Goal: Task Accomplishment & Management: Manage account settings

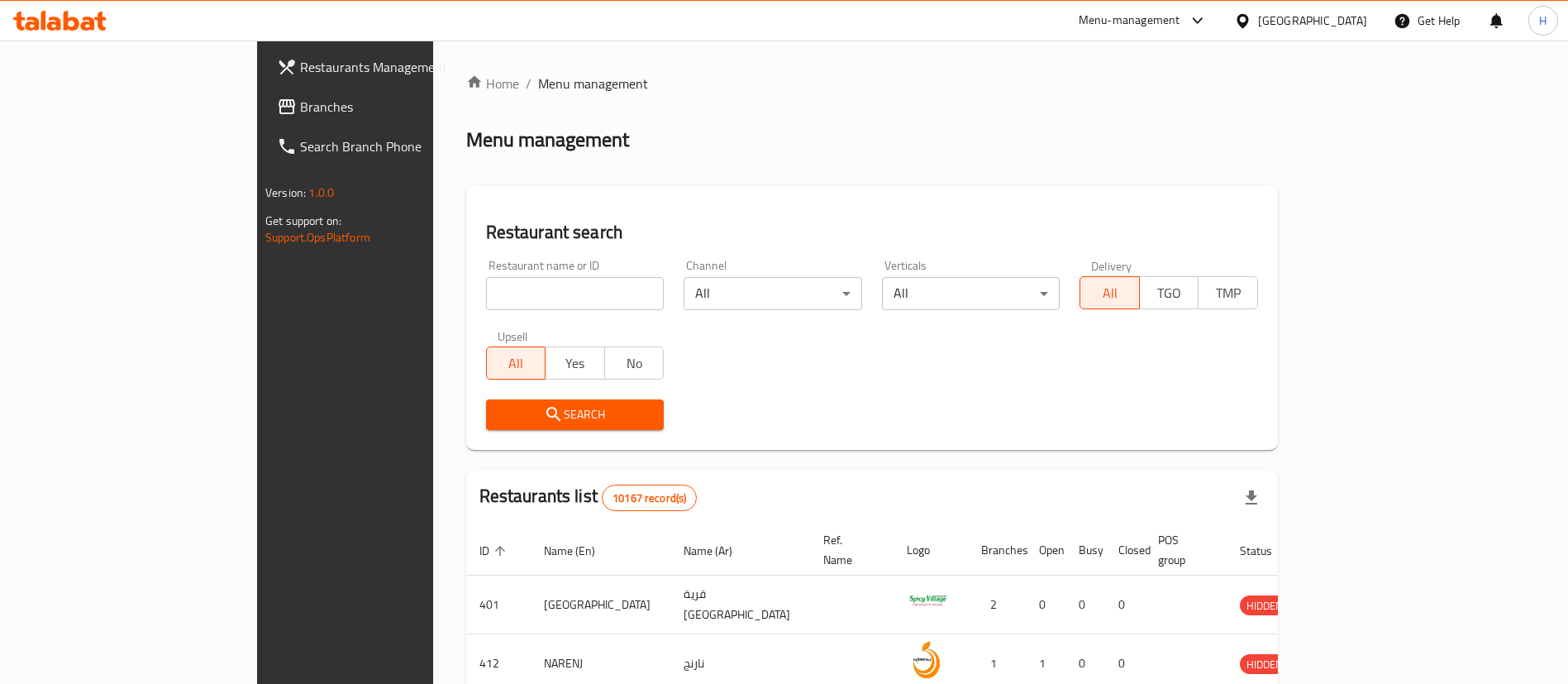
click at [1335, 9] on div "Oman" at bounding box center [1301, 20] width 160 height 40
click at [1259, 24] on div at bounding box center [1246, 20] width 24 height 19
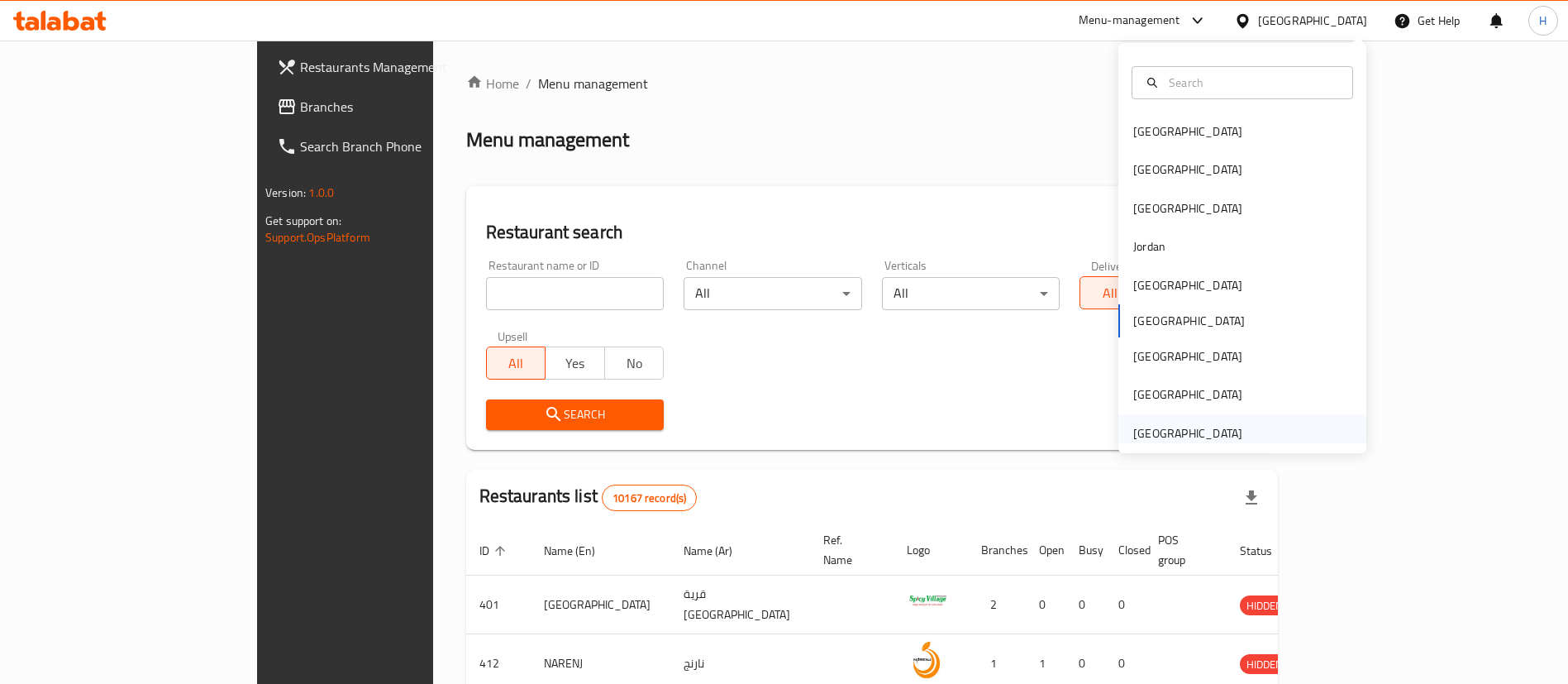
click at [1196, 437] on div "[GEOGRAPHIC_DATA]" at bounding box center [1187, 433] width 109 height 19
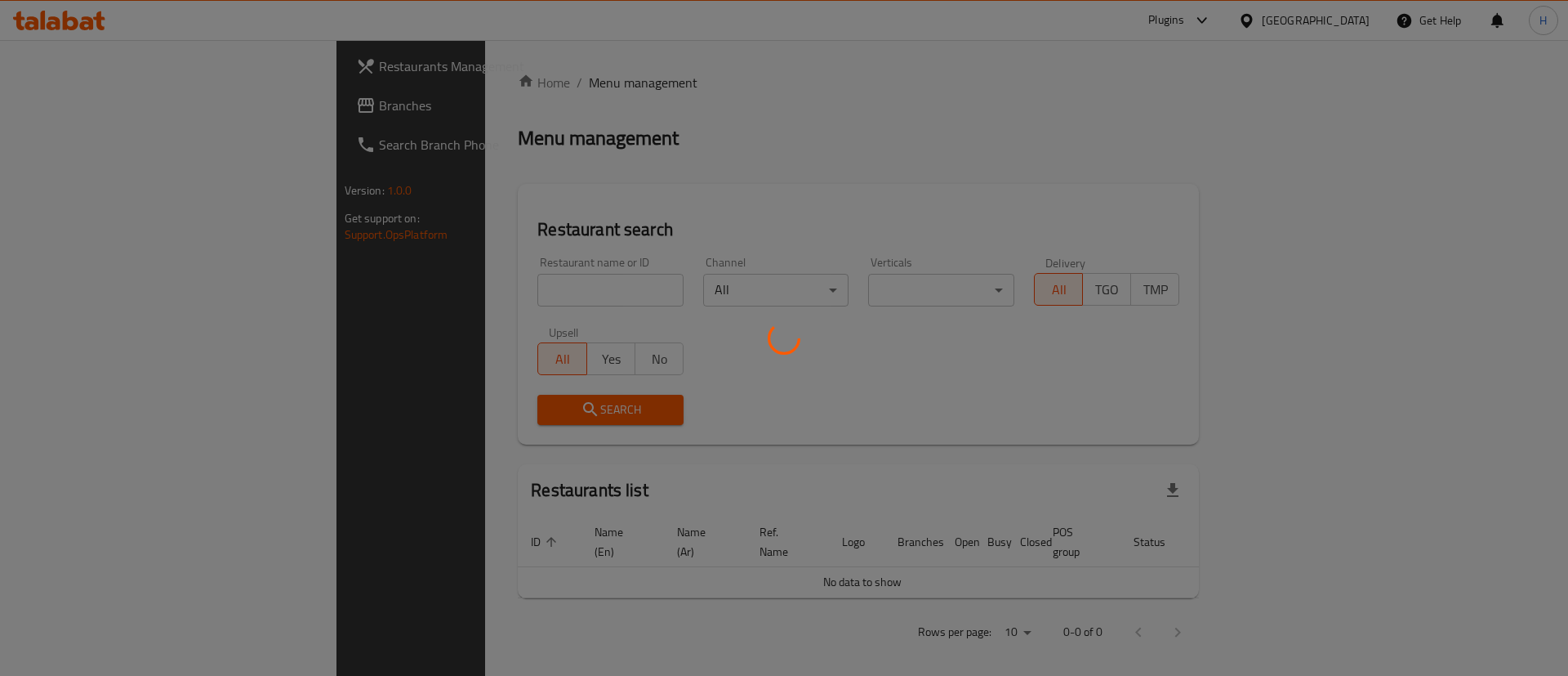
click at [155, 116] on div at bounding box center [784, 338] width 1568 height 676
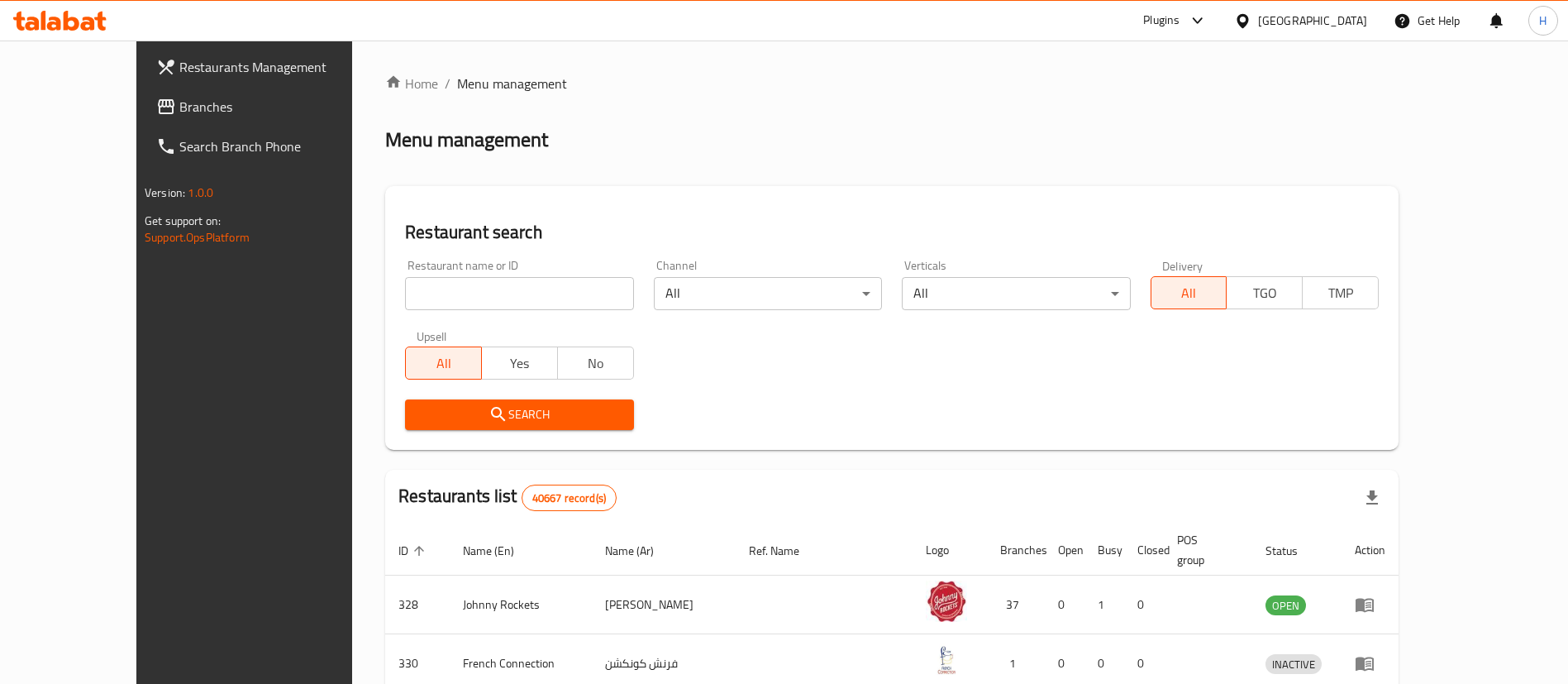
click at [156, 119] on link "Branches" at bounding box center [270, 106] width 255 height 40
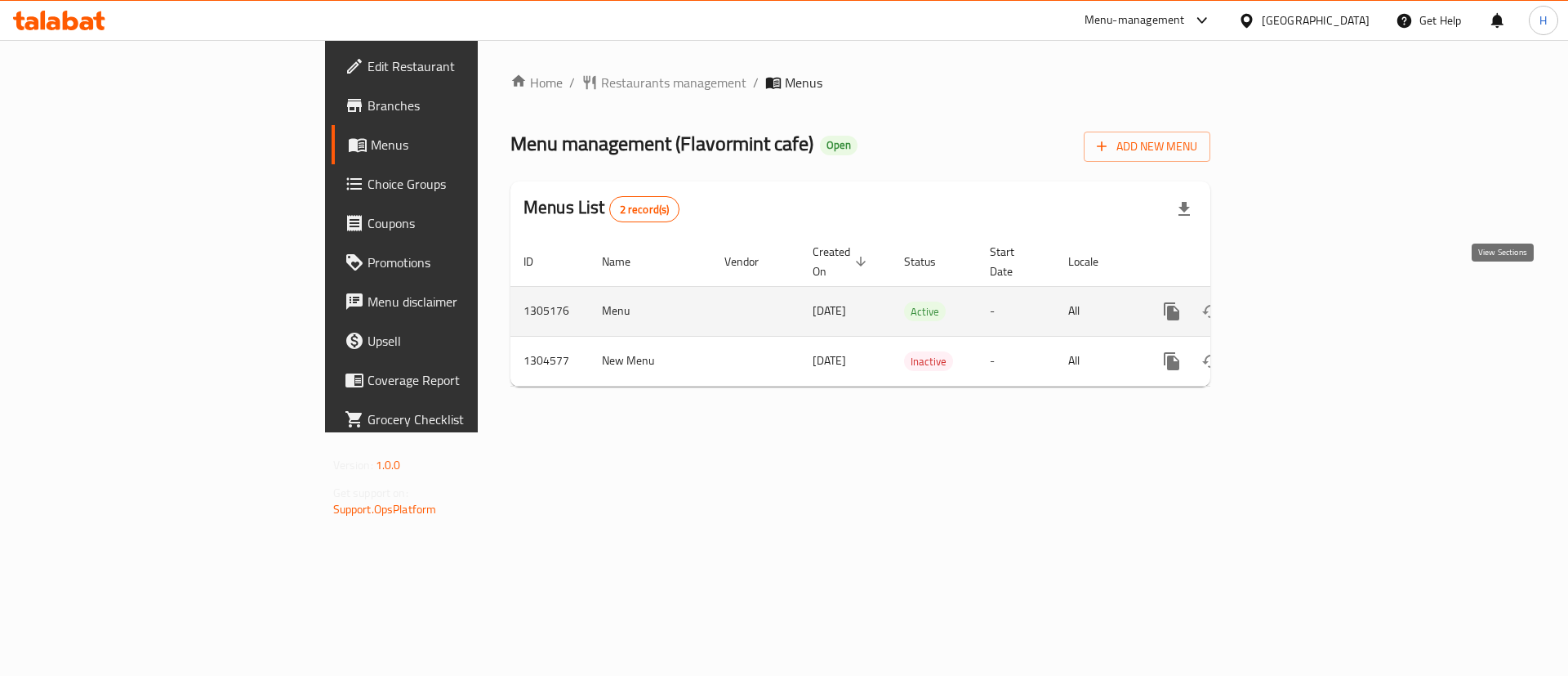
click at [1309, 302] on link "enhanced table" at bounding box center [1289, 311] width 39 height 39
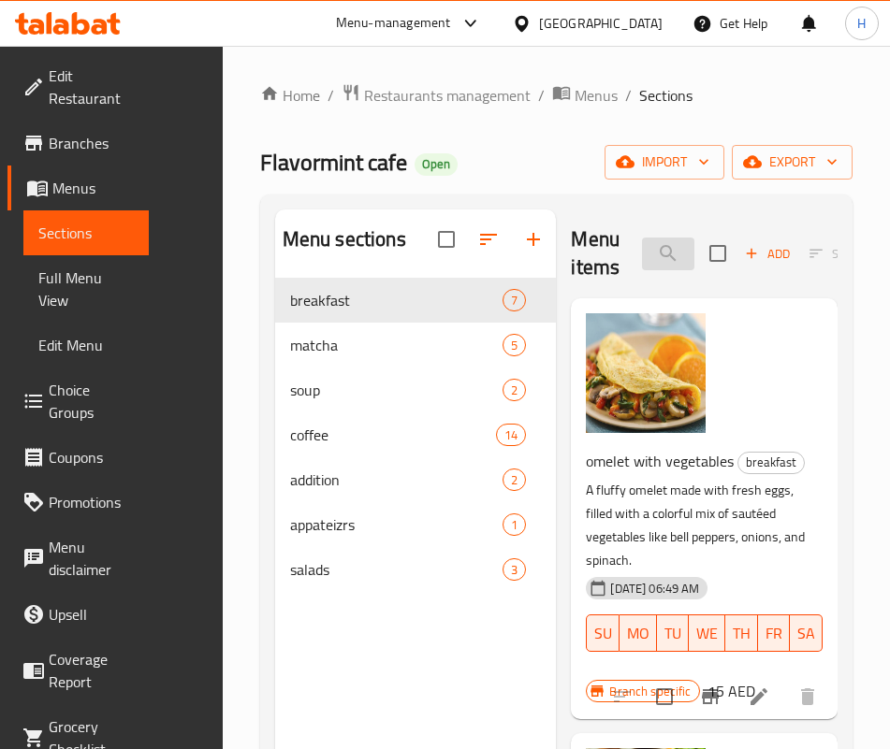
click at [644, 256] on input "search" at bounding box center [668, 254] width 52 height 33
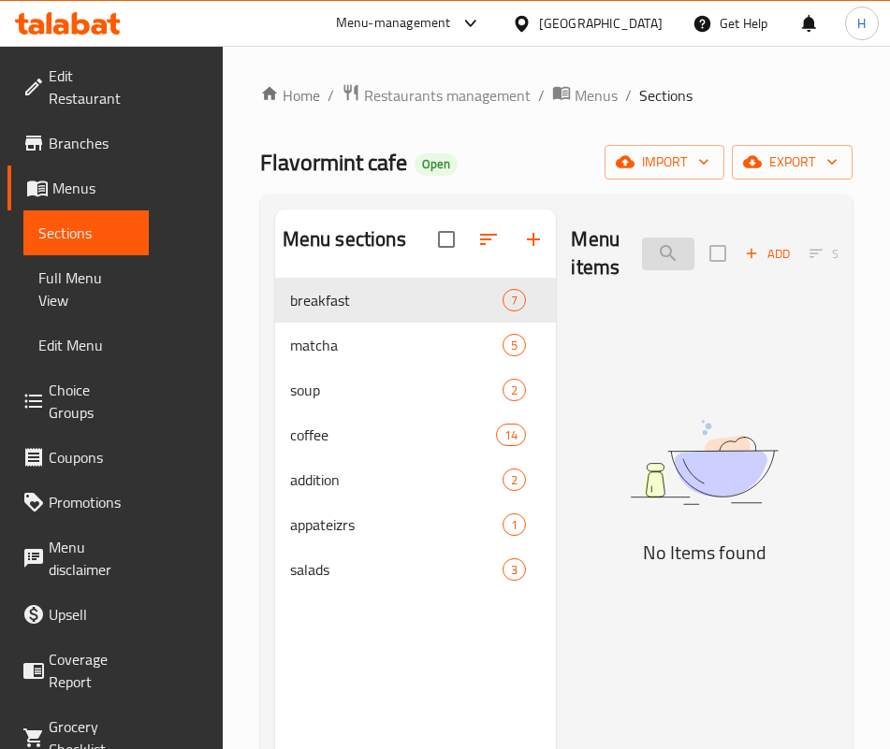
click at [642, 250] on input "aca" at bounding box center [668, 254] width 52 height 33
click at [642, 239] on input "bowl" at bounding box center [668, 254] width 52 height 33
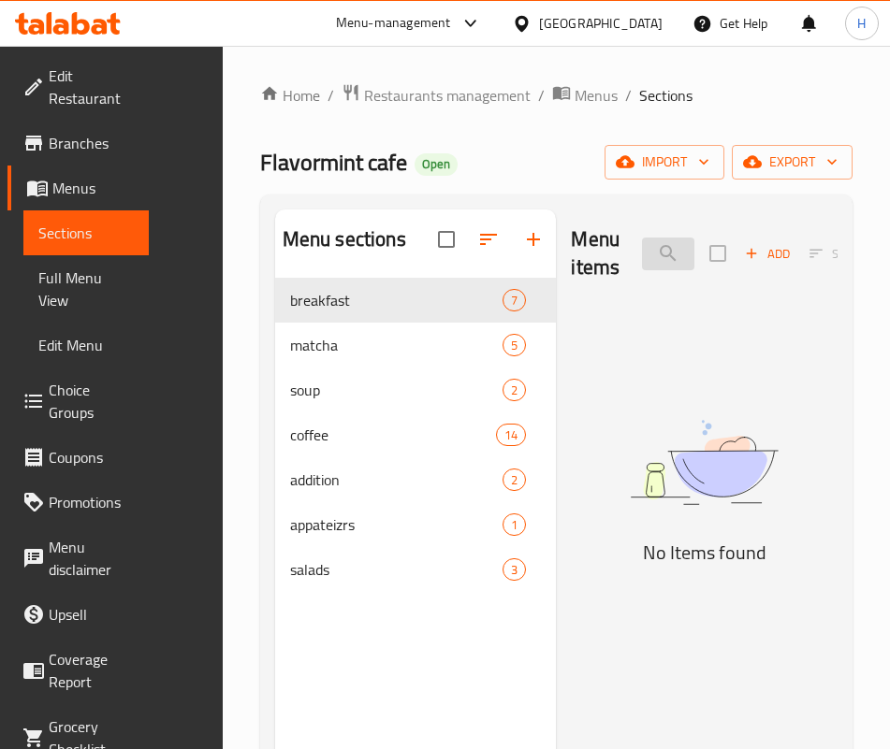
click at [642, 239] on input "bowl" at bounding box center [668, 254] width 52 height 33
click at [642, 265] on input "arr" at bounding box center [668, 254] width 52 height 33
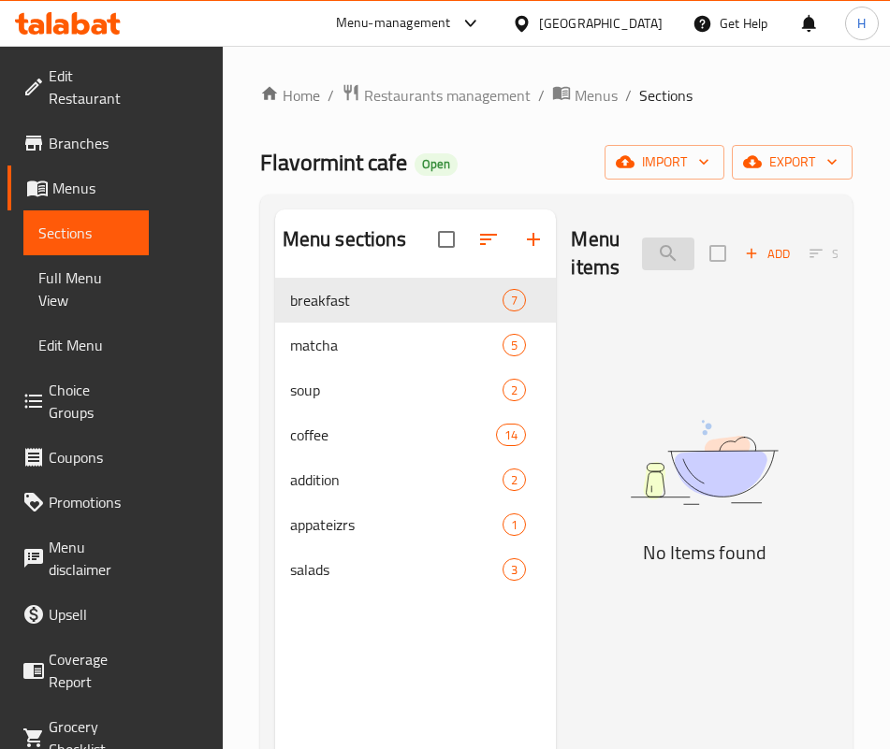
click at [642, 258] on input "pas" at bounding box center [668, 254] width 52 height 33
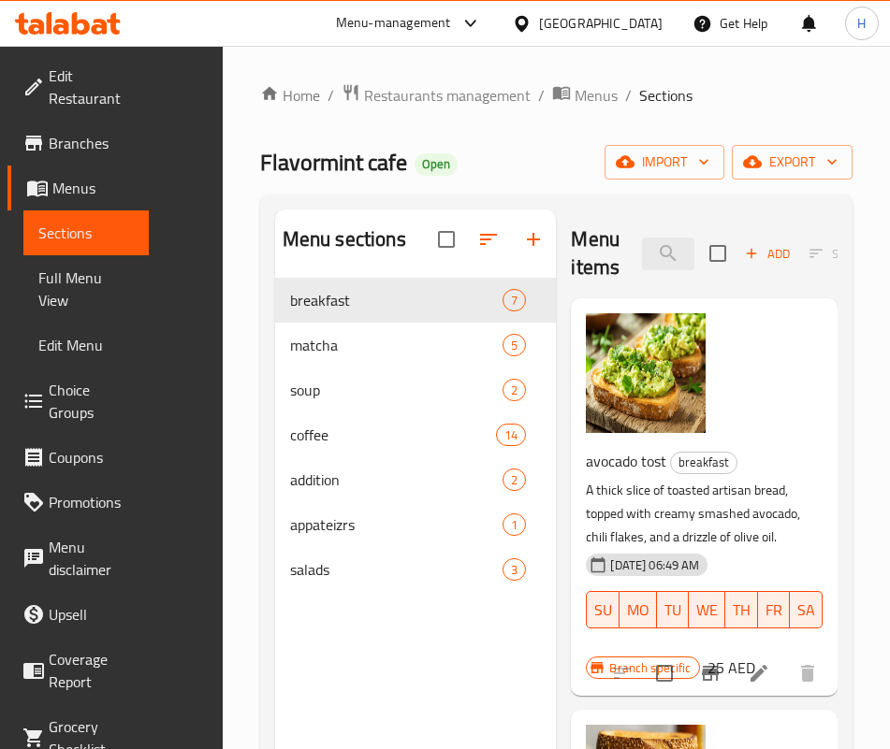
click at [703, 487] on p "A thick slice of toasted artisan bread, topped with creamy smashed avocado, chi…" at bounding box center [697, 514] width 222 height 70
click at [642, 260] on input "avoc" at bounding box center [668, 254] width 52 height 33
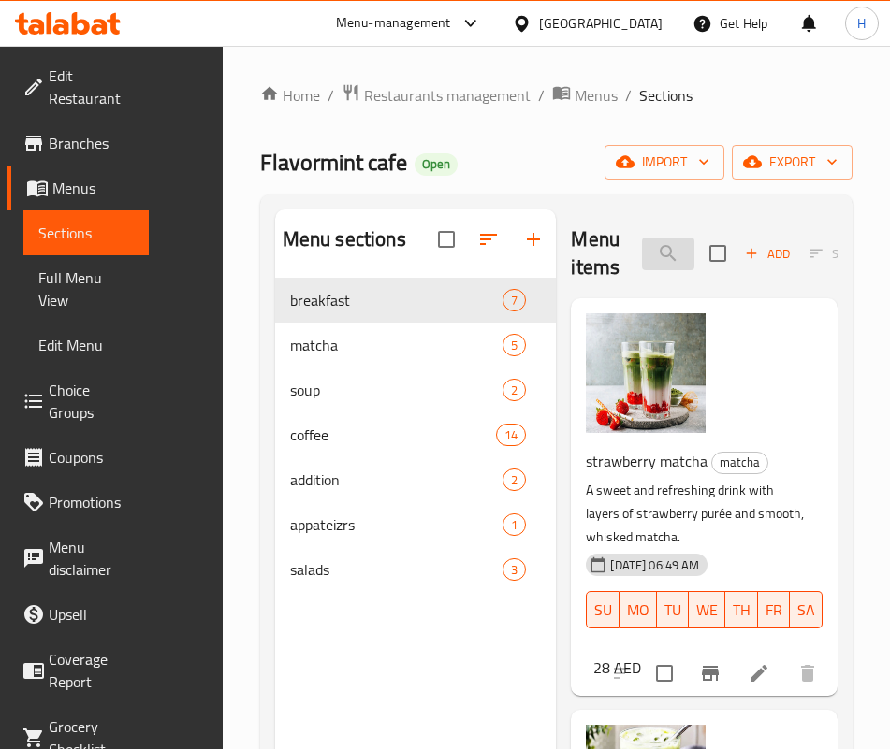
click at [642, 262] on input "smoo" at bounding box center [668, 254] width 52 height 33
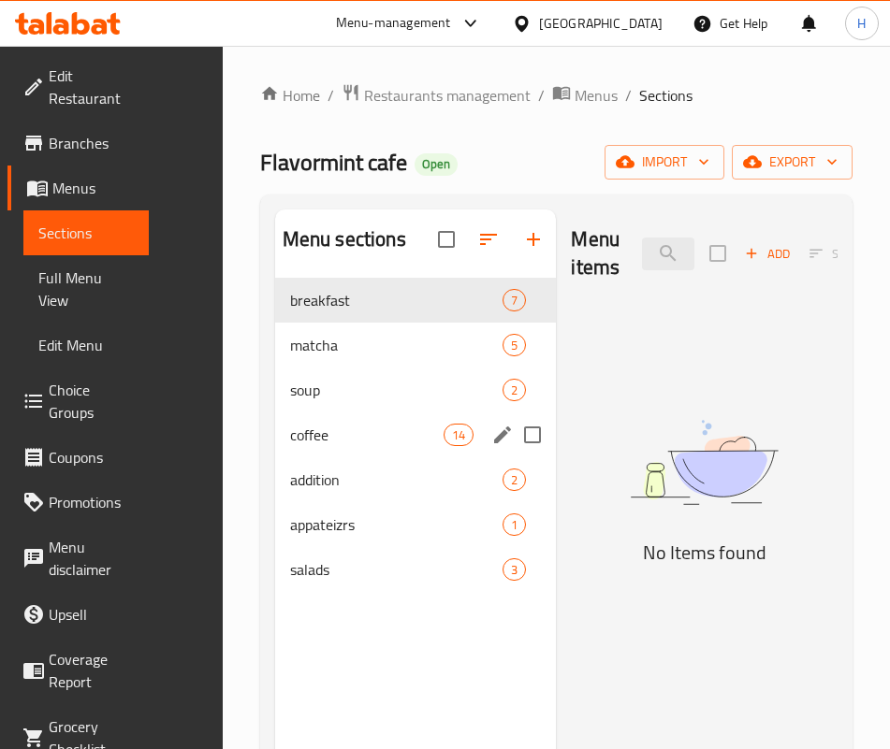
click at [275, 448] on div "coffee 14" at bounding box center [416, 435] width 282 height 45
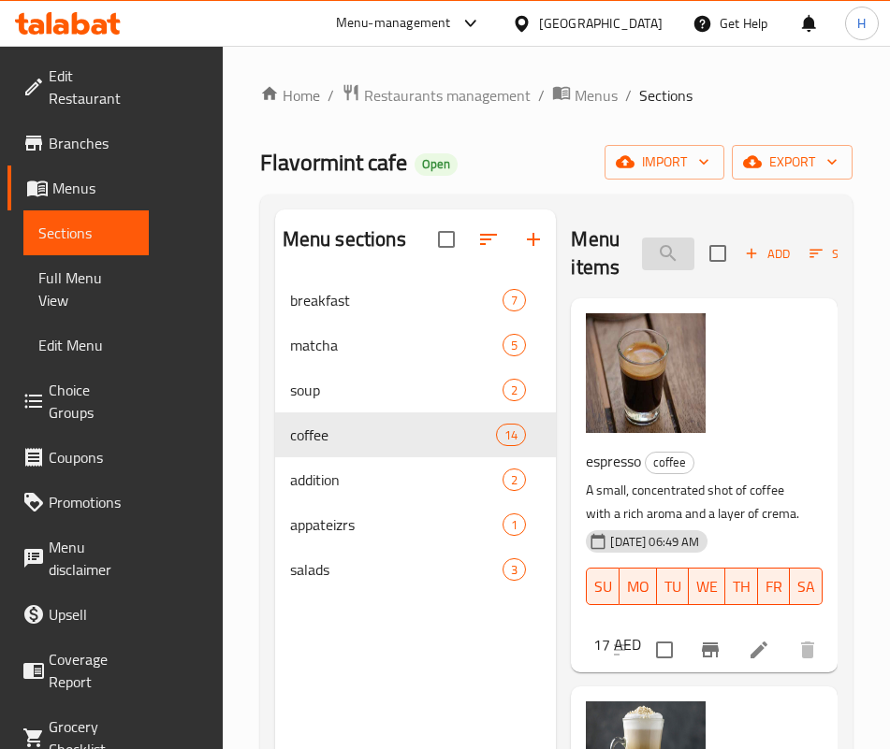
click at [642, 262] on input "aff" at bounding box center [668, 254] width 52 height 33
click at [642, 263] on input "aff" at bounding box center [668, 254] width 52 height 33
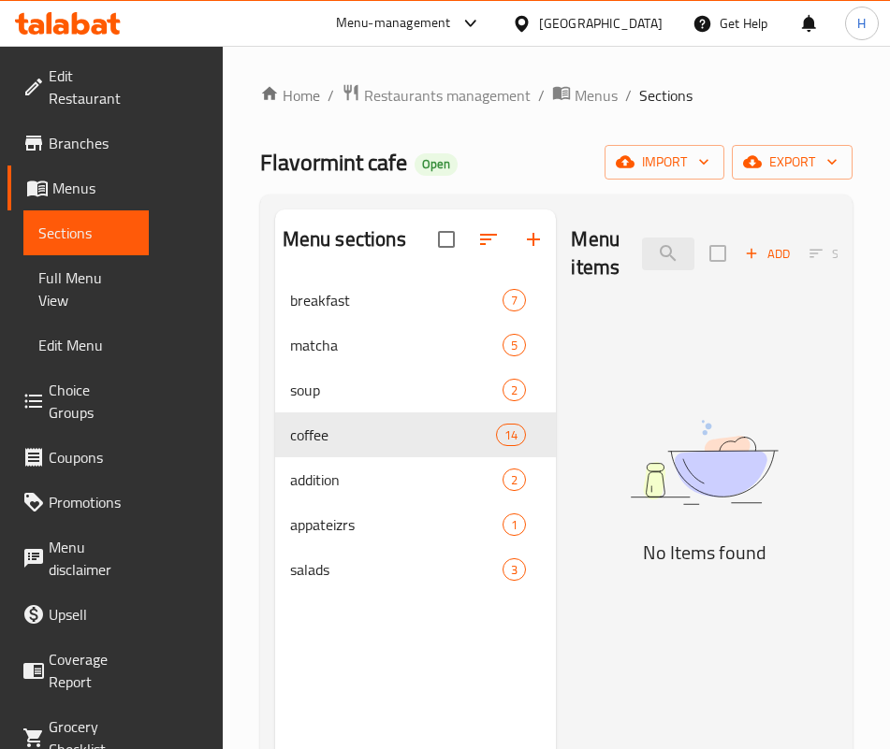
drag, startPoint x: 514, startPoint y: 577, endPoint x: 524, endPoint y: 408, distance: 169.6
click at [571, 533] on img at bounding box center [704, 462] width 267 height 141
click at [644, 248] on input "alf" at bounding box center [668, 254] width 52 height 33
type input "s"
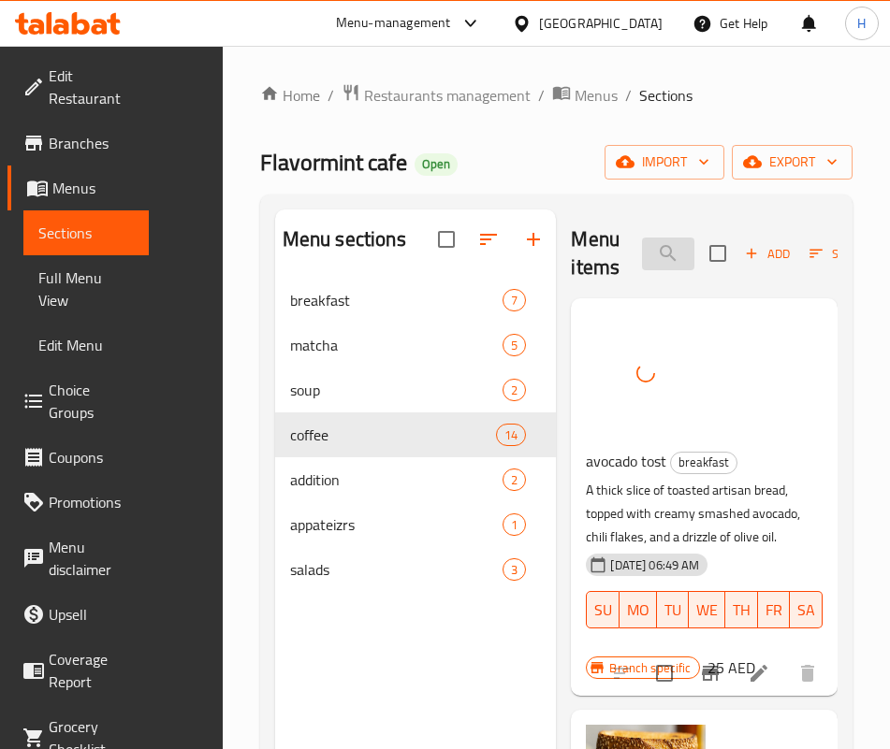
click at [642, 253] on input "avoc" at bounding box center [668, 254] width 52 height 33
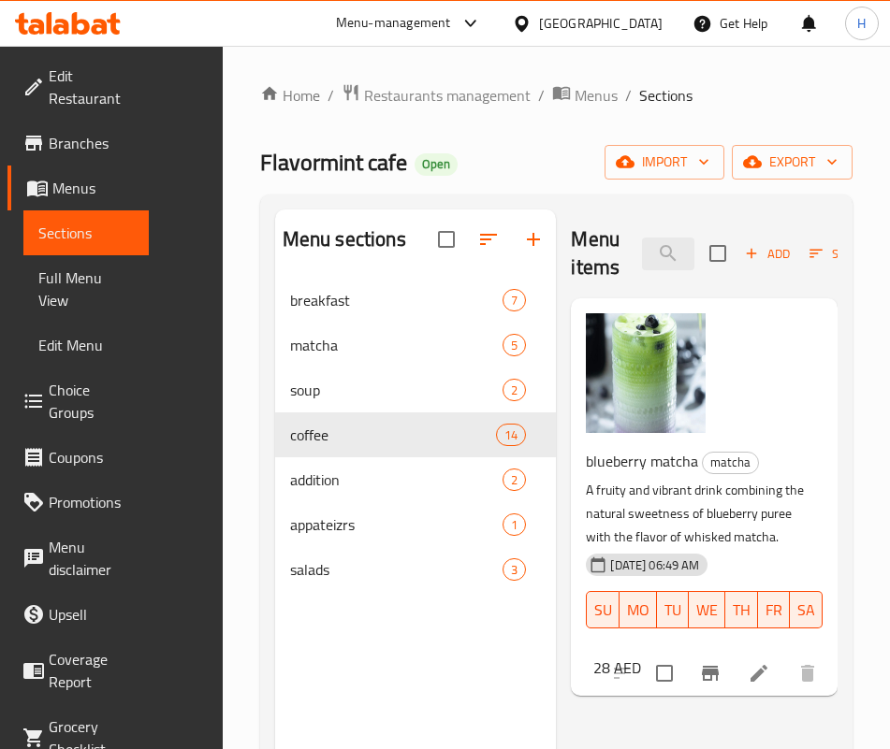
type input "blue"
click at [513, 589] on input "Menu sections" at bounding box center [532, 569] width 39 height 39
checkbox input "true"
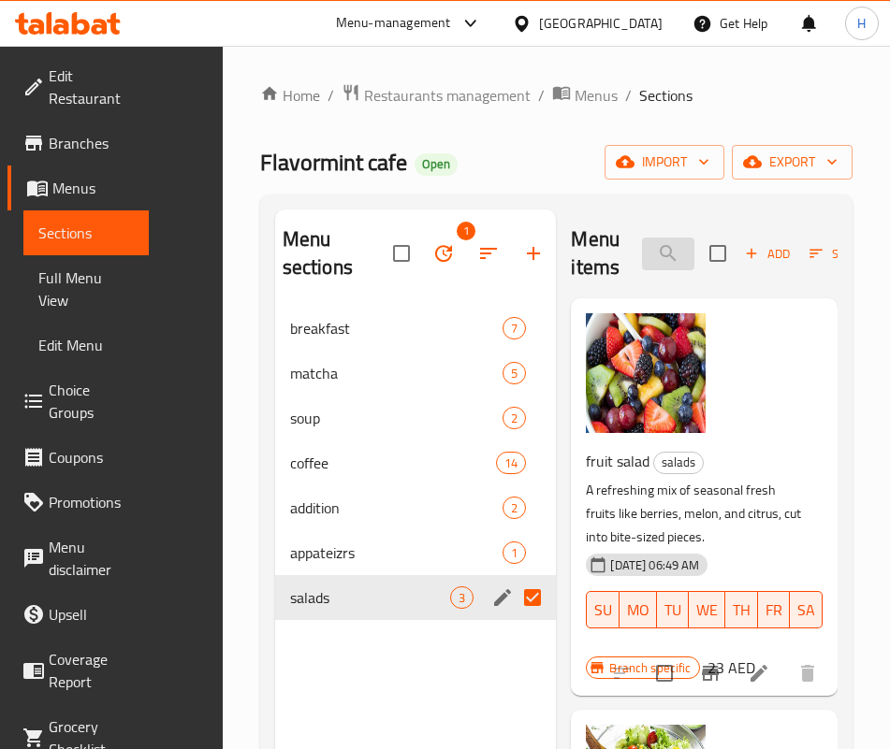
click at [649, 259] on input "blue" at bounding box center [668, 254] width 52 height 33
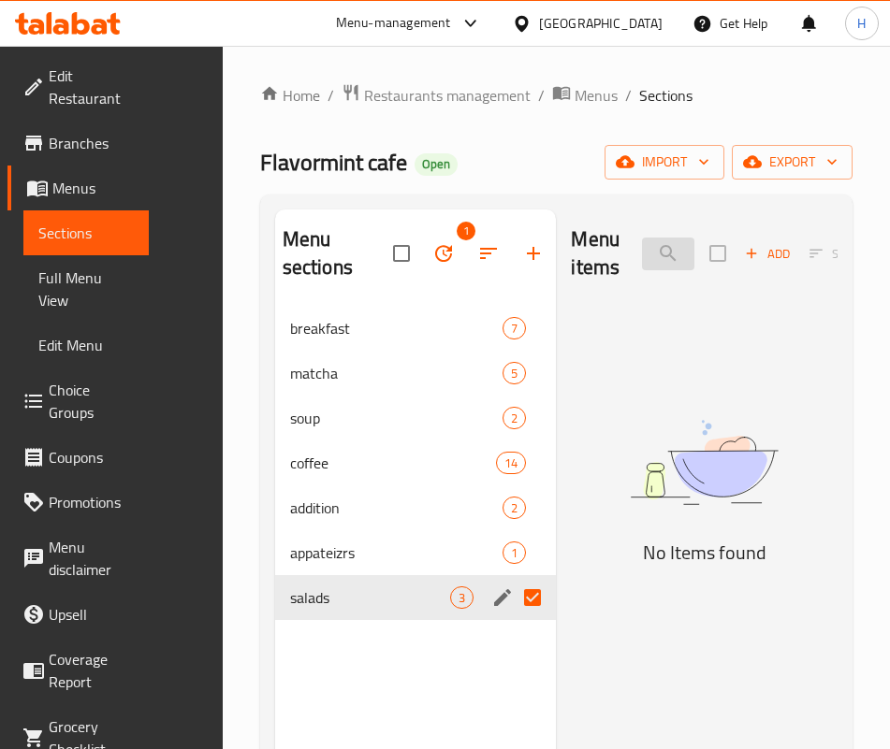
click at [650, 258] on input "brio" at bounding box center [668, 254] width 52 height 33
type input "r"
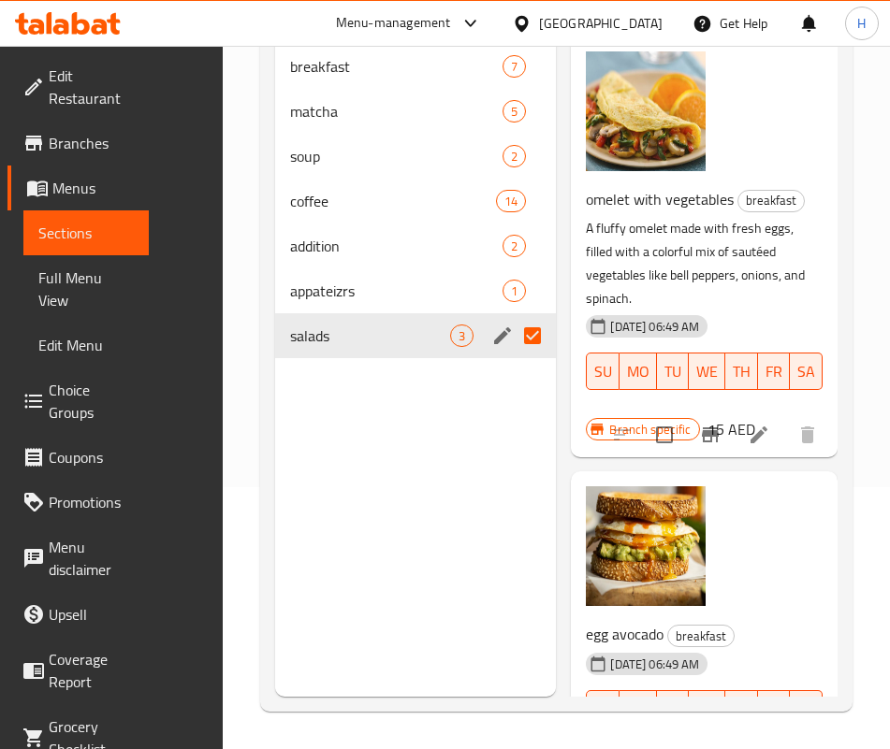
click at [628, 506] on div "egg avocado breakfast 12-08-2025 06:49 AM SU MO TU WE TH FR SA Branch specific …" at bounding box center [704, 633] width 252 height 309
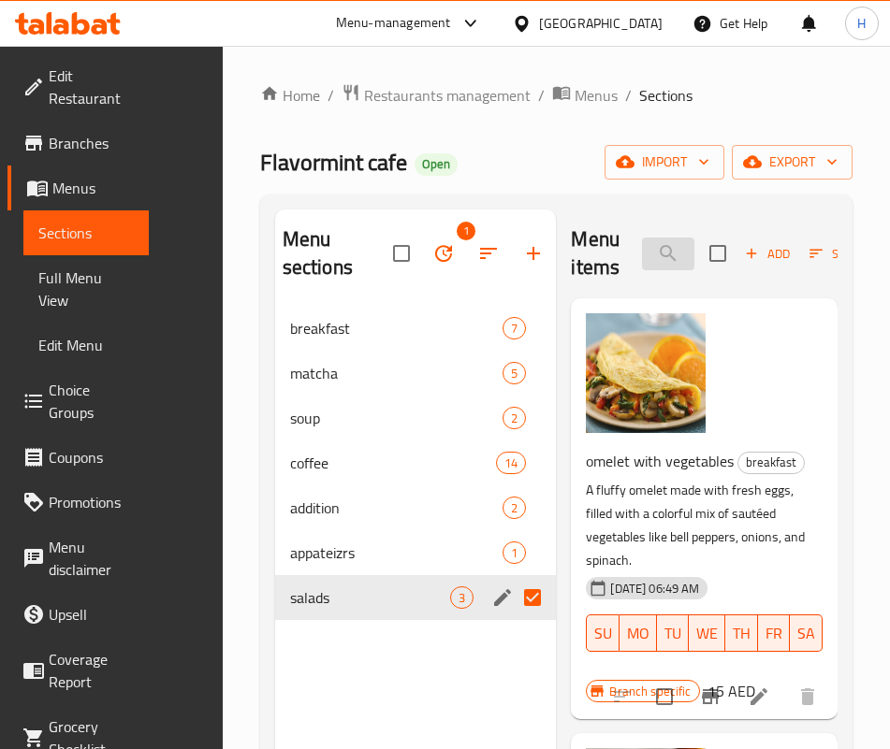
click at [642, 243] on input "egg" at bounding box center [668, 254] width 52 height 33
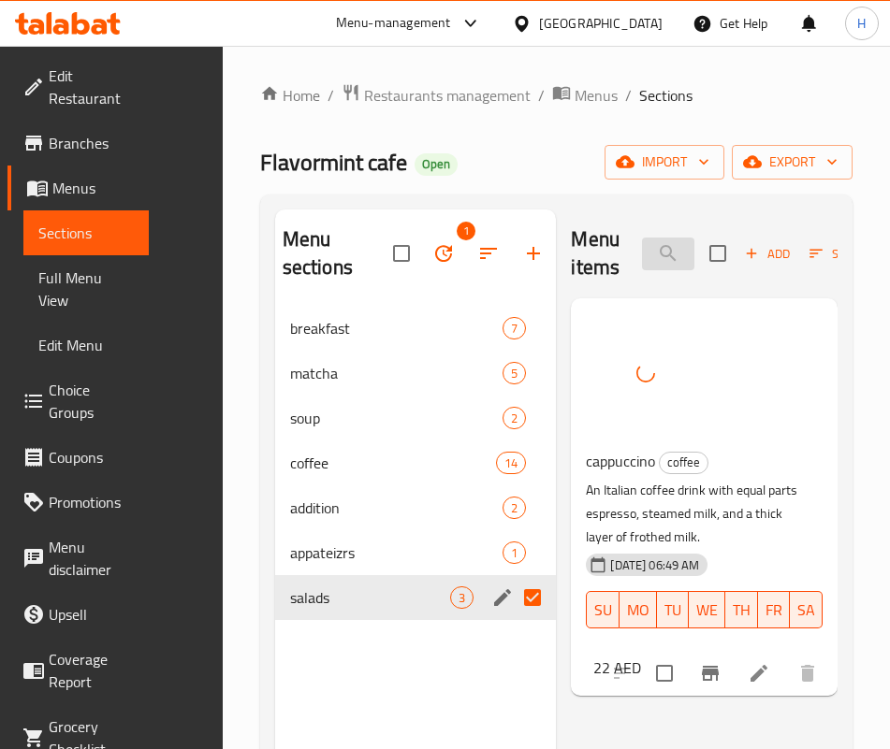
click at [642, 265] on input "cap" at bounding box center [668, 254] width 52 height 33
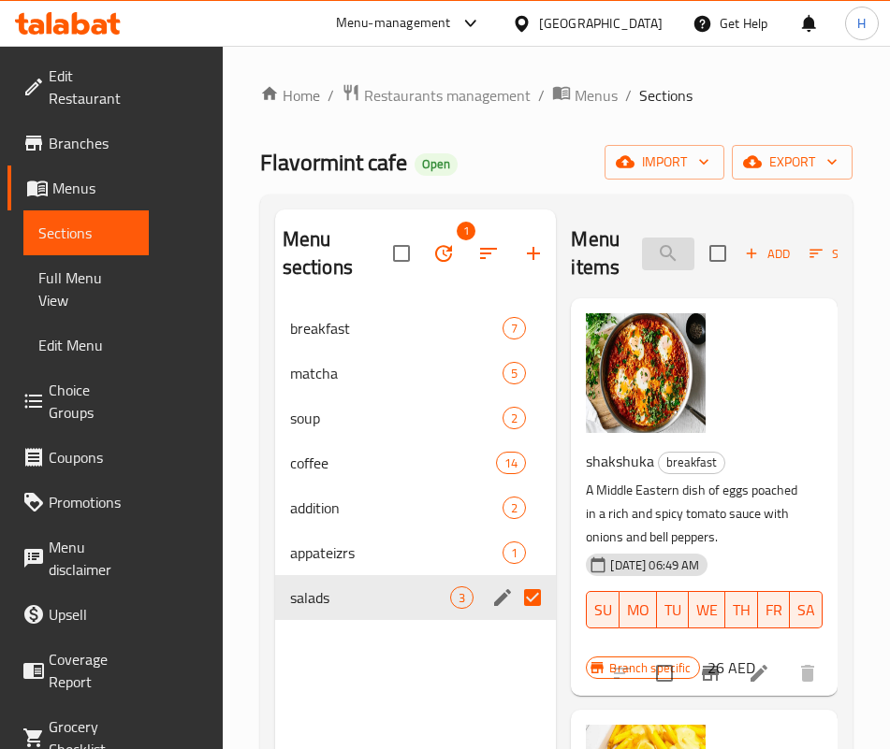
click at [642, 251] on input "che" at bounding box center [668, 254] width 52 height 33
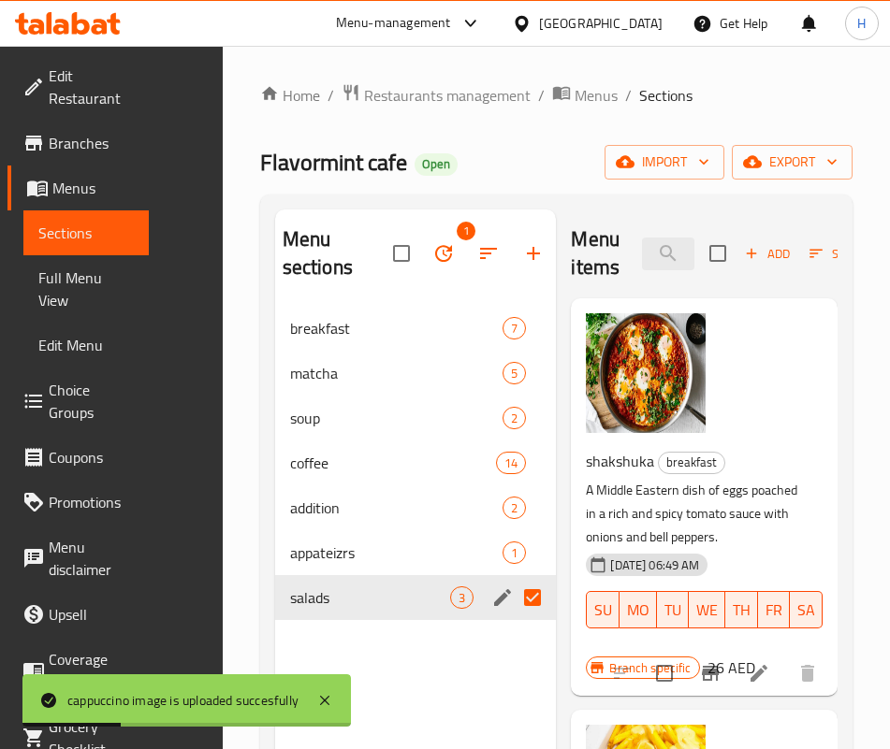
type input "che"
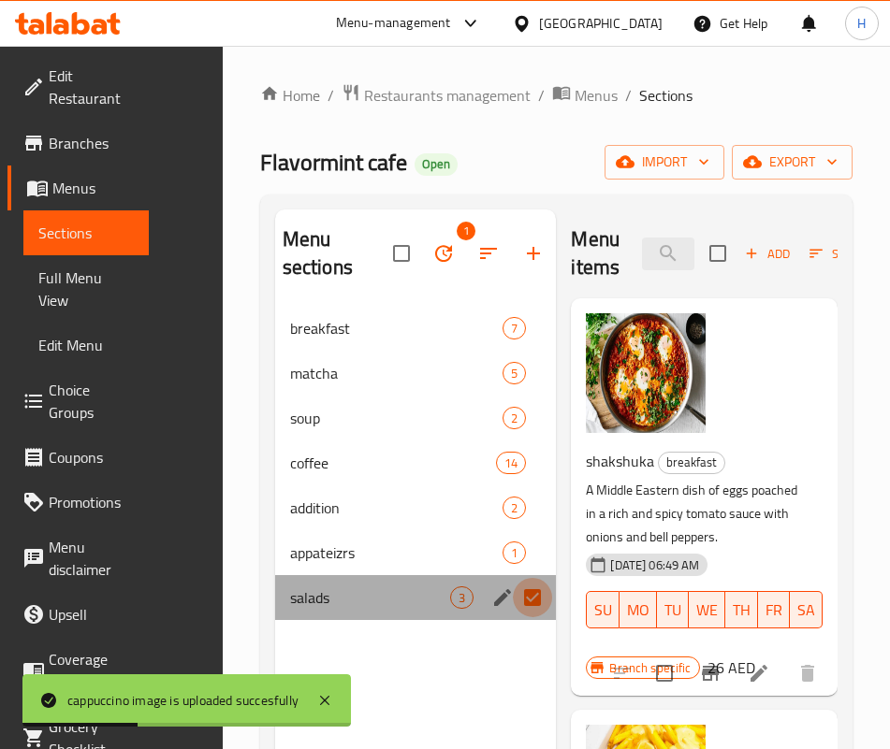
click at [513, 598] on input "Menu sections" at bounding box center [532, 597] width 39 height 39
checkbox input "false"
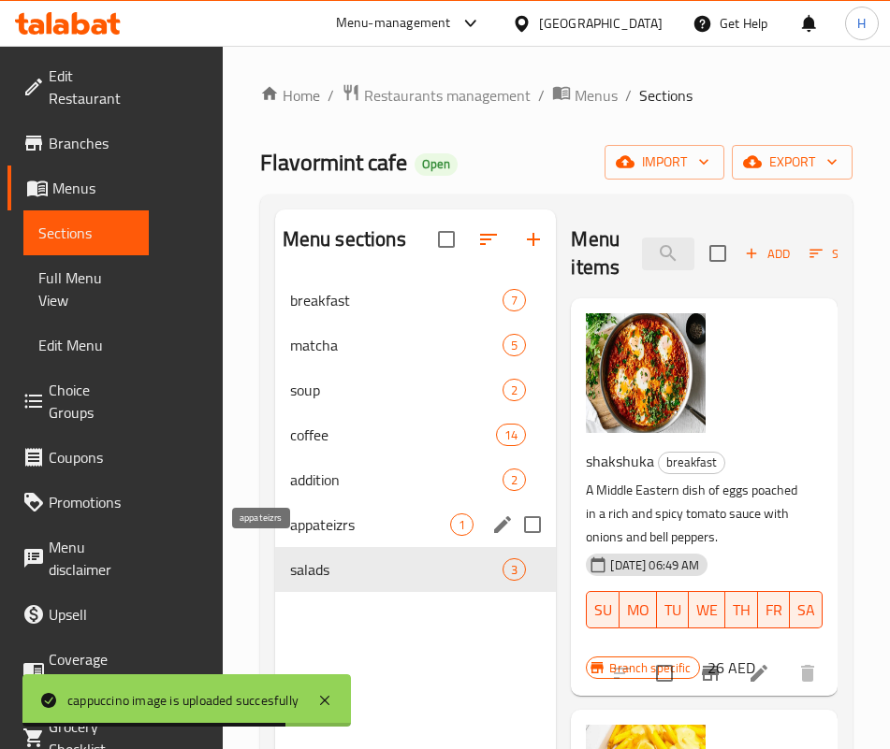
click at [290, 536] on span "appateizrs" at bounding box center [370, 525] width 160 height 22
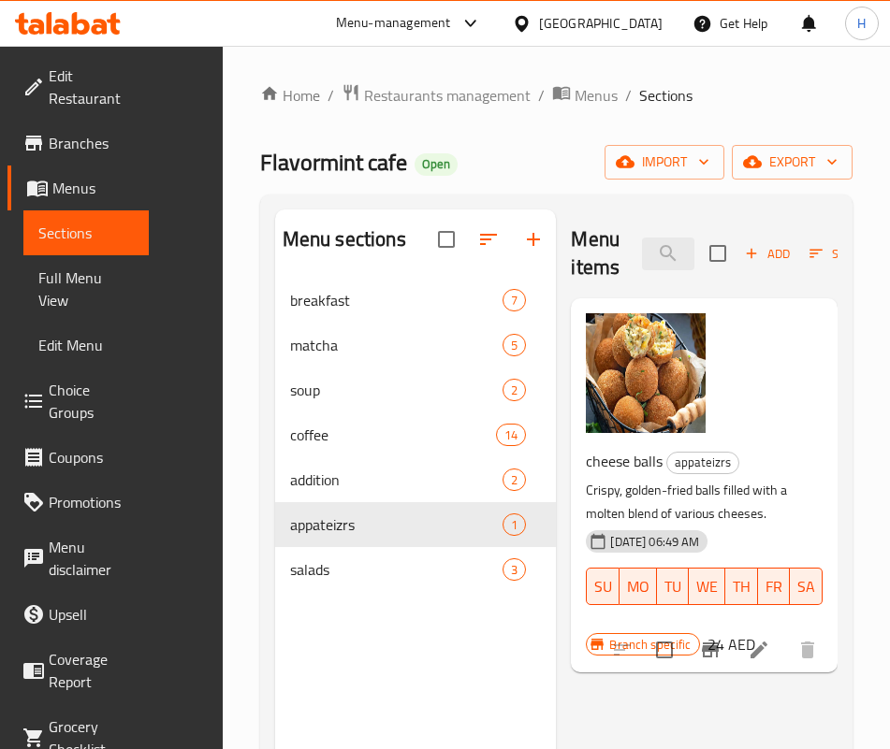
click at [566, 617] on div "Menu items che Add Sort Manage items cheese balls appateizrs Crispy, golden-fri…" at bounding box center [697, 584] width 282 height 749
click at [642, 263] on input "che" at bounding box center [668, 254] width 52 height 33
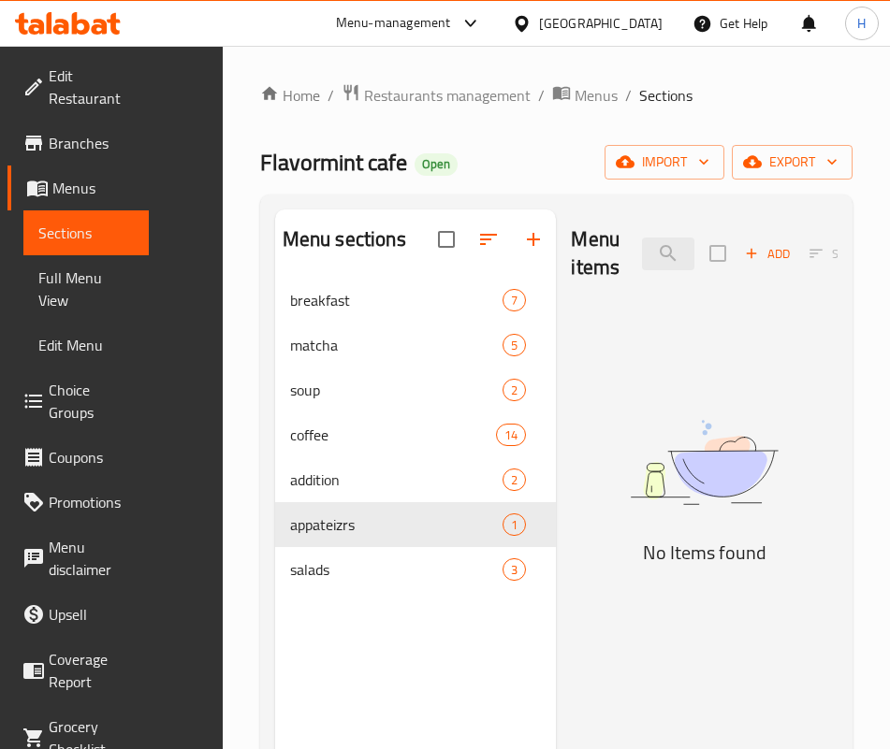
type input "burger"
click at [513, 579] on input "Menu sections" at bounding box center [532, 569] width 39 height 39
checkbox input "true"
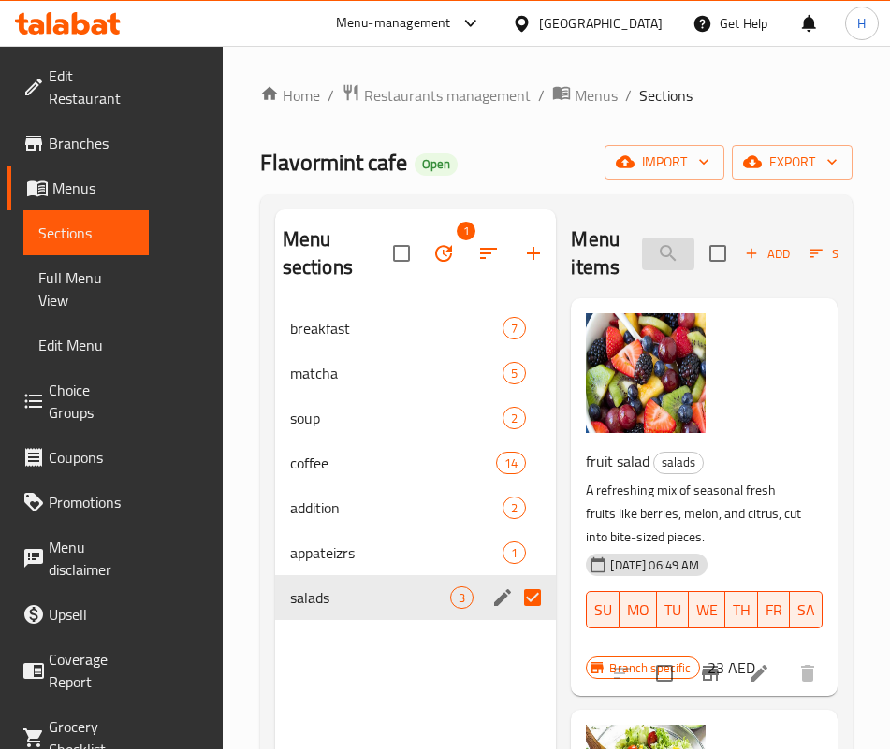
click at [642, 251] on input "burger" at bounding box center [668, 254] width 52 height 33
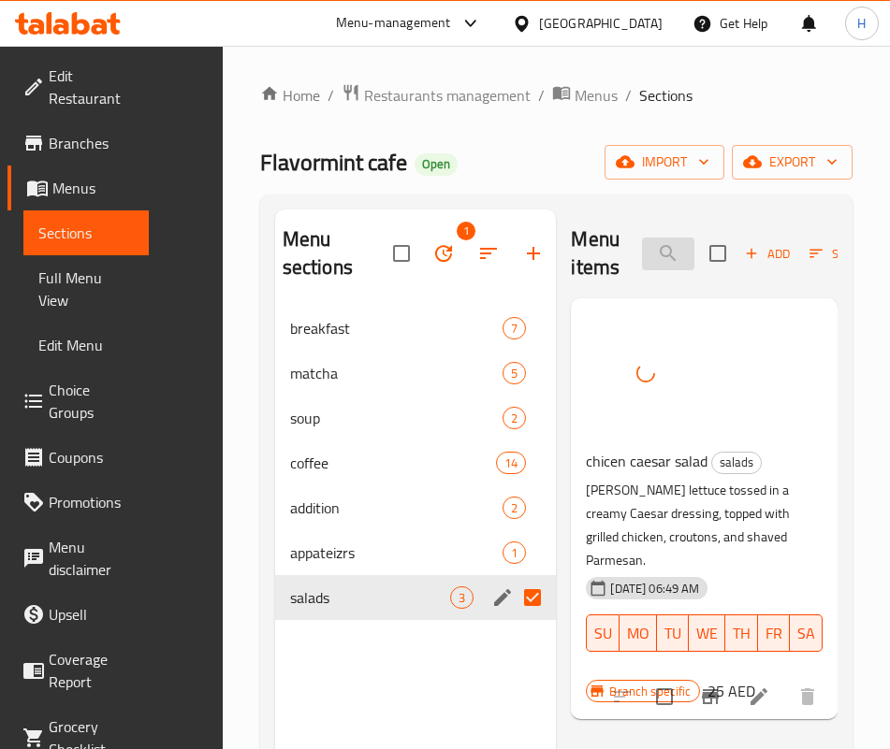
click at [642, 256] on input "cae" at bounding box center [668, 254] width 52 height 33
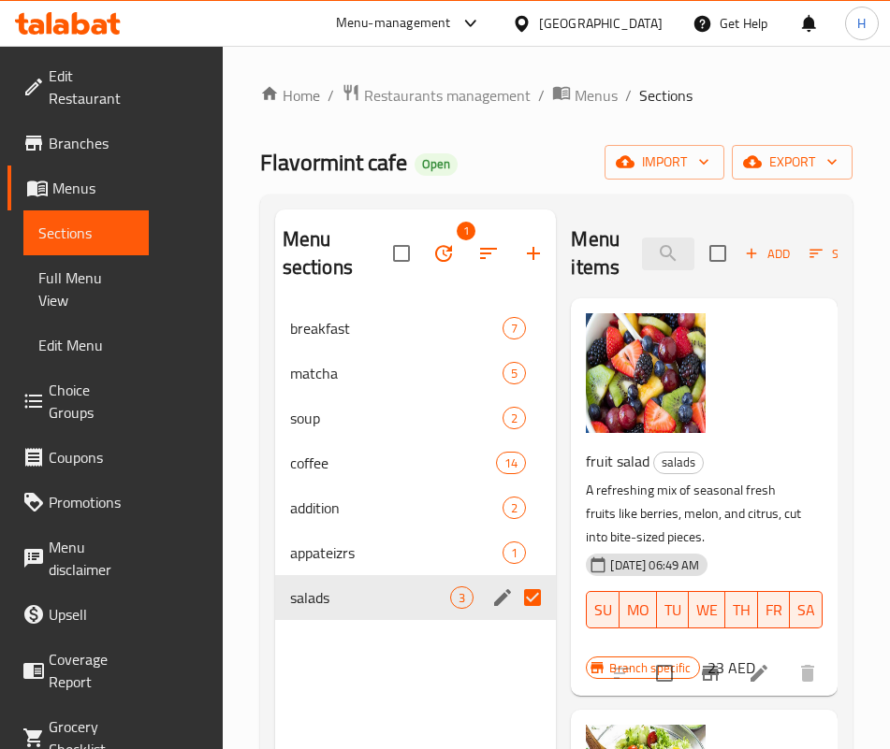
click at [778, 485] on p "A refreshing mix of seasonal fresh fruits like berries, melon, and citrus, cut …" at bounding box center [697, 514] width 222 height 70
click at [642, 268] on input "clu" at bounding box center [668, 254] width 52 height 33
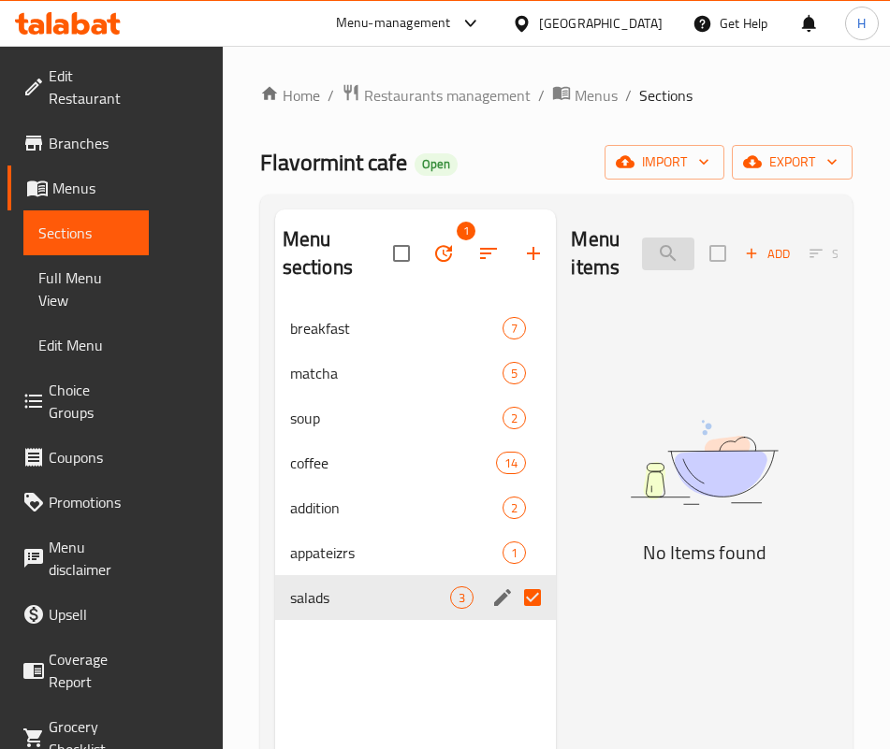
click at [642, 268] on input "cold" at bounding box center [668, 254] width 52 height 33
click at [642, 269] on input "cold" at bounding box center [668, 254] width 52 height 33
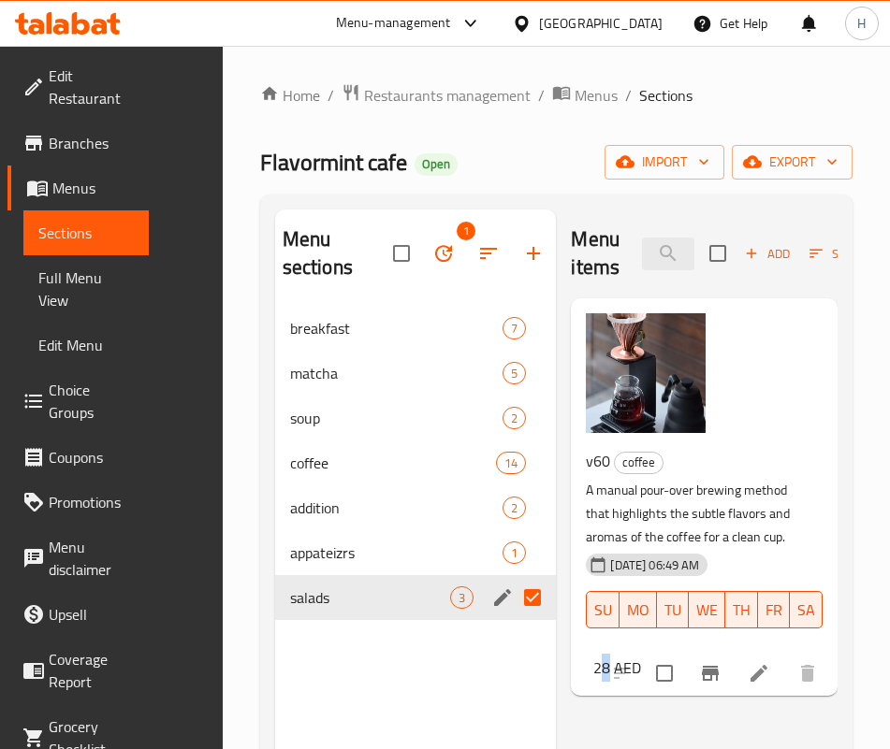
click at [598, 593] on div "Menu items brew Add Sort Manage items v60 coffee A manual pour-over brewing met…" at bounding box center [697, 584] width 282 height 749
click at [642, 260] on input "brew" at bounding box center [668, 254] width 52 height 33
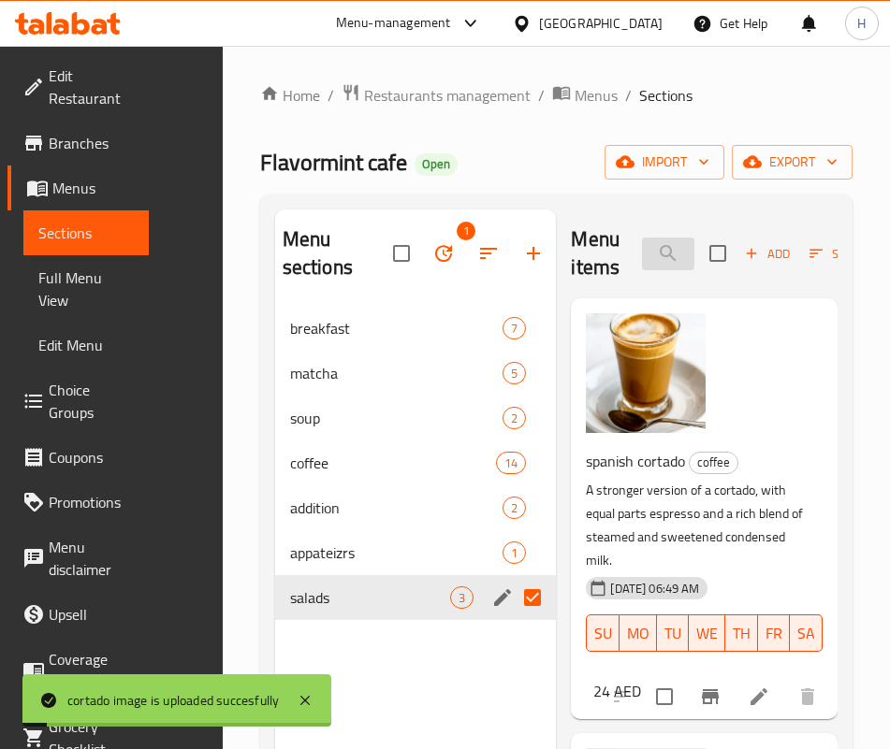
click at [642, 256] on input "cort" at bounding box center [668, 254] width 52 height 33
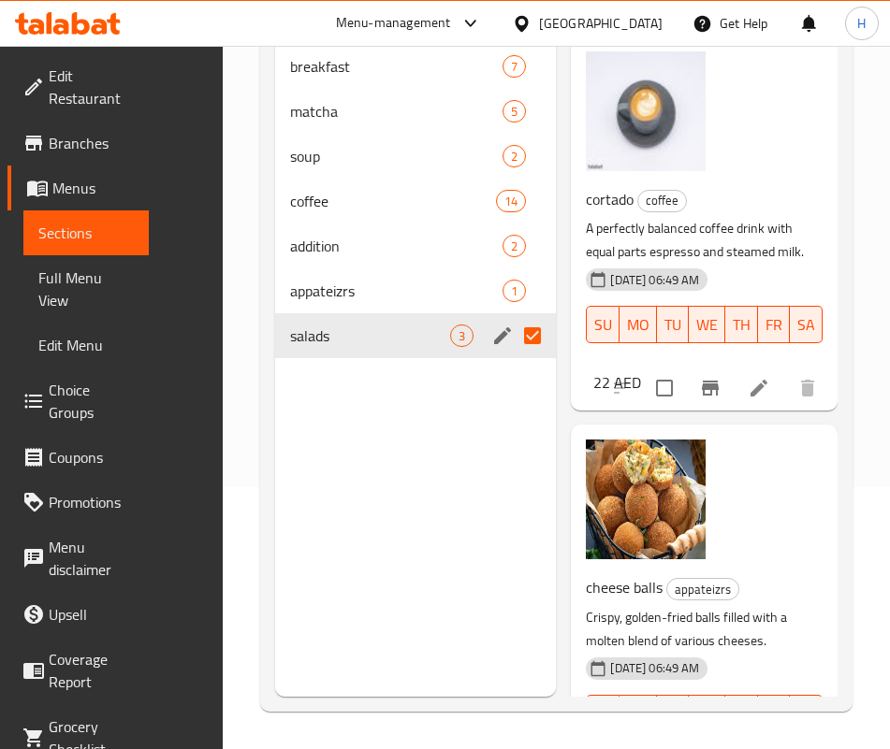
click at [643, 518] on div "cheese balls appateizrs Crispy, golden-fried balls filled with a molten blend o…" at bounding box center [704, 611] width 252 height 359
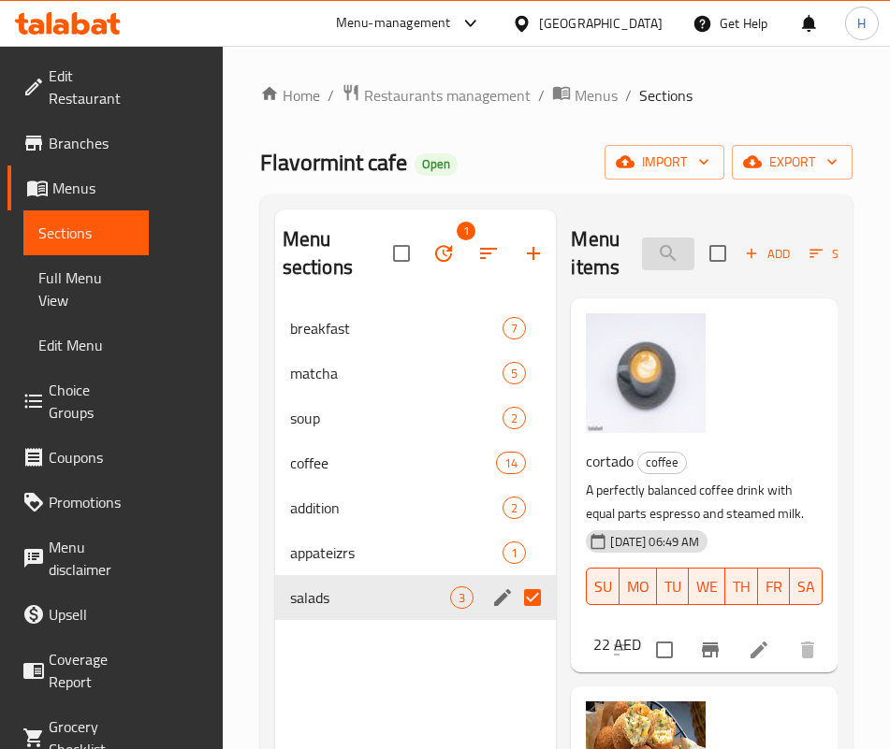
click at [642, 245] on input "bal" at bounding box center [668, 254] width 52 height 33
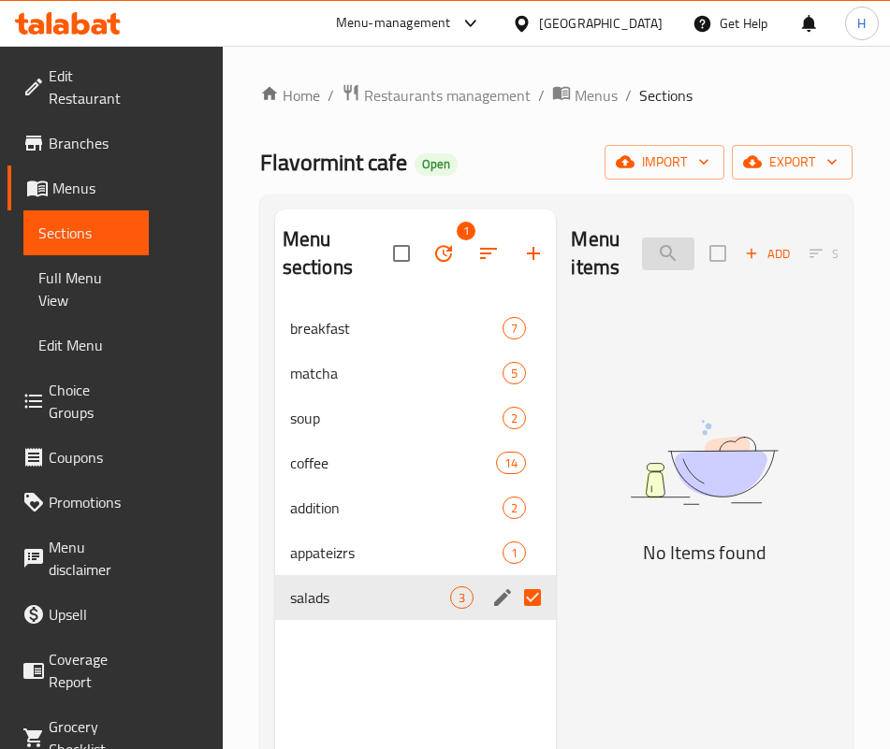
click at [642, 248] on input "faji" at bounding box center [668, 254] width 52 height 33
click at [677, 529] on img at bounding box center [704, 462] width 267 height 141
click at [586, 234] on div "Menu items فاهي Add Sort Manage items" at bounding box center [704, 254] width 267 height 89
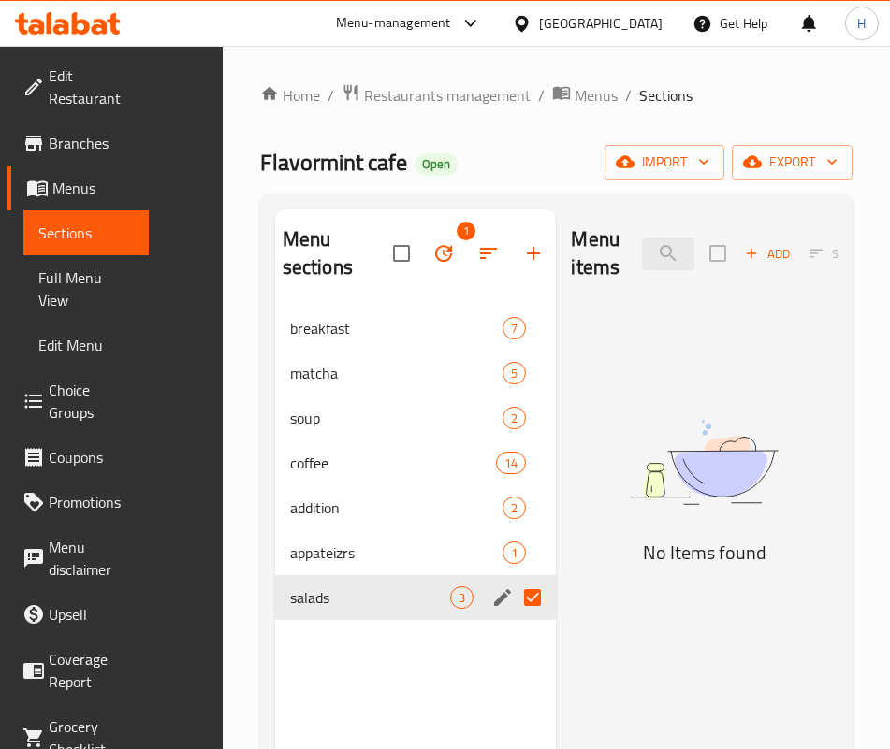
click at [586, 234] on div "Menu items فاهي Add Sort Manage items" at bounding box center [704, 254] width 267 height 89
click at [642, 253] on input "فاهي" at bounding box center [668, 254] width 52 height 33
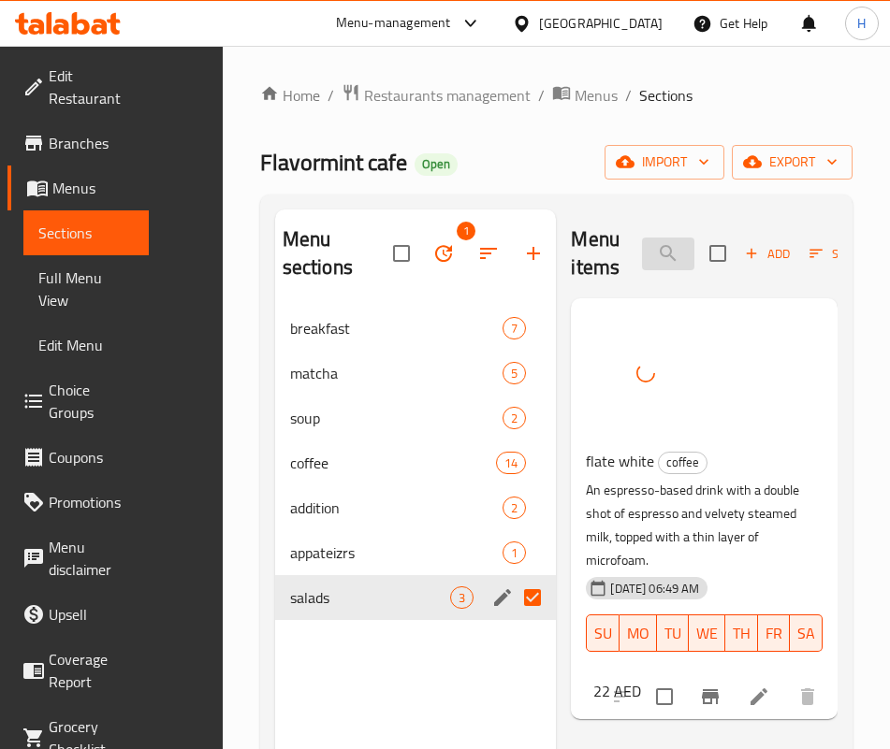
click at [672, 258] on input "flat" at bounding box center [668, 254] width 52 height 33
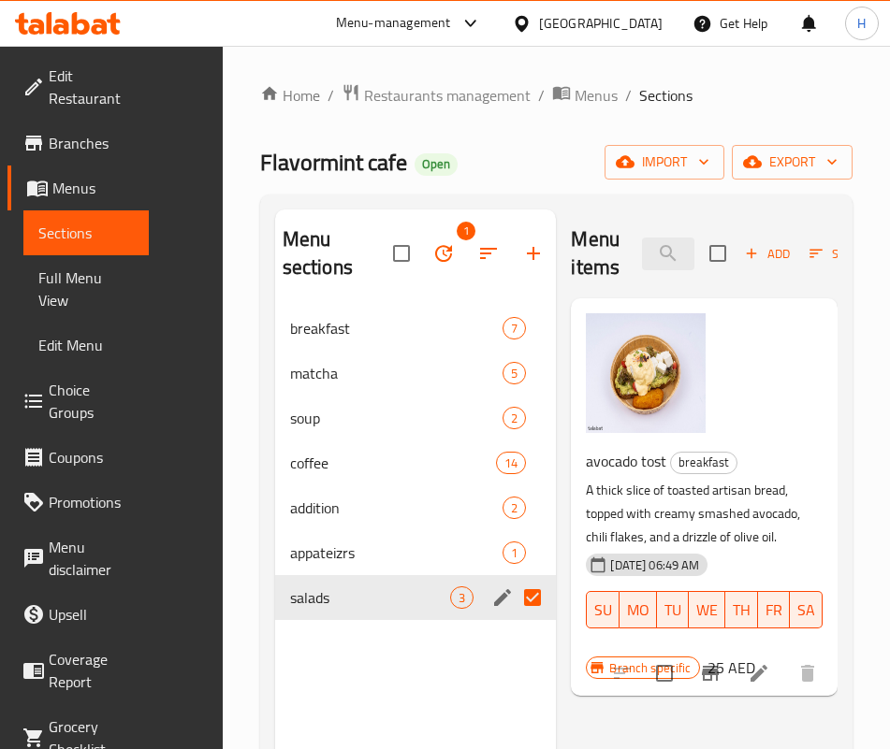
click at [620, 564] on div "Menu items toast Add Sort Manage items avocado tost breakfast A thick slice of …" at bounding box center [697, 584] width 282 height 749
click at [596, 275] on div "Menu items toast Add Sort Manage items" at bounding box center [704, 254] width 267 height 89
click at [642, 261] on input "toast" at bounding box center [668, 254] width 52 height 33
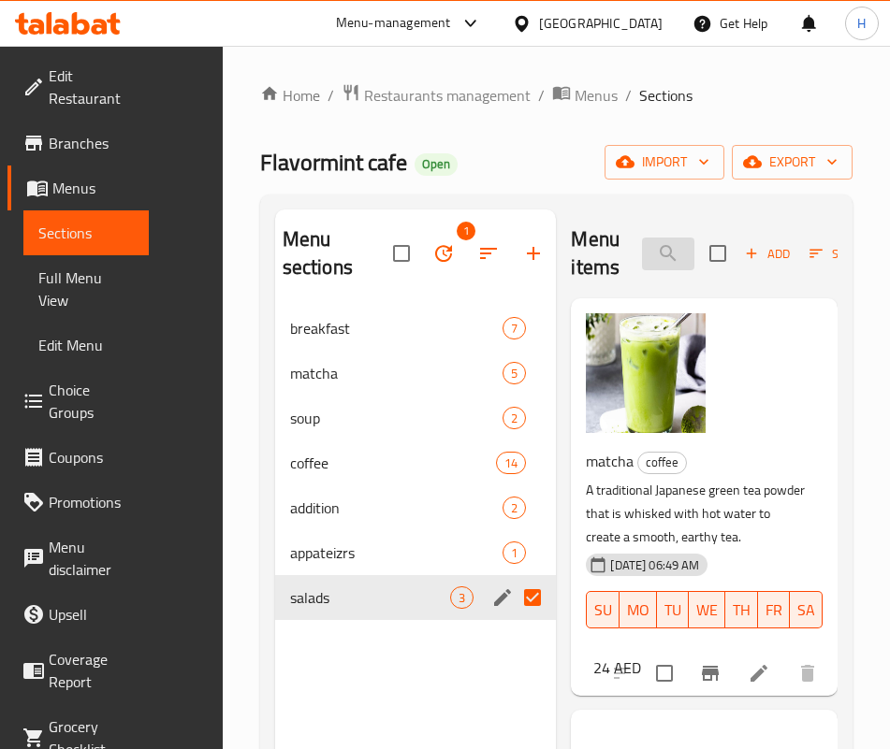
click at [656, 268] on input "gree" at bounding box center [668, 254] width 52 height 33
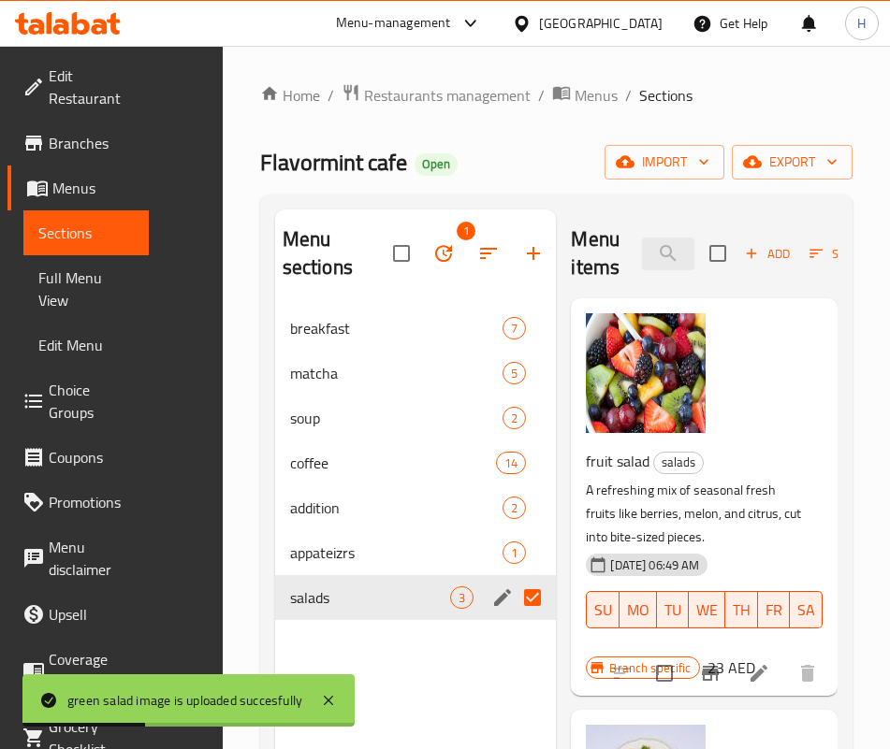
drag, startPoint x: 630, startPoint y: 254, endPoint x: 390, endPoint y: 277, distance: 241.4
click at [390, 277] on div "Menu sections 1 breakfast 7 matcha 5 soup 2 coffee 14 addition 2 appateizrs 1 s…" at bounding box center [556, 584] width 562 height 749
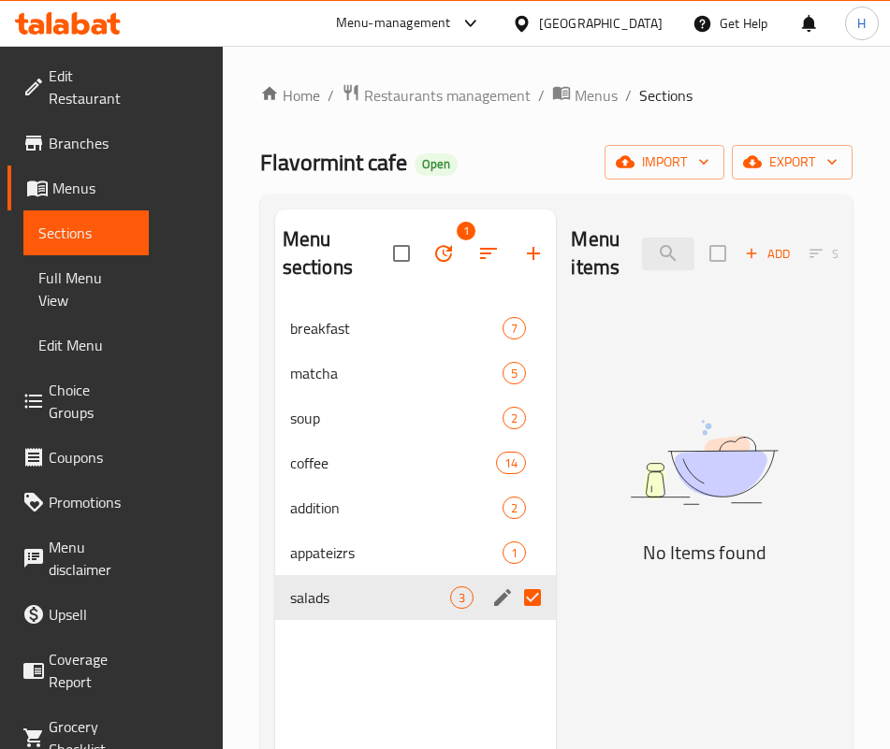
click at [571, 453] on img at bounding box center [704, 462] width 267 height 141
click at [642, 259] on input "yog" at bounding box center [668, 254] width 52 height 33
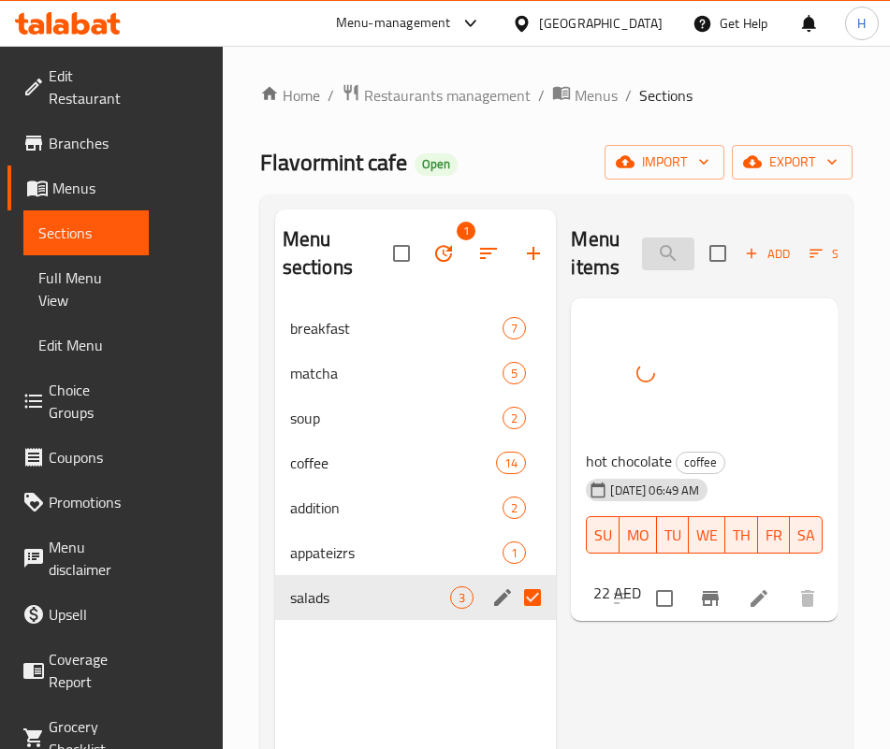
drag, startPoint x: 562, startPoint y: 270, endPoint x: 574, endPoint y: 254, distance: 20.0
click at [571, 270] on div "Menu items hot c Add Sort Manage items" at bounding box center [704, 254] width 267 height 89
click at [642, 253] on input "hot c" at bounding box center [668, 254] width 52 height 33
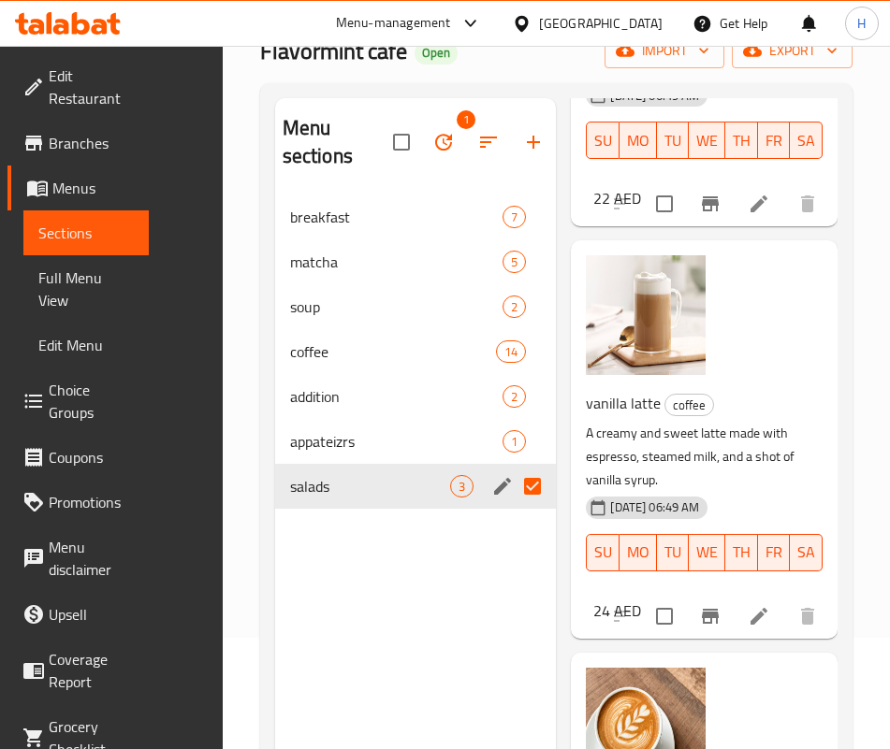
scroll to position [262, 0]
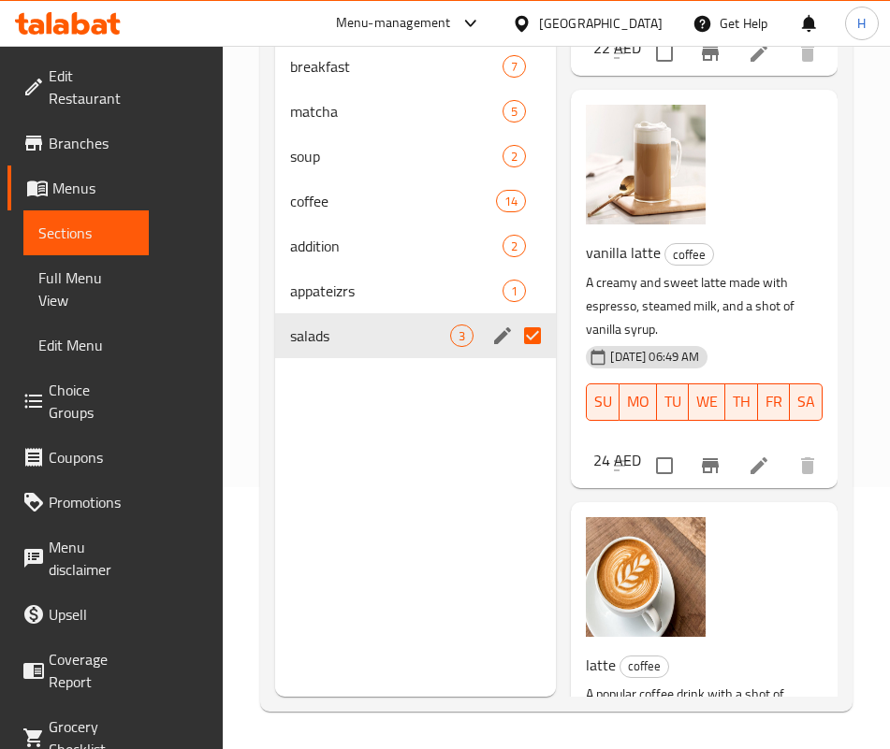
click at [732, 652] on h6 "latte coffee" at bounding box center [697, 665] width 222 height 26
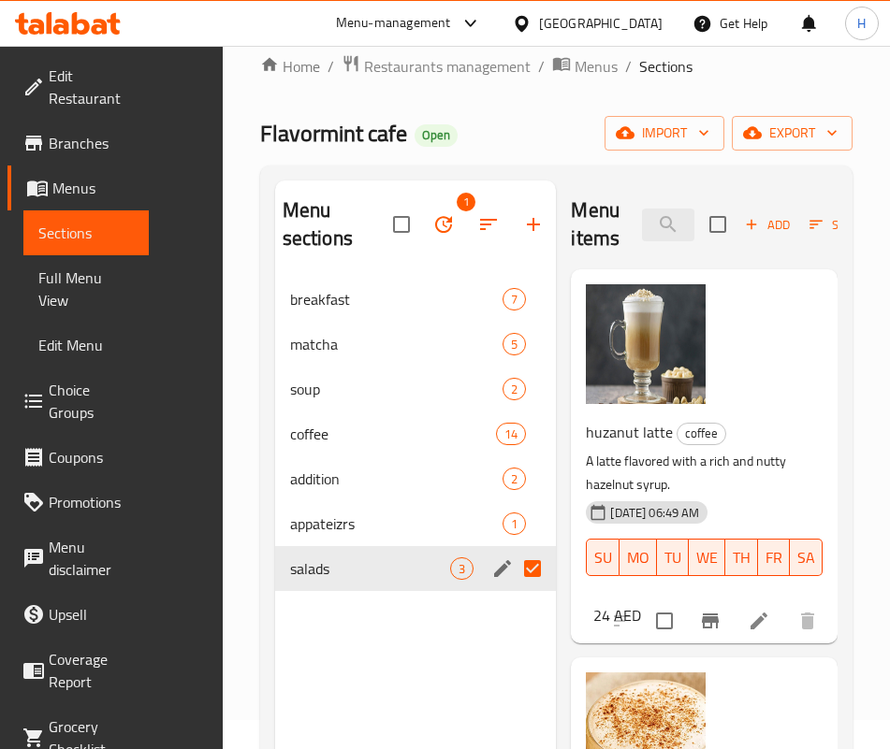
scroll to position [0, 0]
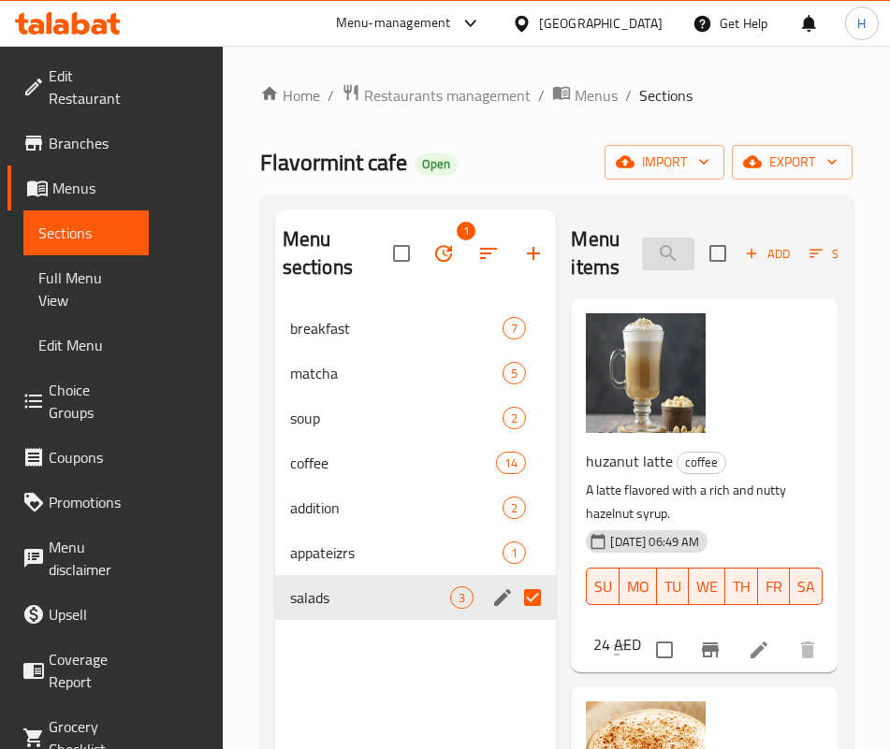
click at [642, 245] on input "latte" at bounding box center [668, 254] width 52 height 33
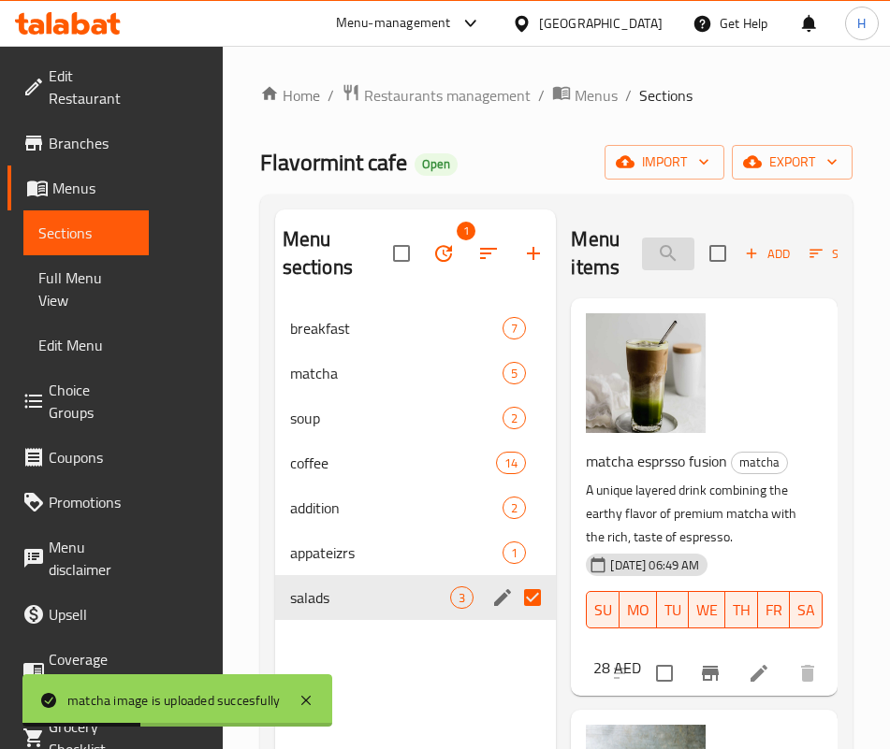
click at [642, 251] on input "matcha" at bounding box center [668, 254] width 52 height 33
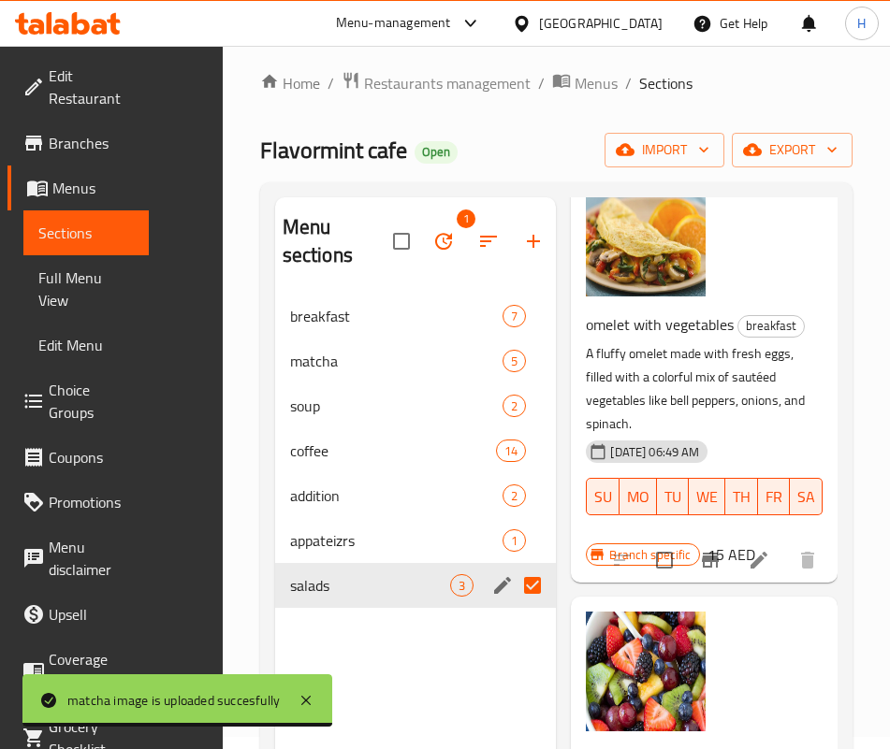
scroll to position [262, 0]
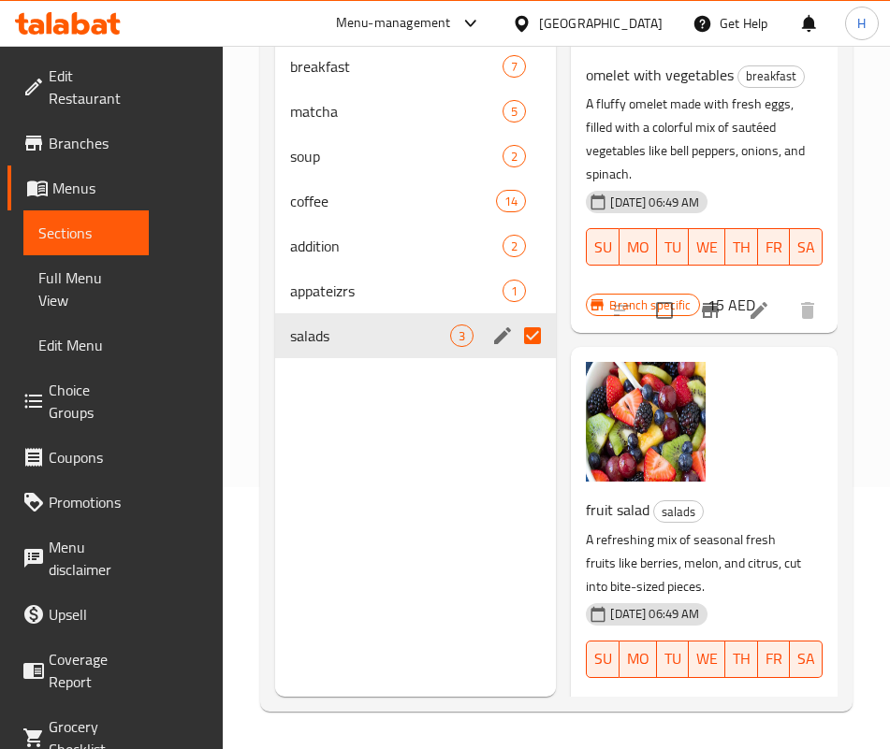
drag, startPoint x: 629, startPoint y: 491, endPoint x: 630, endPoint y: 439, distance: 52.4
click at [629, 528] on p "A refreshing mix of seasonal fresh fruits like berries, melon, and citrus, cut …" at bounding box center [697, 563] width 222 height 70
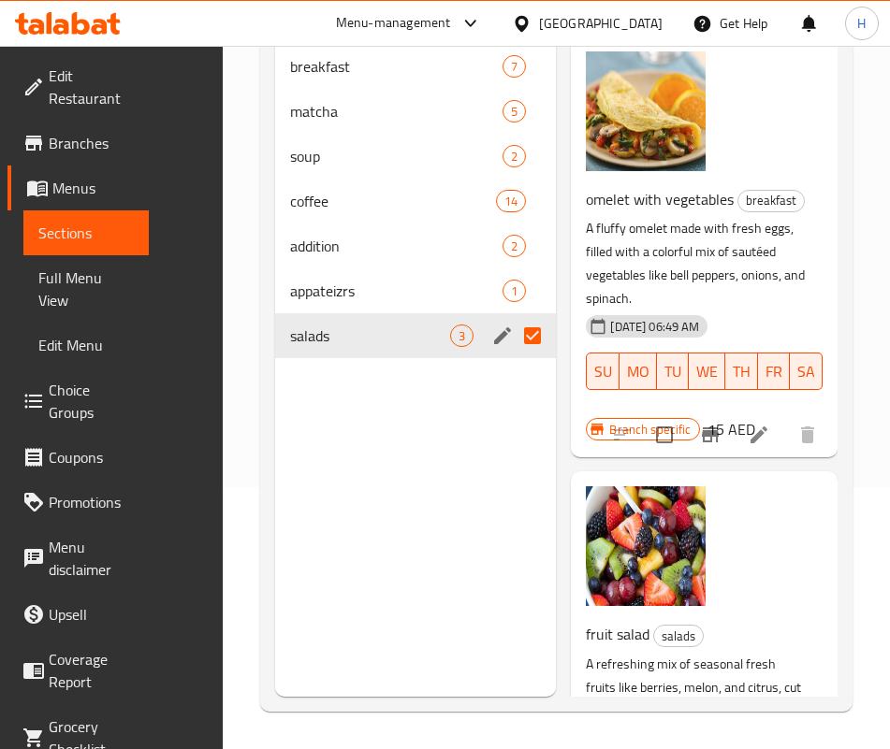
scroll to position [0, 0]
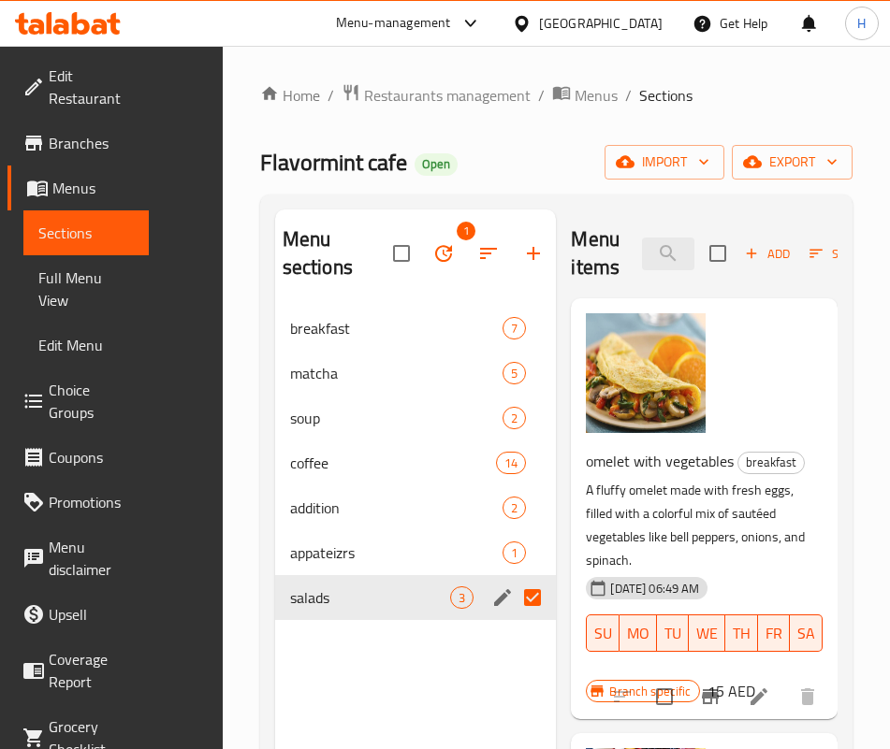
click at [623, 232] on div "Menu items mix Add Sort Manage items" at bounding box center [704, 254] width 267 height 89
click at [642, 245] on input "mix" at bounding box center [668, 254] width 52 height 33
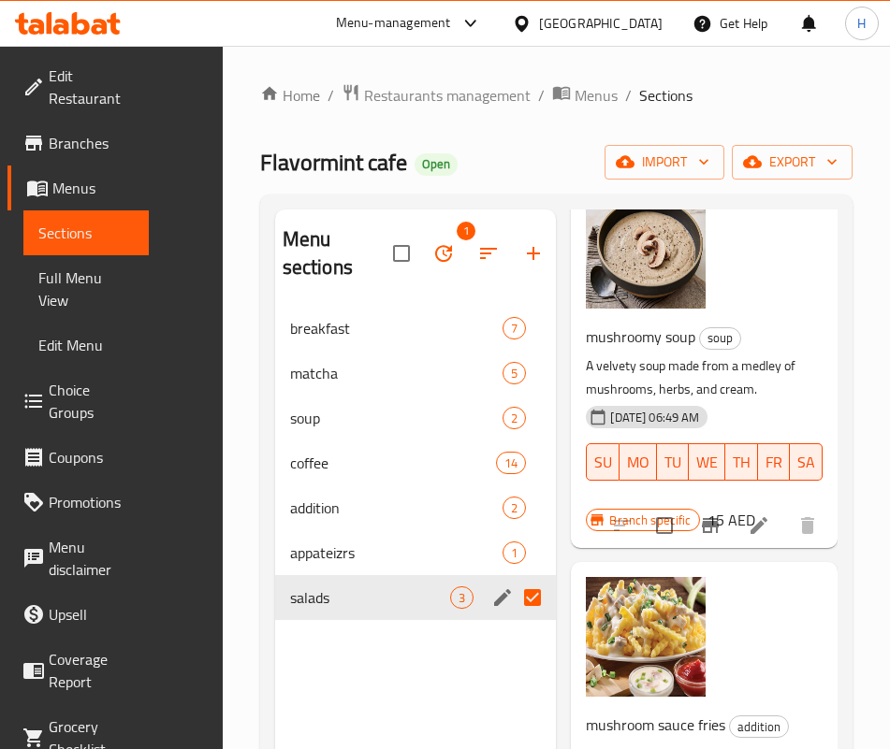
drag, startPoint x: 352, startPoint y: 660, endPoint x: 349, endPoint y: 607, distance: 53.4
click at [351, 661] on div "Menu sections 1 breakfast 7 matcha 5 soup 2 coffee 14 addition 2 appateizrs 1 s…" at bounding box center [416, 584] width 282 height 749
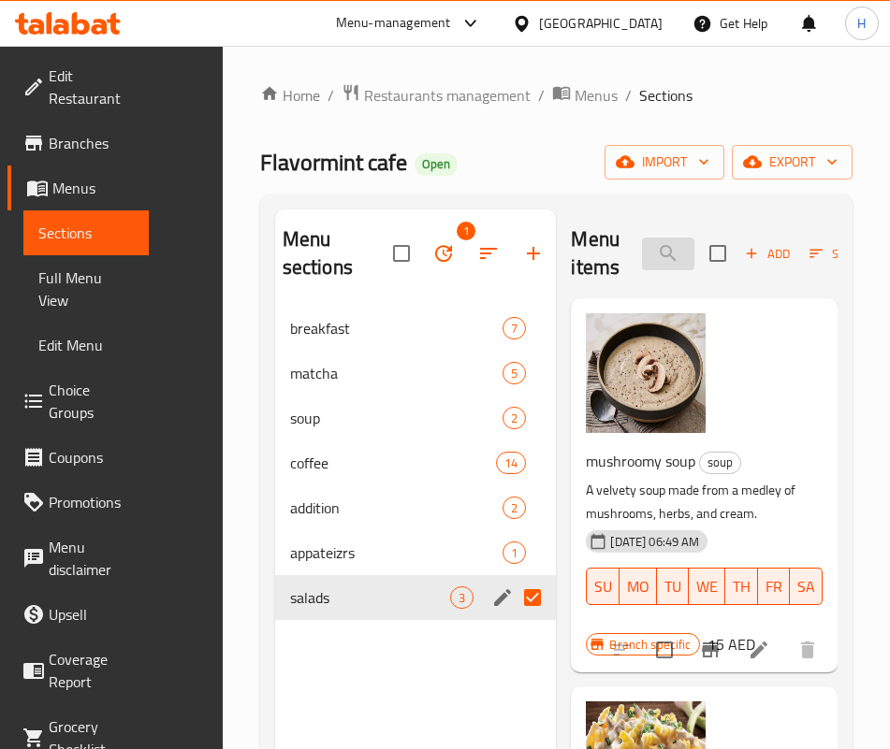
click at [642, 268] on input "mushro" at bounding box center [668, 254] width 52 height 33
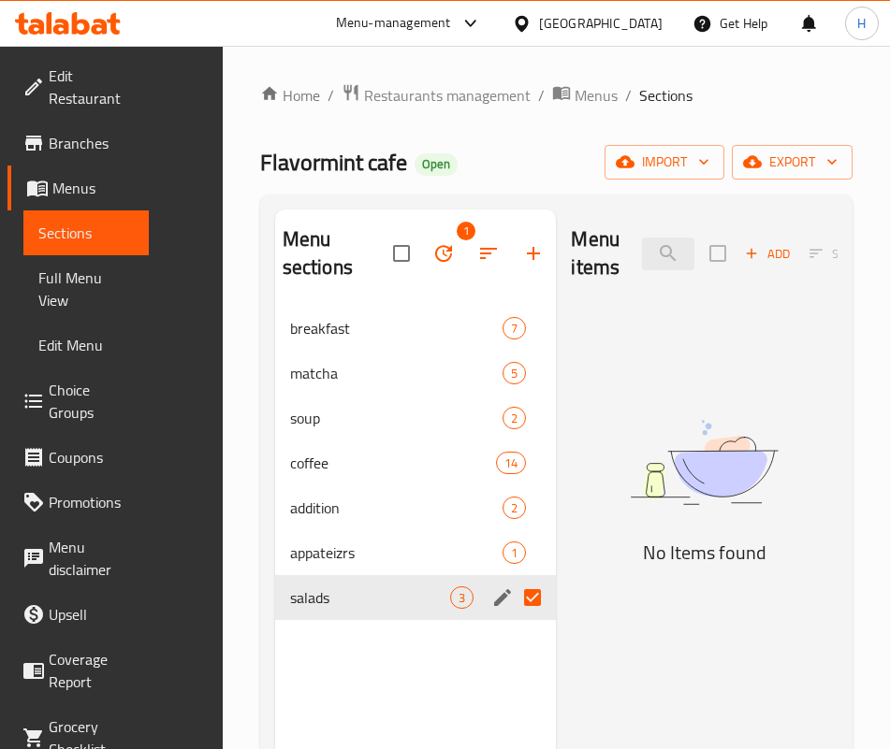
click at [571, 485] on img at bounding box center [704, 462] width 267 height 141
click at [607, 279] on div "Menu items orange Add Sort Manage items" at bounding box center [704, 254] width 267 height 89
click at [606, 273] on div "Menu items orange Add Sort Manage items" at bounding box center [704, 254] width 267 height 89
click at [642, 261] on input "orange" at bounding box center [668, 254] width 52 height 33
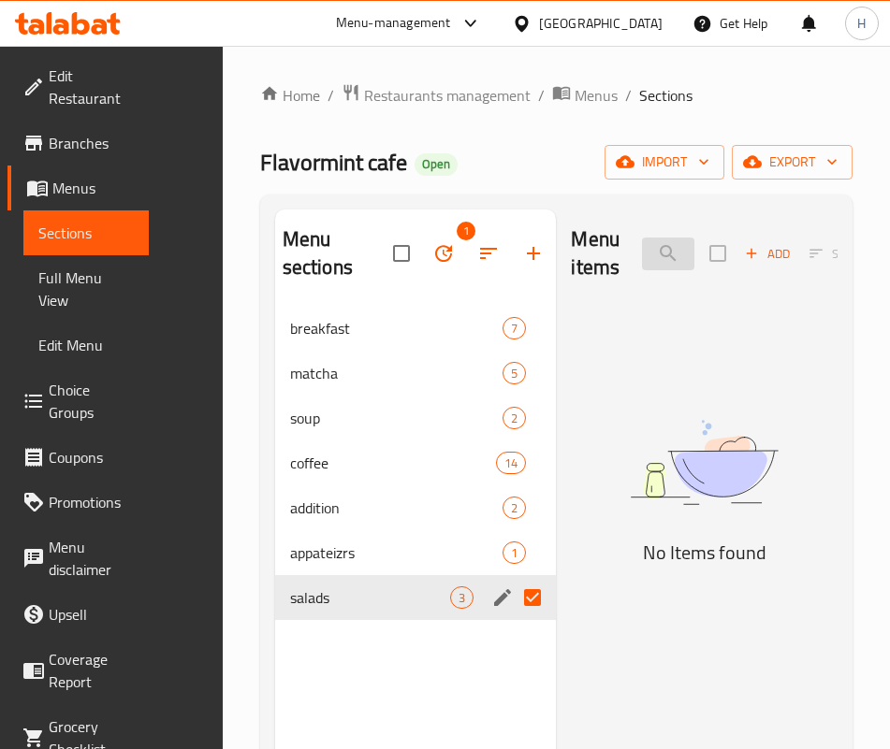
click at [642, 261] on input "orange" at bounding box center [668, 254] width 52 height 33
click at [642, 251] on input "orewo" at bounding box center [668, 254] width 52 height 33
click at [642, 267] on input "oreo" at bounding box center [668, 254] width 52 height 33
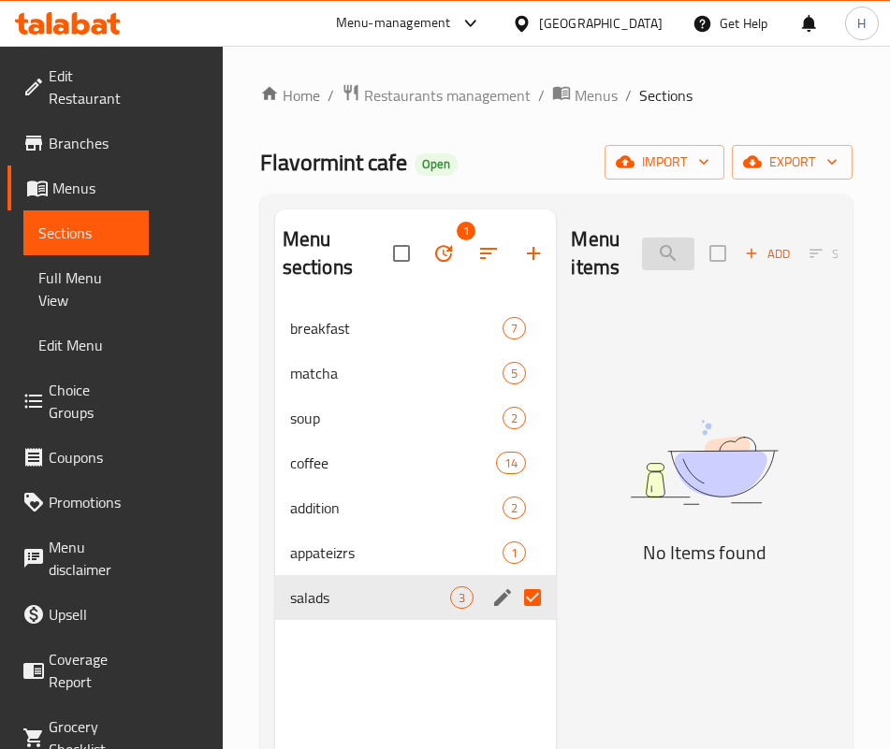
click at [642, 255] on input "milks" at bounding box center [668, 254] width 52 height 33
click at [642, 254] on input "milks" at bounding box center [668, 254] width 52 height 33
drag, startPoint x: 587, startPoint y: 497, endPoint x: 587, endPoint y: 478, distance: 18.7
click at [587, 497] on img at bounding box center [704, 462] width 267 height 141
click at [642, 240] on input "milk s" at bounding box center [668, 254] width 52 height 33
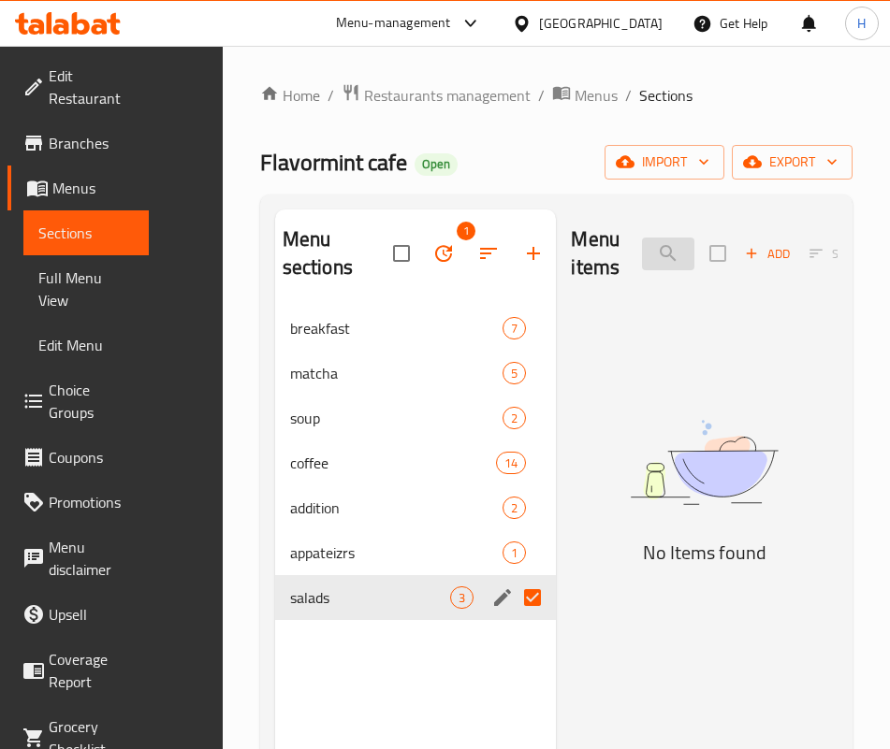
click at [642, 240] on input "milk s" at bounding box center [668, 254] width 52 height 33
click at [574, 527] on img at bounding box center [704, 462] width 267 height 141
drag, startPoint x: 473, startPoint y: 586, endPoint x: 478, endPoint y: 572, distance: 14.8
click at [571, 533] on img at bounding box center [704, 462] width 267 height 141
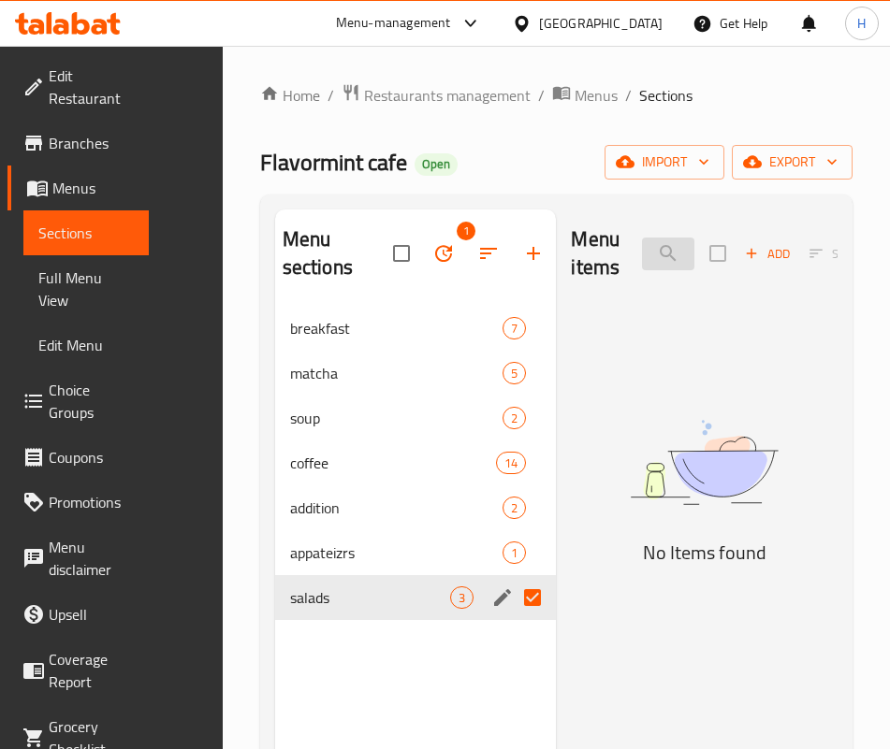
click at [642, 251] on input "passio" at bounding box center [668, 254] width 52 height 33
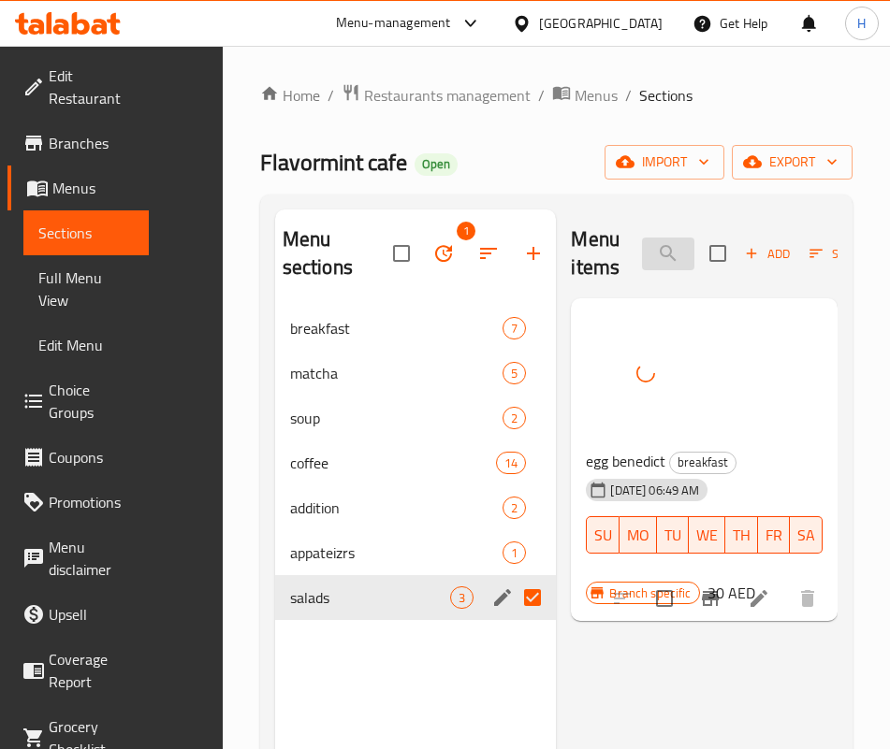
click at [642, 258] on input "ben" at bounding box center [668, 254] width 52 height 33
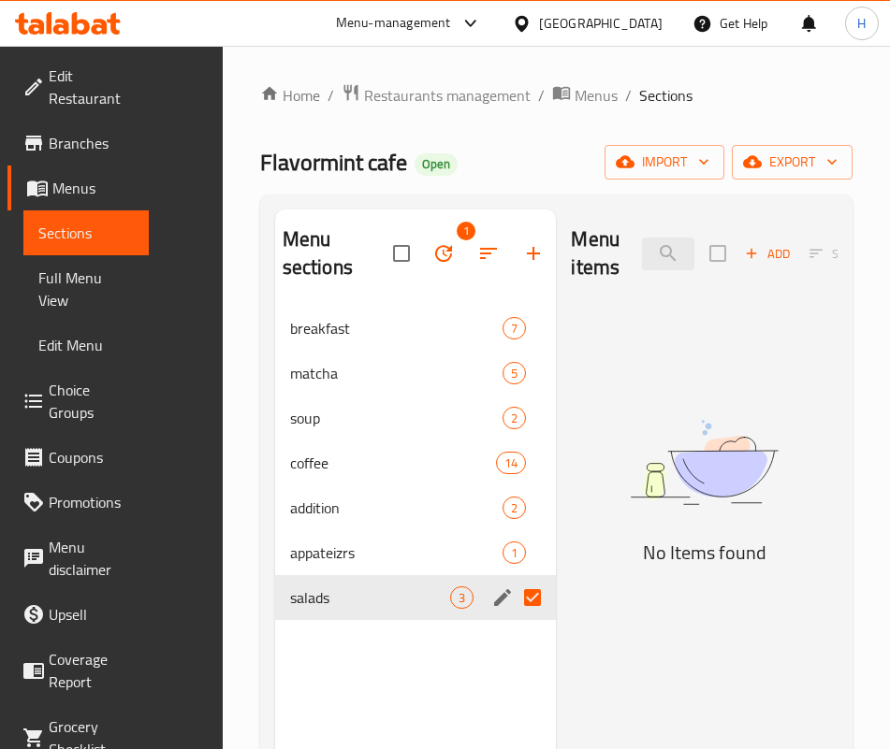
click at [578, 484] on img at bounding box center [704, 462] width 267 height 141
click at [642, 243] on input "shrimp" at bounding box center [668, 254] width 52 height 33
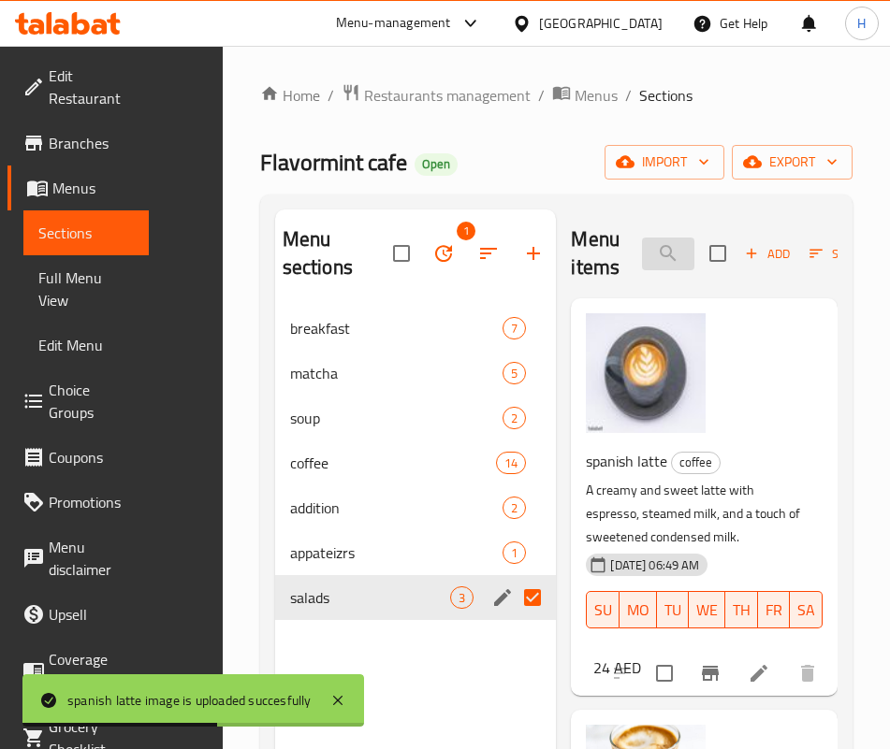
click at [642, 260] on input "spani" at bounding box center [668, 254] width 52 height 33
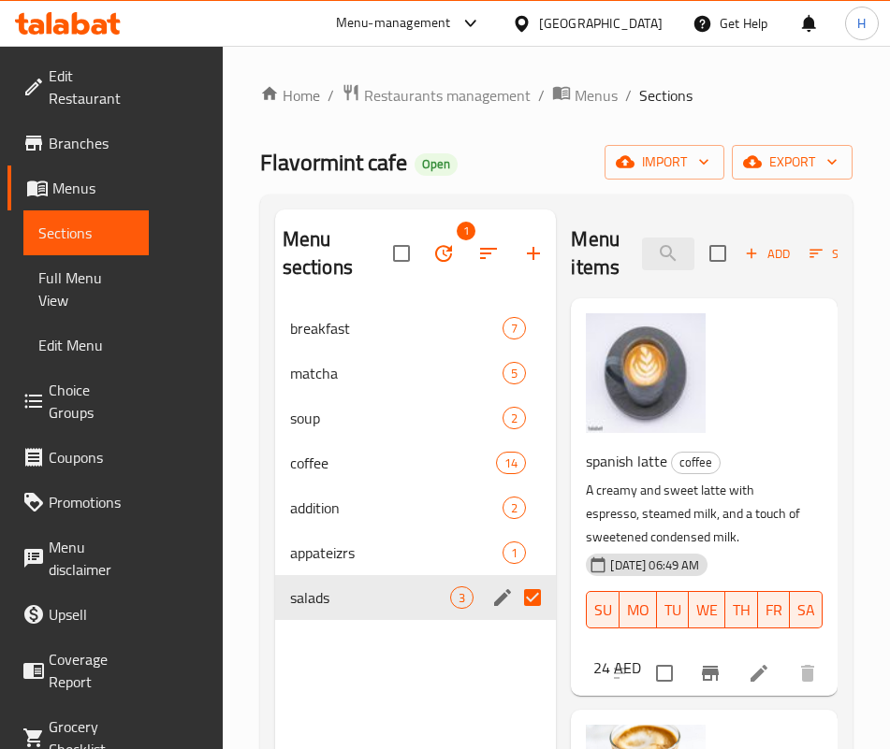
drag, startPoint x: 700, startPoint y: 458, endPoint x: 690, endPoint y: 391, distance: 68.0
click at [701, 459] on h6 "spanish latte coffee" at bounding box center [697, 461] width 222 height 26
click at [675, 253] on input "spani" at bounding box center [668, 254] width 52 height 33
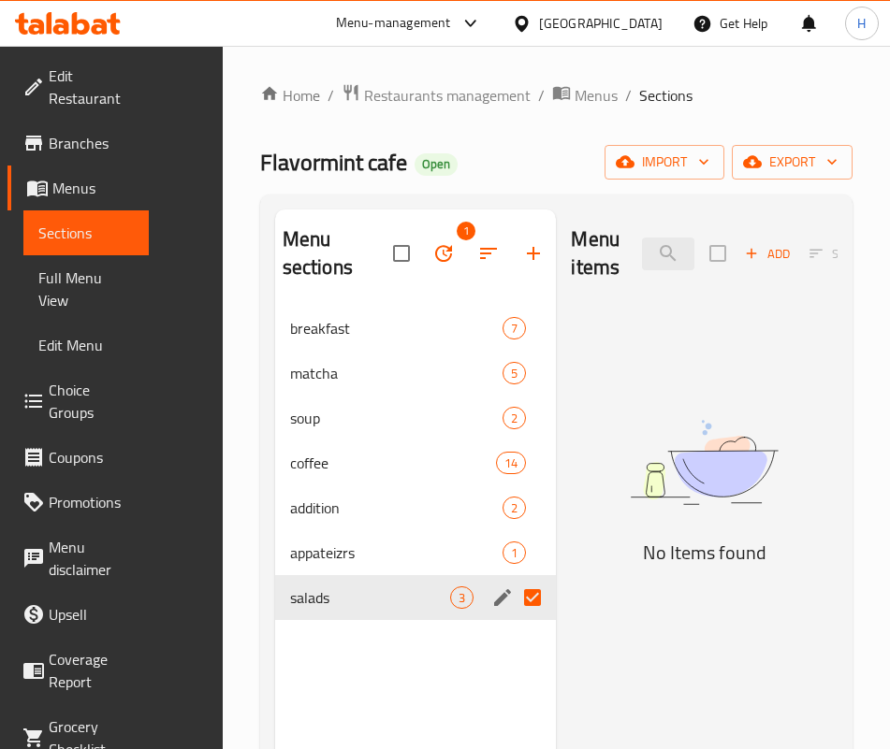
click at [571, 533] on img at bounding box center [704, 462] width 267 height 141
click at [642, 239] on input "tuna" at bounding box center [668, 254] width 52 height 33
type input "turki"
click at [571, 533] on img at bounding box center [704, 462] width 267 height 141
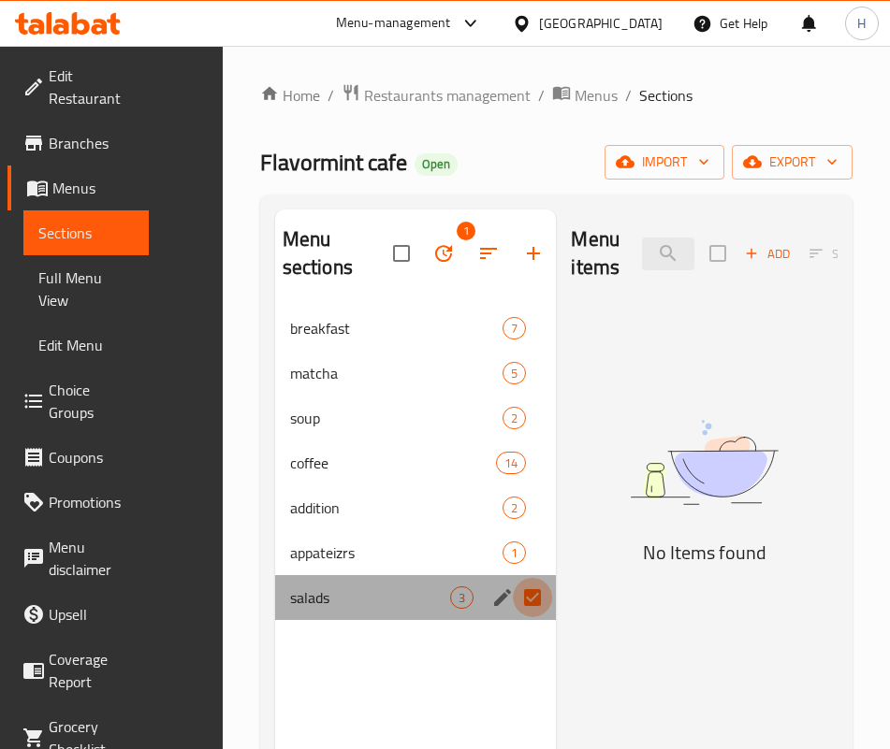
click at [513, 599] on input "Menu sections" at bounding box center [532, 597] width 39 height 39
checkbox input "false"
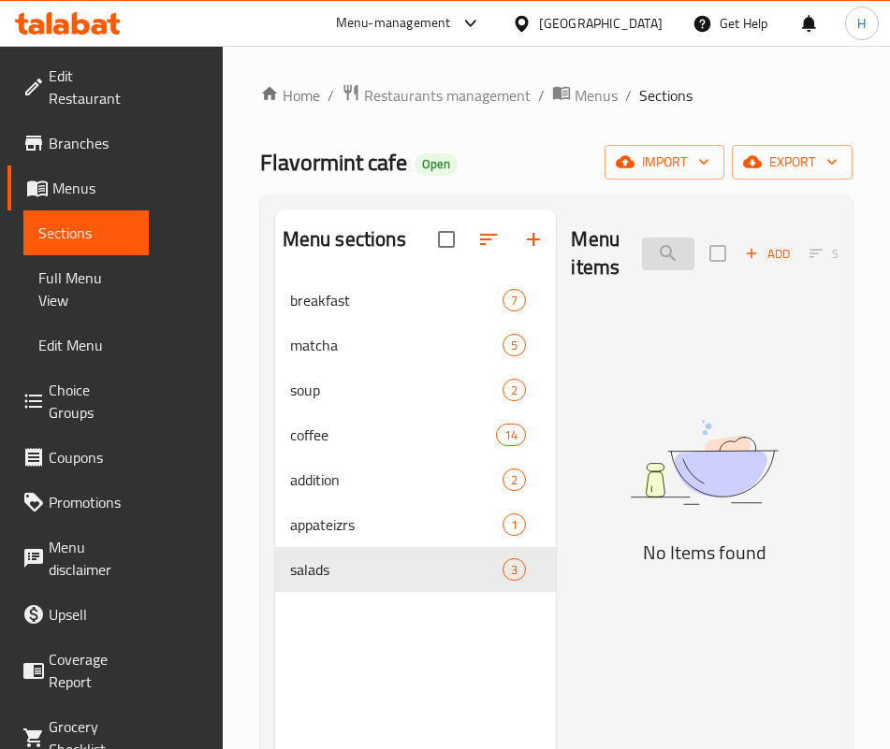
click at [642, 265] on input "turki" at bounding box center [668, 254] width 52 height 33
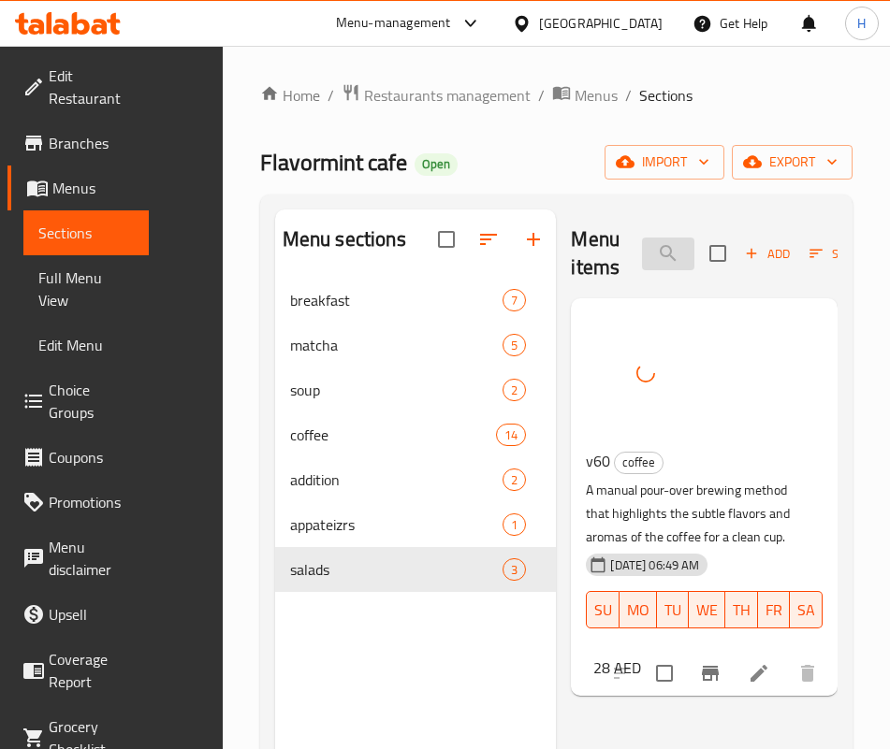
click at [642, 253] on input "v60" at bounding box center [668, 254] width 52 height 33
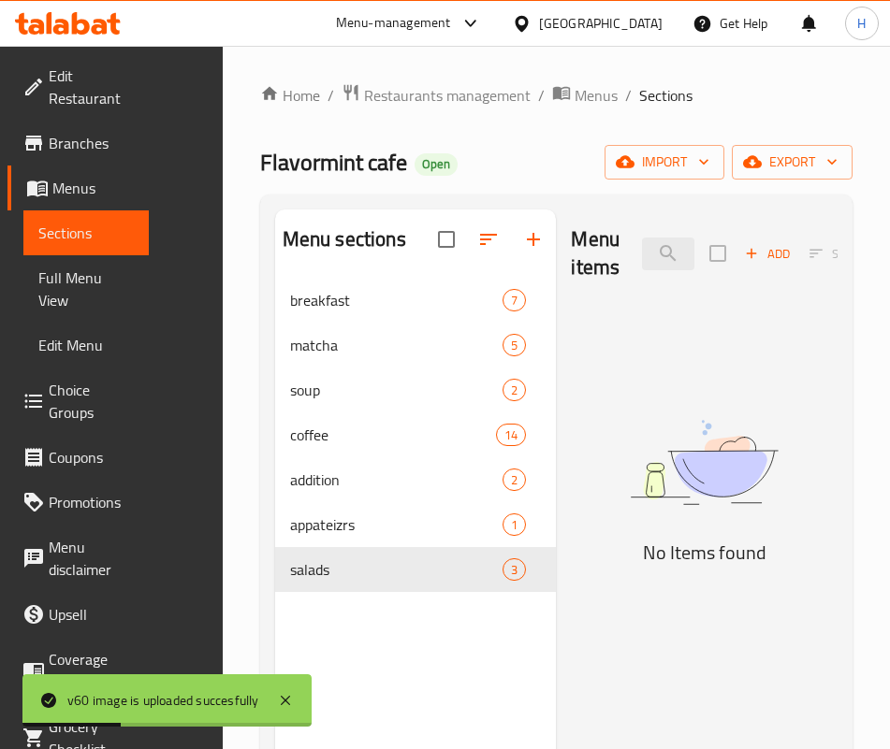
type input "vimt"
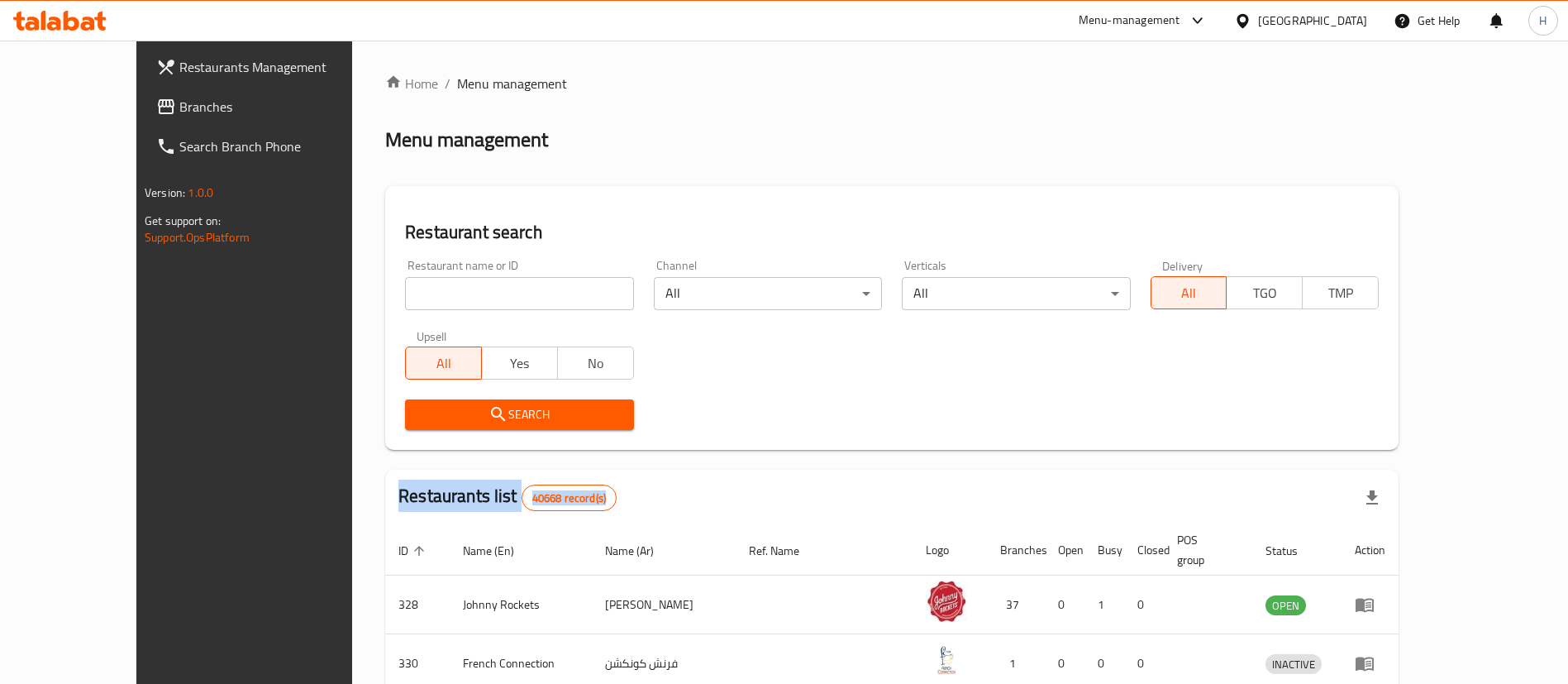
click at [143, 122] on link "Branches" at bounding box center [270, 106] width 255 height 40
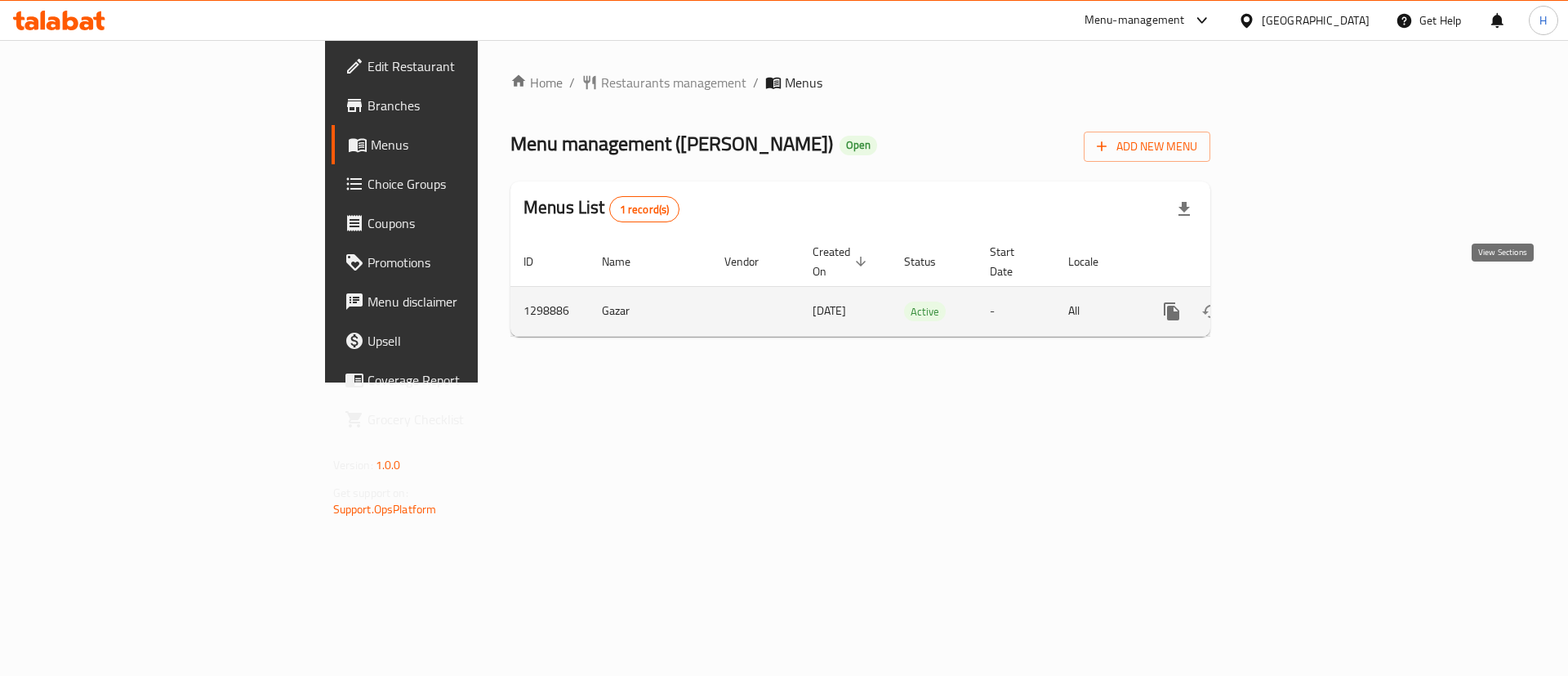
click at [1309, 292] on link "enhanced table" at bounding box center [1289, 311] width 39 height 39
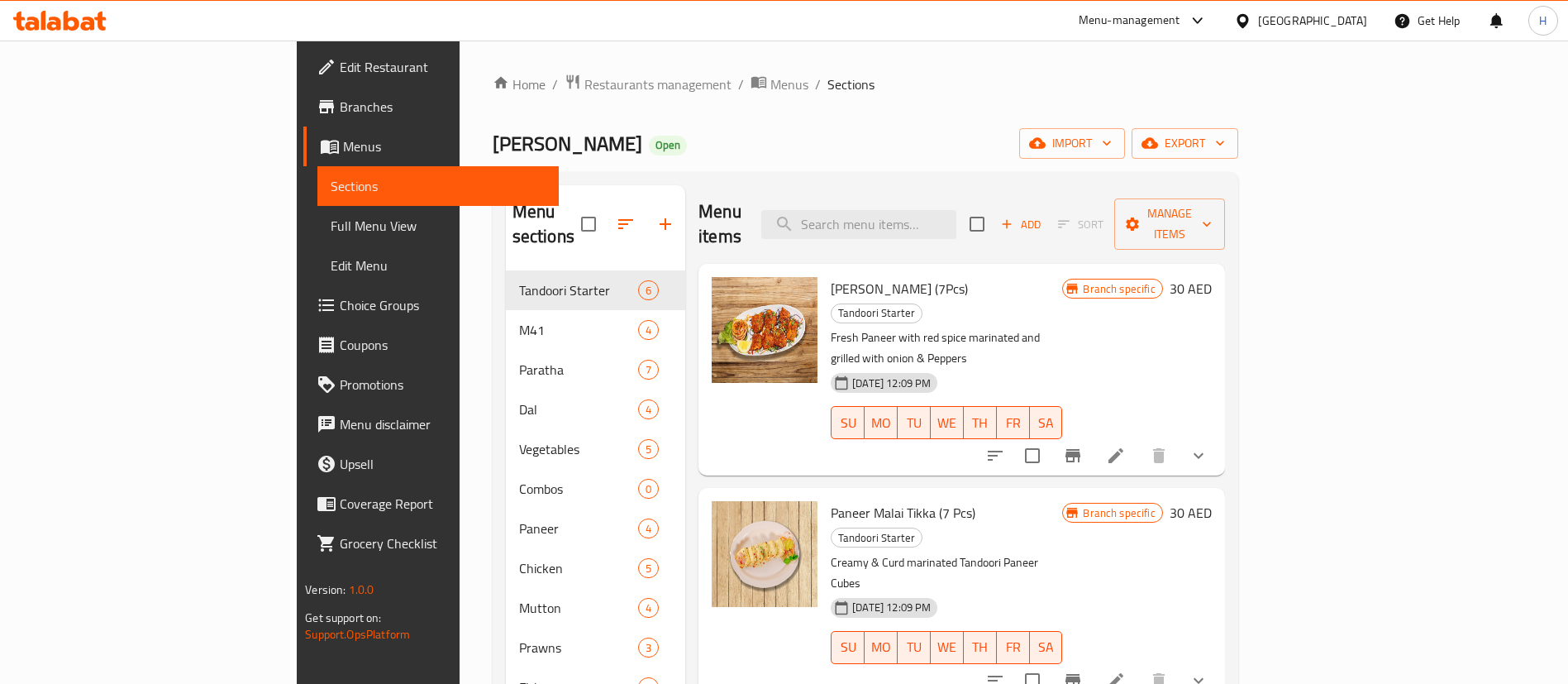
click at [742, 226] on div "Menu items Add Sort Manage items" at bounding box center [962, 224] width 527 height 79
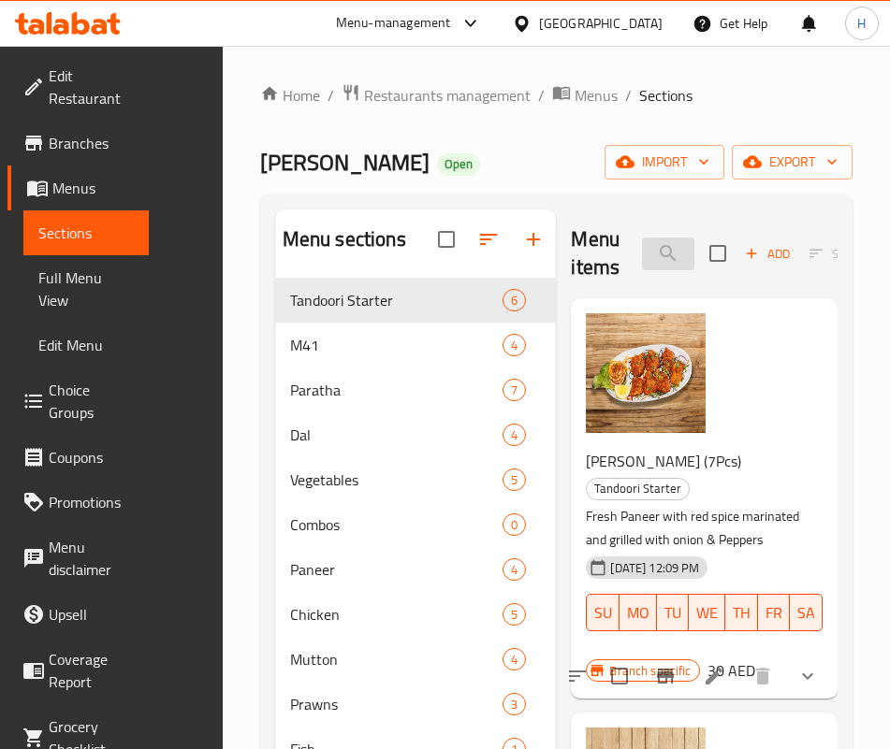
click at [642, 265] on input "search" at bounding box center [668, 254] width 52 height 33
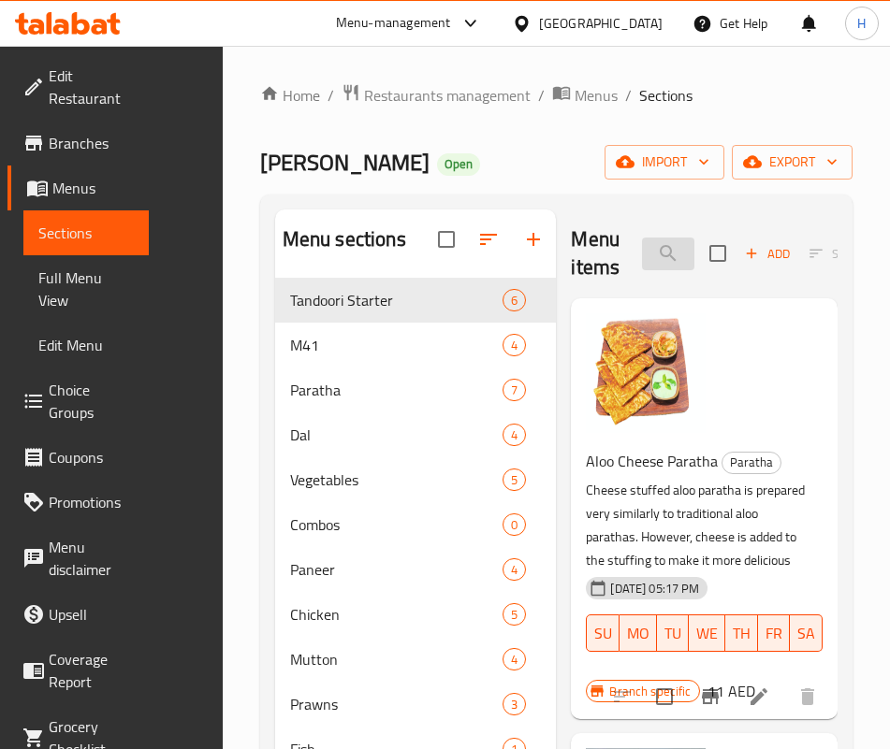
click at [642, 254] on input "alo" at bounding box center [668, 254] width 52 height 33
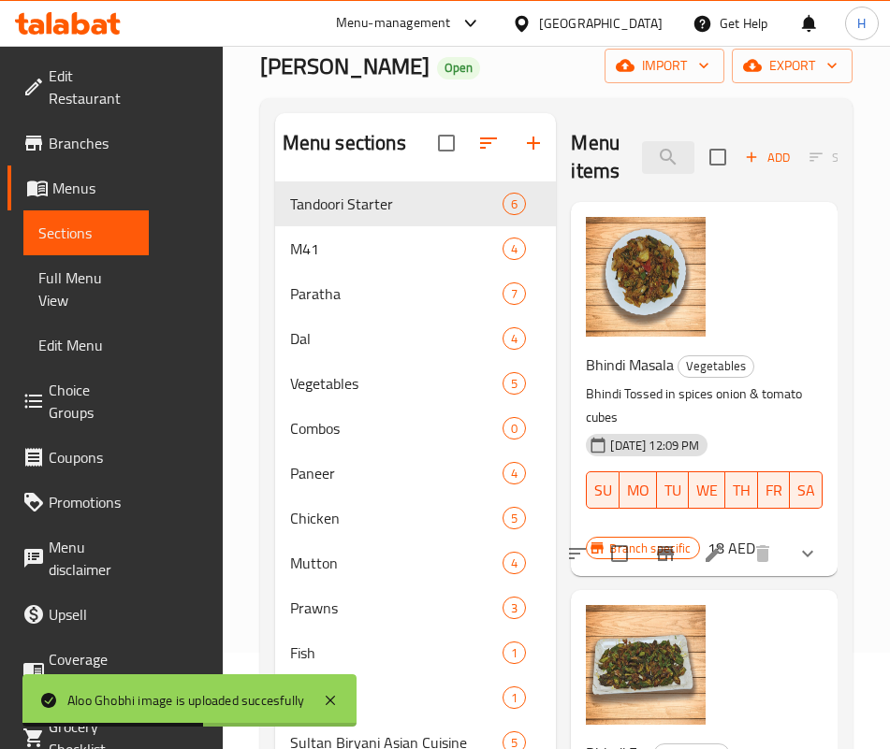
scroll to position [140, 0]
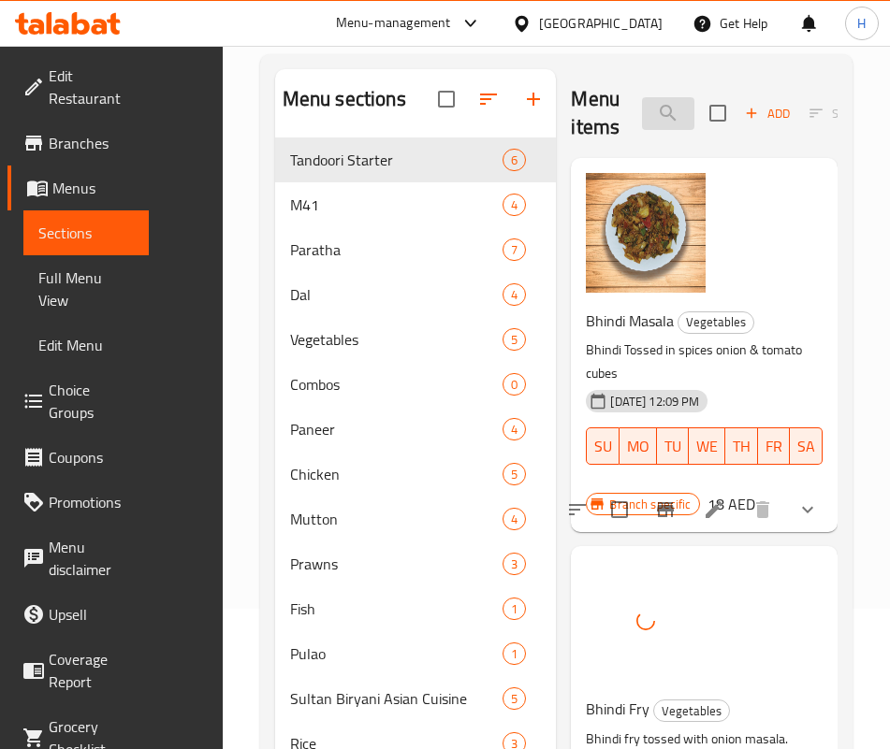
click at [642, 111] on input "bhin" at bounding box center [668, 113] width 52 height 33
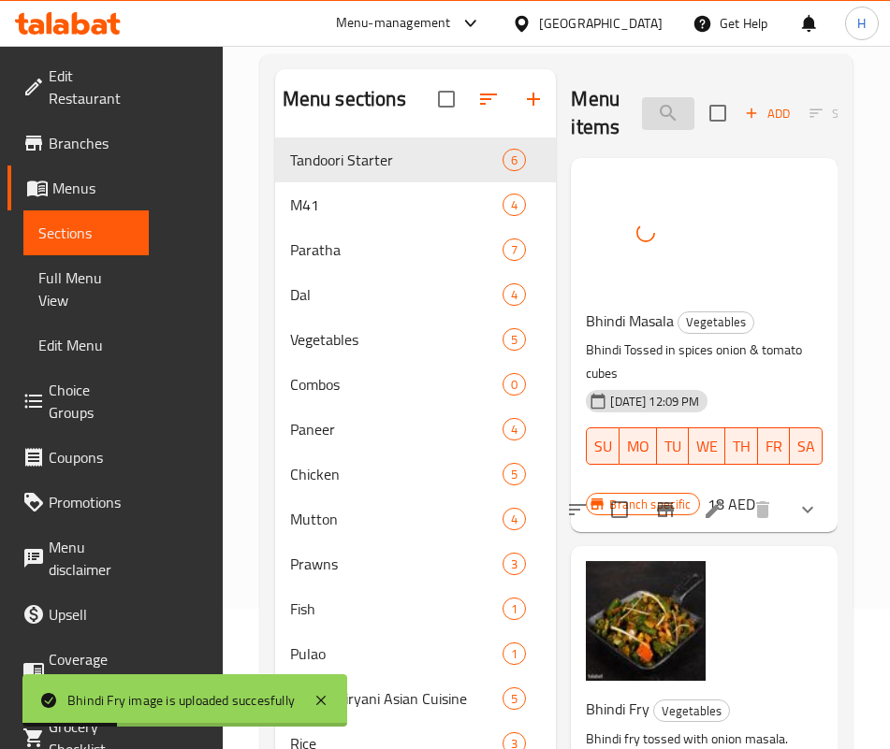
click at [642, 98] on input "bhin" at bounding box center [668, 113] width 52 height 33
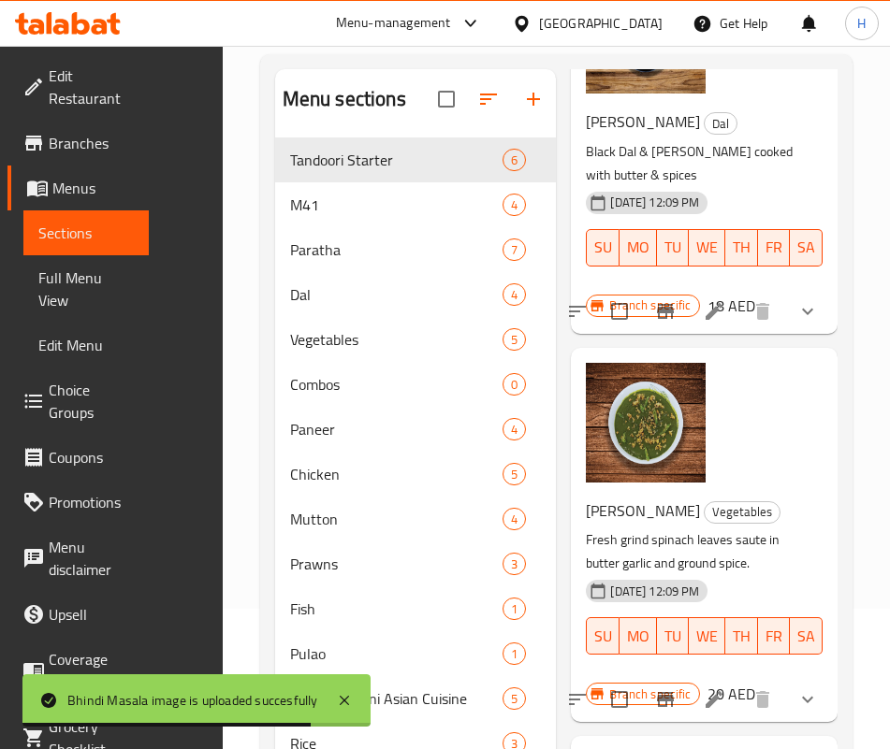
scroll to position [0, 0]
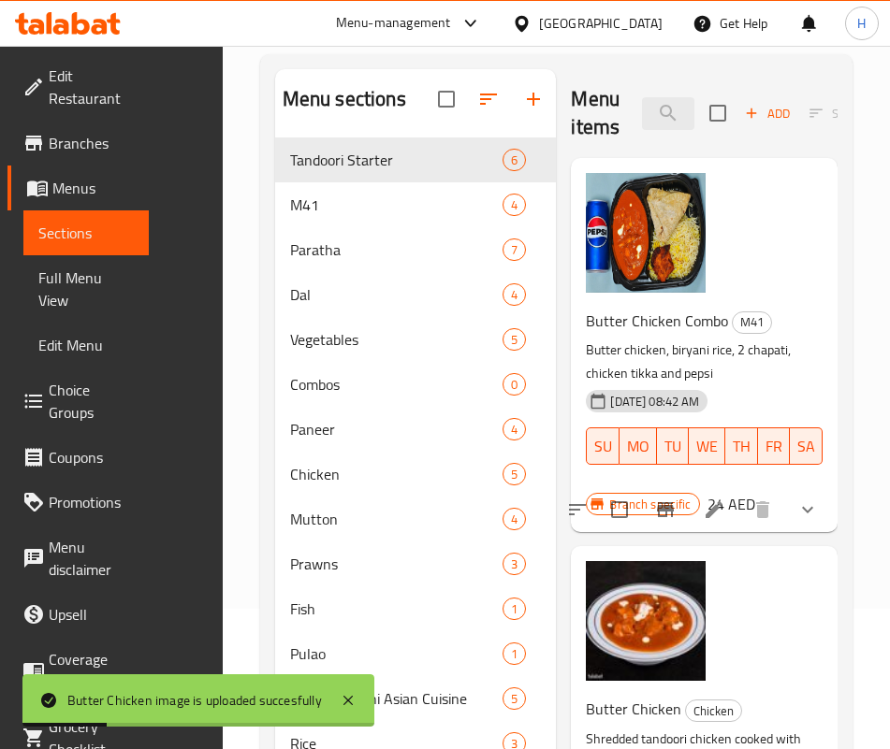
click at [630, 131] on div "Menu items butter c Add Sort Manage items" at bounding box center [704, 113] width 267 height 89
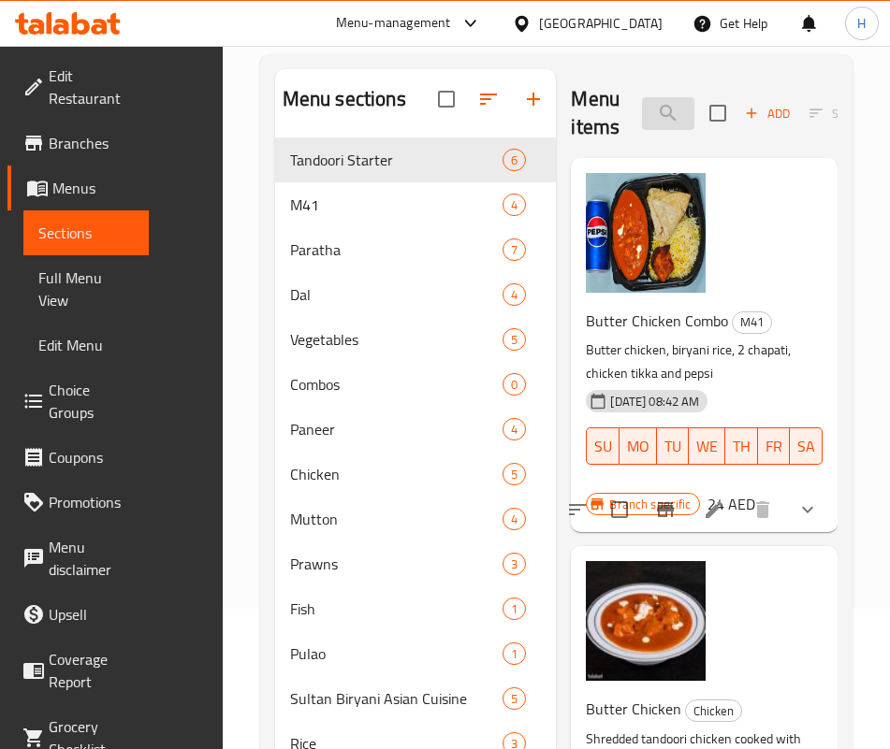
click at [642, 114] on input "butter c" at bounding box center [668, 113] width 52 height 33
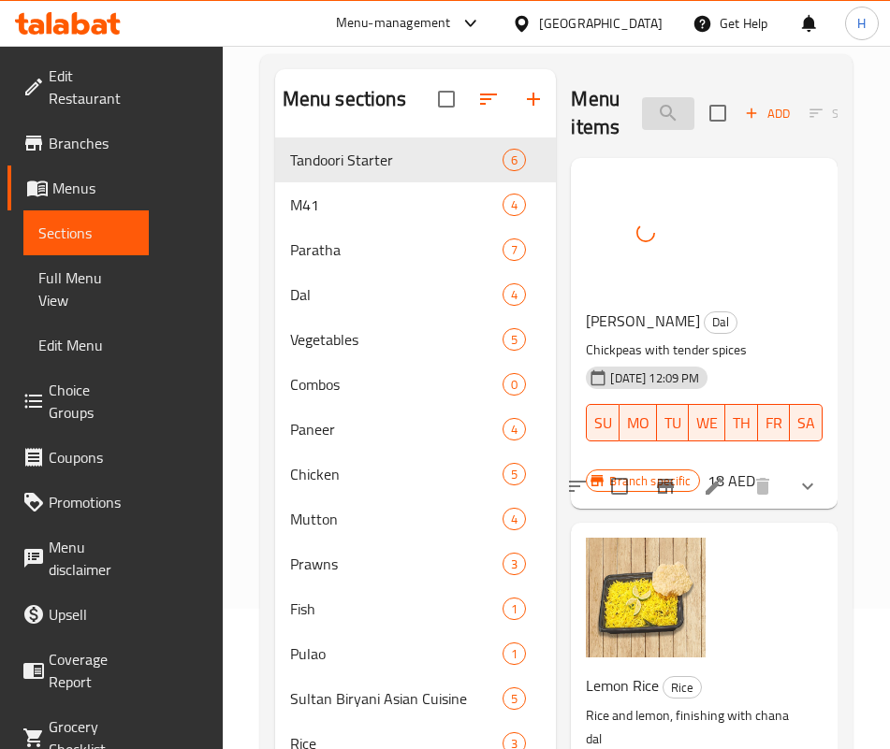
click at [649, 104] on input "chan" at bounding box center [668, 113] width 52 height 33
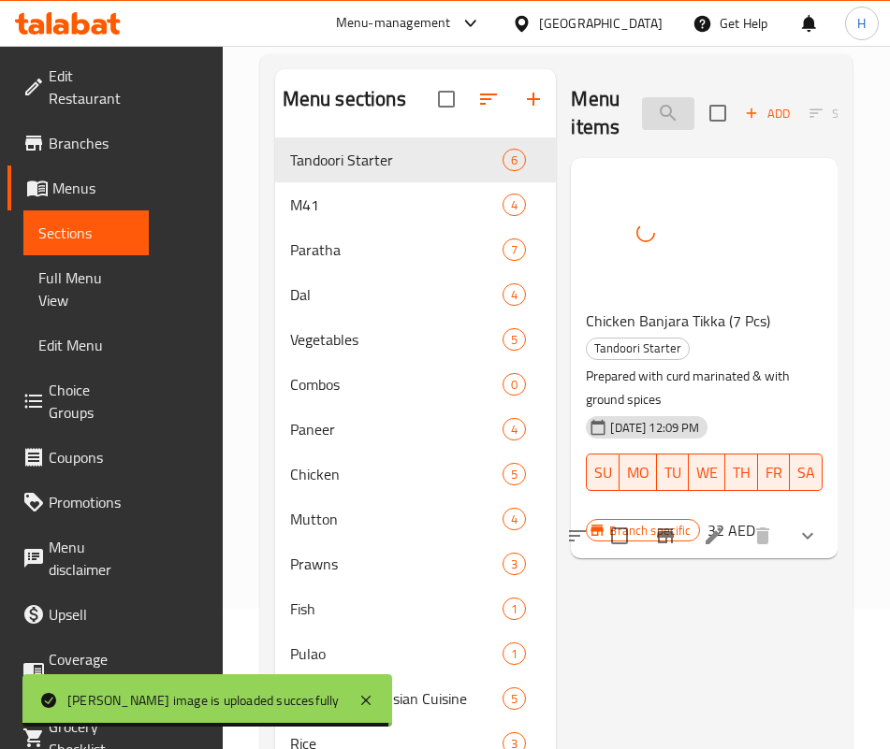
click at [642, 104] on input "banjar" at bounding box center [668, 113] width 52 height 33
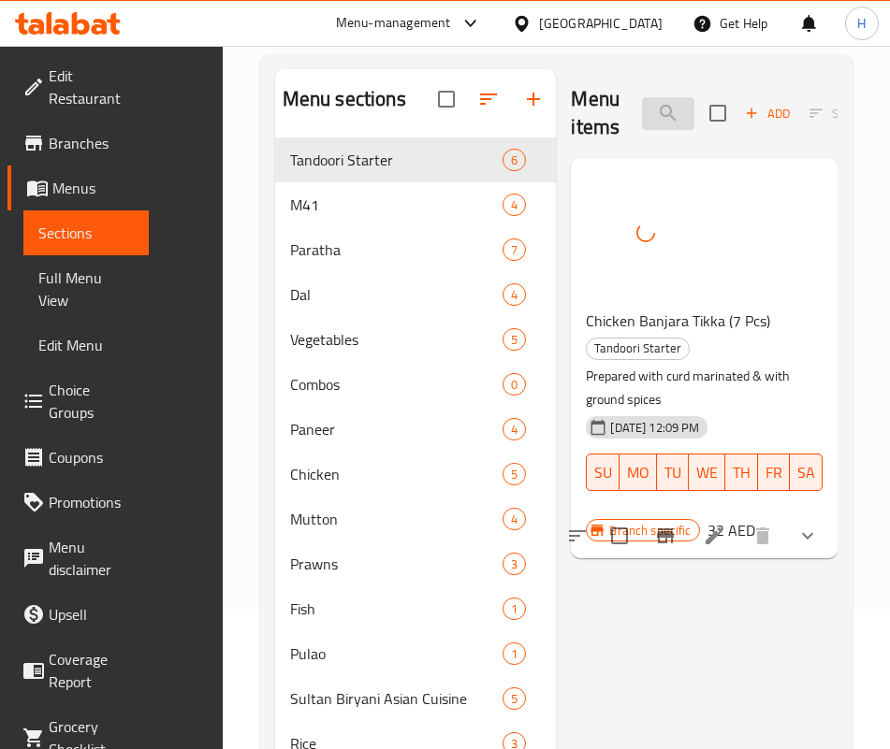
click at [642, 104] on input "banjar" at bounding box center [668, 113] width 52 height 33
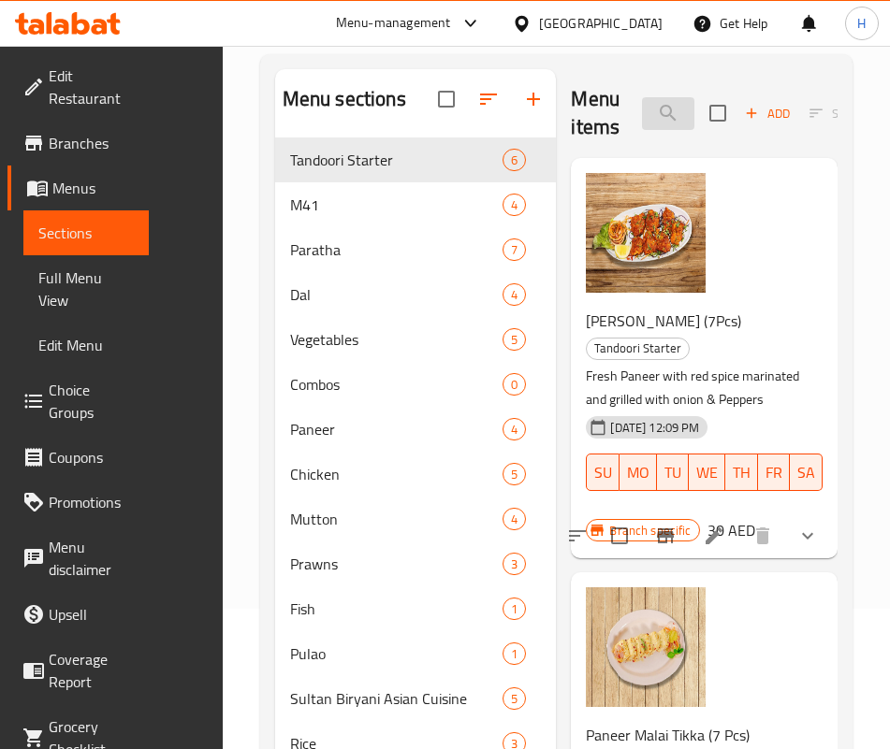
click at [642, 127] on input "biryan" at bounding box center [668, 113] width 52 height 33
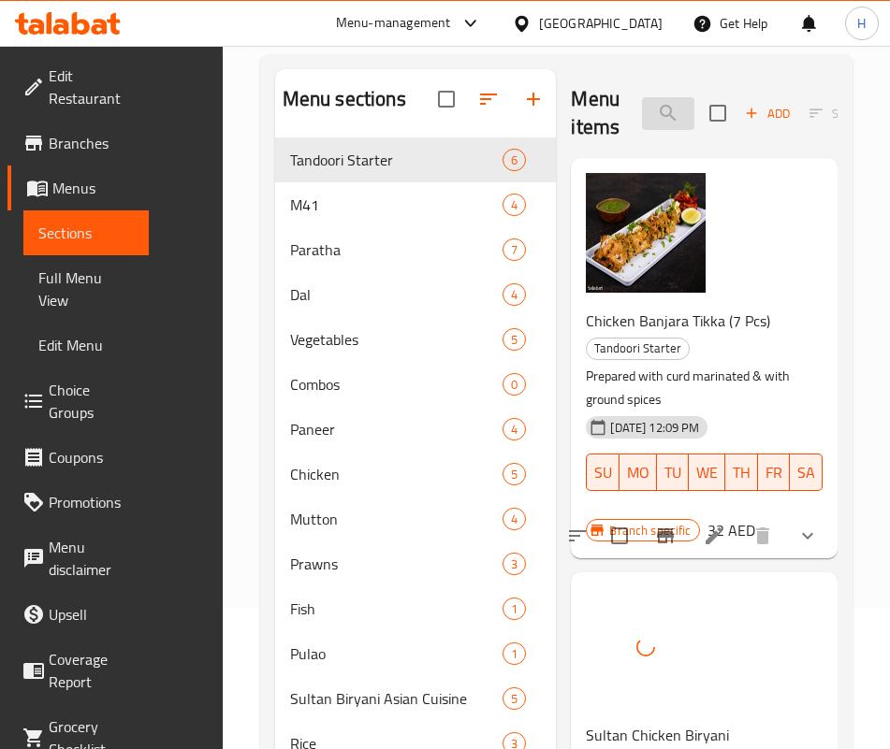
click at [642, 109] on input "chicken b" at bounding box center [668, 113] width 52 height 33
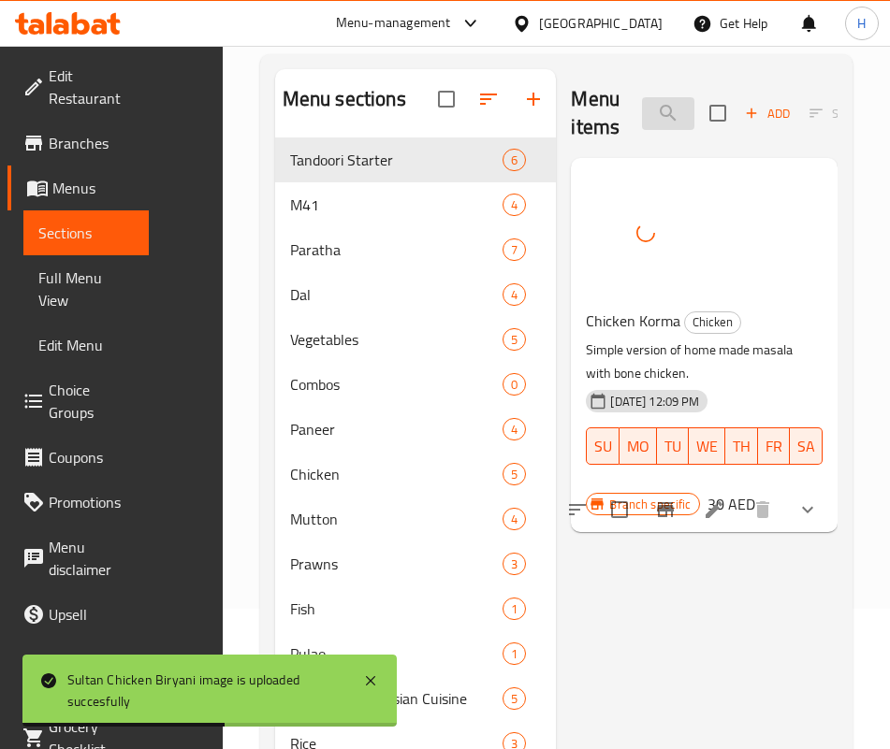
click at [642, 123] on input "kor" at bounding box center [668, 113] width 52 height 33
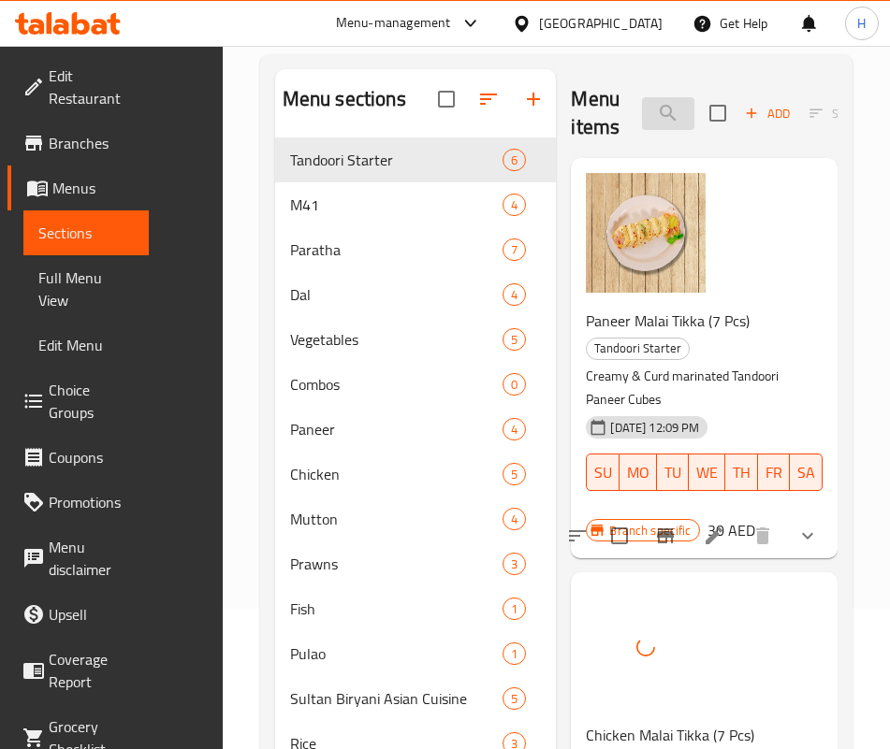
click at [642, 106] on input "mal" at bounding box center [668, 113] width 52 height 33
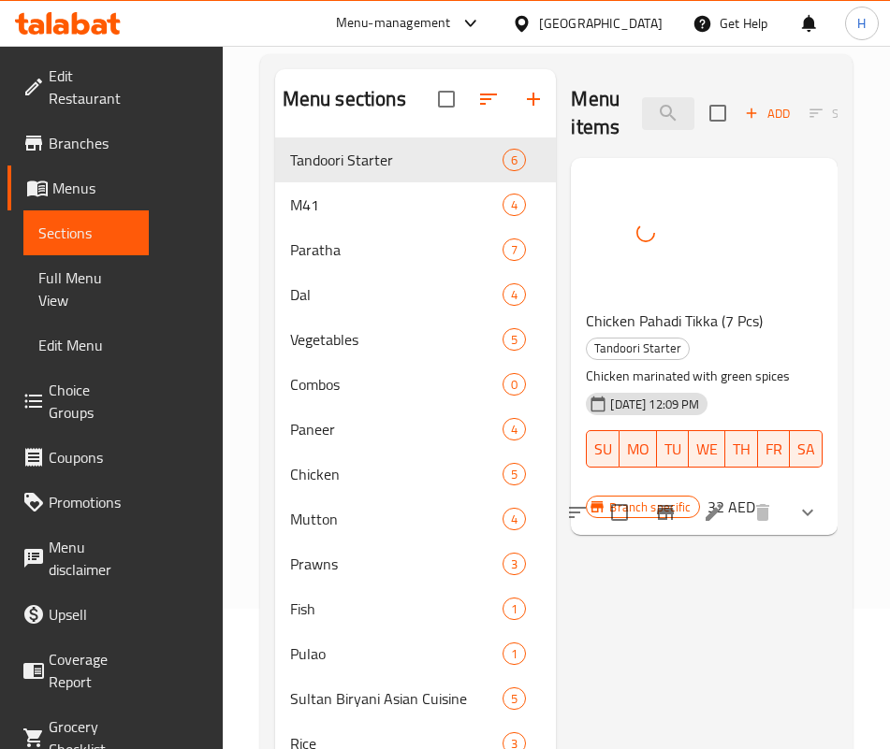
click at [668, 130] on div "Menu items pah Add Sort Manage items" at bounding box center [704, 113] width 267 height 89
click at [661, 109] on input "pah" at bounding box center [668, 113] width 52 height 33
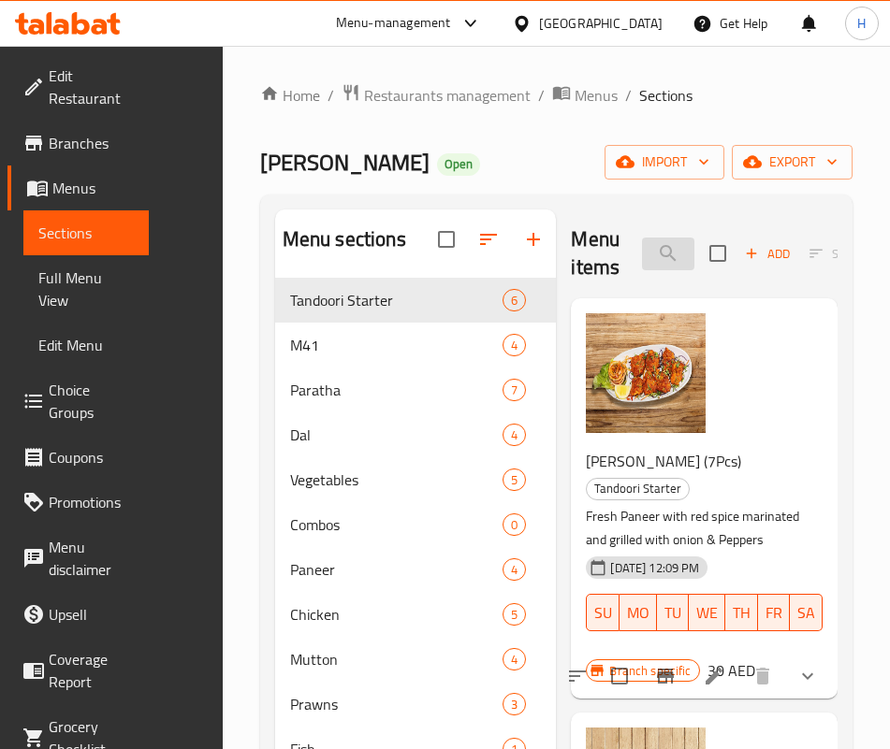
click at [642, 240] on input "pepp" at bounding box center [668, 254] width 52 height 33
click at [642, 242] on input "tikka" at bounding box center [668, 254] width 52 height 33
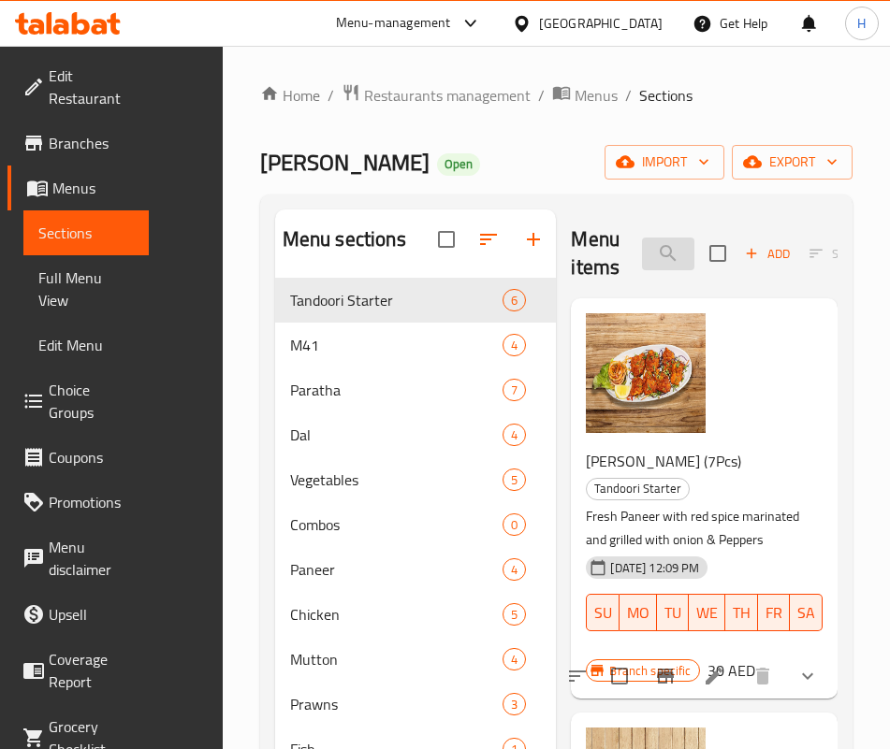
click at [642, 242] on input "tikka" at bounding box center [668, 254] width 52 height 33
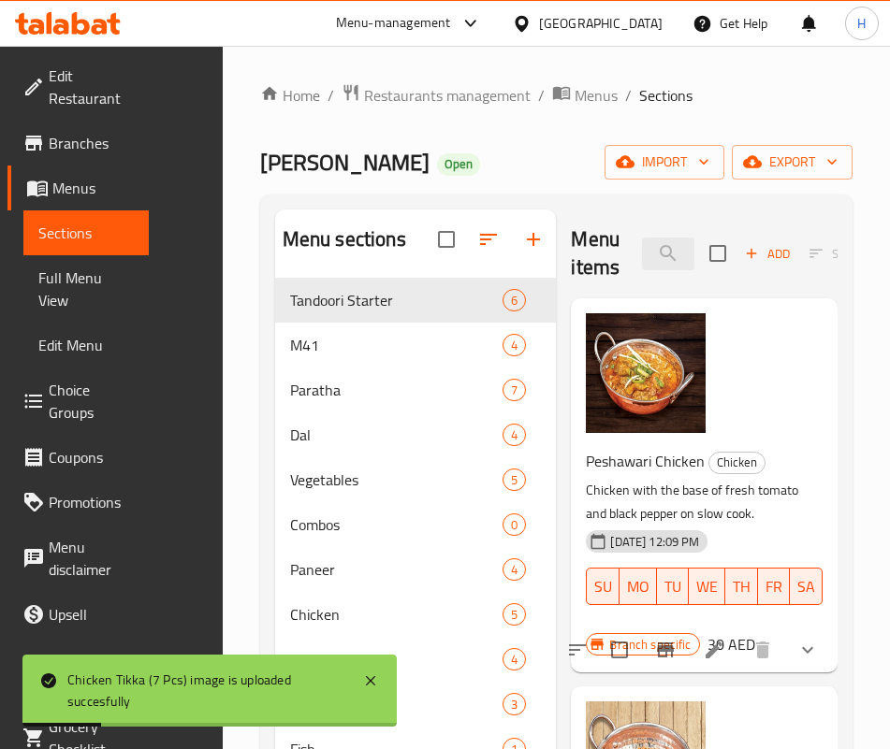
type input "pesh"
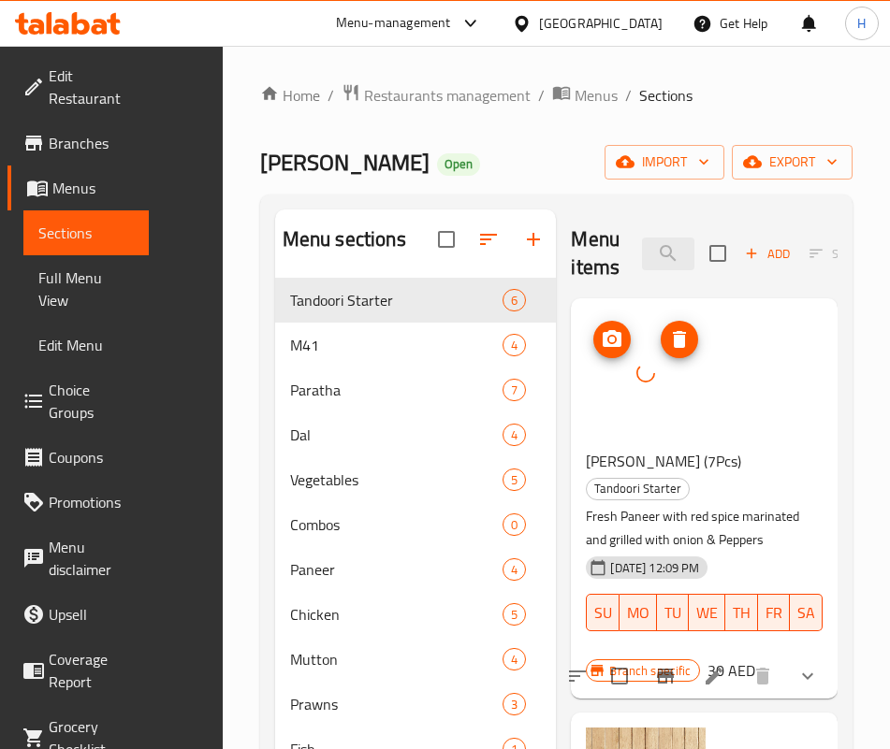
click at [673, 346] on icon "delete image" at bounding box center [679, 339] width 13 height 17
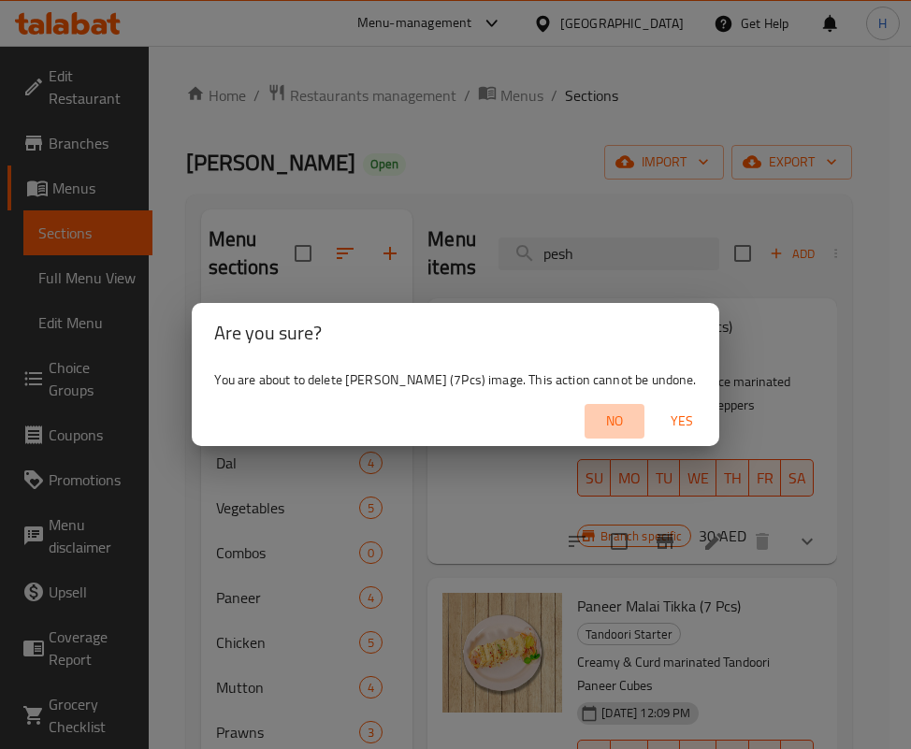
click at [603, 420] on span "No" at bounding box center [614, 421] width 45 height 23
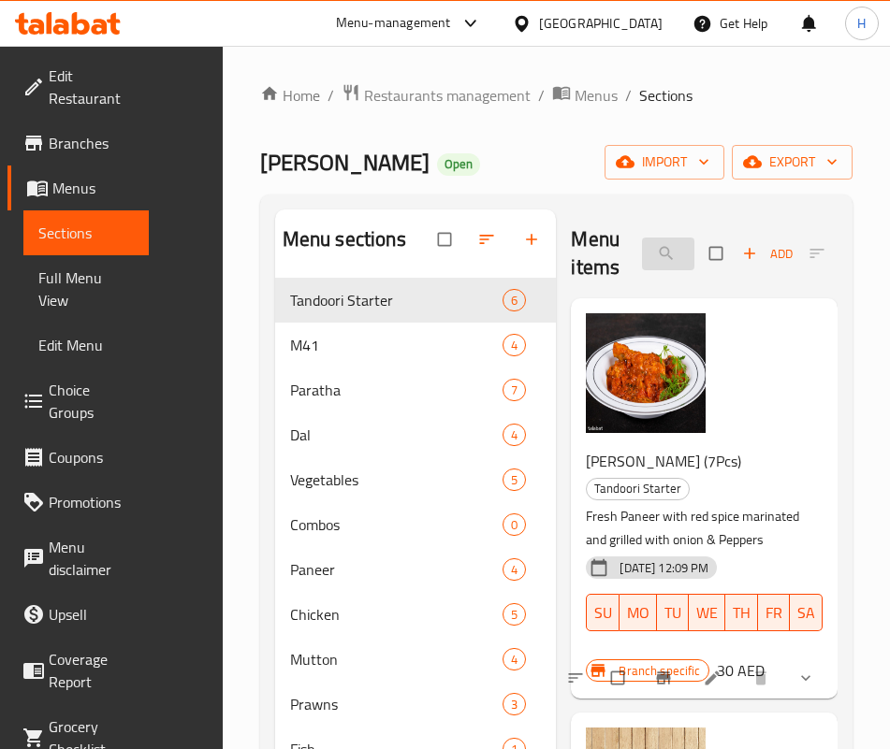
click at [642, 251] on input "search" at bounding box center [668, 254] width 52 height 33
click at [642, 255] on input "search" at bounding box center [668, 254] width 52 height 33
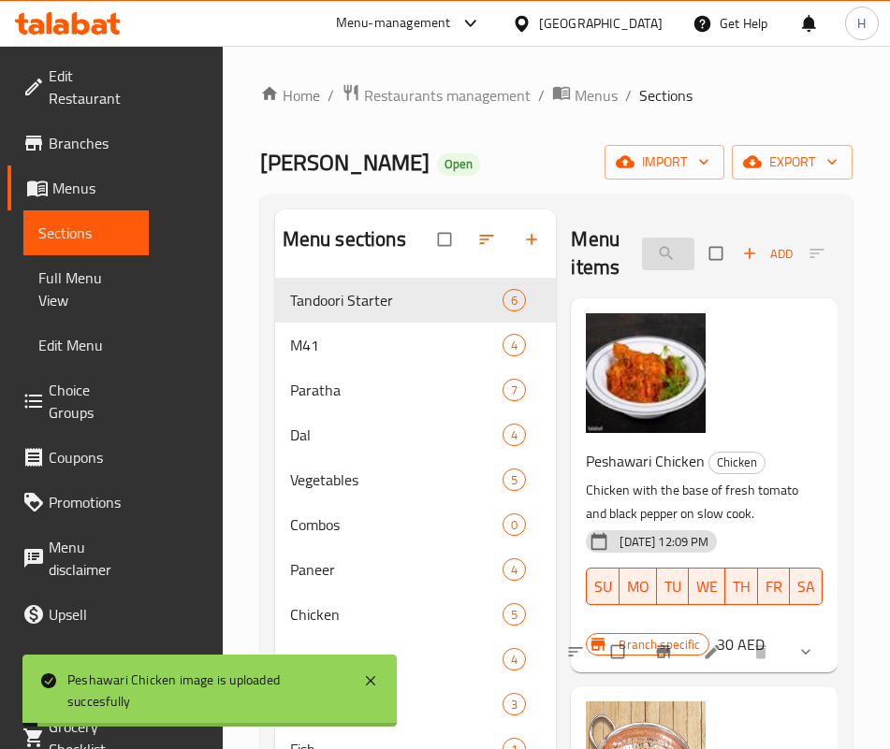
click at [642, 251] on input "pesh" at bounding box center [668, 254] width 52 height 33
click at [642, 252] on input "pesh" at bounding box center [668, 254] width 52 height 33
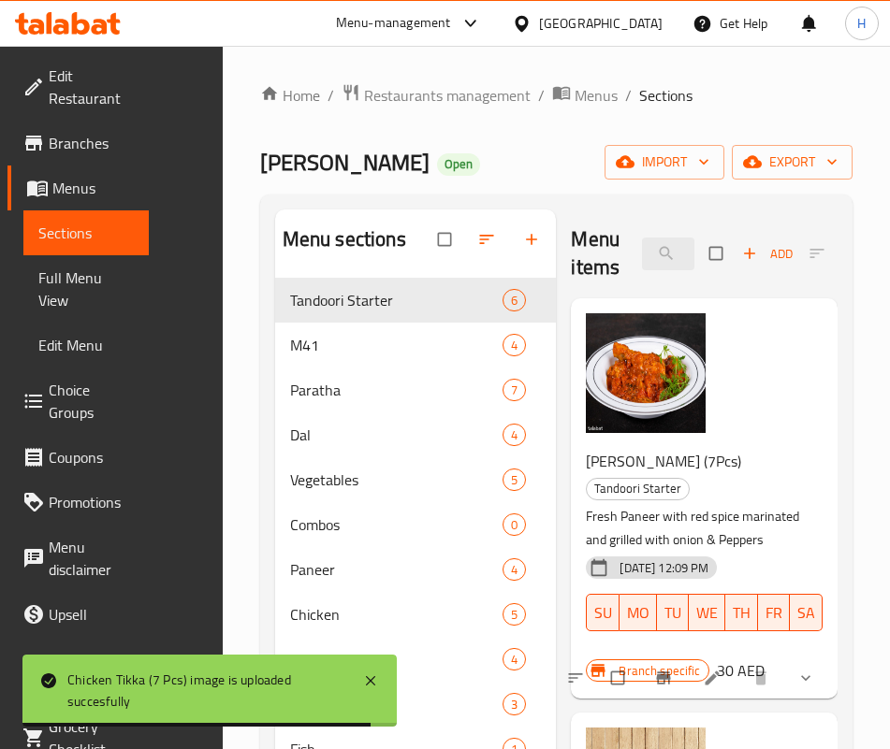
click at [630, 270] on div "Menu items tikka Add Sort Manage items" at bounding box center [704, 254] width 267 height 89
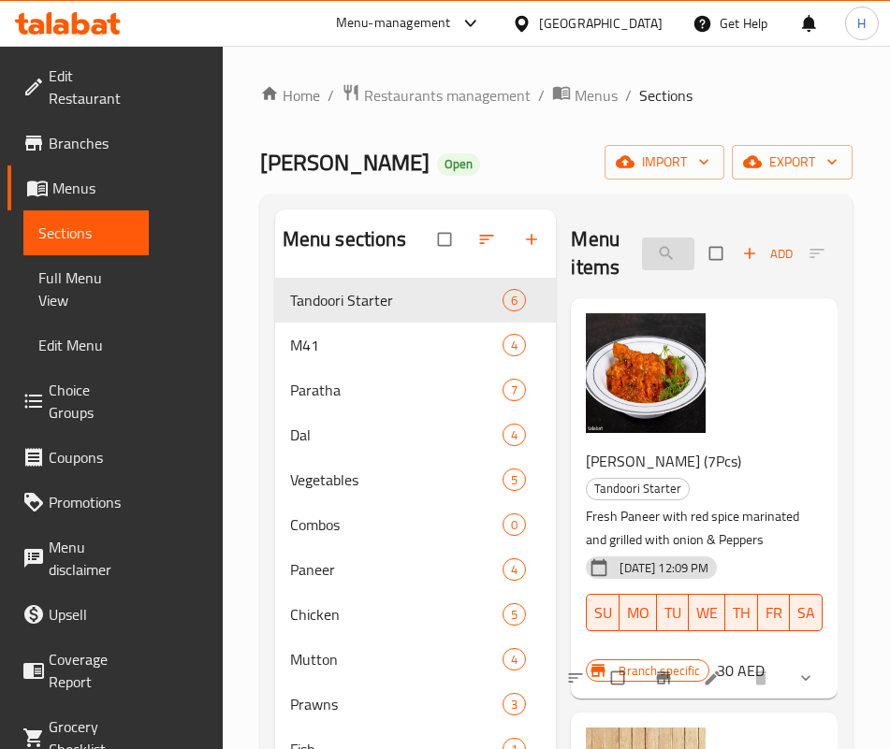
click at [642, 247] on input "tikka" at bounding box center [668, 254] width 52 height 33
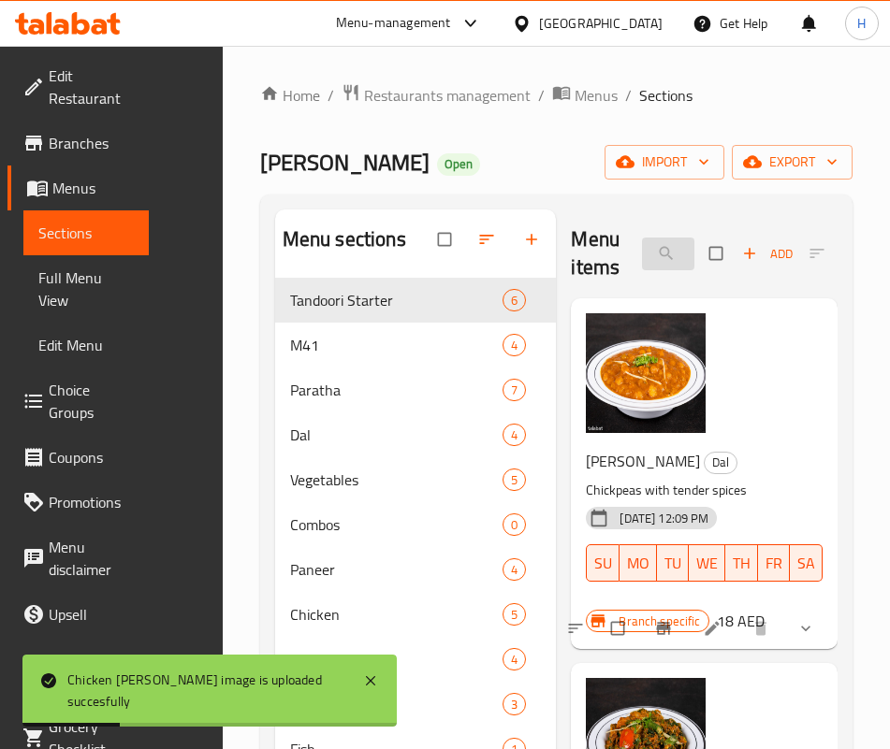
click at [642, 260] on input "masa" at bounding box center [668, 254] width 52 height 33
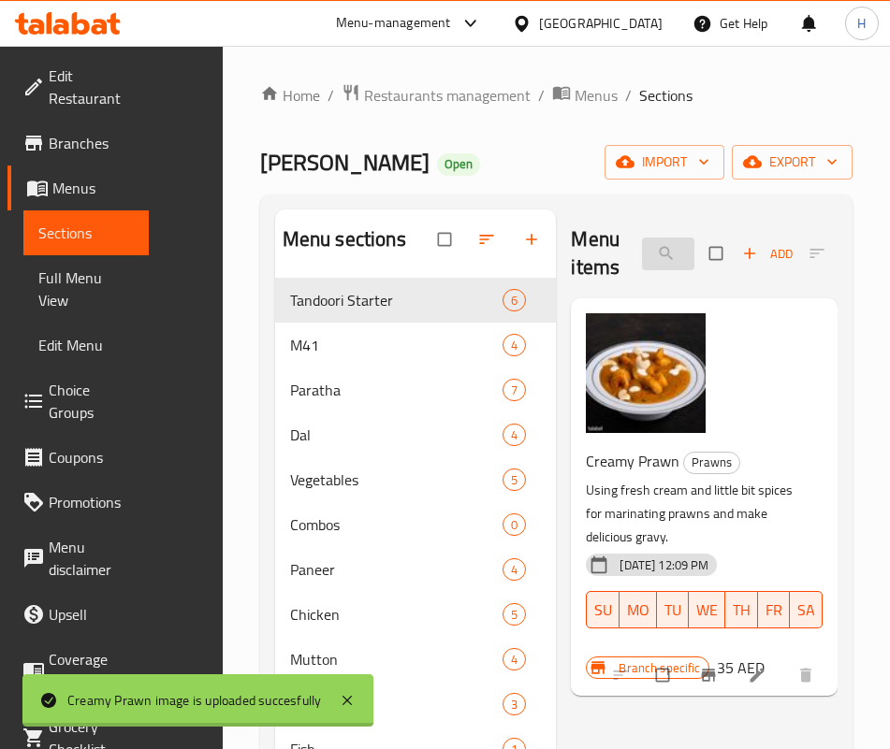
click at [642, 253] on input "creamy p" at bounding box center [668, 254] width 52 height 33
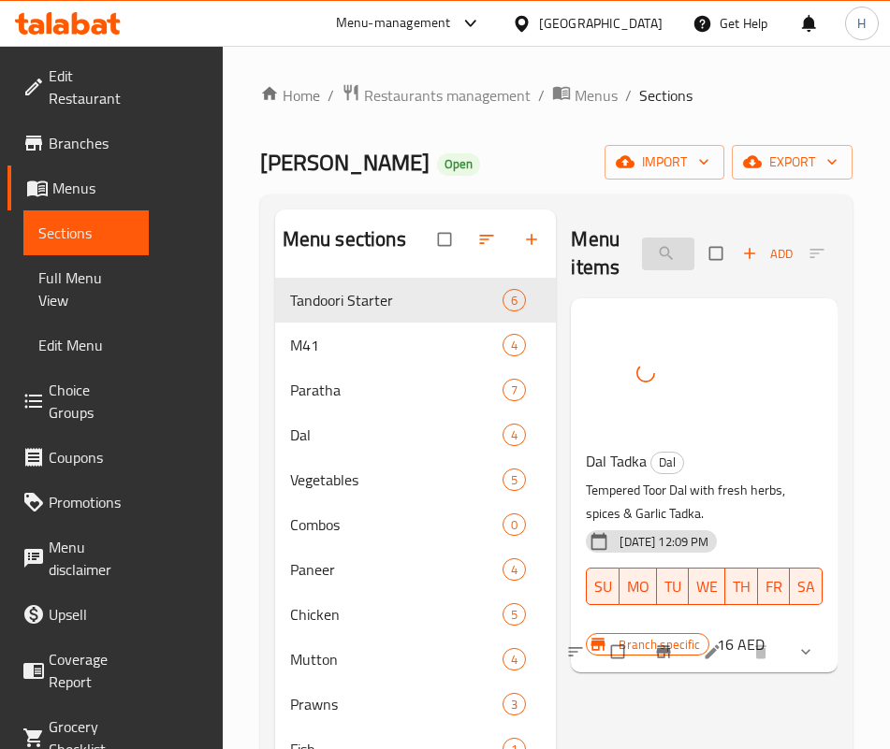
click at [642, 242] on input "tadk" at bounding box center [668, 254] width 52 height 33
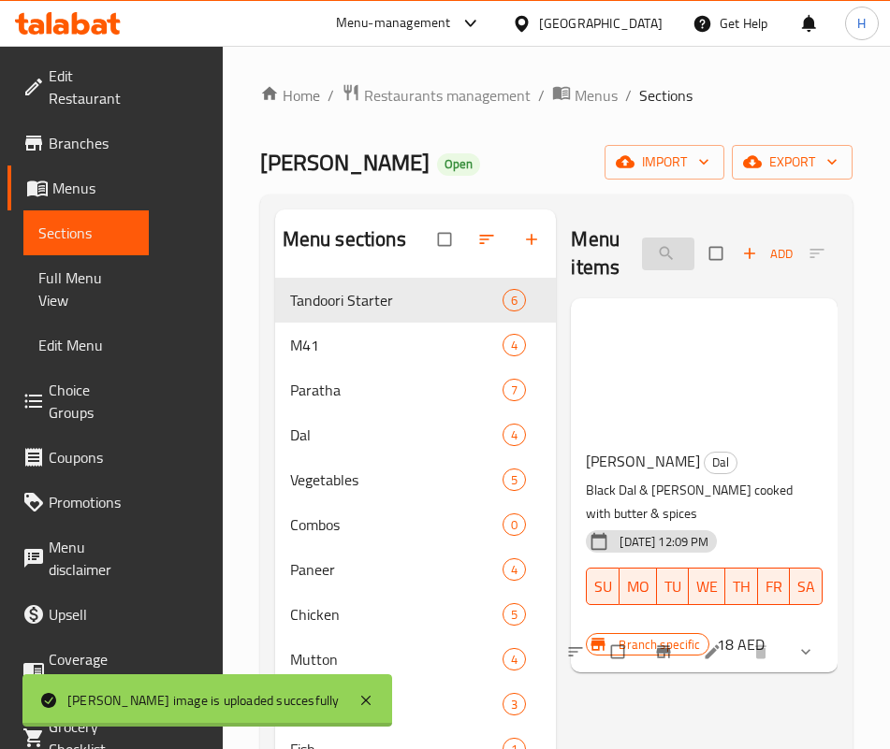
click at [642, 251] on input "makha" at bounding box center [668, 254] width 52 height 33
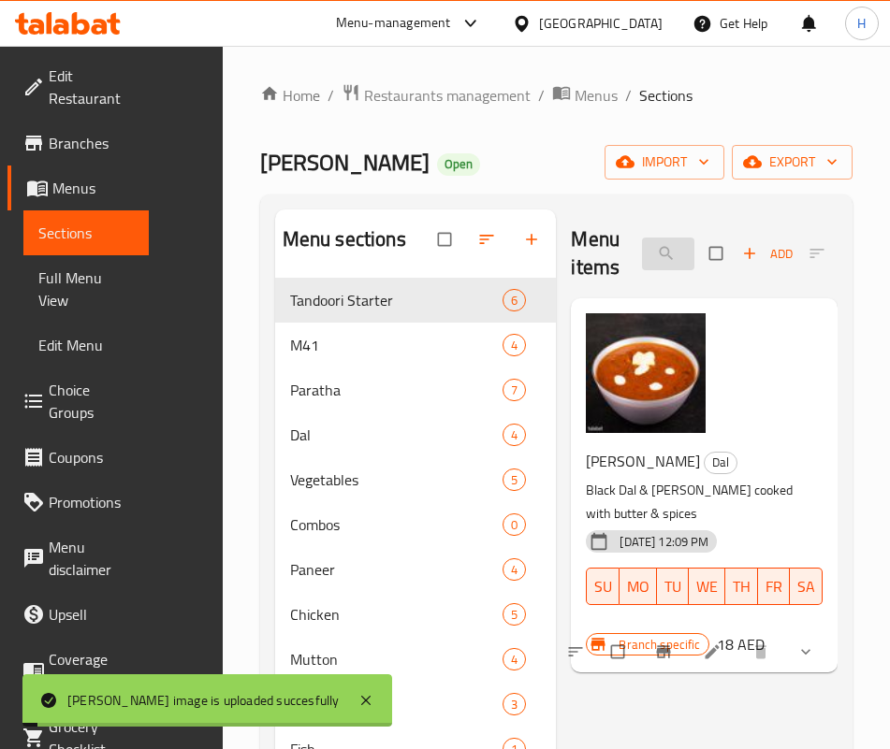
click at [642, 250] on input "makha" at bounding box center [668, 254] width 52 height 33
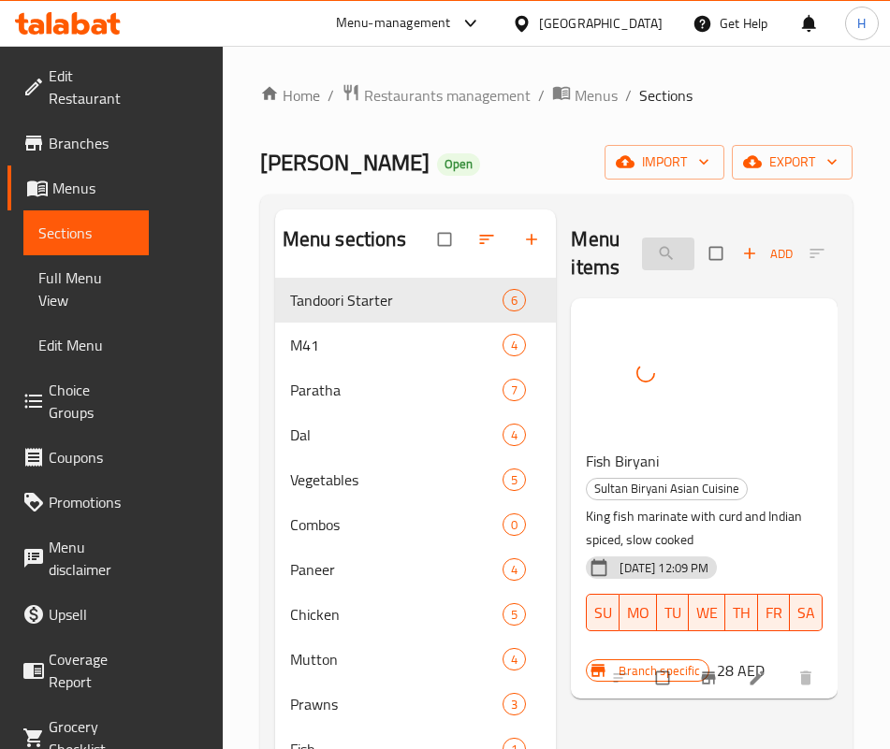
click at [642, 248] on input "fish b" at bounding box center [668, 254] width 52 height 33
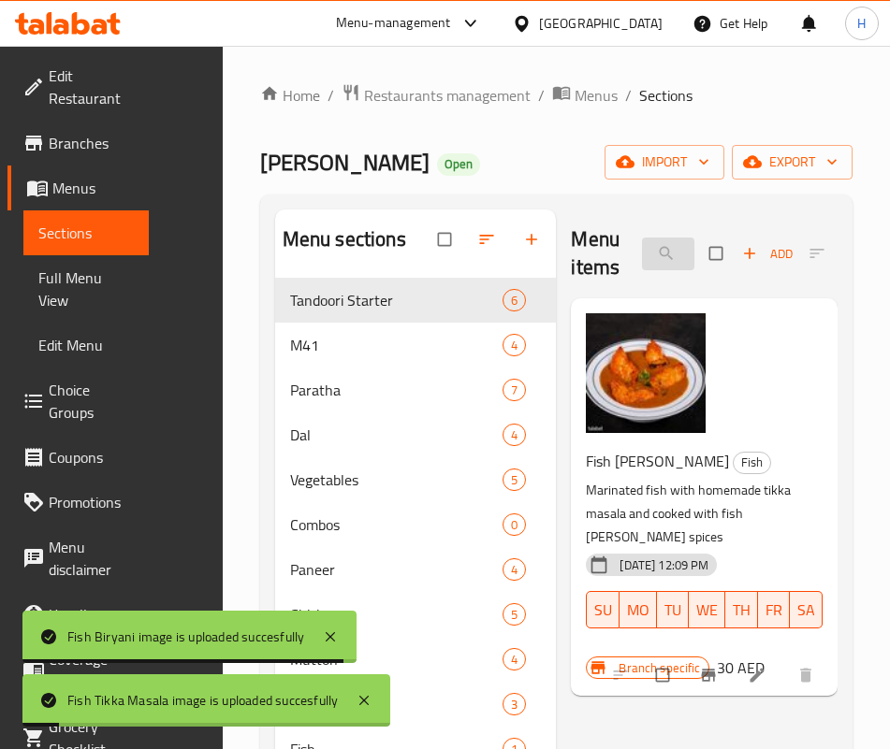
click at [642, 248] on input "fish t" at bounding box center [668, 254] width 52 height 33
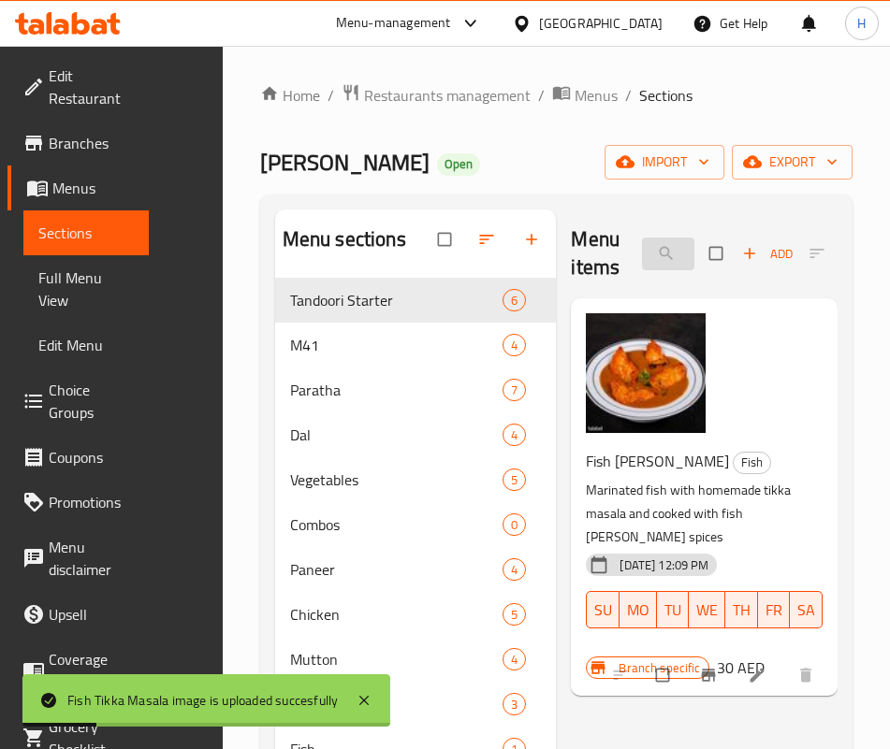
click at [642, 248] on input "fish t" at bounding box center [668, 254] width 52 height 33
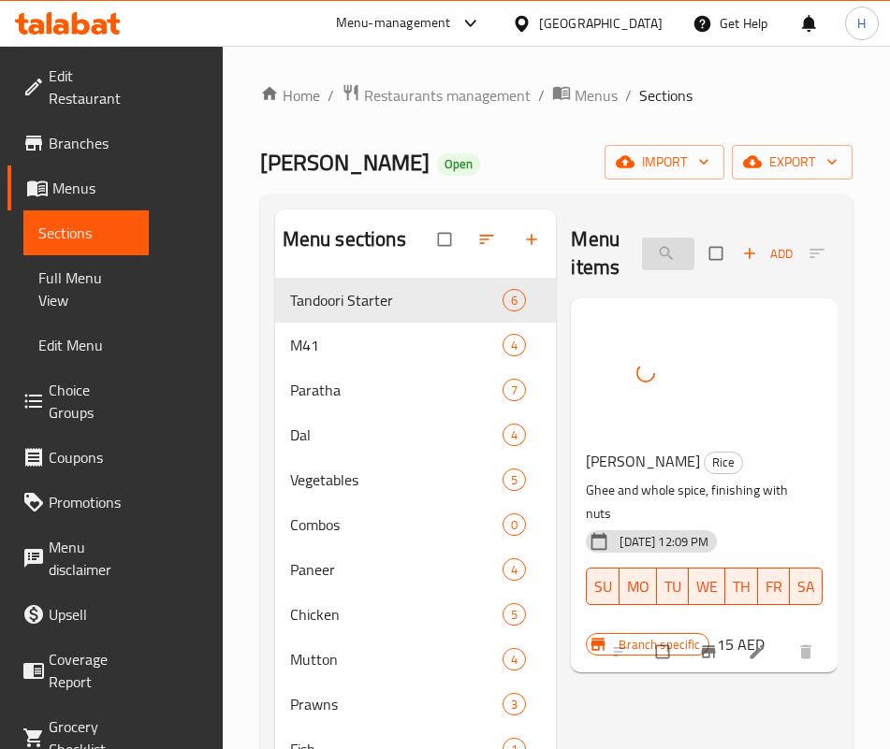
click at [642, 268] on input "ghee" at bounding box center [668, 254] width 52 height 33
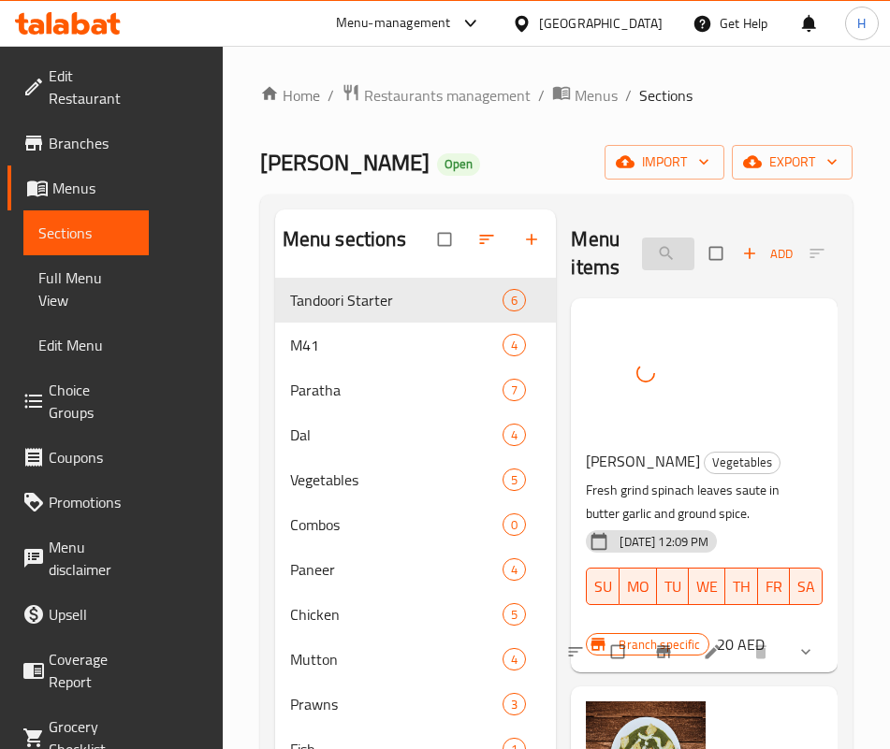
click at [642, 245] on input "pal" at bounding box center [668, 254] width 52 height 33
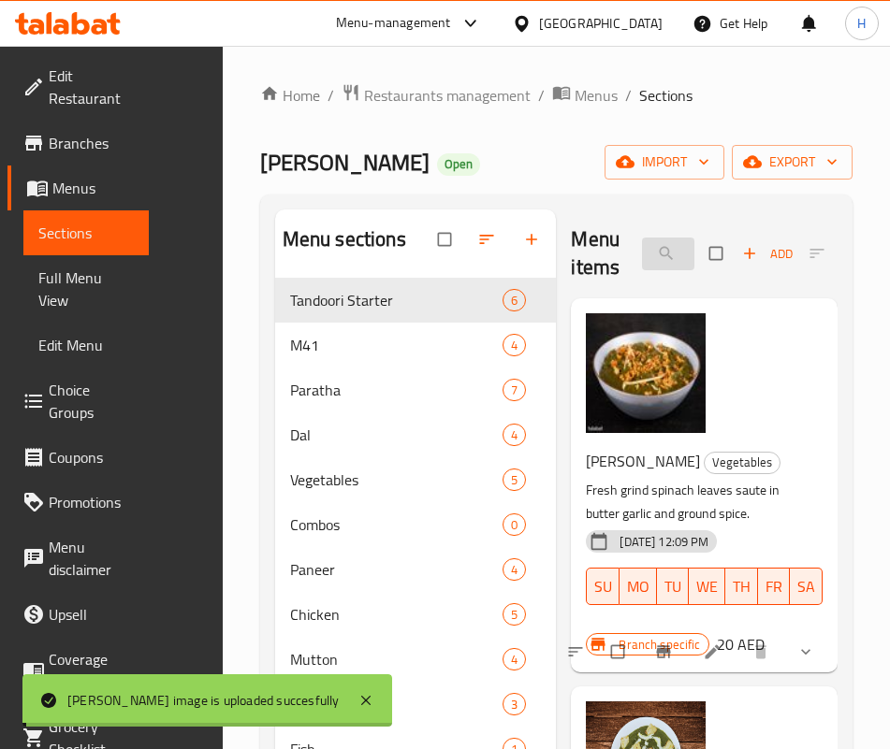
click at [642, 245] on input "pal" at bounding box center [668, 254] width 52 height 33
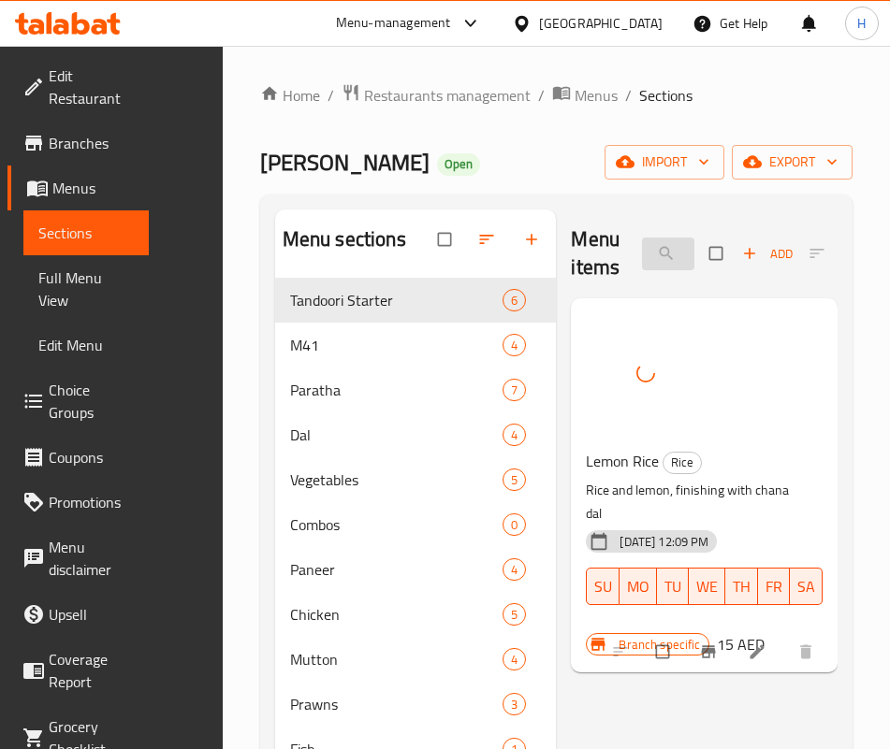
click at [644, 258] on input "lemon r" at bounding box center [668, 254] width 52 height 33
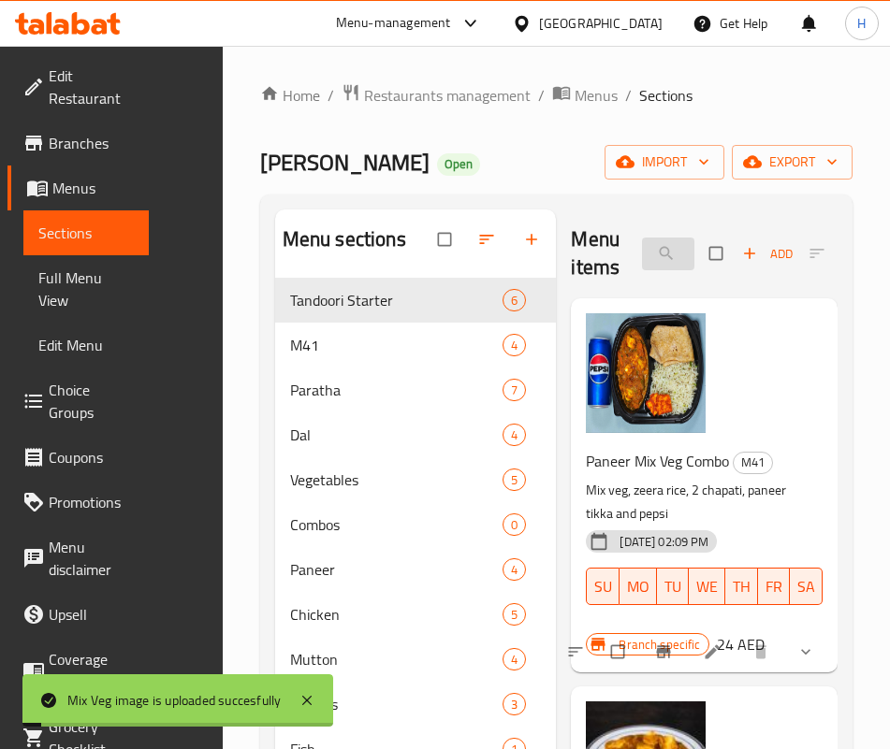
click at [642, 264] on input "mix v" at bounding box center [668, 254] width 52 height 33
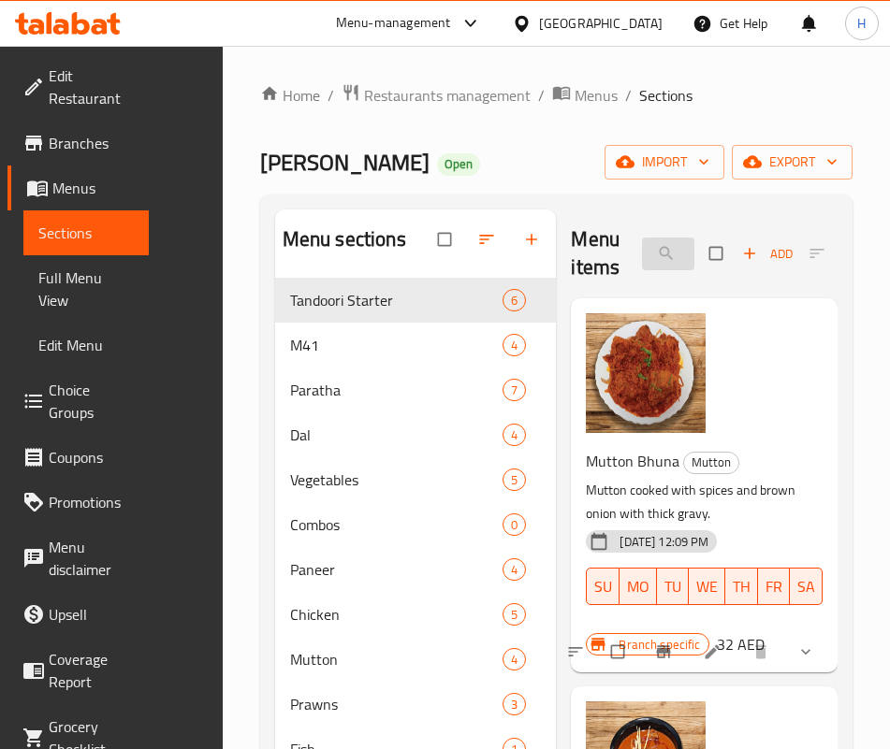
click at [642, 253] on input "mutto" at bounding box center [668, 254] width 52 height 33
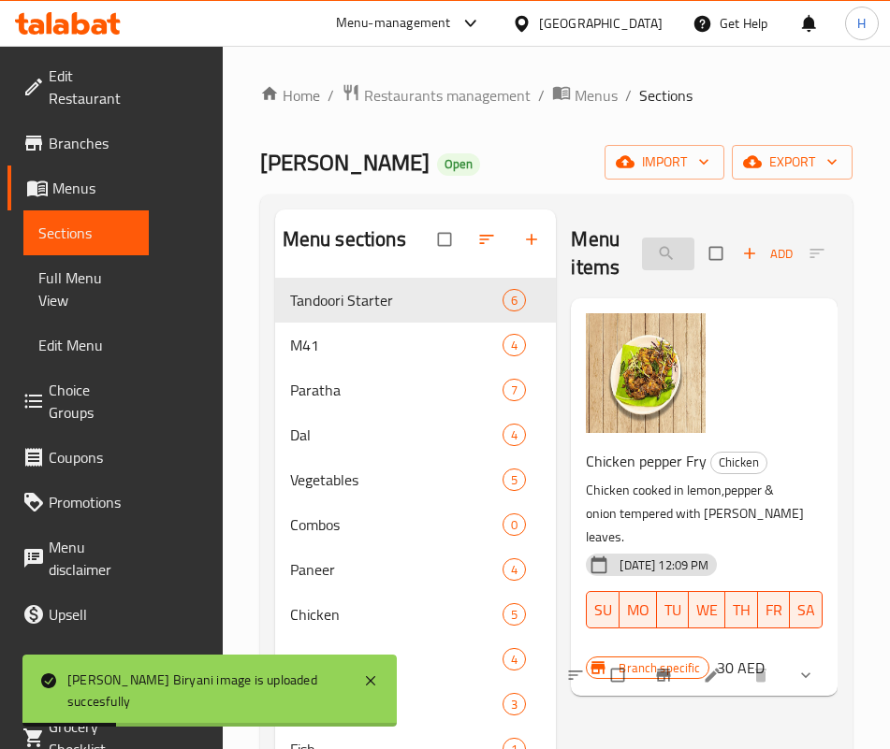
type input "p"
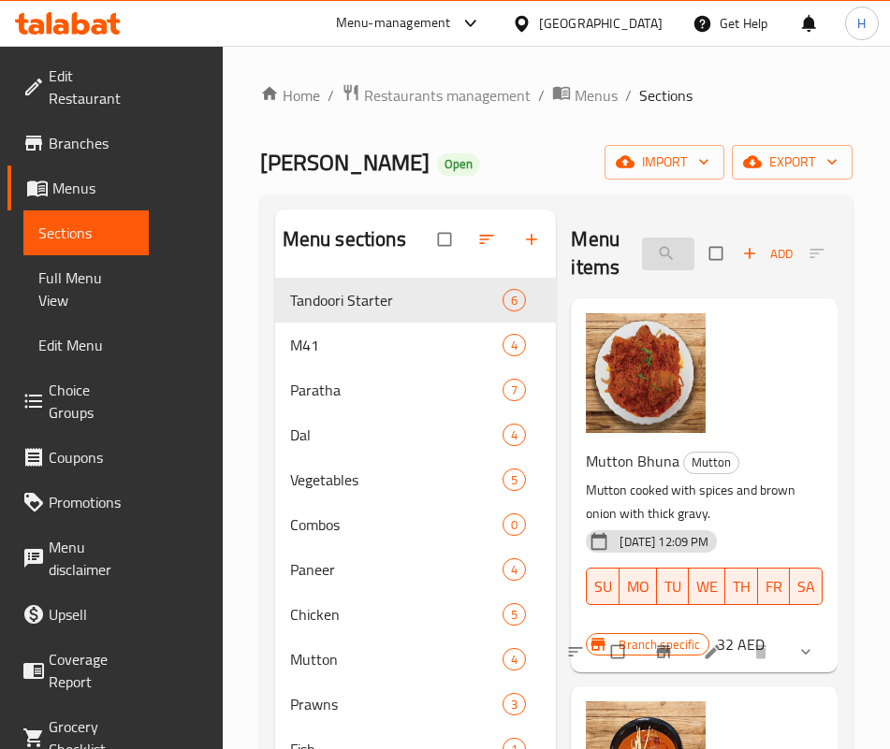
click at [642, 260] on input "mutton" at bounding box center [668, 254] width 52 height 33
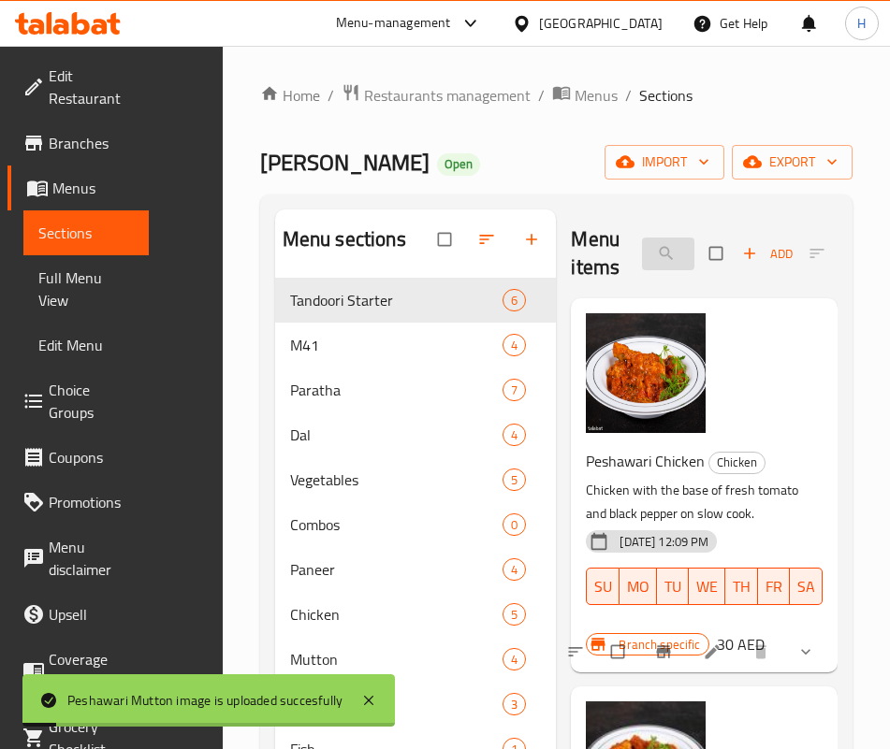
drag, startPoint x: 607, startPoint y: 271, endPoint x: 606, endPoint y: 261, distance: 10.3
click at [607, 270] on div "Menu items pesh Add Sort Manage items" at bounding box center [704, 254] width 267 height 89
click at [642, 261] on input "pesh" at bounding box center [668, 254] width 52 height 33
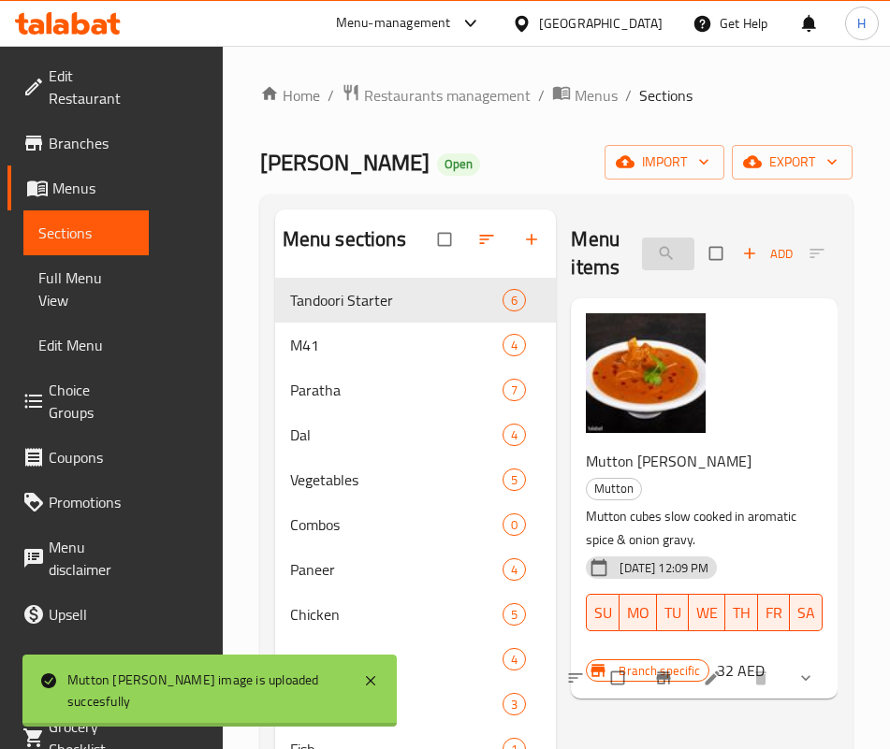
click at [642, 248] on input "rog" at bounding box center [668, 254] width 52 height 33
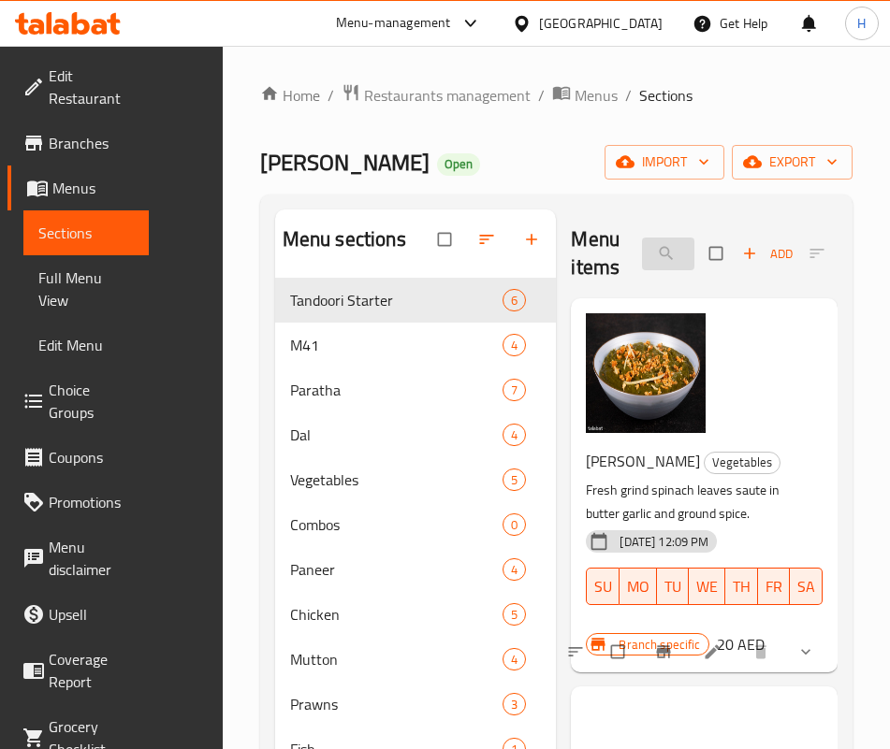
click at [642, 239] on input "palak" at bounding box center [668, 254] width 52 height 33
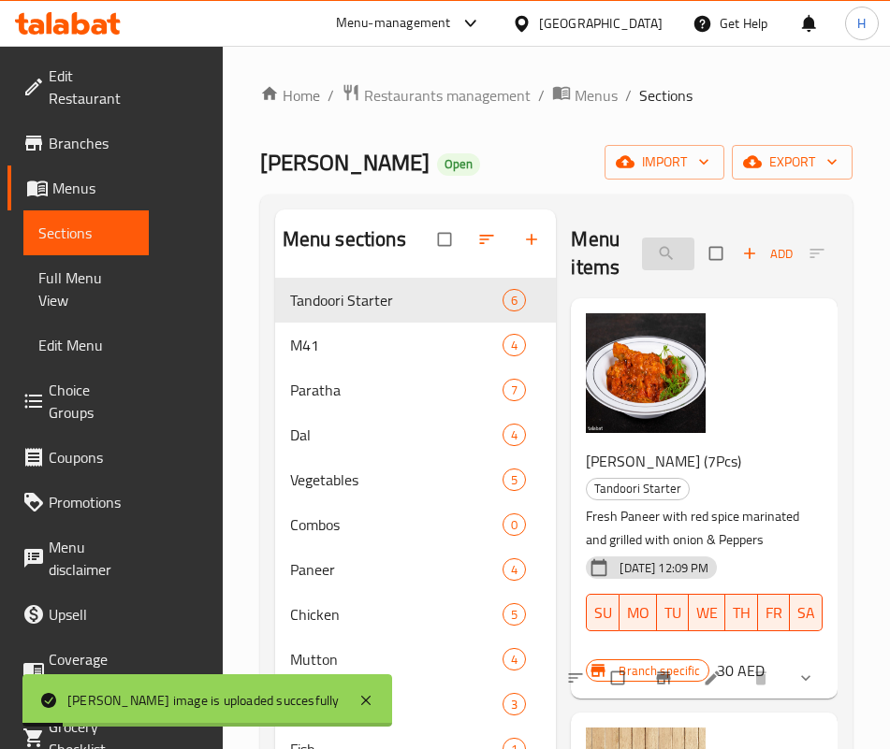
click at [642, 251] on input "paneer" at bounding box center [668, 254] width 52 height 33
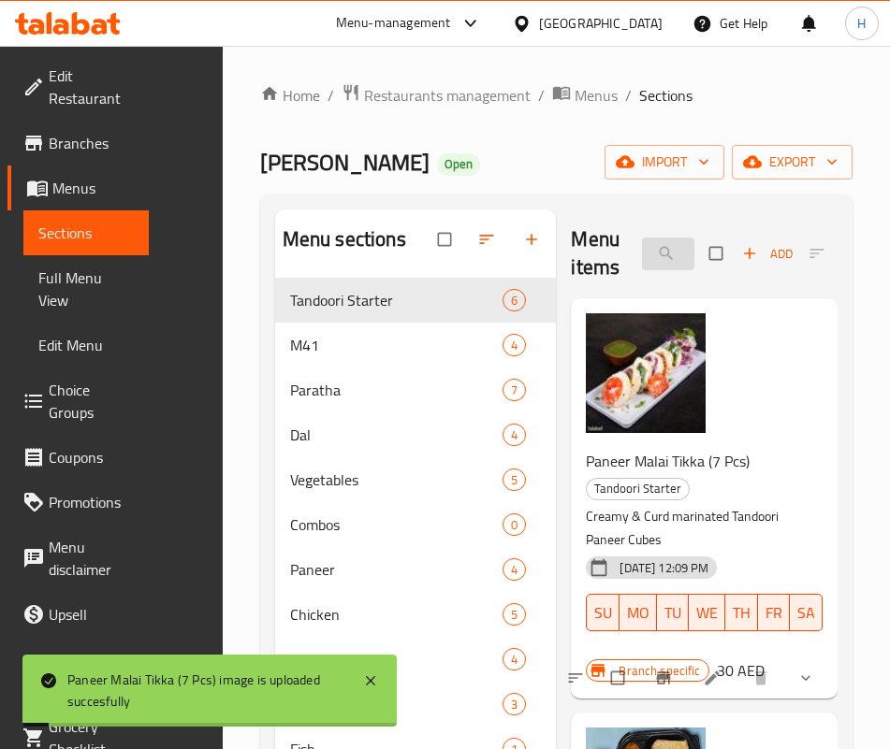
click at [643, 245] on input "paneer m" at bounding box center [668, 254] width 52 height 33
click at [644, 246] on input "paneer m" at bounding box center [668, 254] width 52 height 33
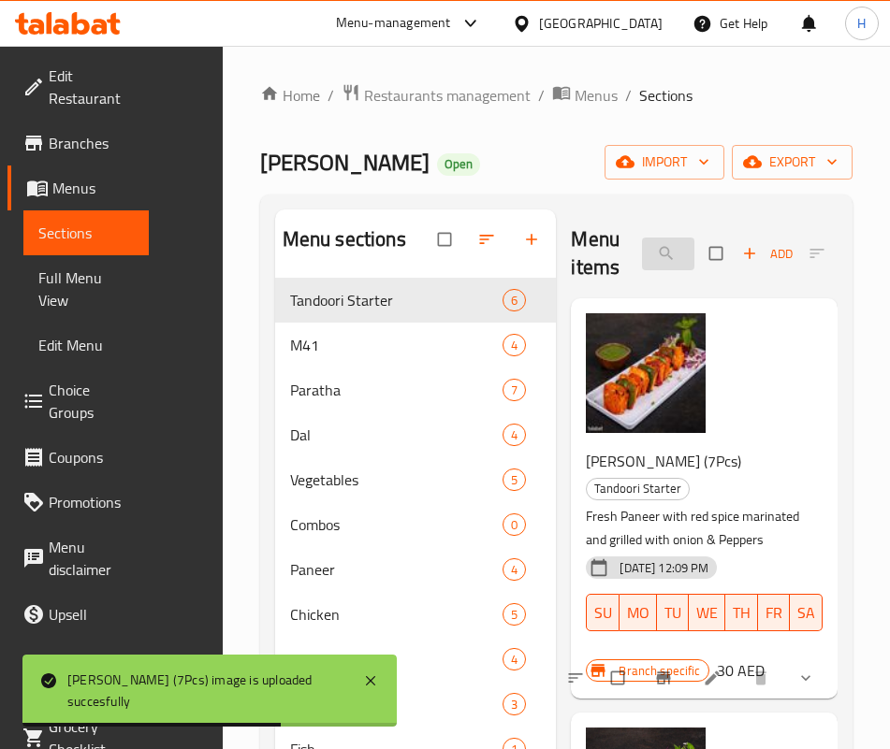
click at [642, 252] on input "paneer t" at bounding box center [668, 254] width 52 height 33
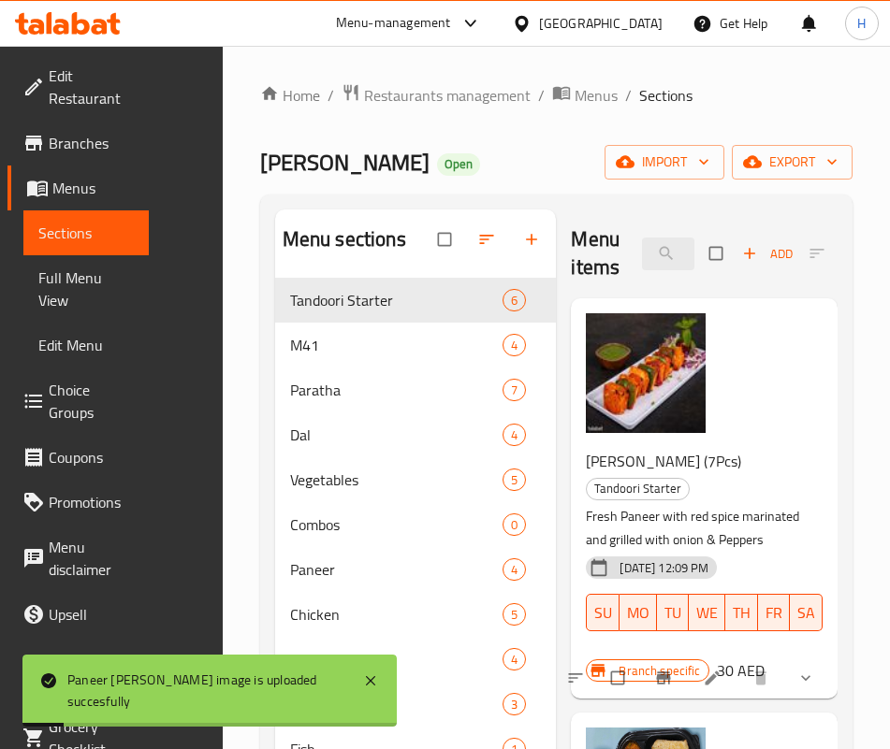
click at [625, 236] on div "Menu items paneer ti Add Sort Manage items" at bounding box center [704, 254] width 267 height 89
click at [642, 253] on input "paneer ti" at bounding box center [668, 254] width 52 height 33
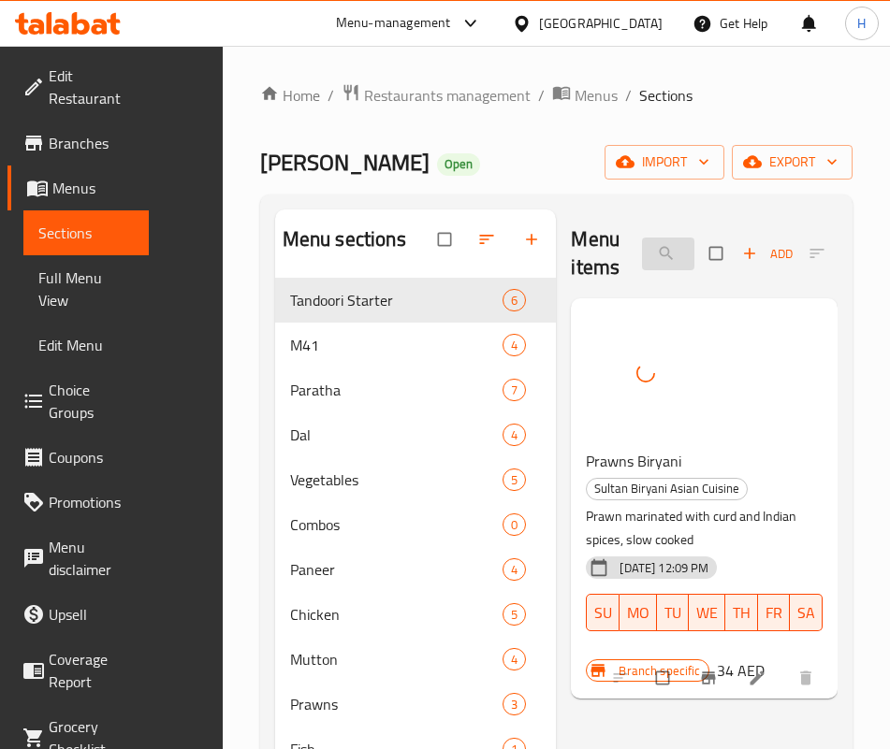
click at [684, 253] on input "prawns b" at bounding box center [668, 254] width 52 height 33
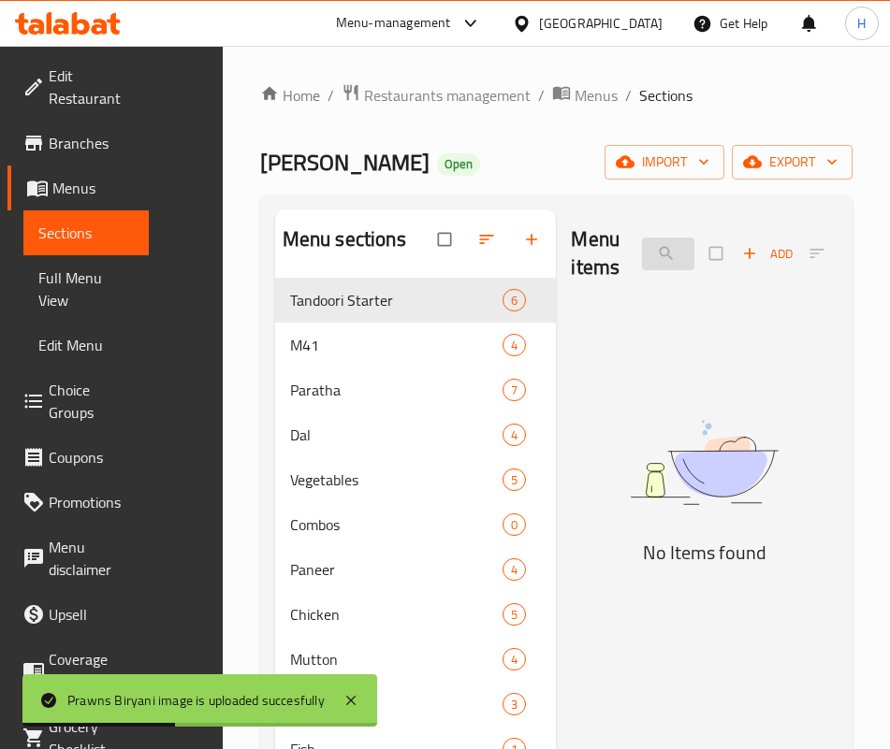
click at [684, 250] on input "prawns m" at bounding box center [668, 254] width 52 height 33
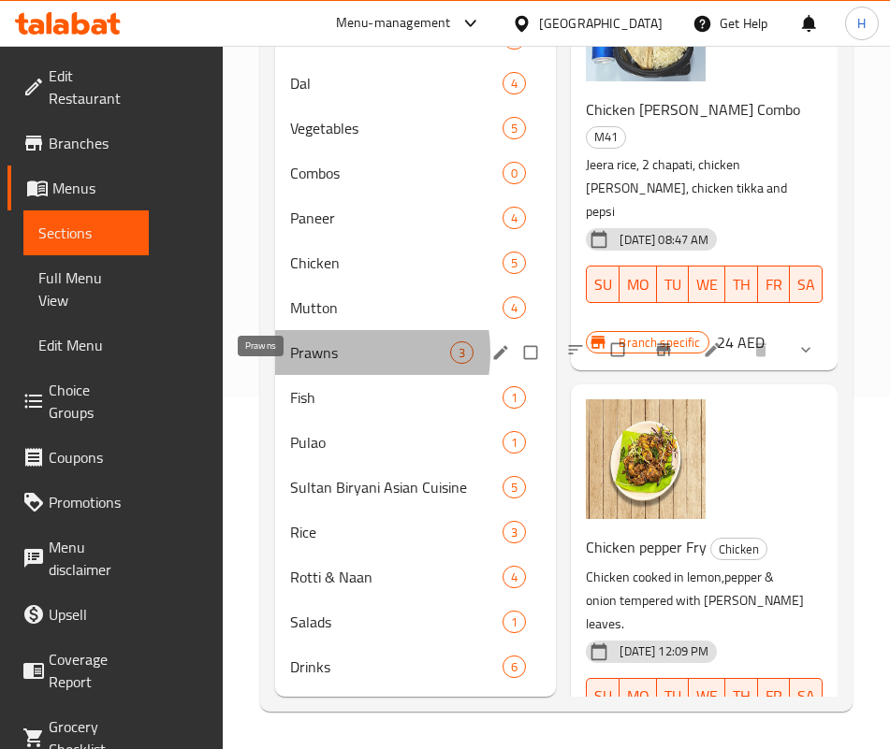
click at [290, 354] on span "Prawns" at bounding box center [370, 352] width 160 height 22
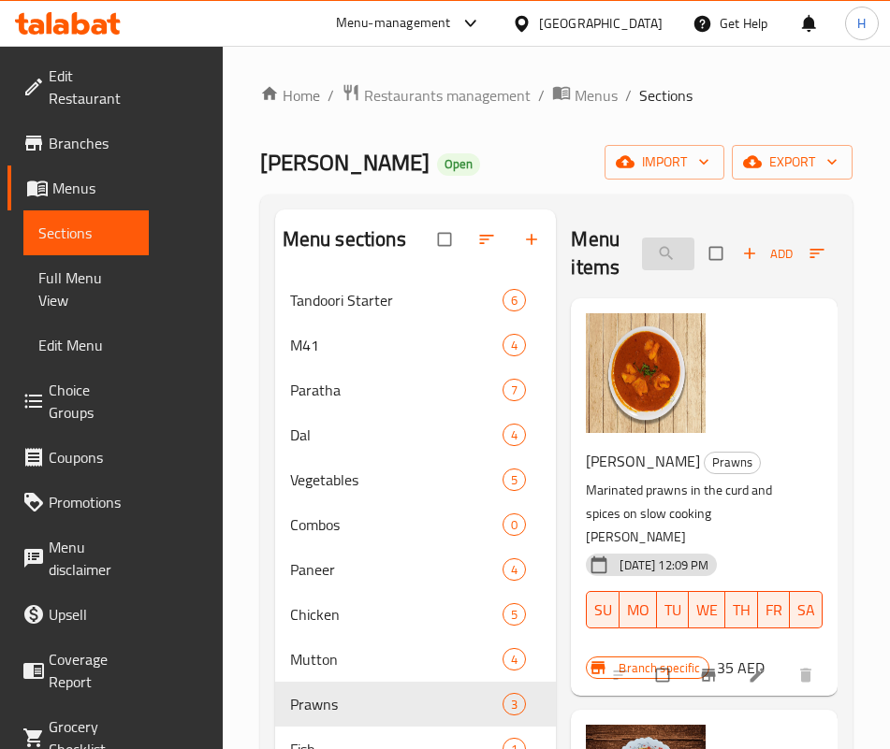
click at [642, 251] on input "curry" at bounding box center [668, 254] width 52 height 33
click at [642, 253] on input "curry" at bounding box center [668, 254] width 52 height 33
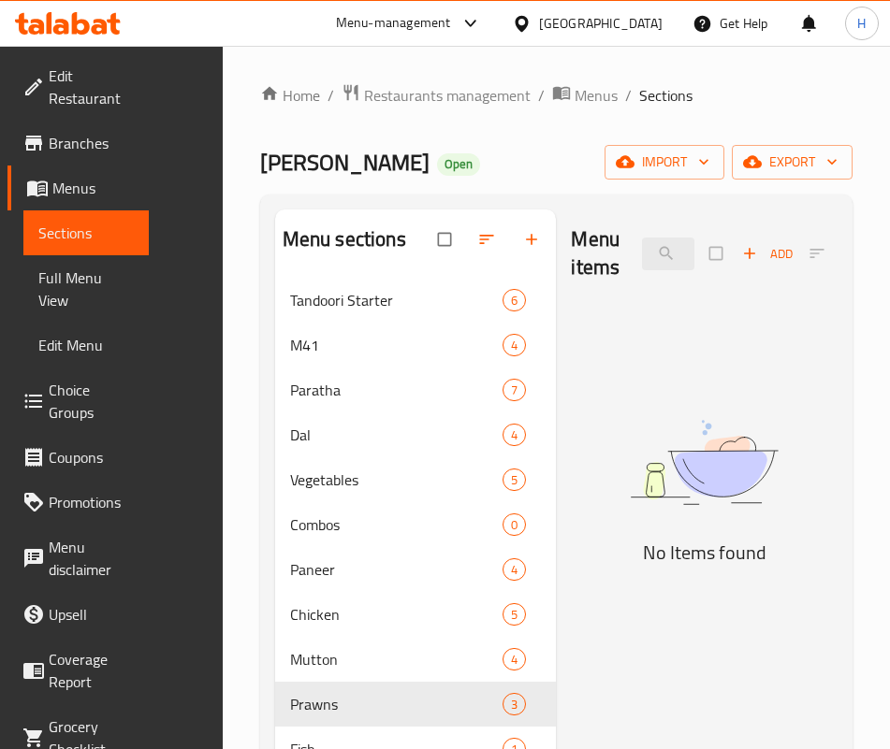
click at [815, 533] on img at bounding box center [704, 462] width 267 height 141
click at [642, 245] on input "مانج" at bounding box center [668, 254] width 52 height 33
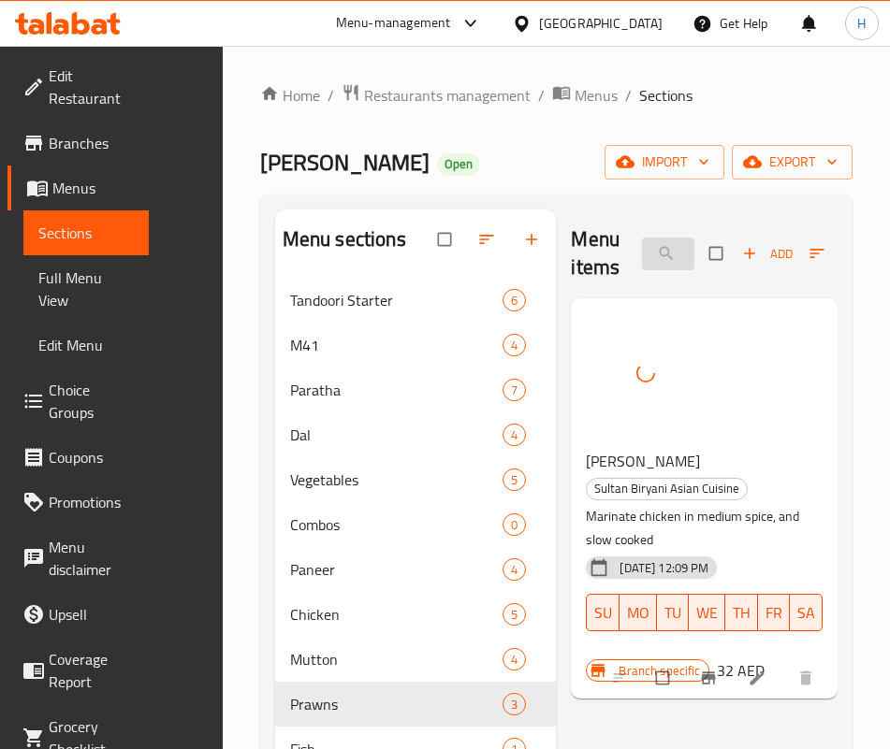
click at [642, 253] on input "reshmi" at bounding box center [668, 254] width 52 height 33
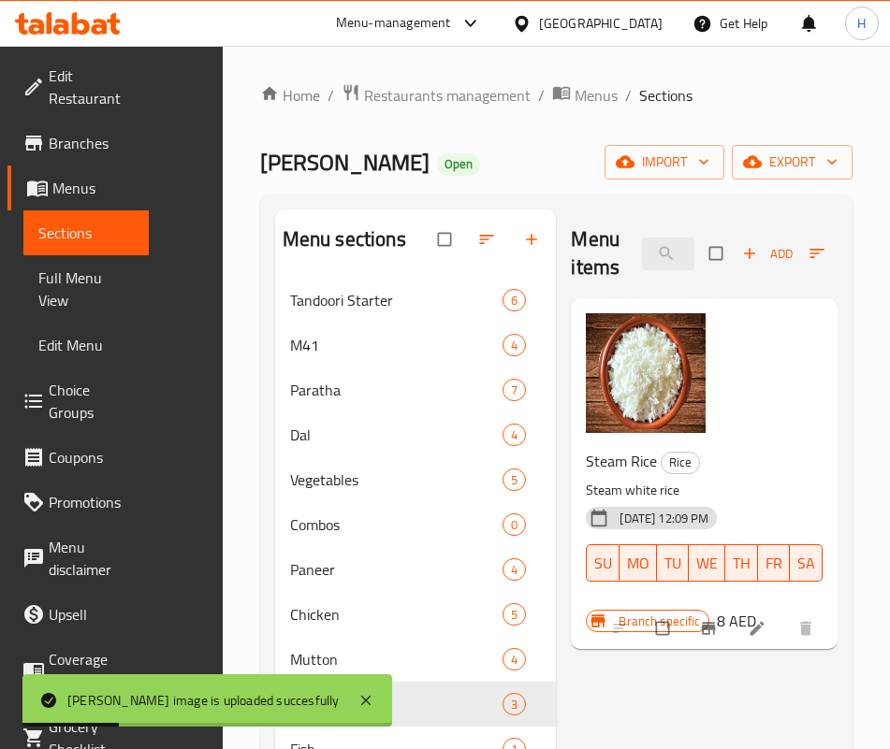
type input "steam"
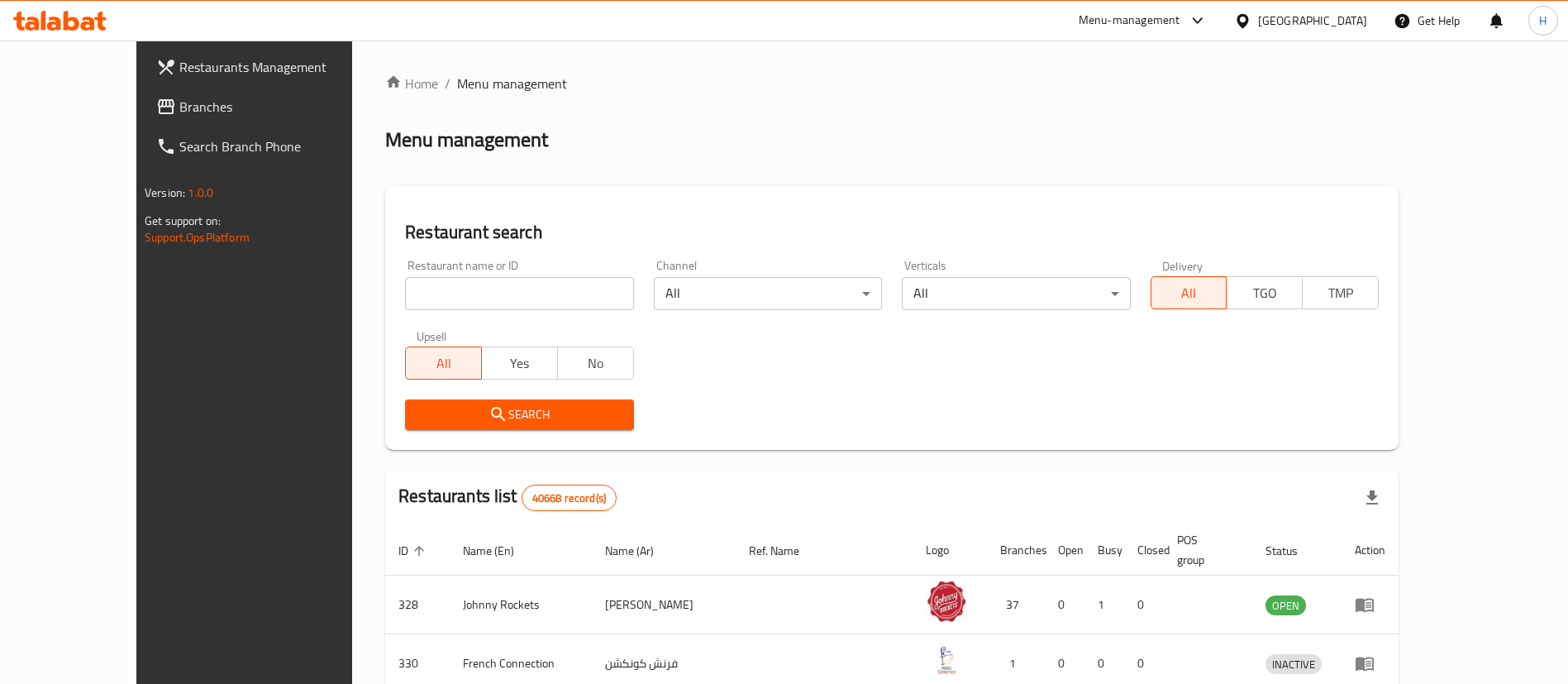
click at [179, 110] on span "Branches" at bounding box center [282, 106] width 206 height 19
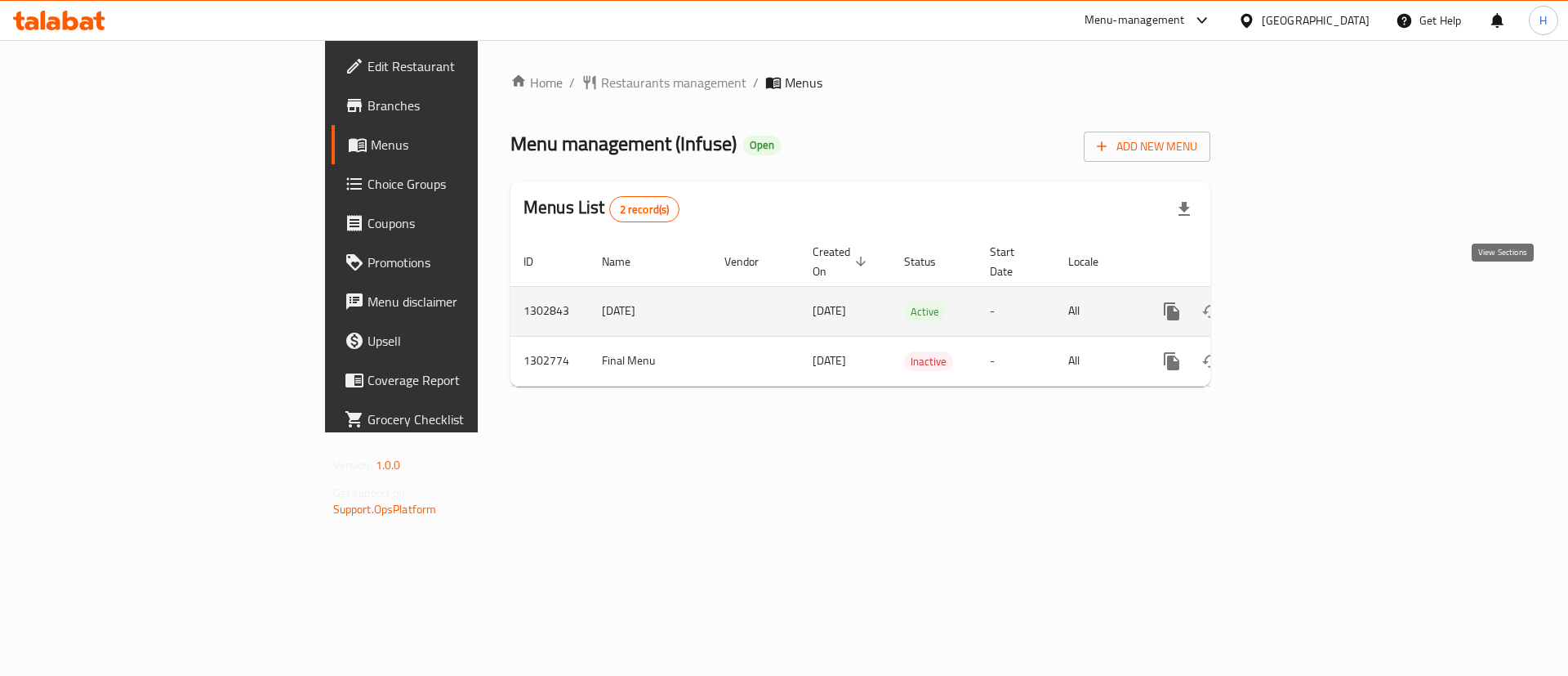
click at [1309, 299] on link "enhanced table" at bounding box center [1289, 311] width 39 height 39
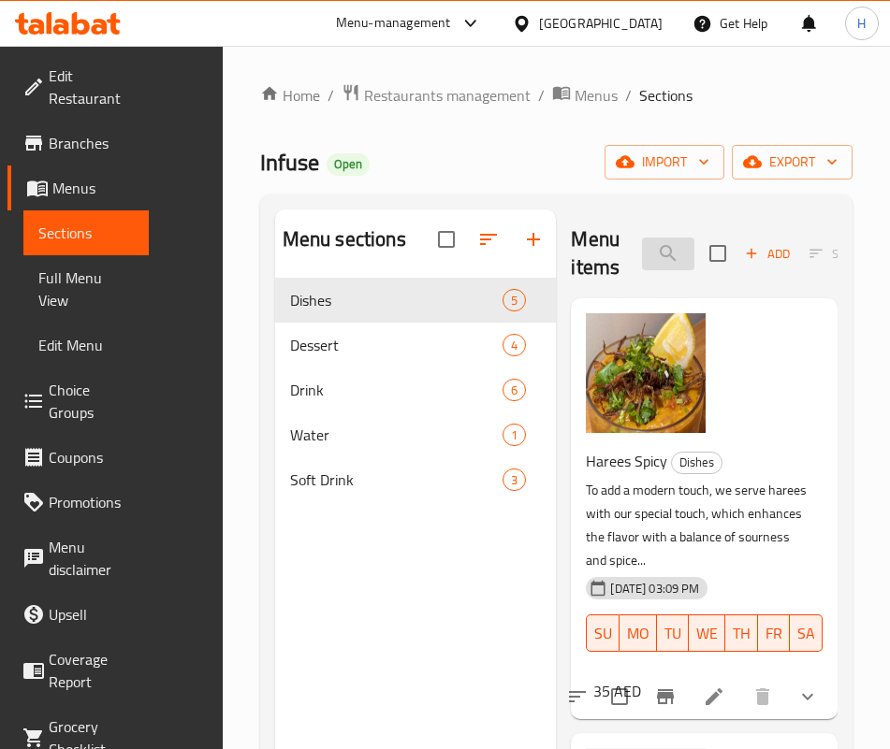
click at [642, 253] on input "search" at bounding box center [668, 254] width 52 height 33
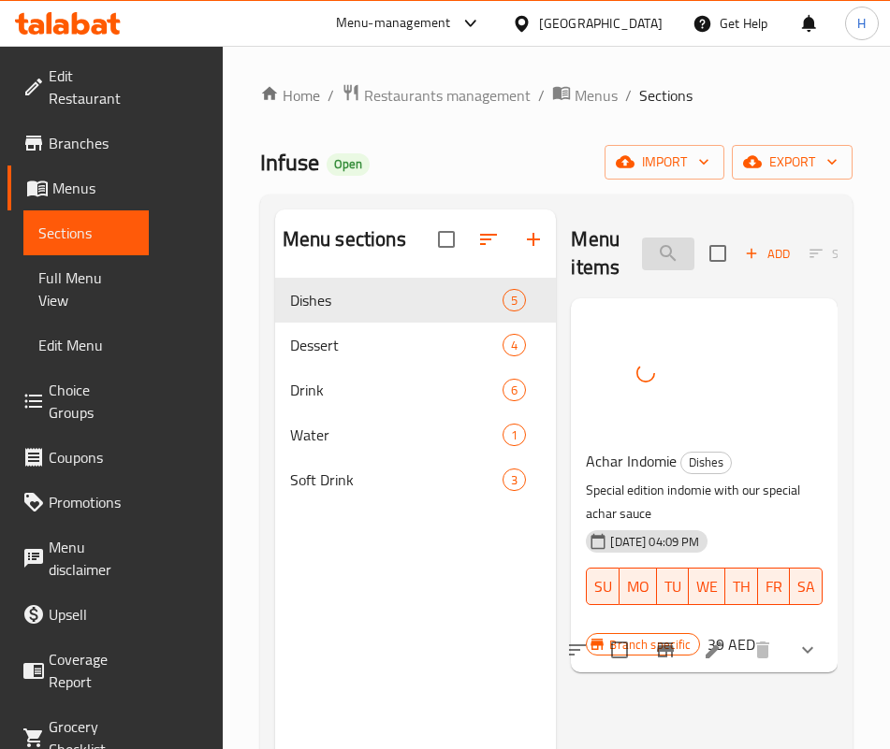
click at [642, 251] on input "ach" at bounding box center [668, 254] width 52 height 33
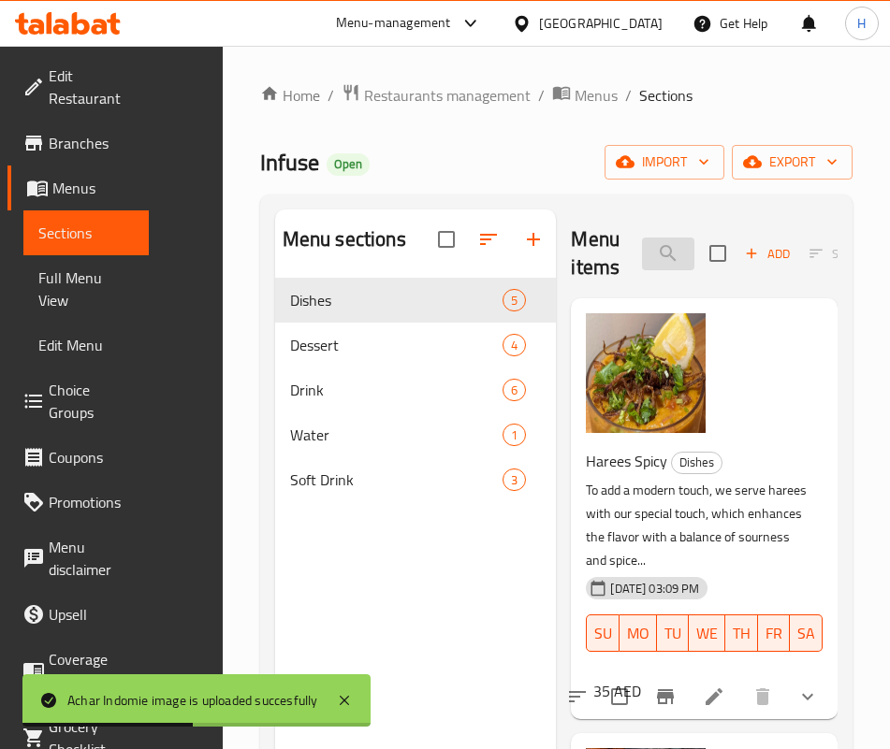
click at [642, 240] on input "aq" at bounding box center [668, 254] width 52 height 33
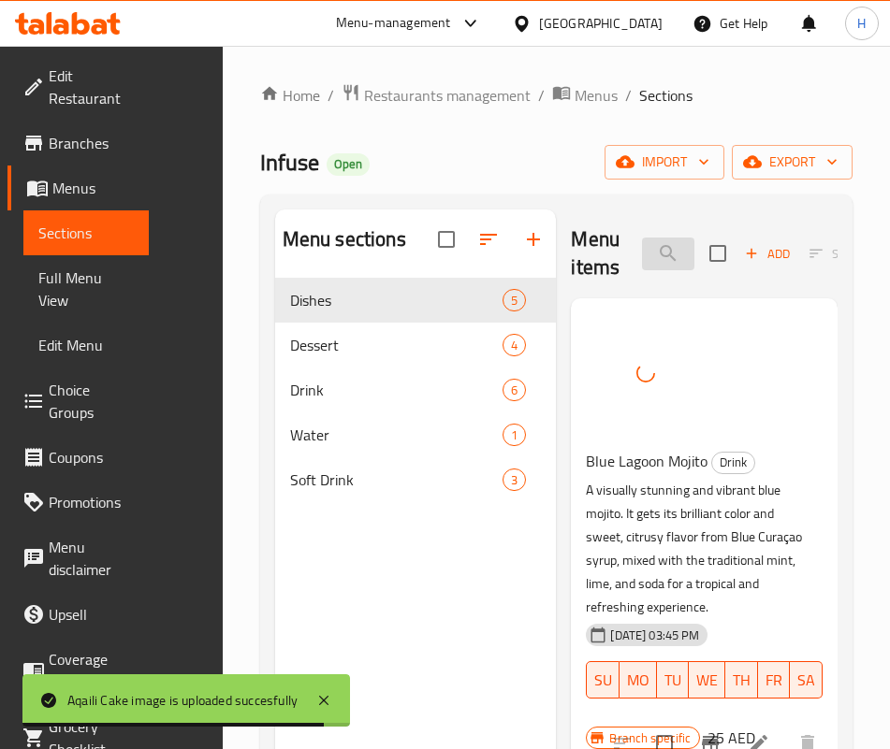
click at [644, 242] on input "blue" at bounding box center [668, 254] width 52 height 33
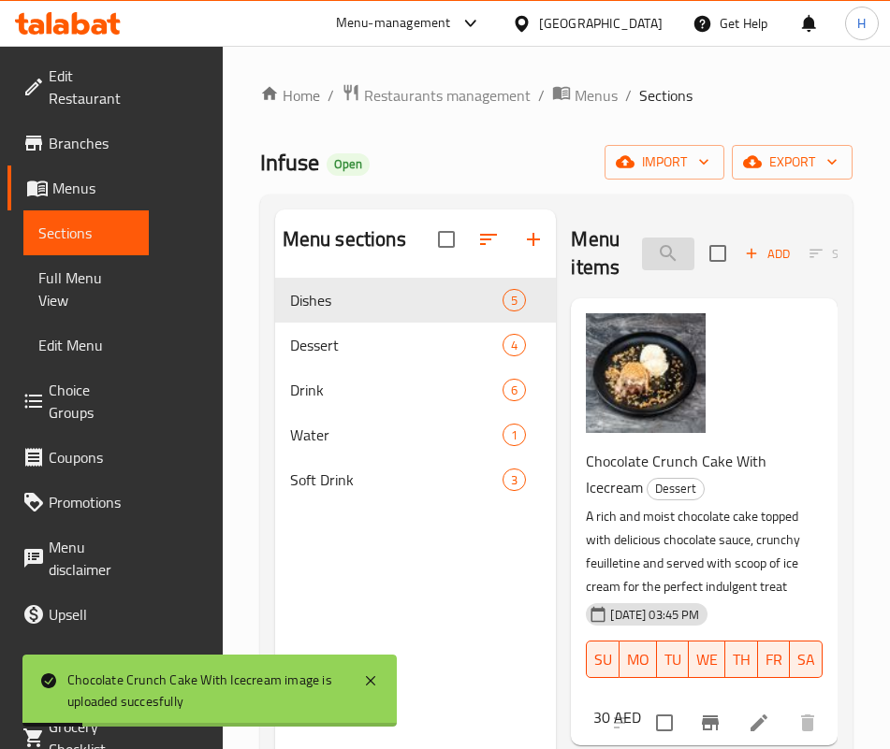
click at [642, 250] on input "chocolate c" at bounding box center [668, 254] width 52 height 33
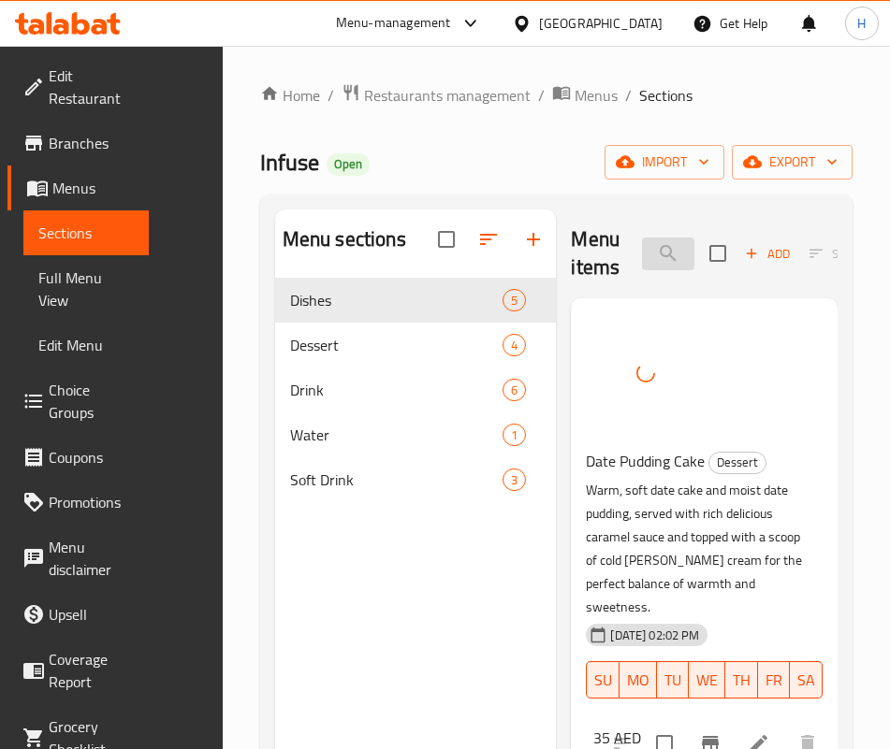
click at [642, 243] on input "date" at bounding box center [668, 254] width 52 height 33
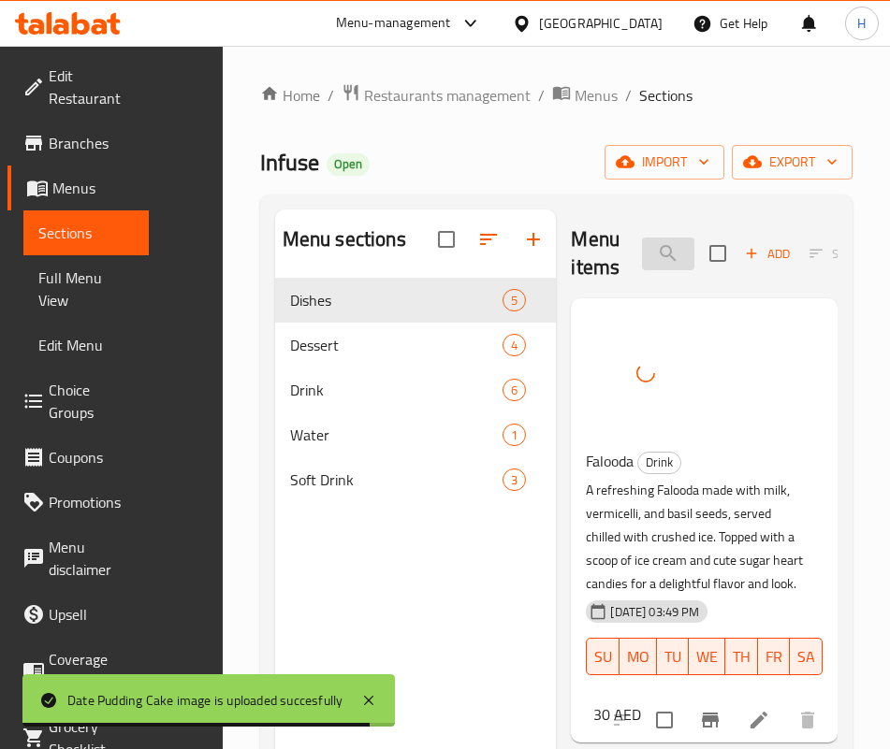
click at [642, 252] on input "fal" at bounding box center [668, 254] width 52 height 33
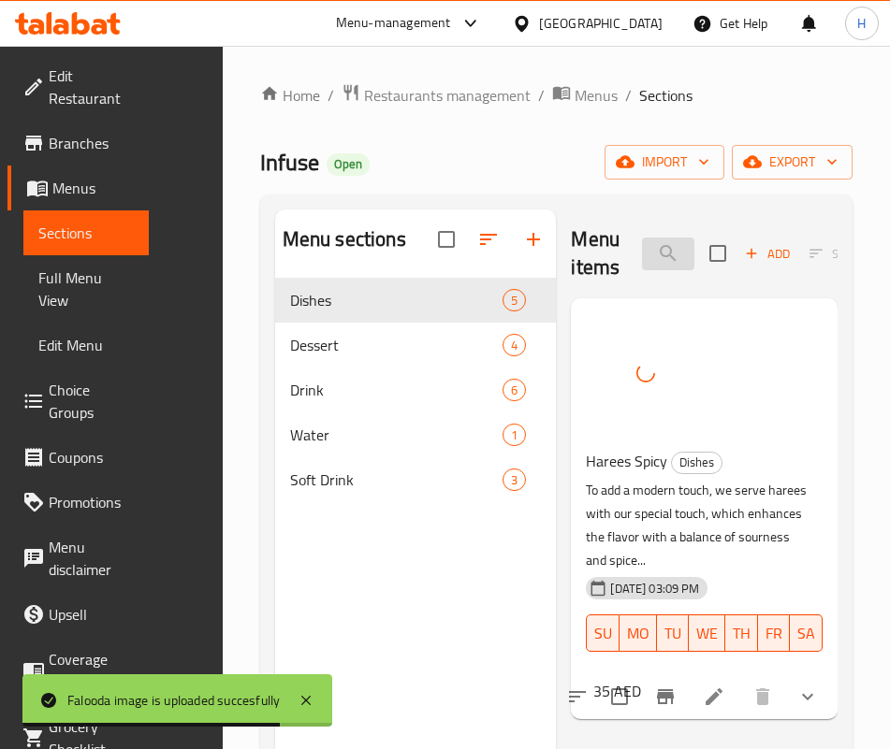
click at [642, 251] on input "hare" at bounding box center [668, 254] width 52 height 33
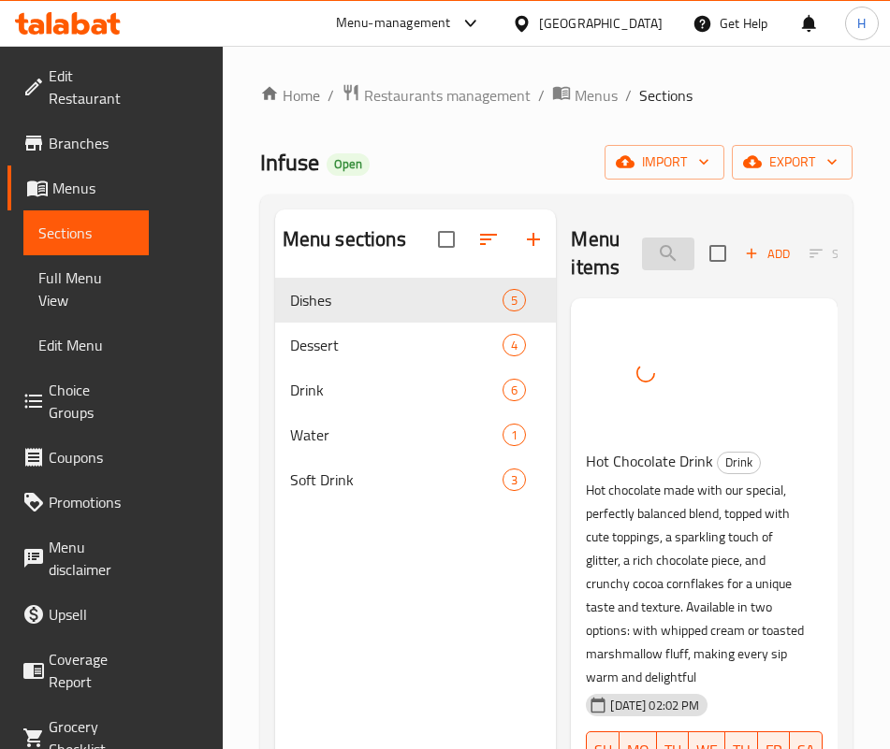
drag, startPoint x: 649, startPoint y: 282, endPoint x: 641, endPoint y: 253, distance: 29.3
click at [648, 282] on div "Menu items hot c Add Sort Manage items" at bounding box center [704, 254] width 267 height 89
click at [642, 253] on input "hot c" at bounding box center [668, 254] width 52 height 33
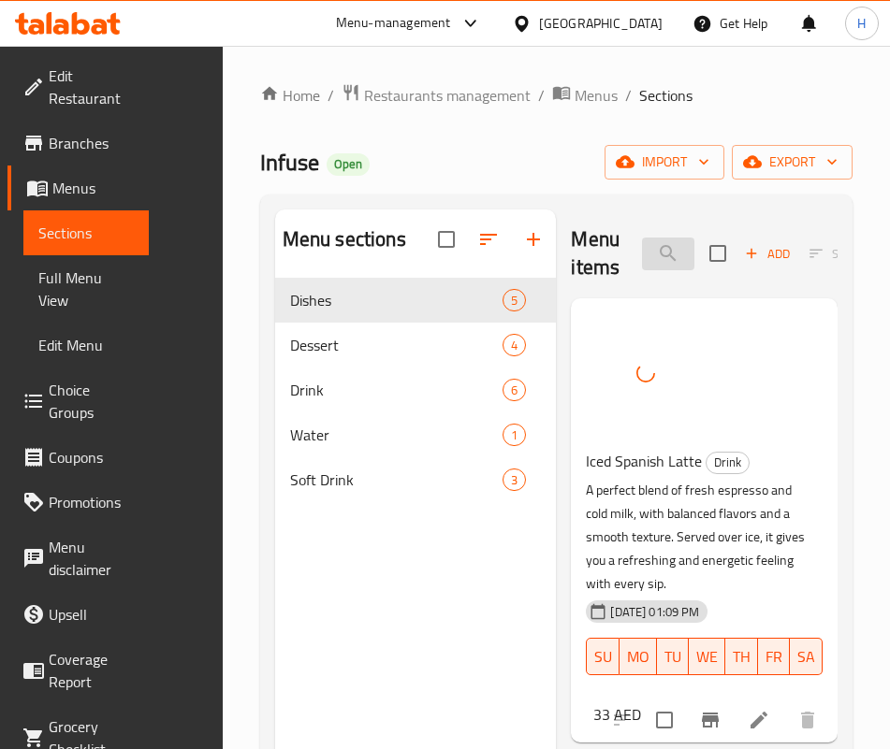
click at [655, 241] on input "iced s" at bounding box center [668, 254] width 52 height 33
click at [656, 241] on input "iced s" at bounding box center [668, 254] width 52 height 33
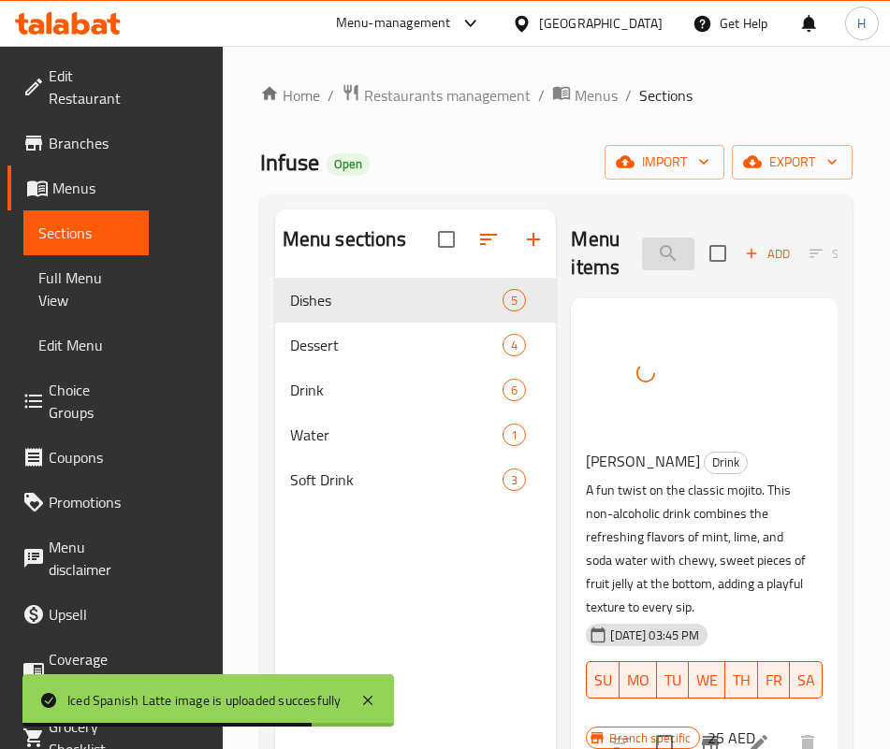
click at [642, 256] on input "jelly" at bounding box center [668, 254] width 52 height 33
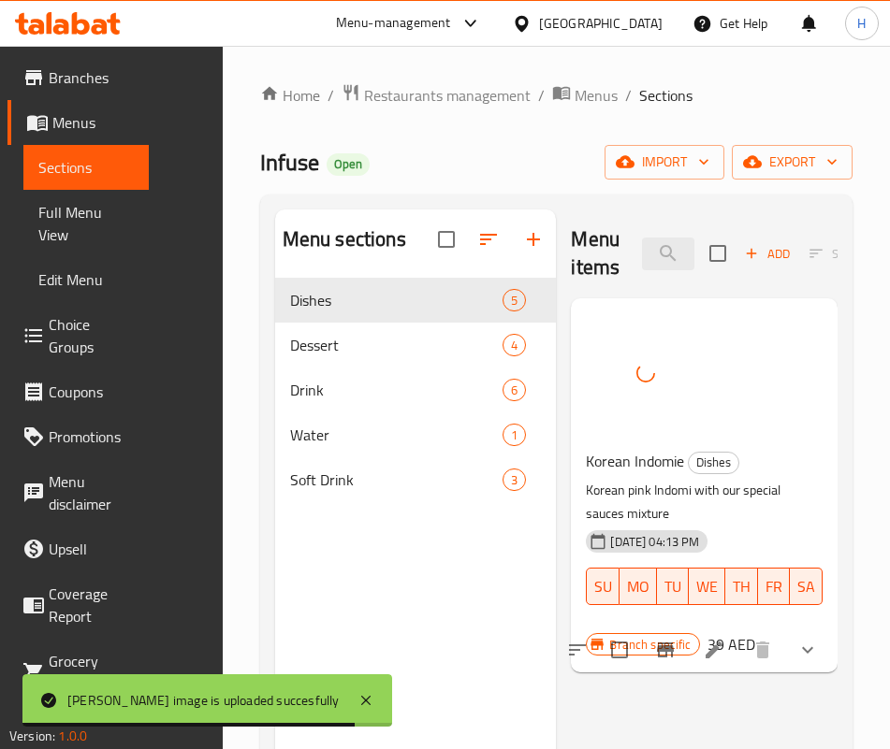
scroll to position [101, 0]
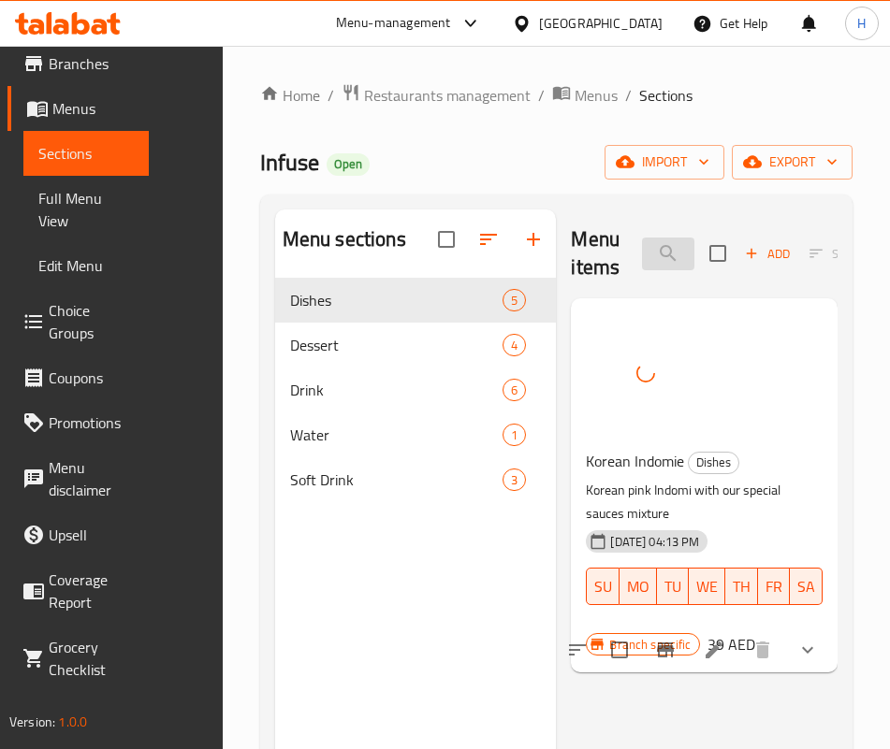
click at [642, 263] on input "korea" at bounding box center [668, 254] width 52 height 33
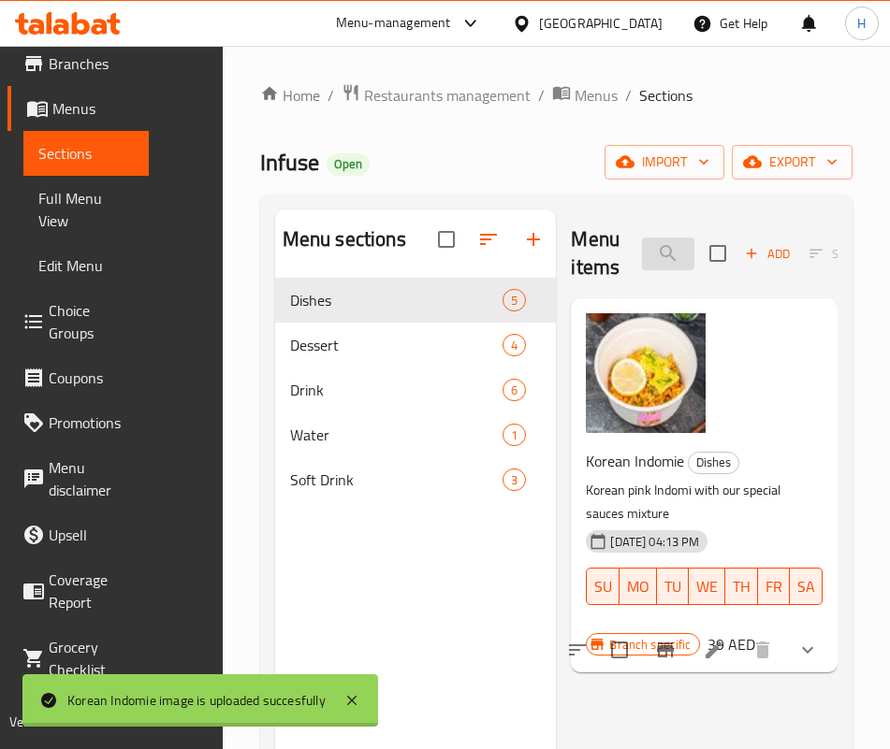
click at [642, 263] on input "korea" at bounding box center [668, 254] width 52 height 33
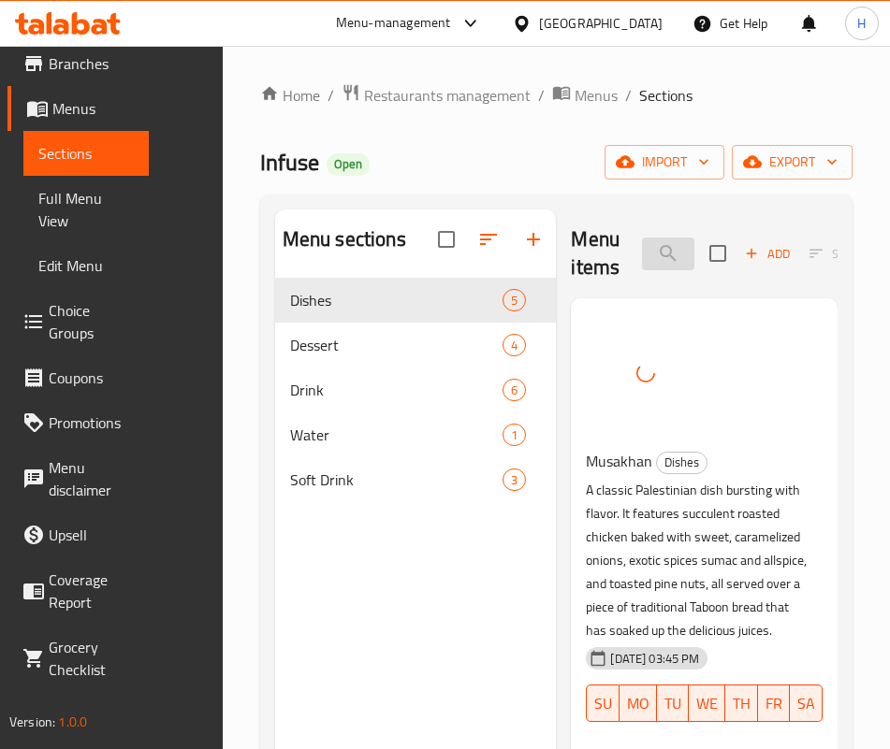
click at [642, 251] on input "mus" at bounding box center [668, 254] width 52 height 33
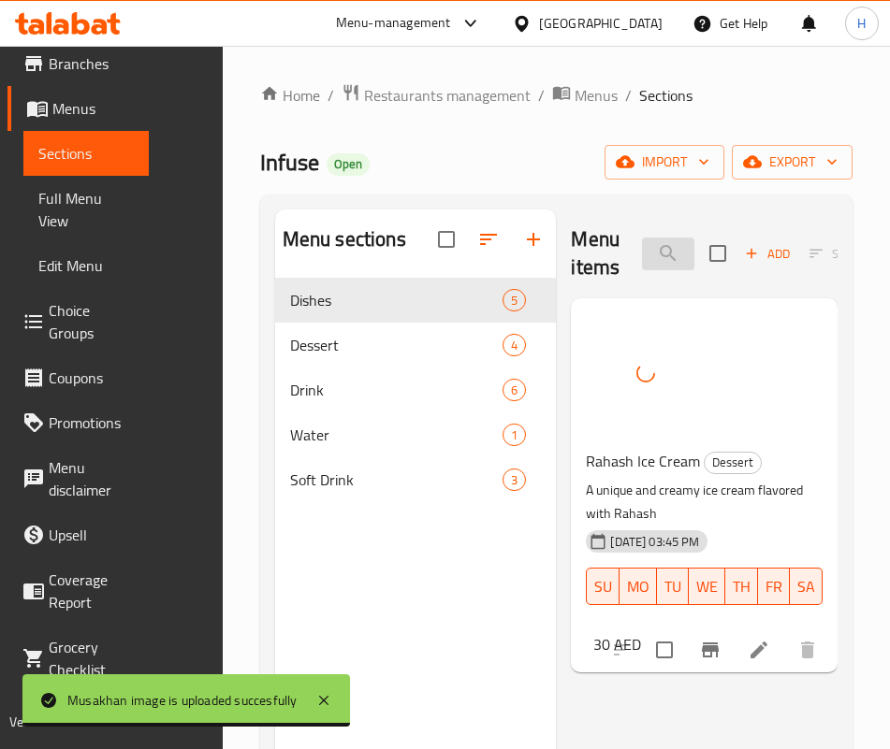
click at [642, 264] on input "rah" at bounding box center [668, 254] width 52 height 33
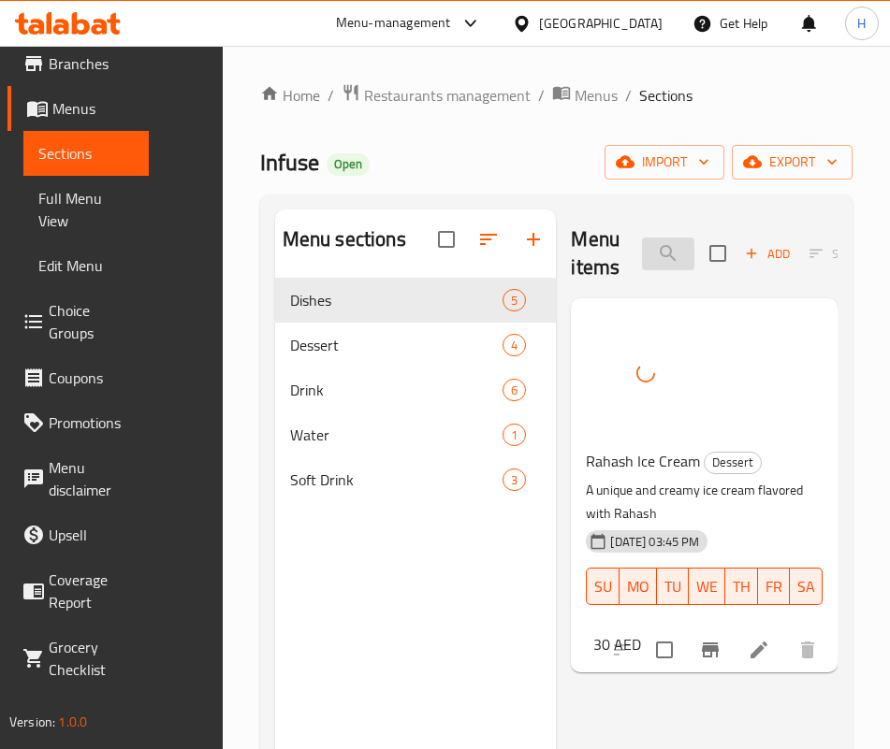
click at [642, 264] on input "rah" at bounding box center [668, 254] width 52 height 33
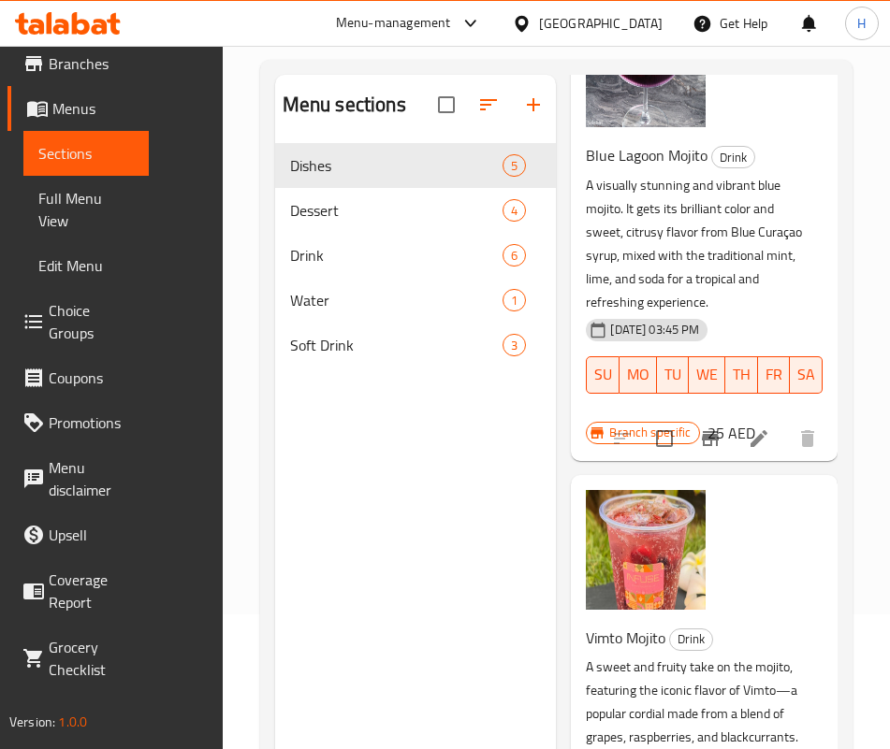
scroll to position [262, 0]
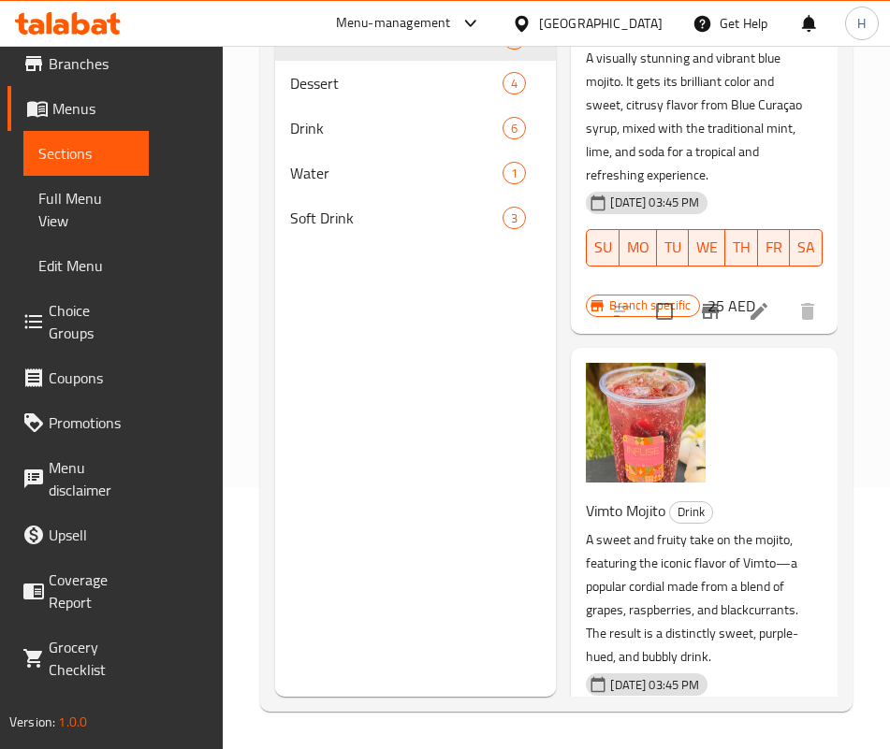
click at [640, 528] on p "A sweet and fruity take on the mojito, featuring the iconic flavor of Vimto—a p…" at bounding box center [697, 598] width 222 height 140
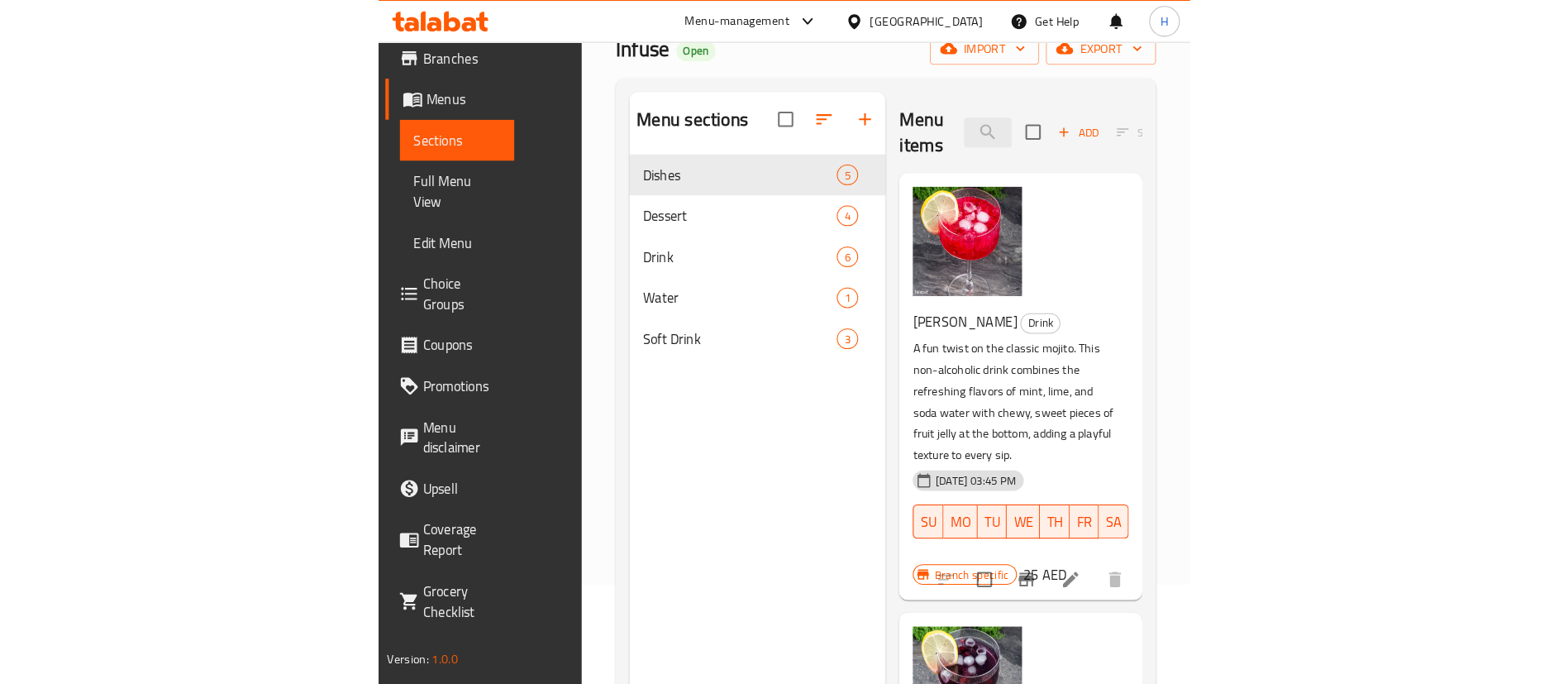
scroll to position [0, 0]
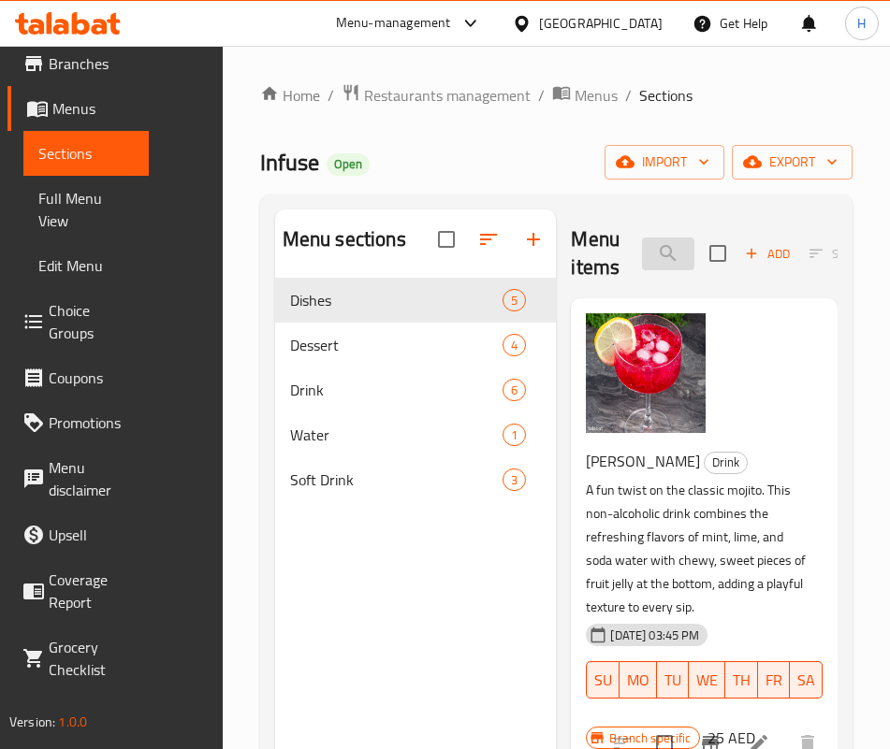
click at [642, 254] on input "moj" at bounding box center [668, 254] width 52 height 33
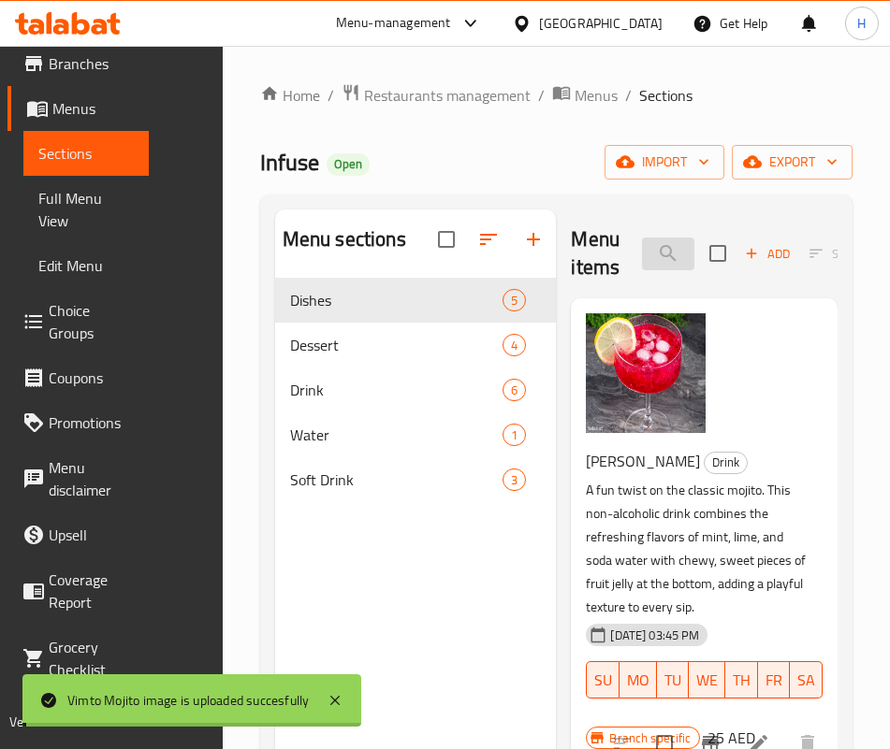
click at [642, 254] on input "moj" at bounding box center [668, 254] width 52 height 33
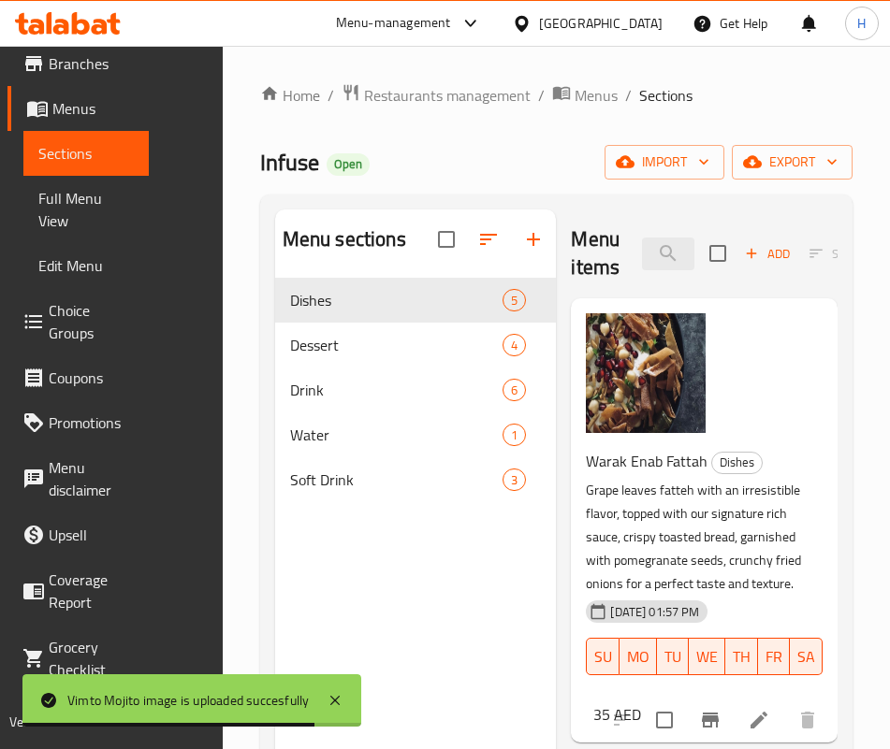
type input "war"
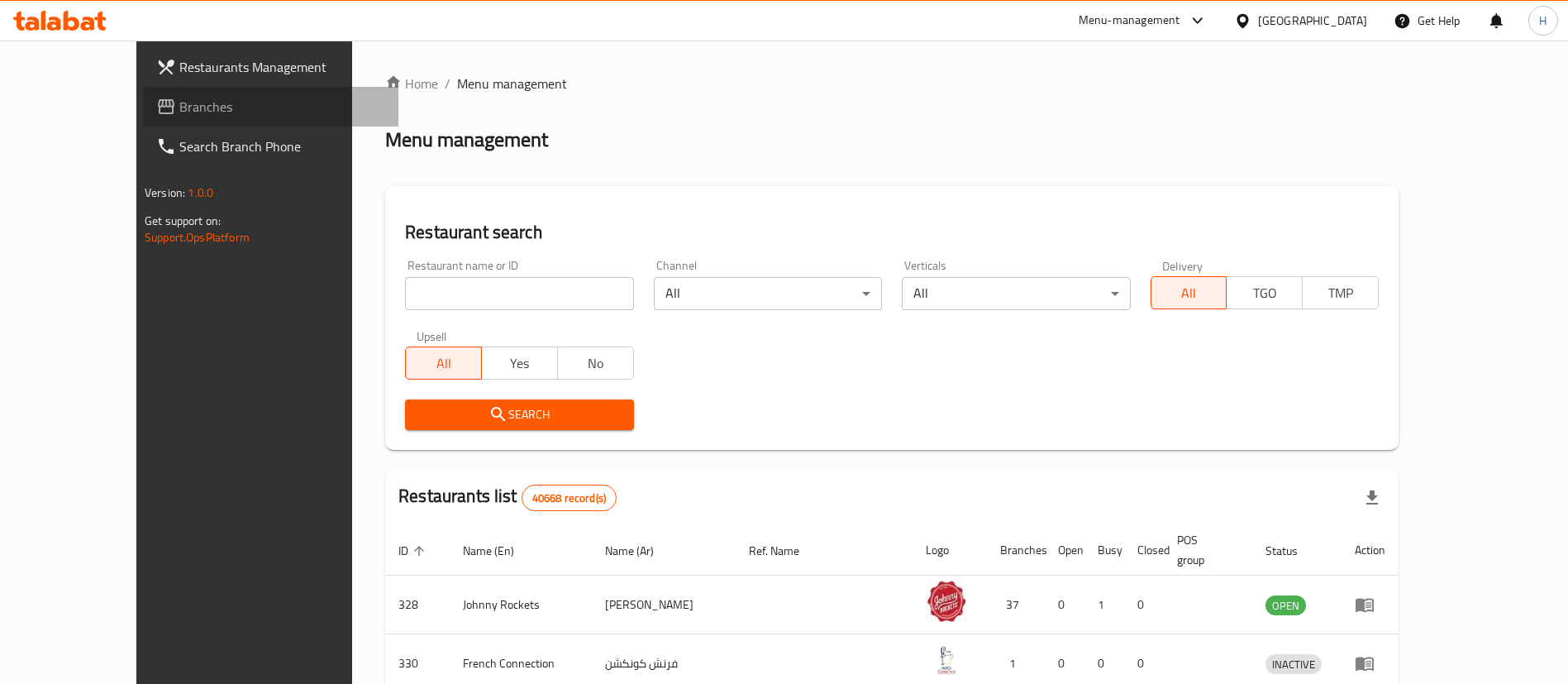
click at [179, 115] on span "Branches" at bounding box center [282, 106] width 206 height 19
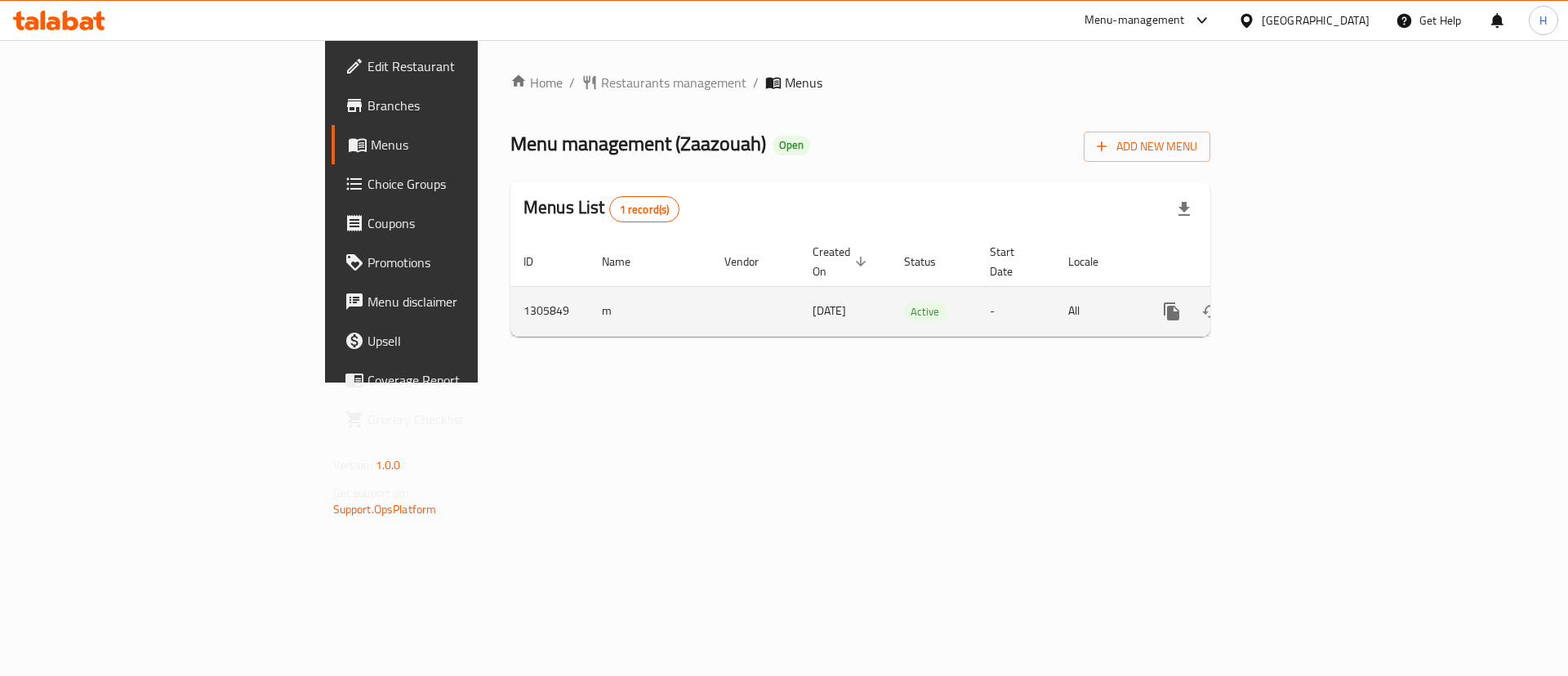
click at [1299, 301] on icon "enhanced table" at bounding box center [1289, 311] width 19 height 19
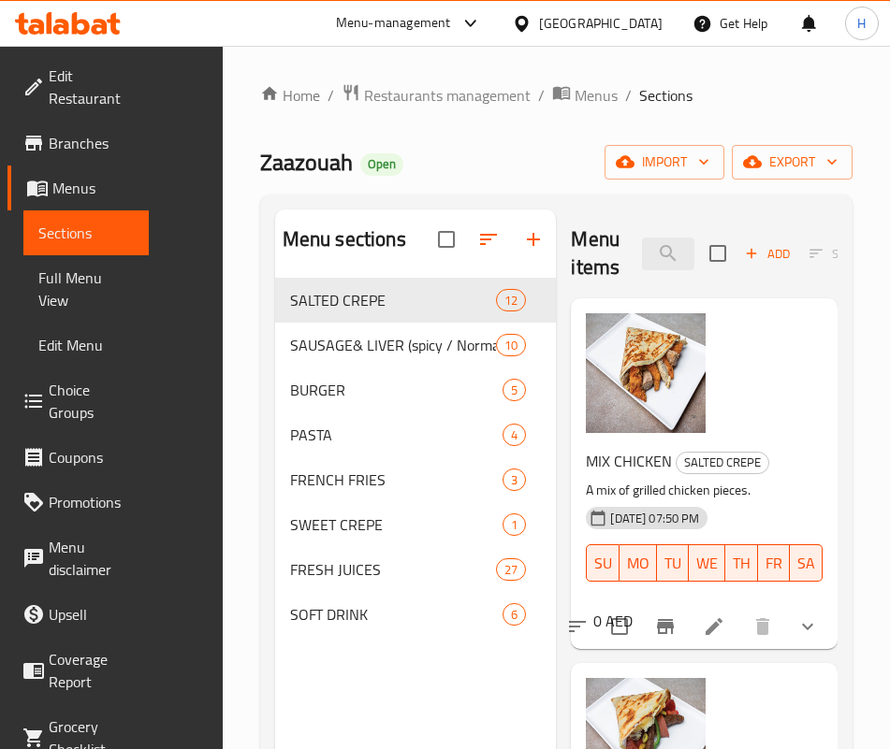
click at [588, 232] on div "Menu items Add Sort Manage items" at bounding box center [704, 254] width 267 height 89
click at [290, 446] on span "PASTA" at bounding box center [396, 435] width 212 height 22
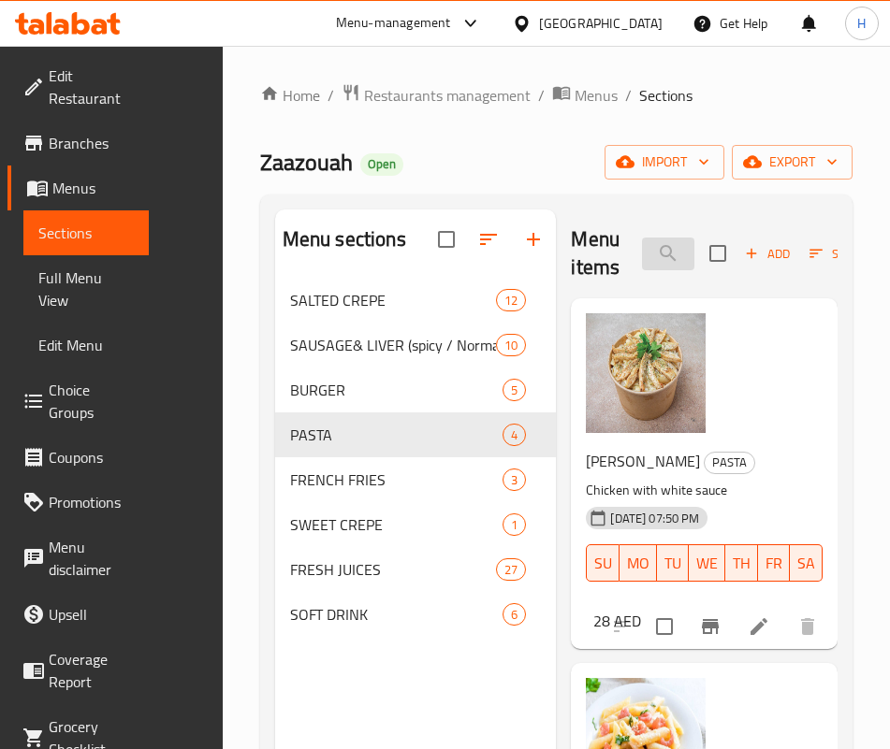
click at [642, 250] on input "search" at bounding box center [668, 254] width 52 height 33
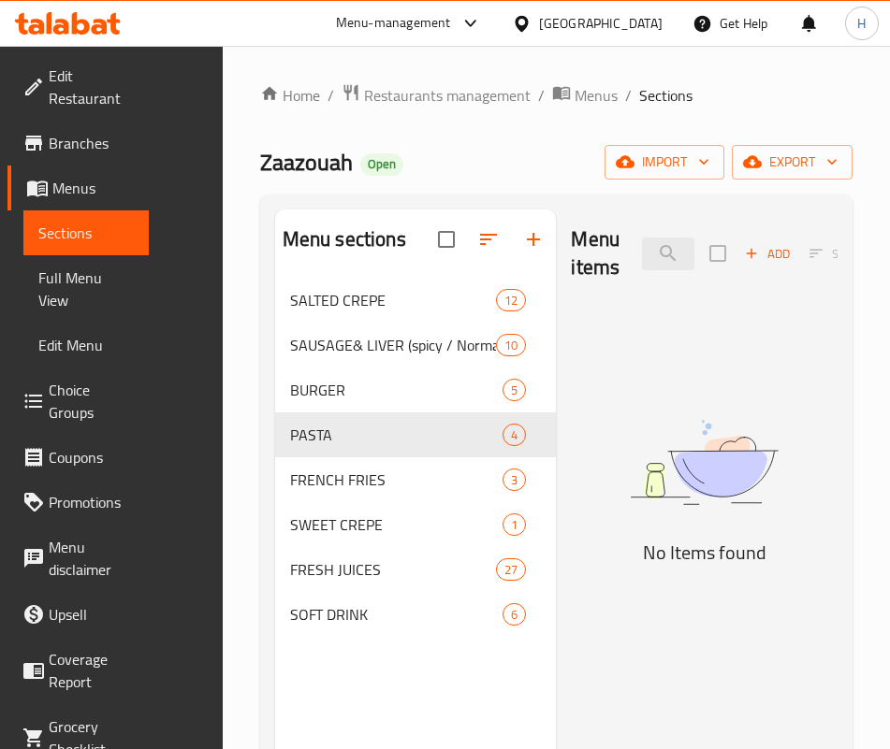
click at [610, 287] on div "Menu items pastrami Add Sort Manage items" at bounding box center [704, 254] width 267 height 89
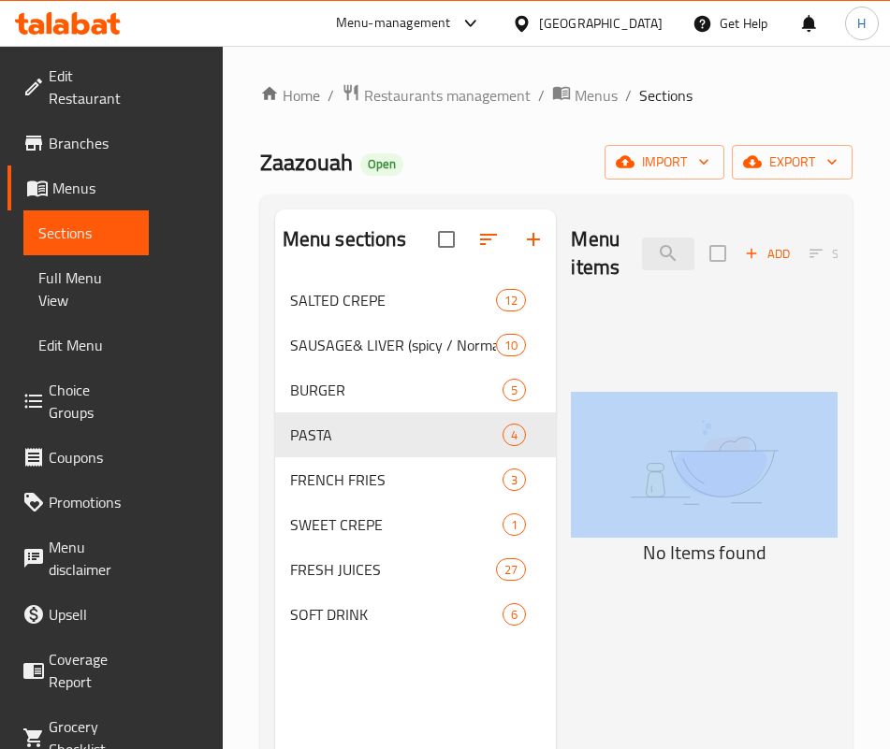
click at [610, 287] on div "Menu items pastrami Add Sort Manage items" at bounding box center [704, 254] width 267 height 89
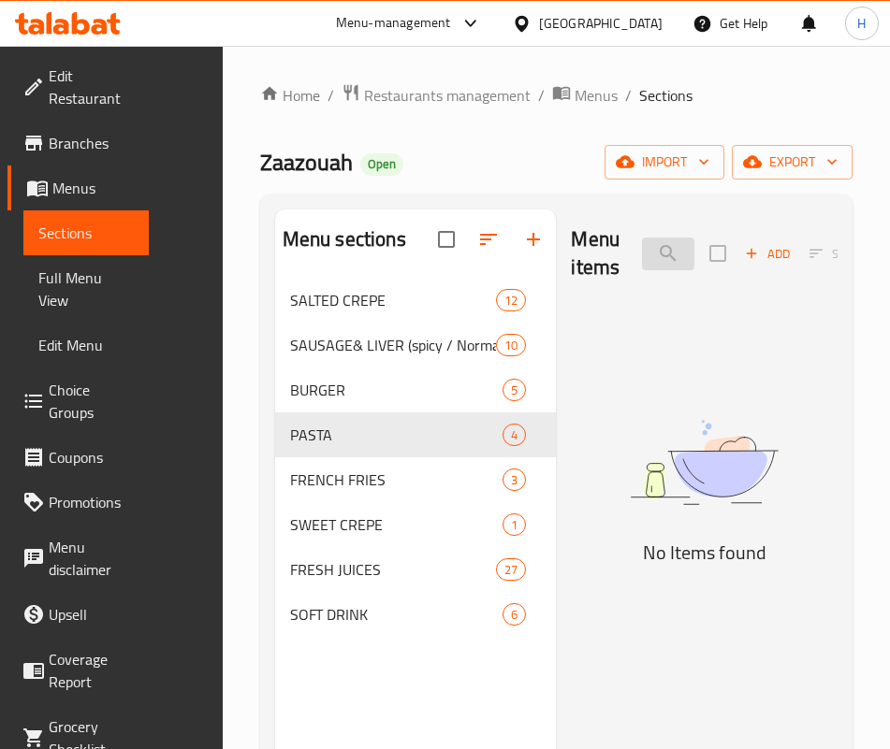
click at [642, 262] on input "pastrami" at bounding box center [668, 254] width 52 height 33
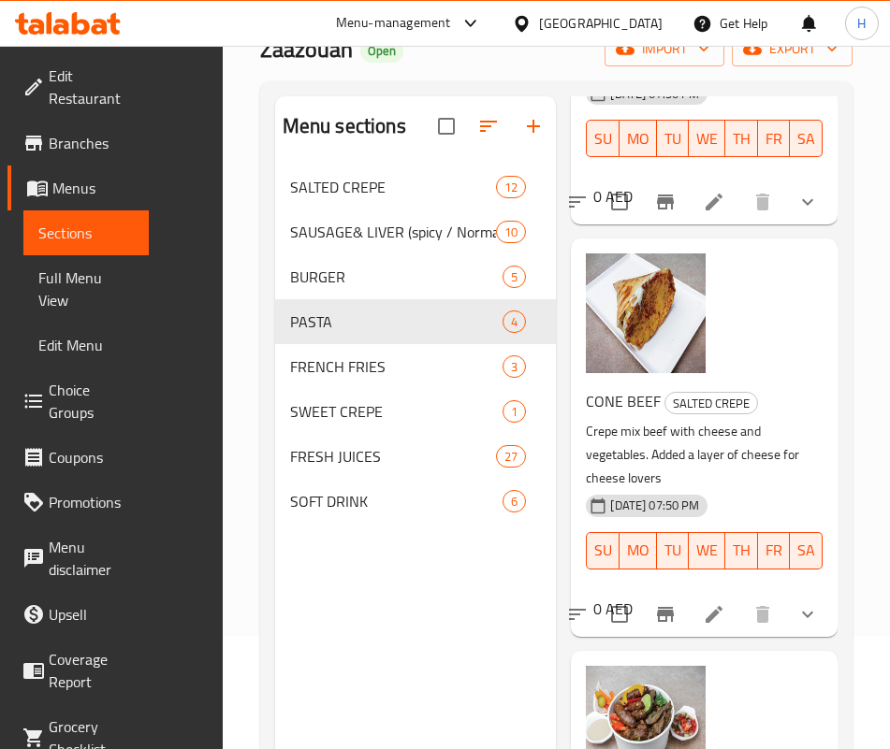
scroll to position [262, 0]
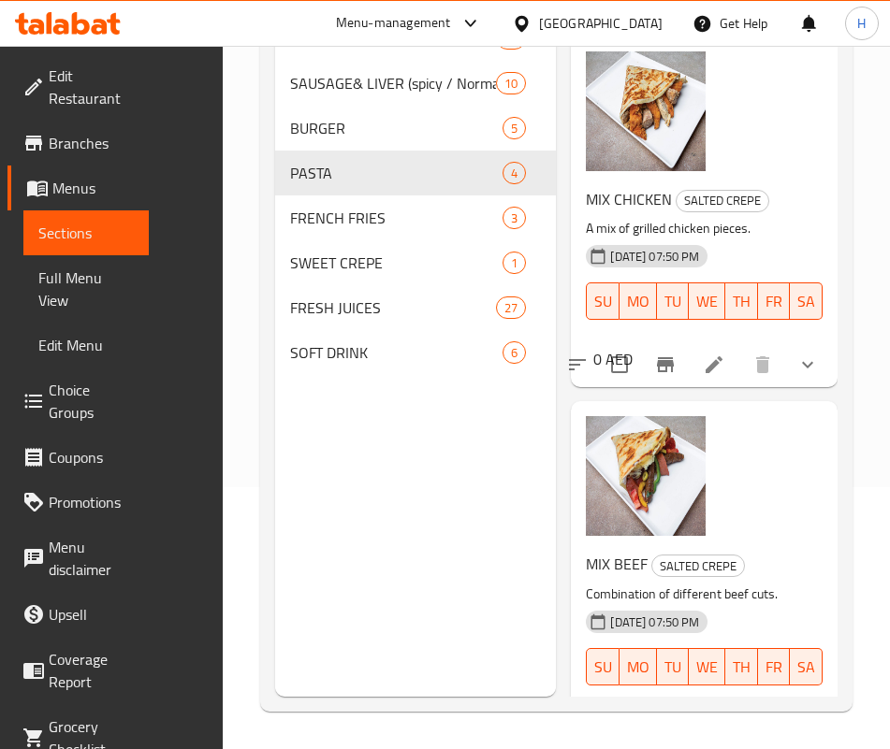
scroll to position [0, 0]
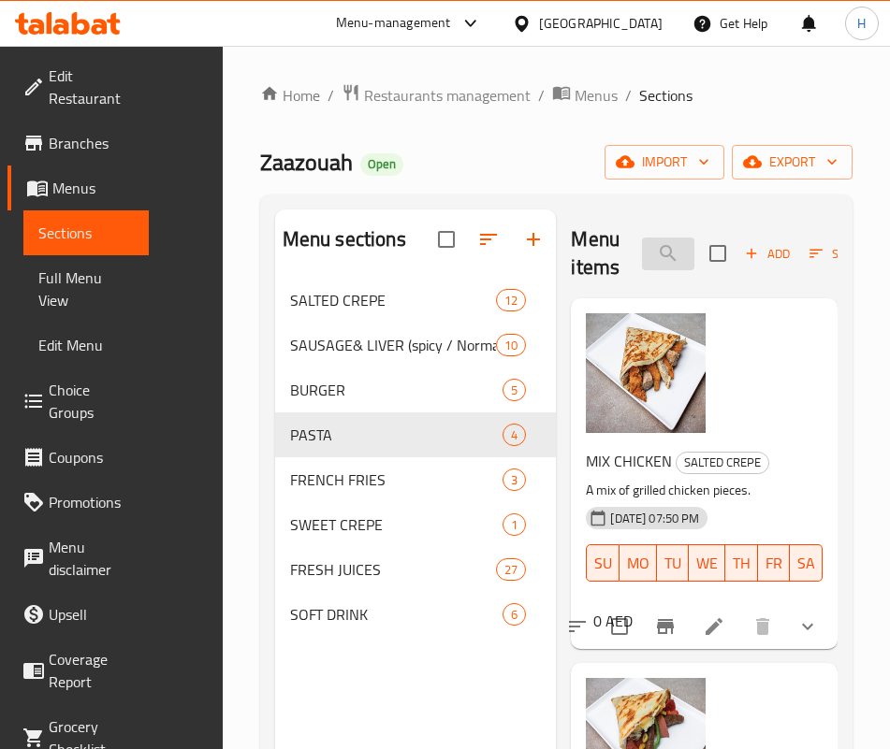
click at [642, 243] on input "mix" at bounding box center [668, 254] width 52 height 33
click at [642, 264] on input "mix" at bounding box center [668, 254] width 52 height 33
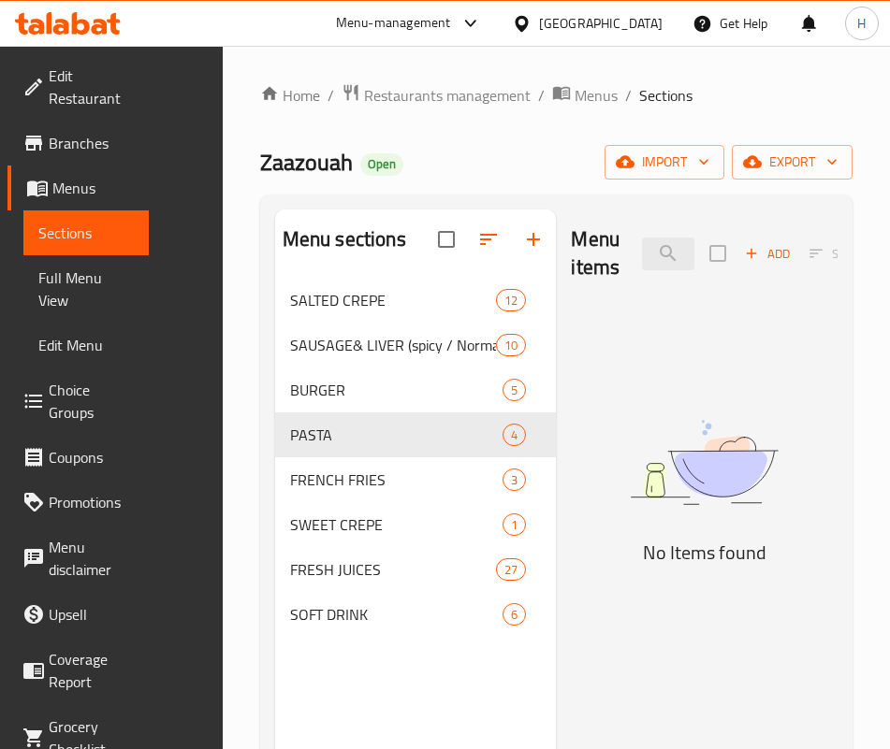
click at [571, 533] on img at bounding box center [704, 462] width 267 height 141
click at [580, 224] on div "Menu items napol Add Sort Manage items" at bounding box center [704, 254] width 267 height 89
click at [583, 279] on div "Menu items napol Add Sort Manage items" at bounding box center [704, 254] width 267 height 89
click at [642, 260] on input "napol" at bounding box center [668, 254] width 52 height 33
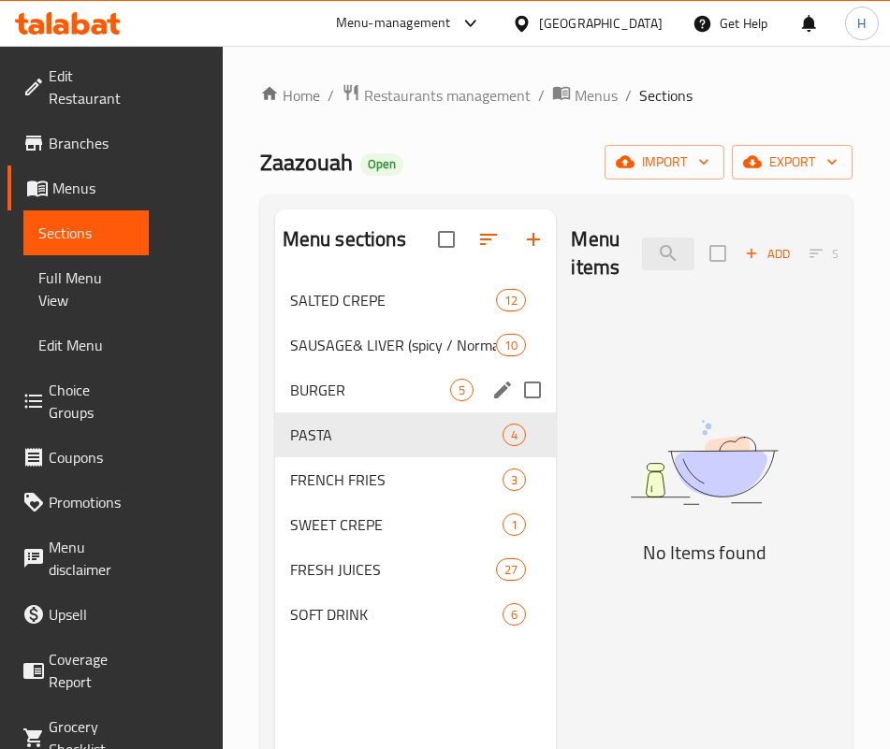
click at [290, 401] on span "BURGER" at bounding box center [370, 390] width 160 height 22
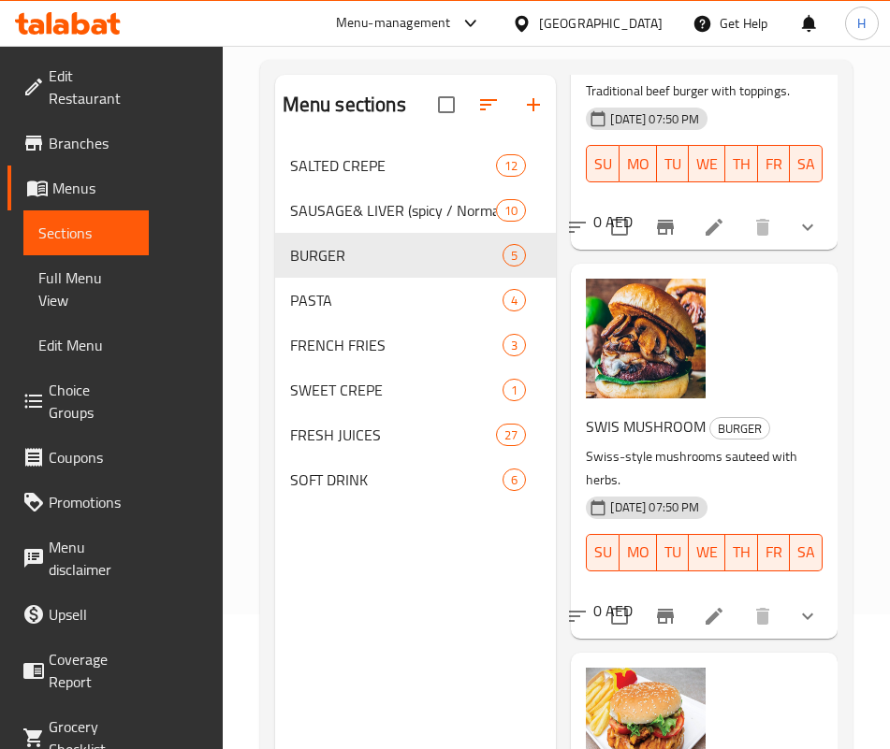
scroll to position [262, 0]
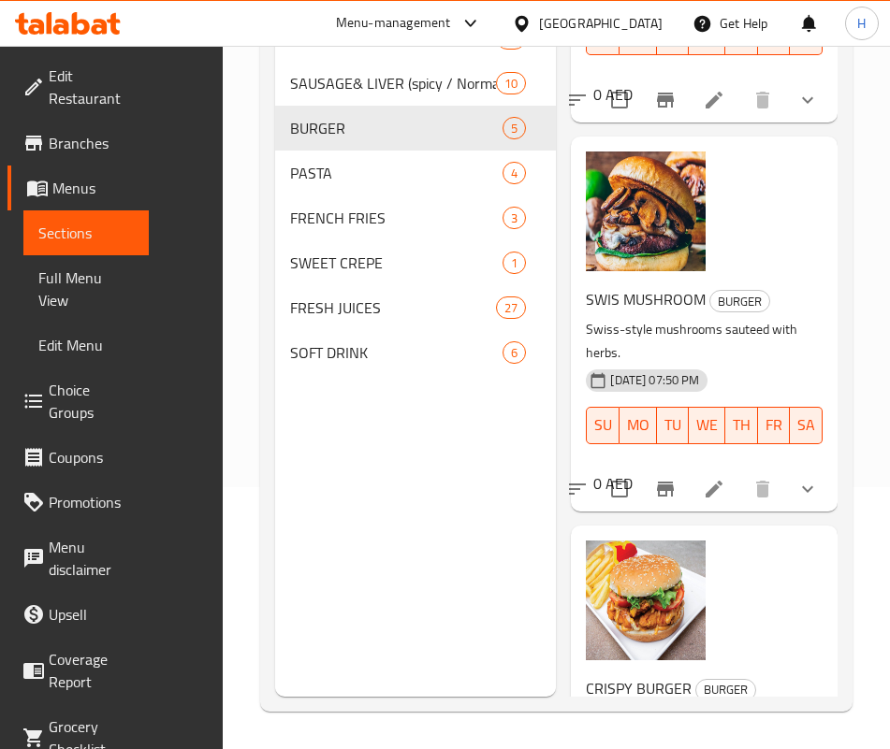
click at [688, 533] on div "CRISPY BURGER BURGER Crispy fried burger with toppings. 14-08-2025 07:50 PM SU …" at bounding box center [704, 701] width 252 height 336
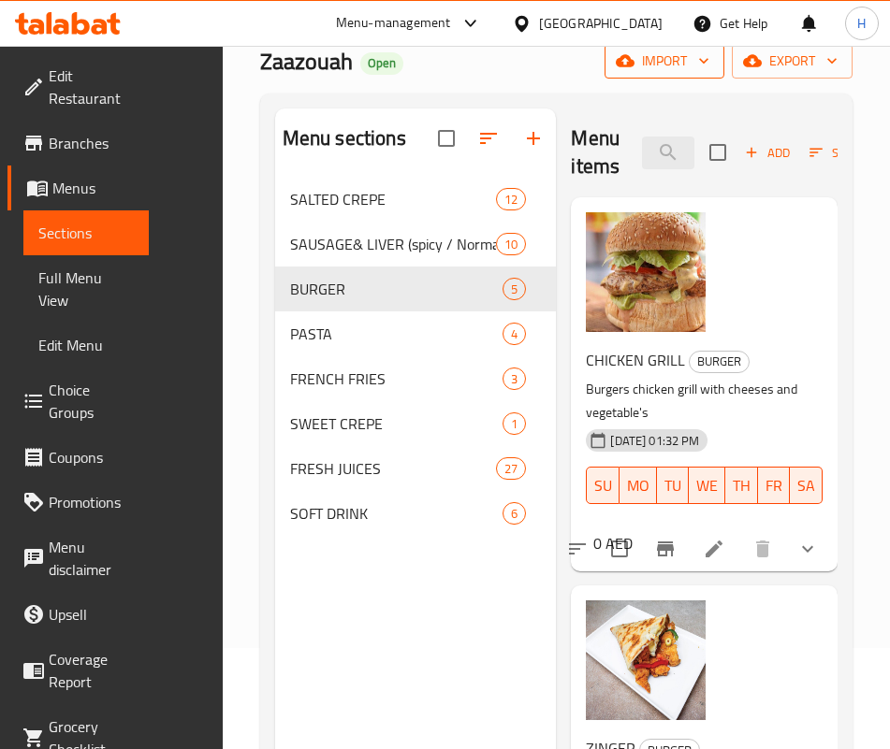
scroll to position [0, 0]
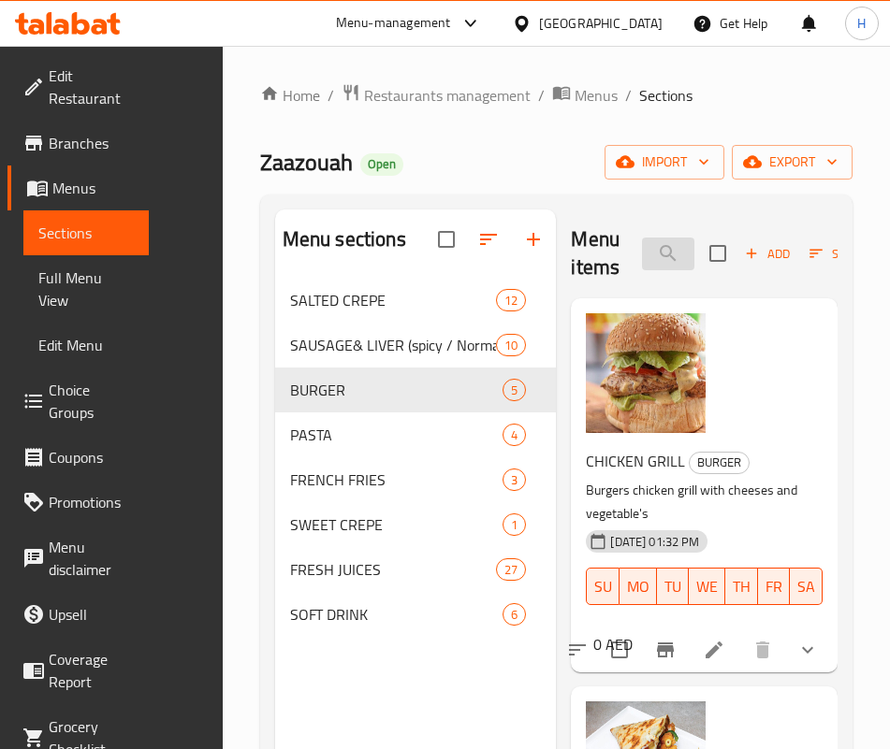
click at [603, 237] on div "Menu items sup Add Sort Manage items" at bounding box center [704, 254] width 267 height 89
click at [642, 238] on input "sup" at bounding box center [668, 254] width 52 height 33
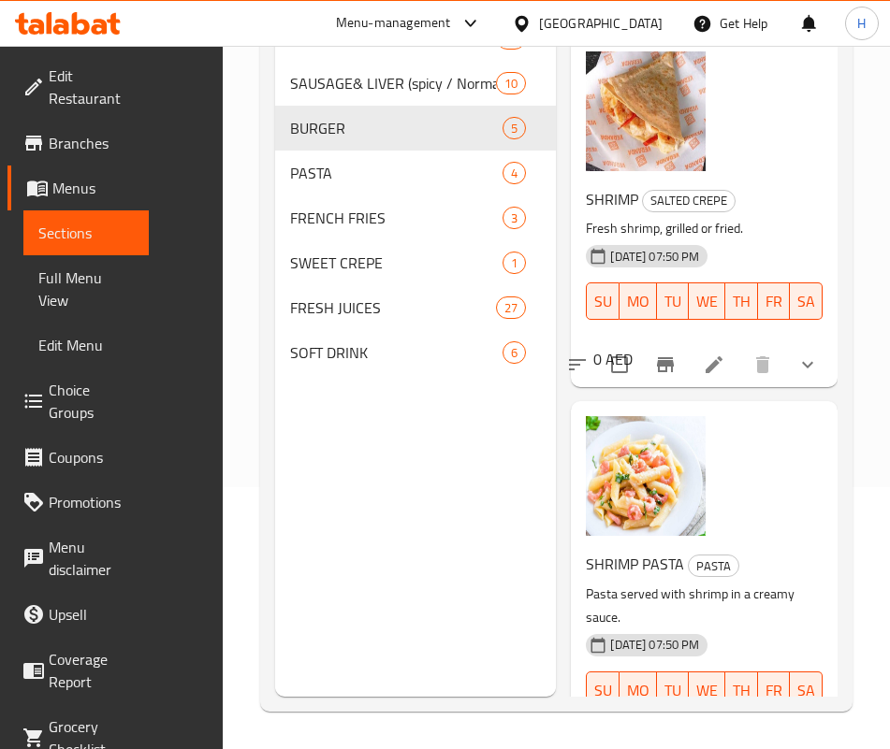
click at [714, 480] on div "SHRIMP PASTA PASTA Pasta served with shrimp in a creamy sauce. 14-08-2025 07:50…" at bounding box center [704, 588] width 252 height 359
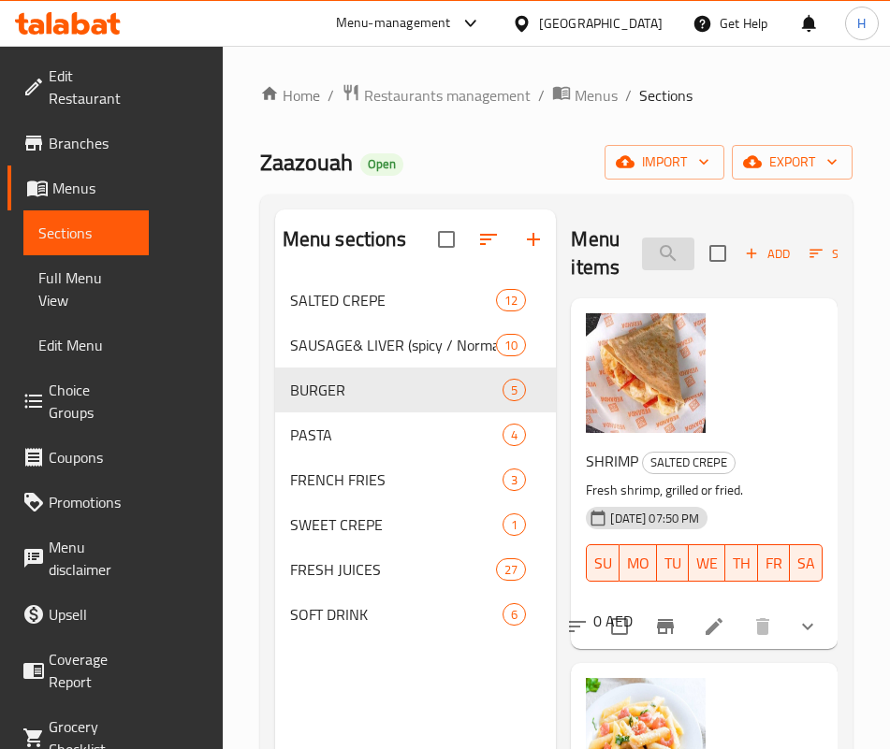
click at [649, 245] on input "shrimp" at bounding box center [668, 254] width 52 height 33
type input ","
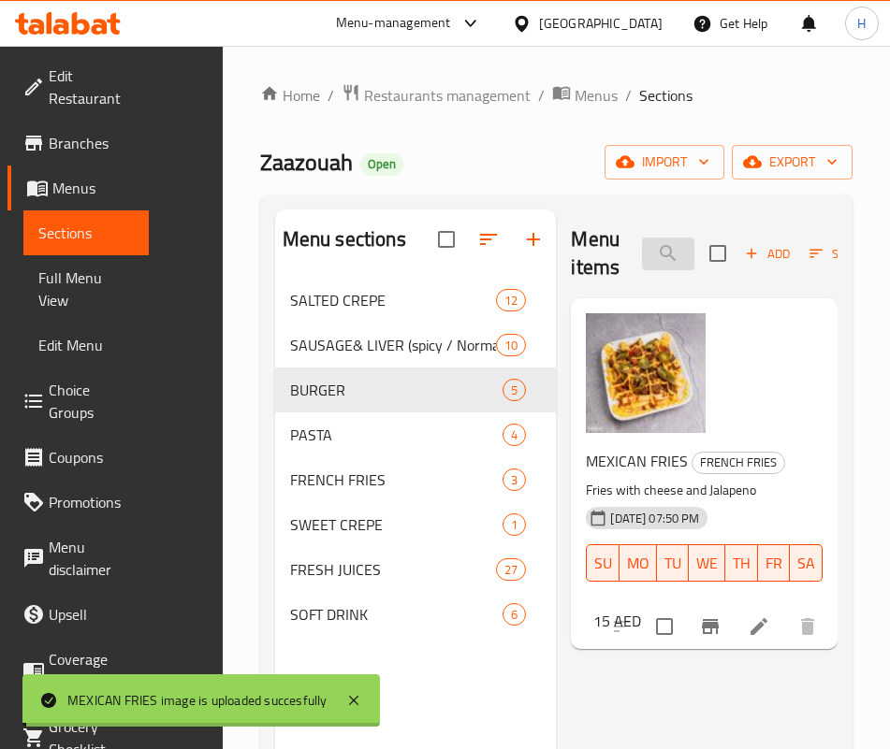
click at [642, 261] on input "mexi" at bounding box center [668, 254] width 52 height 33
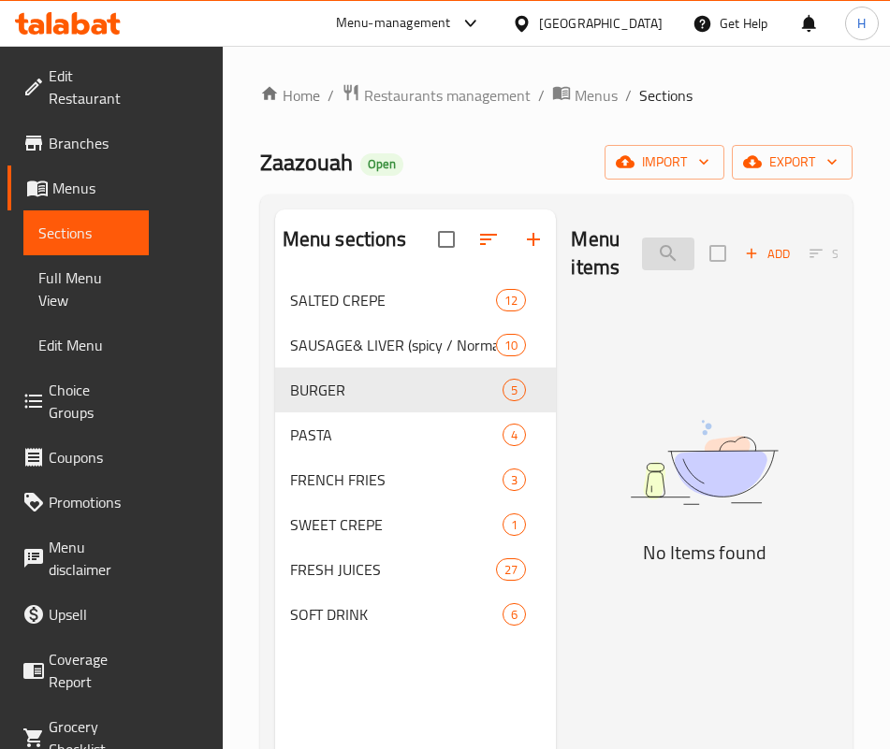
click at [642, 259] on input "bana" at bounding box center [668, 254] width 52 height 33
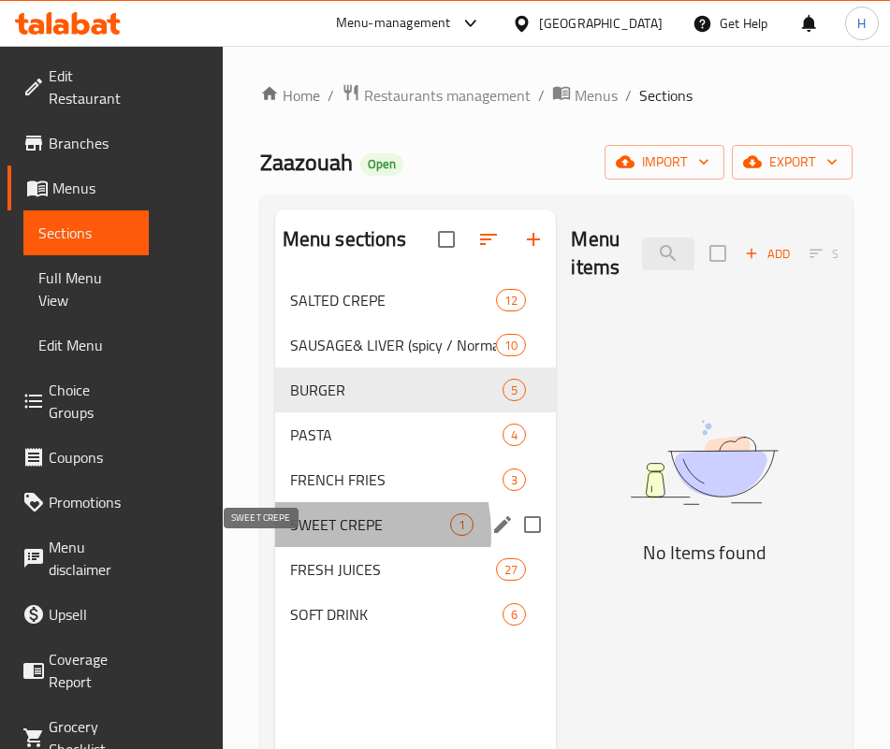
click at [290, 536] on span "SWEET CREPE" at bounding box center [370, 525] width 160 height 22
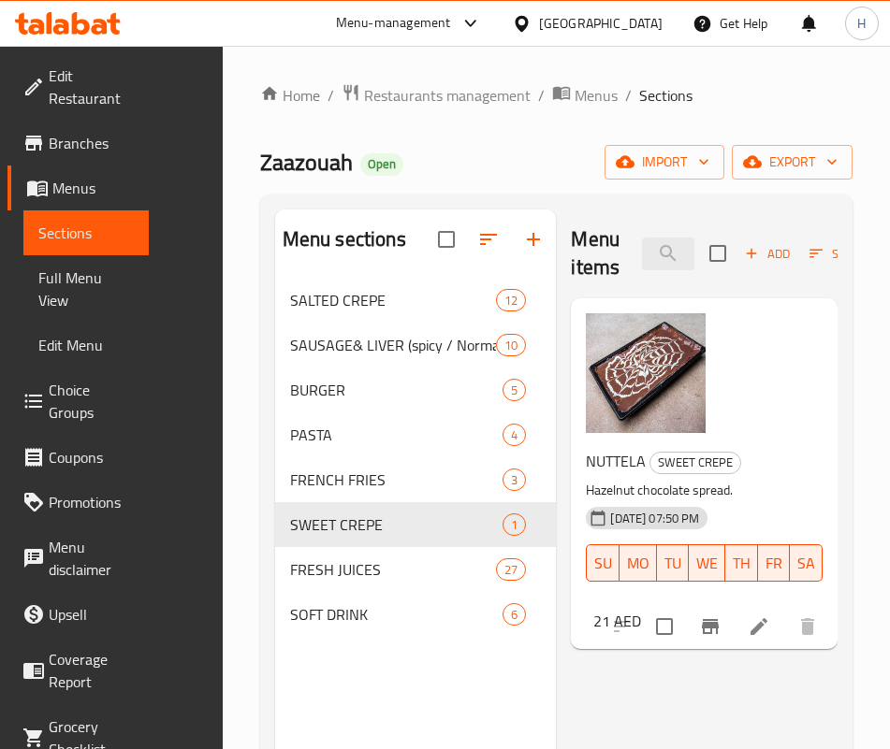
drag, startPoint x: 595, startPoint y: 686, endPoint x: 597, endPoint y: 663, distance: 22.5
click at [596, 685] on div "Menu items bana Add Sort Manage items NUTTELA SWEET CREPE Hazelnut chocolate sp…" at bounding box center [697, 584] width 282 height 749
click at [642, 266] on input "bana" at bounding box center [668, 254] width 52 height 33
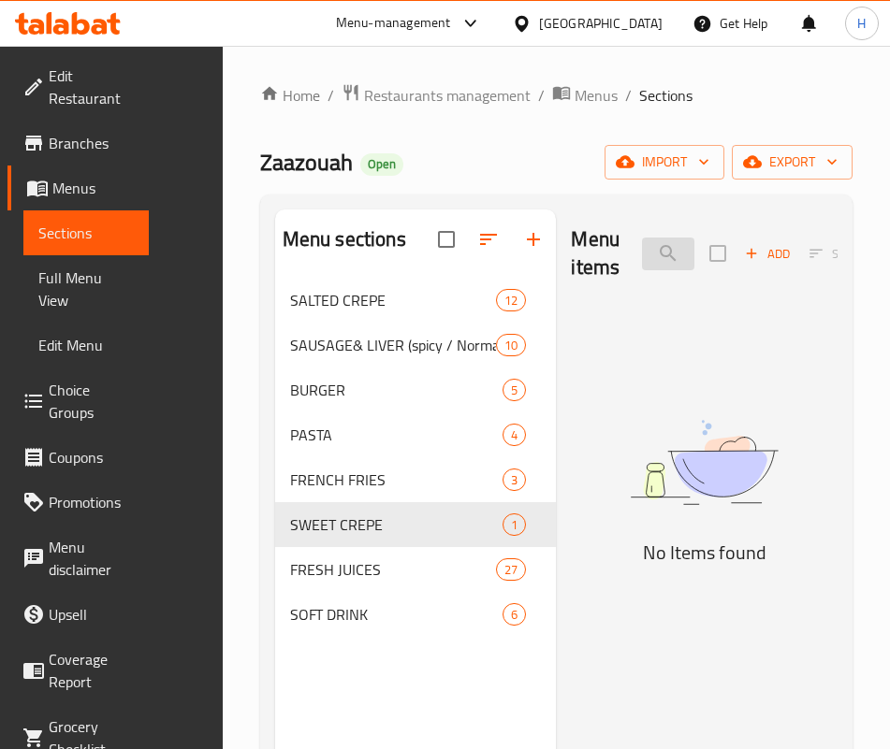
type input "باربك"
click at [642, 259] on input "باربك" at bounding box center [668, 254] width 52 height 33
click at [642, 261] on input "باربك" at bounding box center [668, 254] width 52 height 33
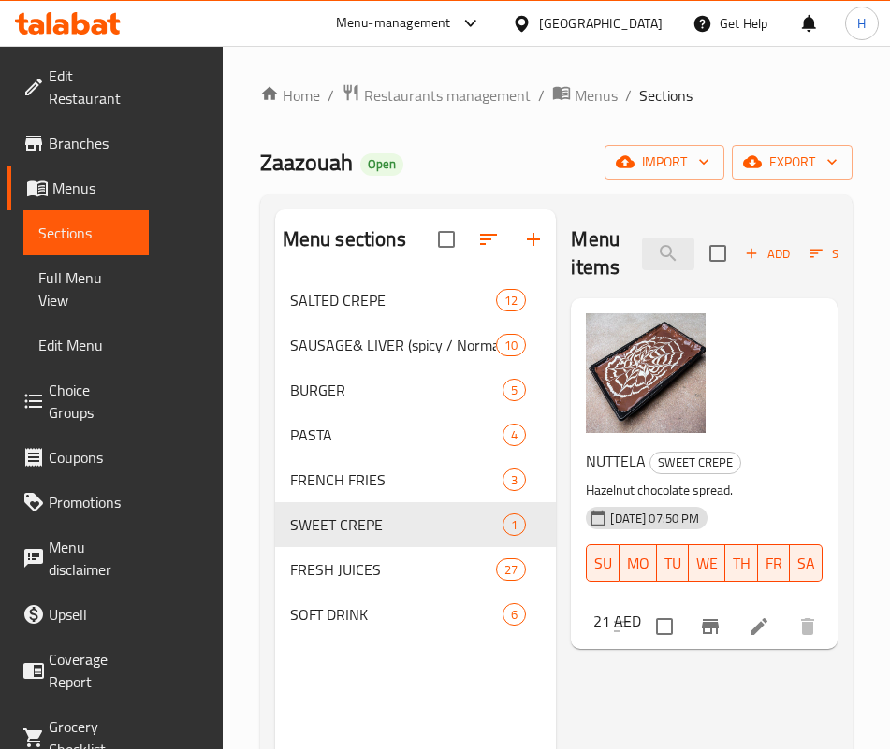
click at [633, 592] on div "Menu items Add Sort Manage items NUTTELA SWEET CREPE Hazelnut chocolate spread.…" at bounding box center [697, 584] width 282 height 749
click at [644, 243] on input "search" at bounding box center [668, 254] width 52 height 33
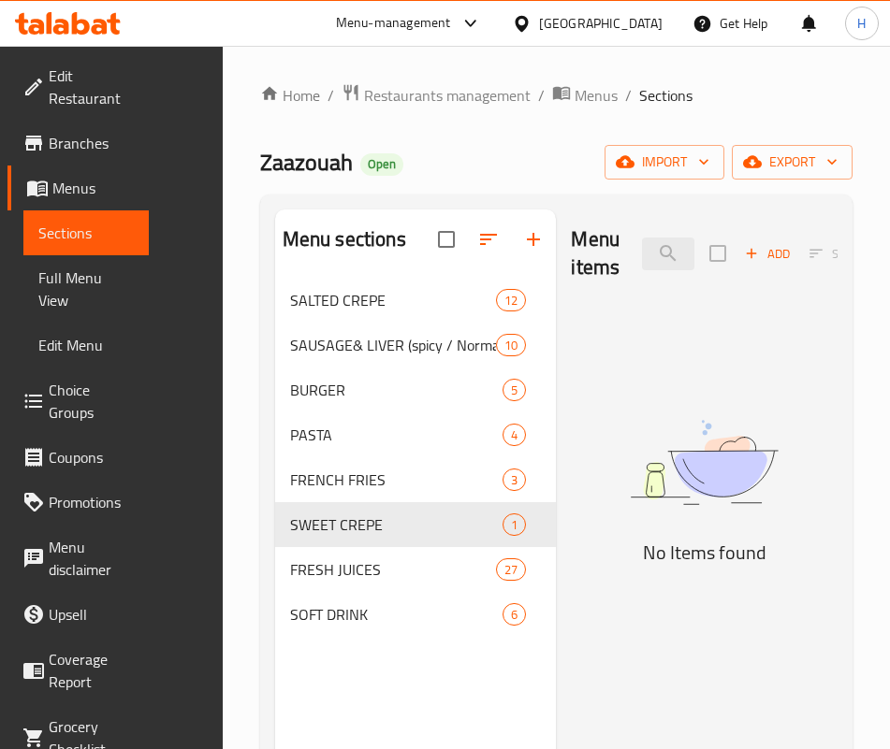
click at [571, 466] on img at bounding box center [704, 462] width 267 height 141
click at [642, 256] on input "piz" at bounding box center [668, 254] width 52 height 33
click at [642, 257] on input "piz" at bounding box center [668, 254] width 52 height 33
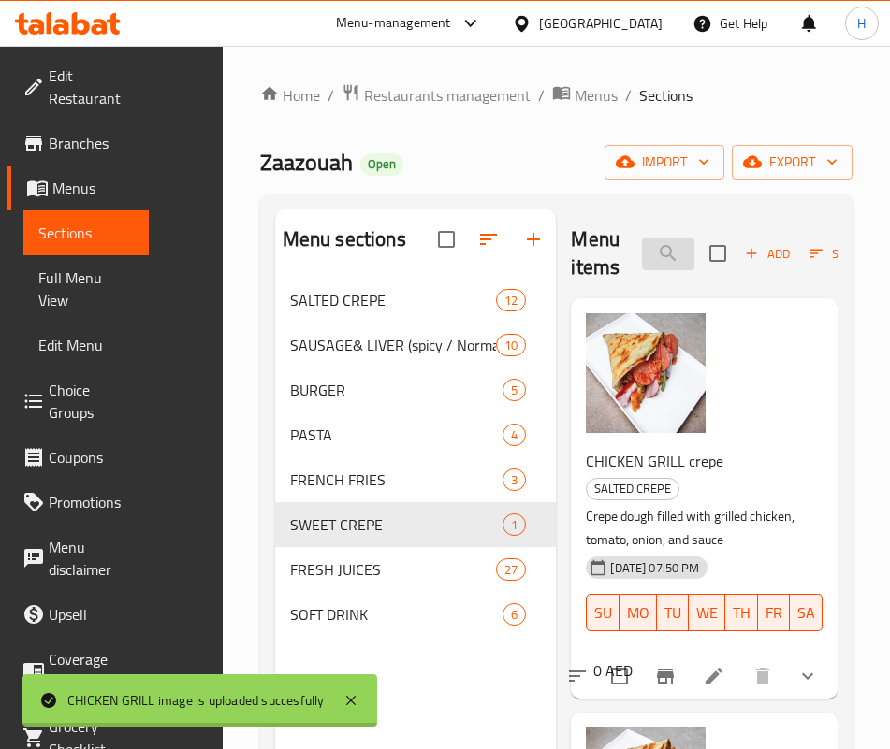
click at [642, 259] on input "chicken gri" at bounding box center [668, 254] width 52 height 33
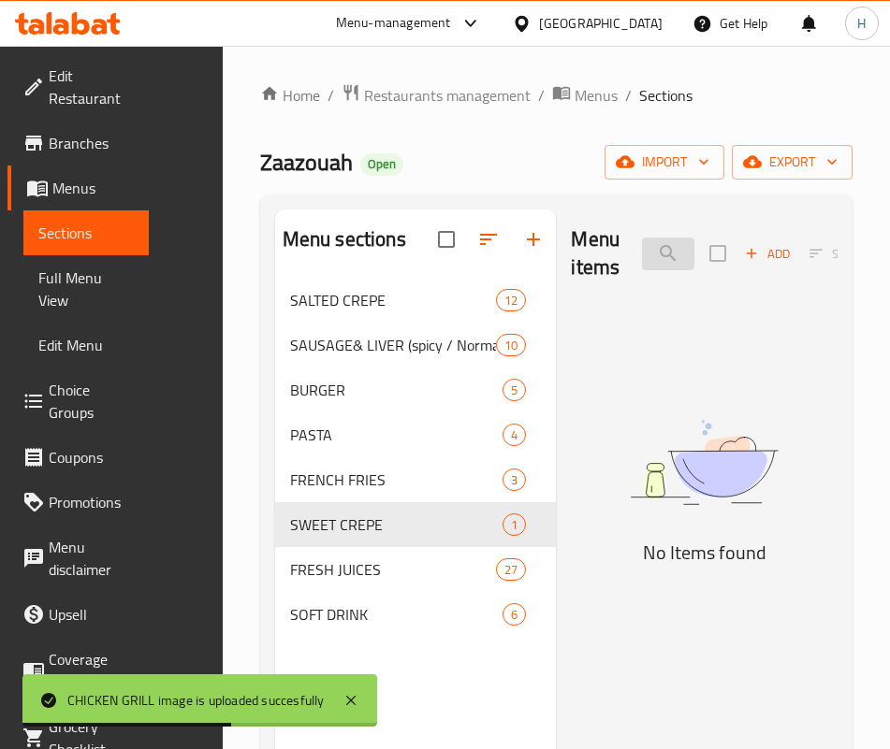
click at [642, 254] on input "tort" at bounding box center [668, 254] width 52 height 33
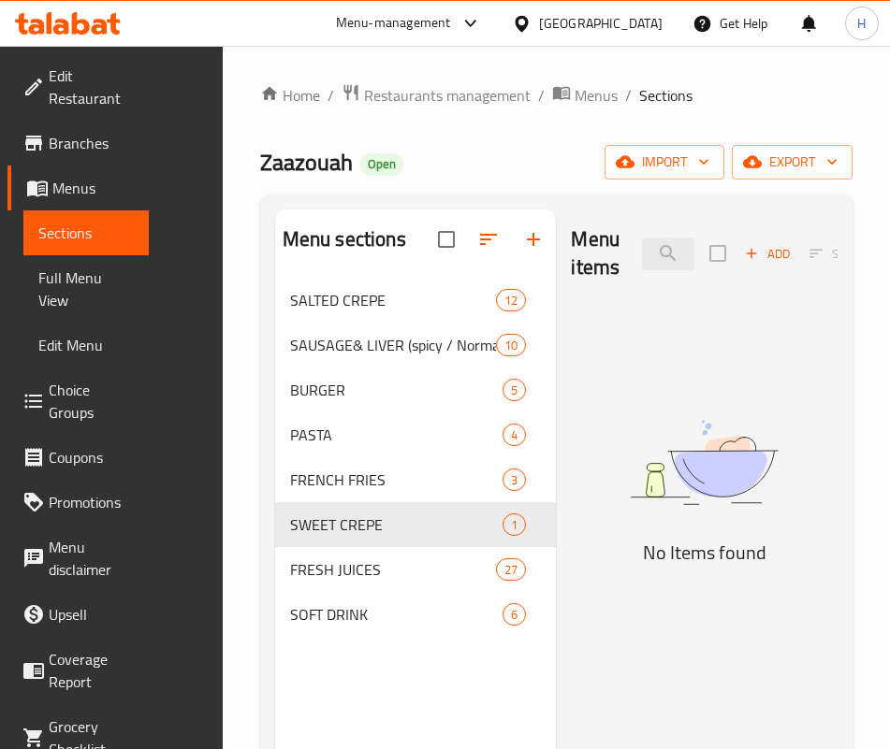
drag, startPoint x: 588, startPoint y: 496, endPoint x: 593, endPoint y: 329, distance: 166.6
click at [588, 493] on img at bounding box center [704, 462] width 267 height 141
click at [642, 253] on input "tort" at bounding box center [668, 254] width 52 height 33
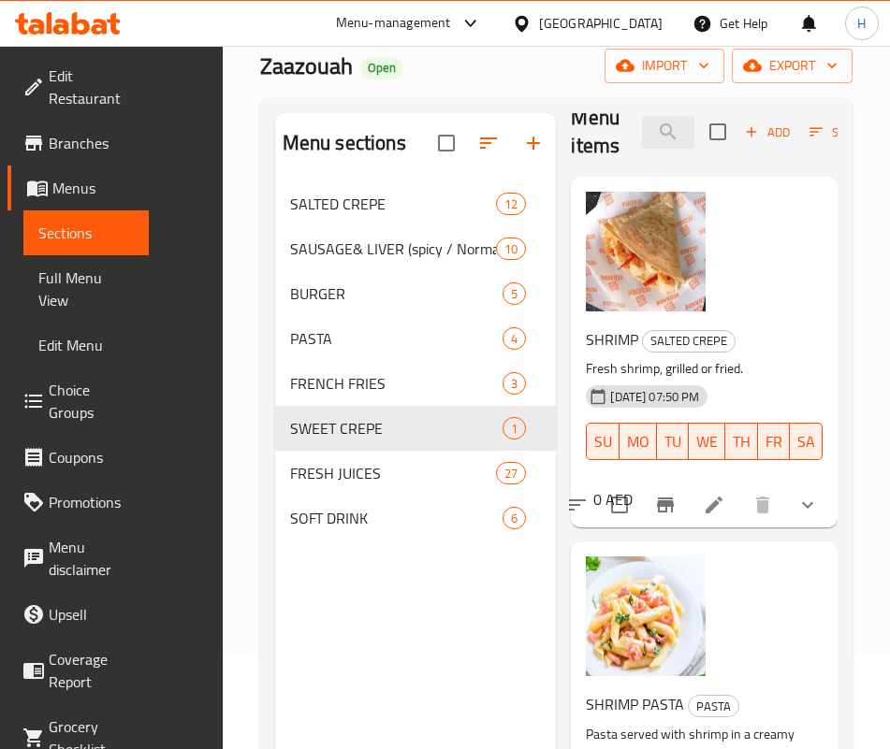
scroll to position [140, 0]
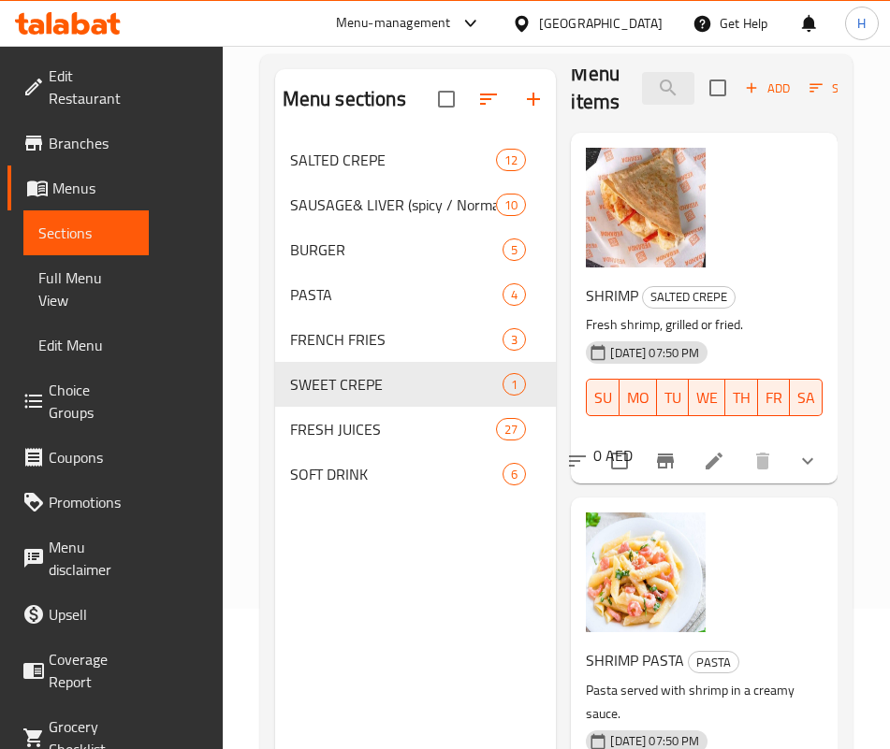
click at [685, 537] on div "SHRIMP PASTA PASTA Pasta served with shrimp in a creamy sauce. 14-08-2025 07:50…" at bounding box center [704, 684] width 252 height 359
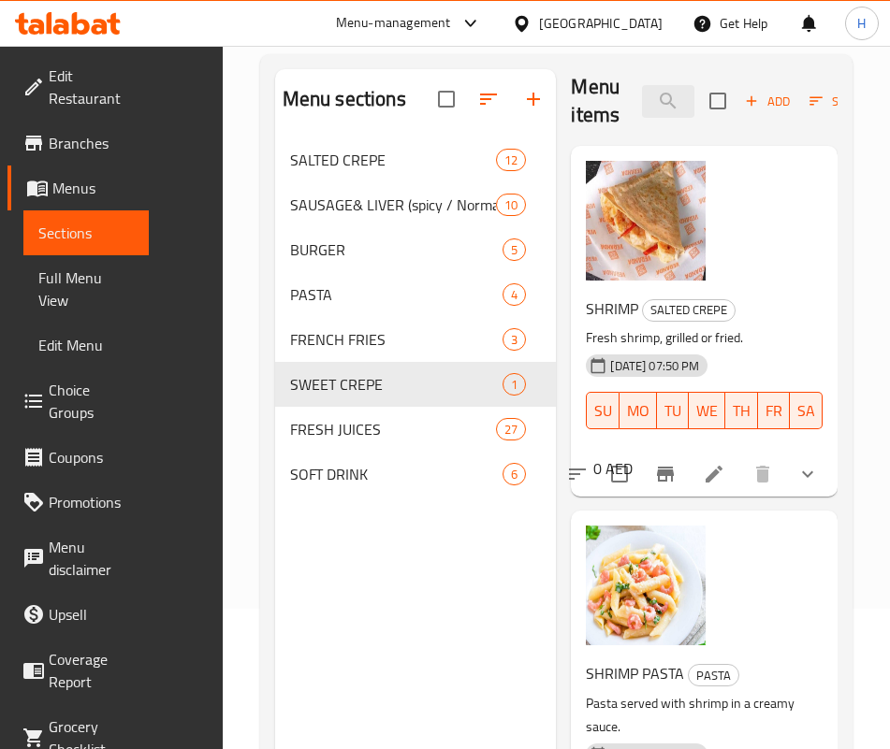
scroll to position [0, 0]
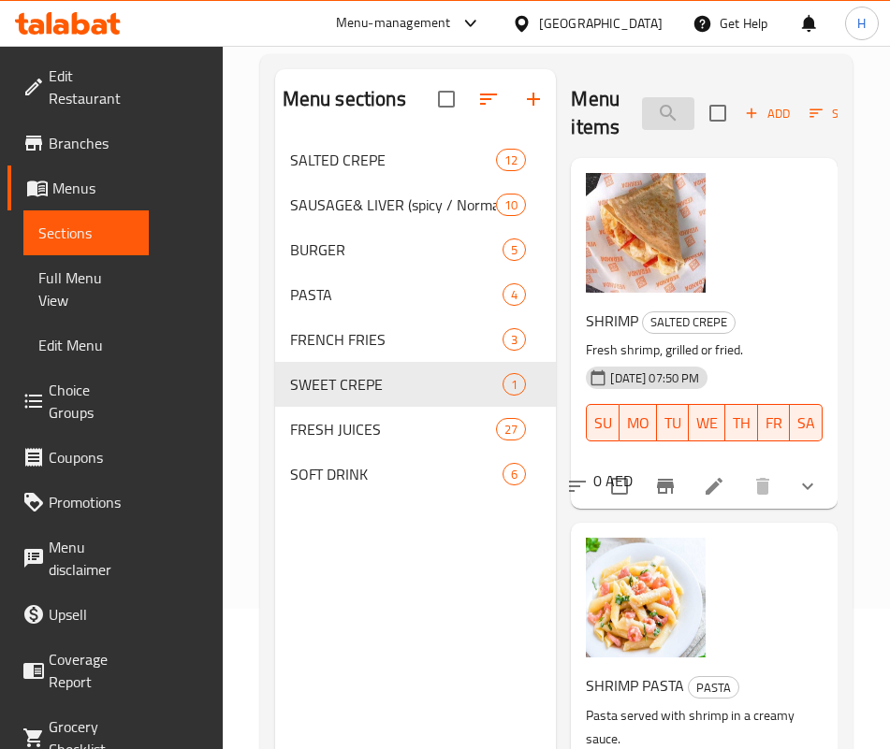
click at [642, 124] on input "shrimp" at bounding box center [668, 113] width 52 height 33
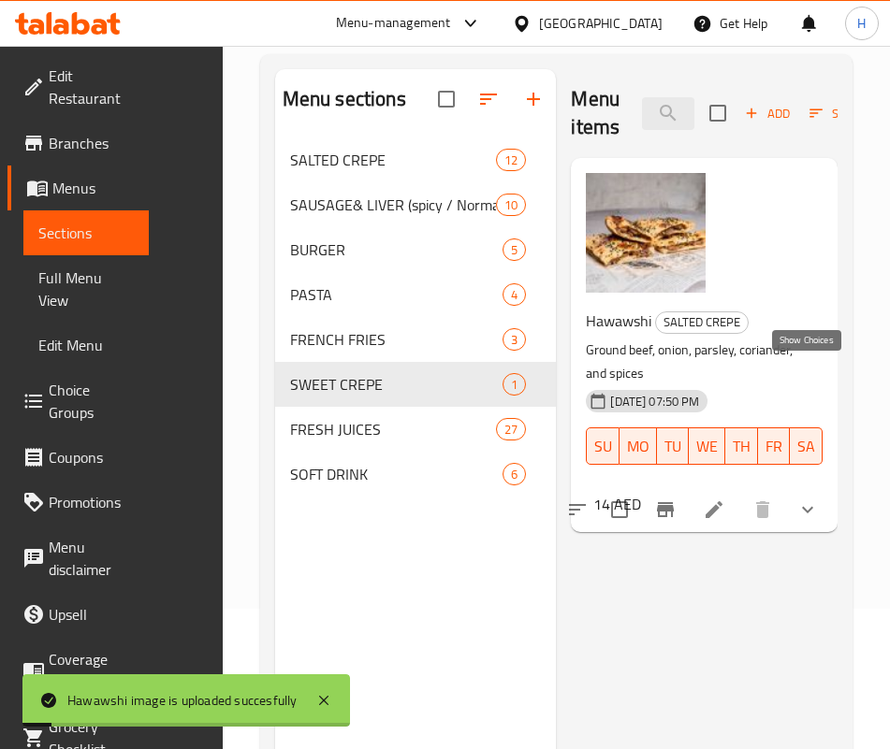
click at [818, 487] on button "show more" at bounding box center [807, 509] width 45 height 45
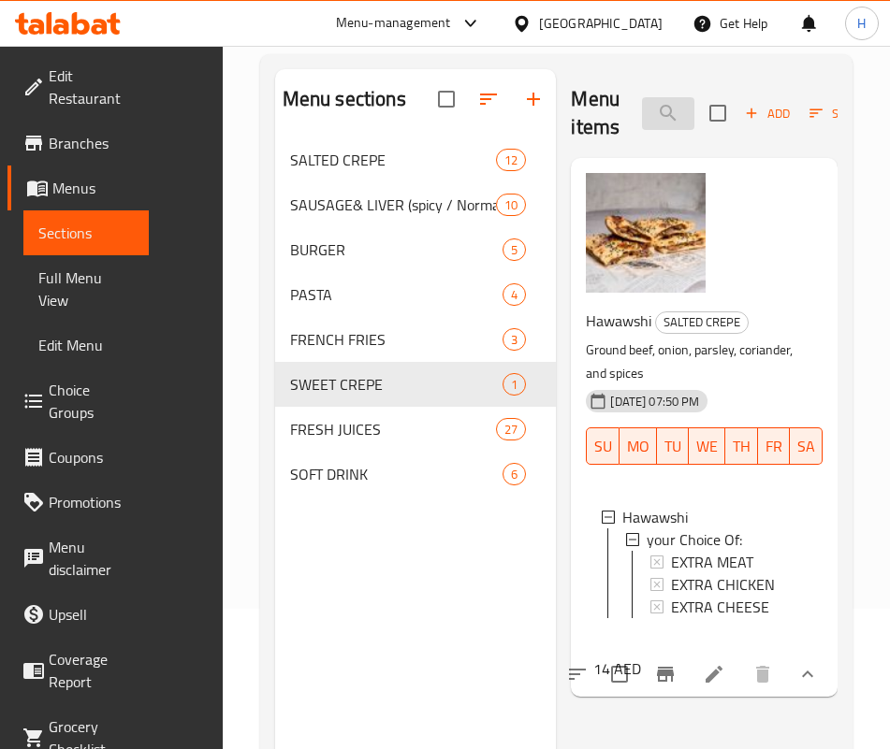
click at [642, 102] on input "haw" at bounding box center [668, 113] width 52 height 33
click at [642, 119] on input "haw" at bounding box center [668, 113] width 52 height 33
type input "y"
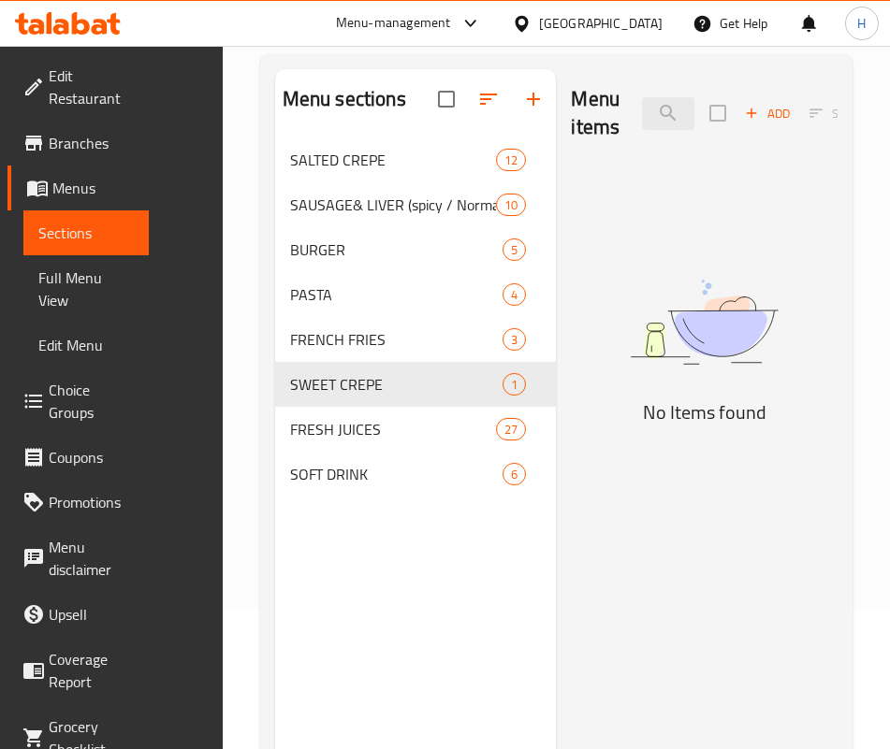
drag, startPoint x: 555, startPoint y: 520, endPoint x: 551, endPoint y: 427, distance: 92.7
click at [556, 519] on div "Menu items twi Add Sort Manage items No Items found" at bounding box center [697, 443] width 282 height 749
click at [642, 124] on input "twi" at bounding box center [668, 113] width 52 height 33
click at [642, 123] on input "twi" at bounding box center [668, 113] width 52 height 33
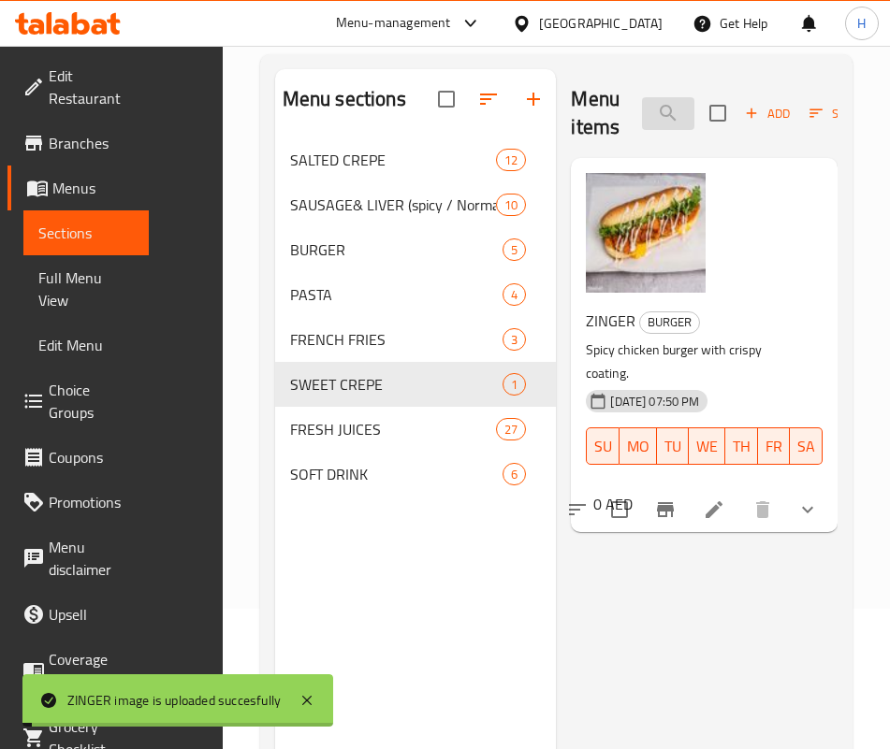
click at [642, 121] on input "zing" at bounding box center [668, 113] width 52 height 33
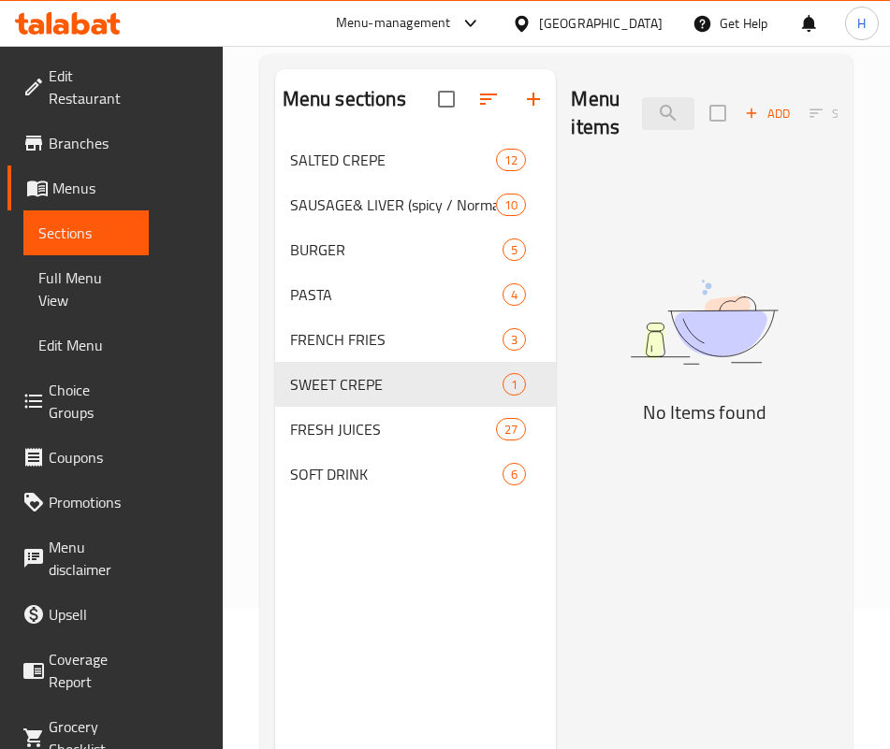
click at [556, 529] on div "Menu items super Add Sort Manage items No Items found" at bounding box center [697, 443] width 282 height 749
click at [642, 101] on input "super" at bounding box center [668, 113] width 52 height 33
type input "sup"
drag, startPoint x: 375, startPoint y: 514, endPoint x: 458, endPoint y: 494, distance: 85.8
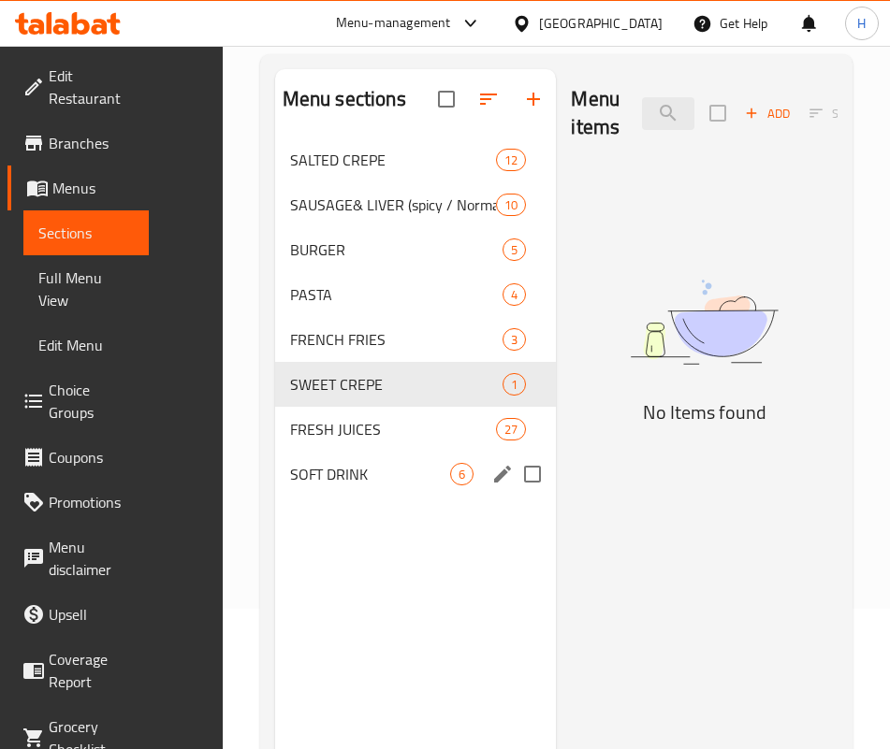
click at [513, 494] on input "Menu sections" at bounding box center [532, 474] width 39 height 39
checkbox input "true"
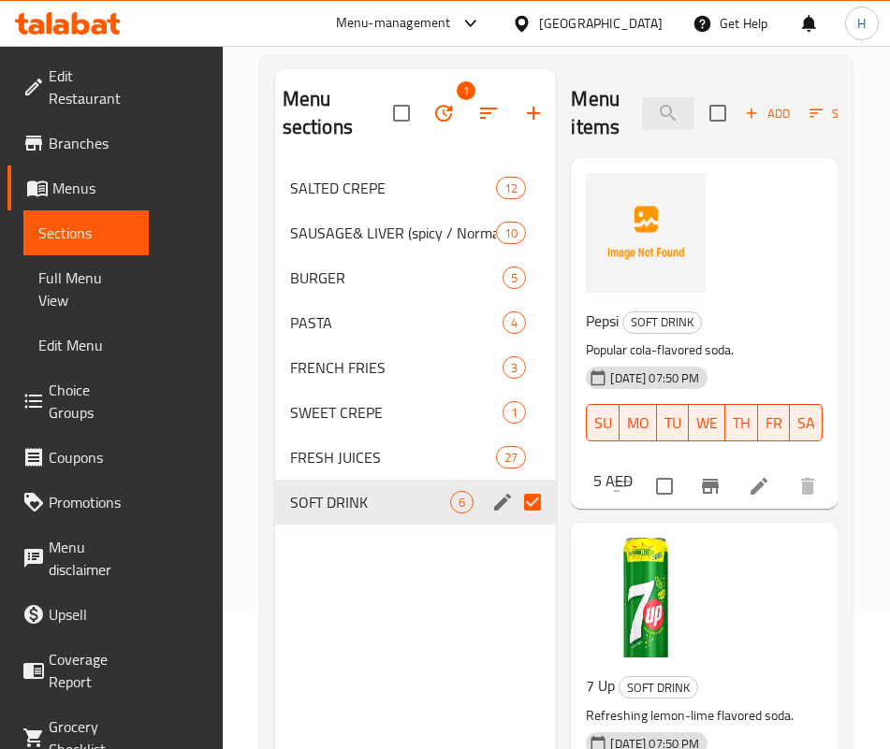
click at [513, 495] on input "Menu sections" at bounding box center [532, 502] width 39 height 39
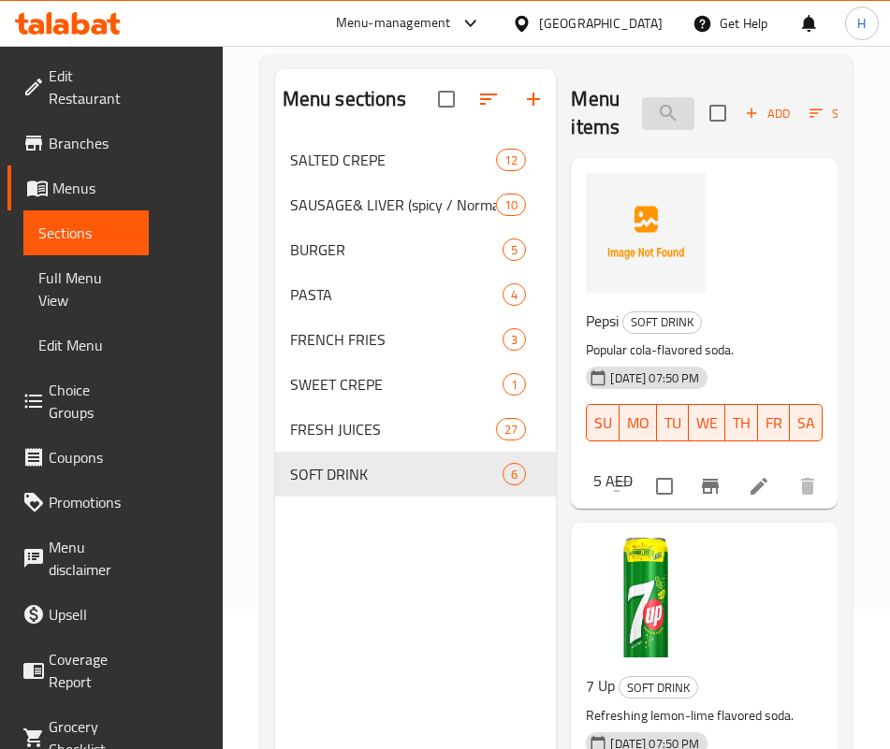
click at [642, 114] on input "sup" at bounding box center [668, 113] width 52 height 33
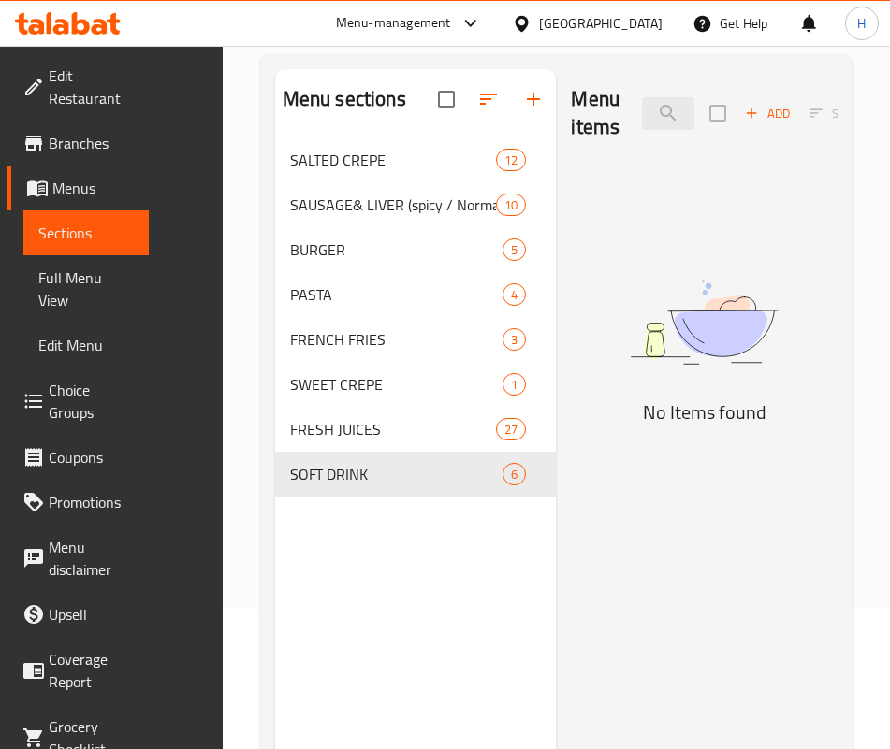
click at [556, 553] on div "Menu items shis Add Sort Manage items No Items found" at bounding box center [697, 443] width 282 height 749
click at [642, 103] on input "shis" at bounding box center [668, 113] width 52 height 33
click at [556, 584] on div "Menu items avoc Add Sort Manage items No Items found" at bounding box center [697, 443] width 282 height 749
drag, startPoint x: 557, startPoint y: 70, endPoint x: 572, endPoint y: 95, distance: 29.8
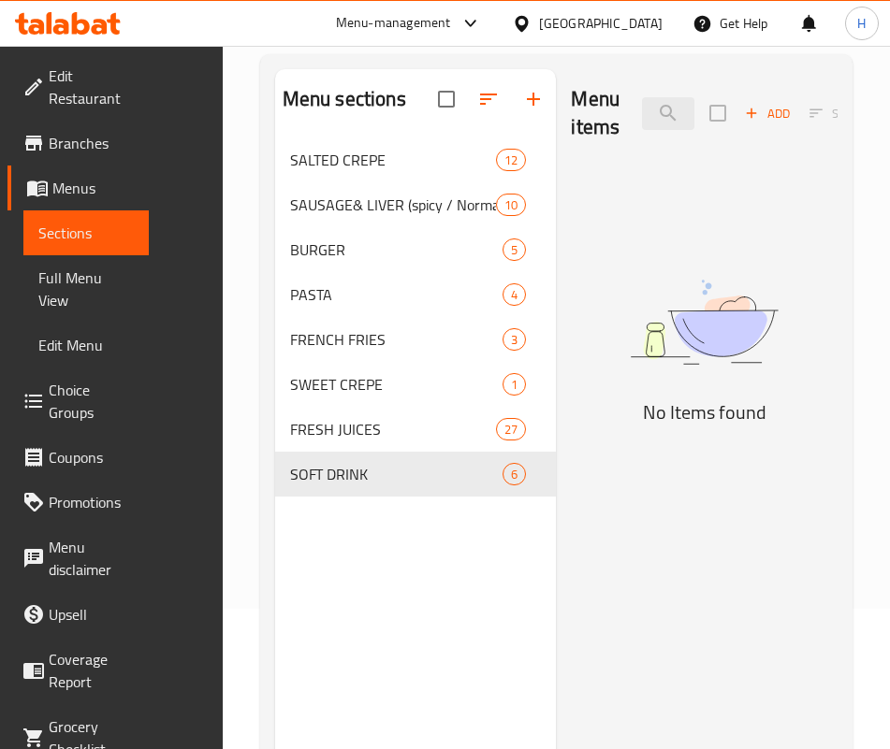
click at [571, 70] on div "Menu items avoc Add Sort Manage items" at bounding box center [704, 113] width 267 height 89
click at [642, 100] on input "avoc" at bounding box center [668, 113] width 52 height 33
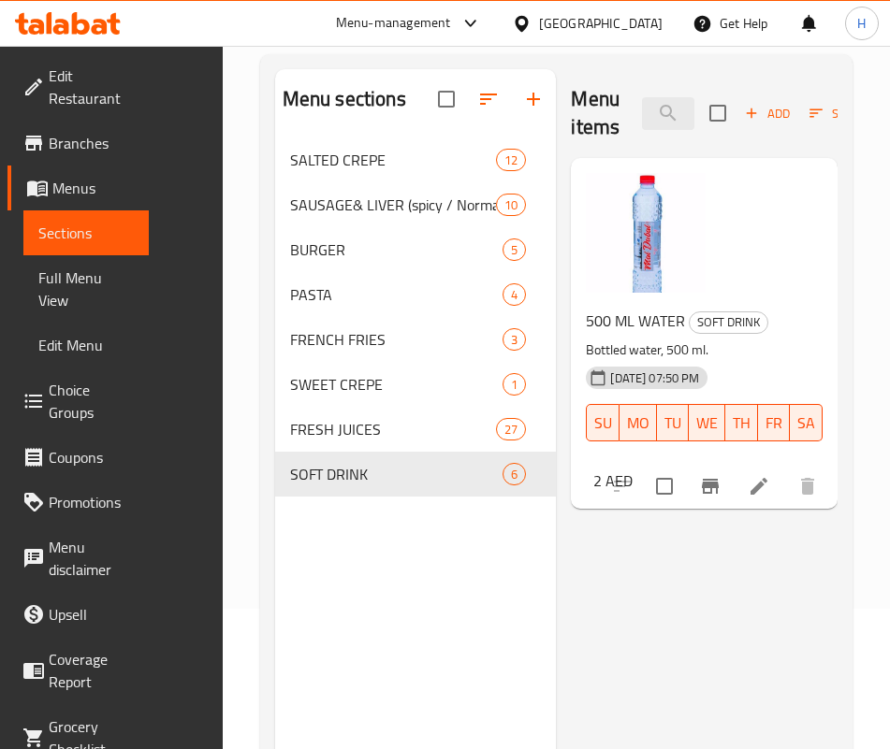
drag, startPoint x: 563, startPoint y: 613, endPoint x: 601, endPoint y: 410, distance: 206.4
click at [564, 609] on div "Menu items water Add Sort Manage items 500 ML WATER SOFT DRINK Bottled water, 5…" at bounding box center [697, 443] width 282 height 749
click at [654, 115] on input "water" at bounding box center [668, 113] width 52 height 33
click at [655, 117] on input "water" at bounding box center [668, 113] width 52 height 33
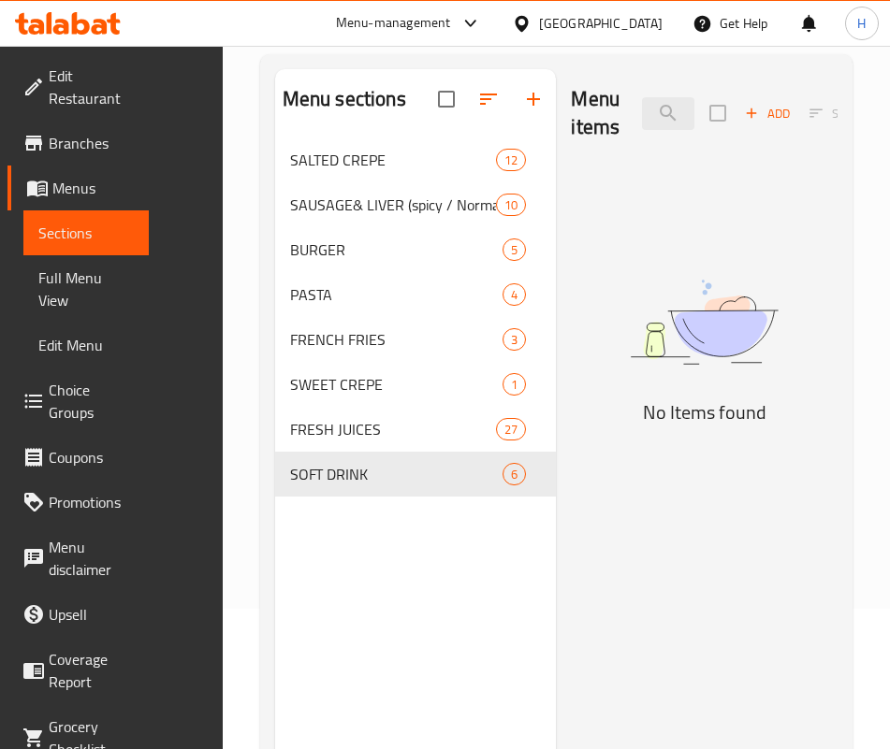
drag, startPoint x: 696, startPoint y: 526, endPoint x: 684, endPoint y: 423, distance: 103.6
click at [696, 526] on div "Menu items carro Add Sort Manage items No Items found" at bounding box center [697, 443] width 282 height 749
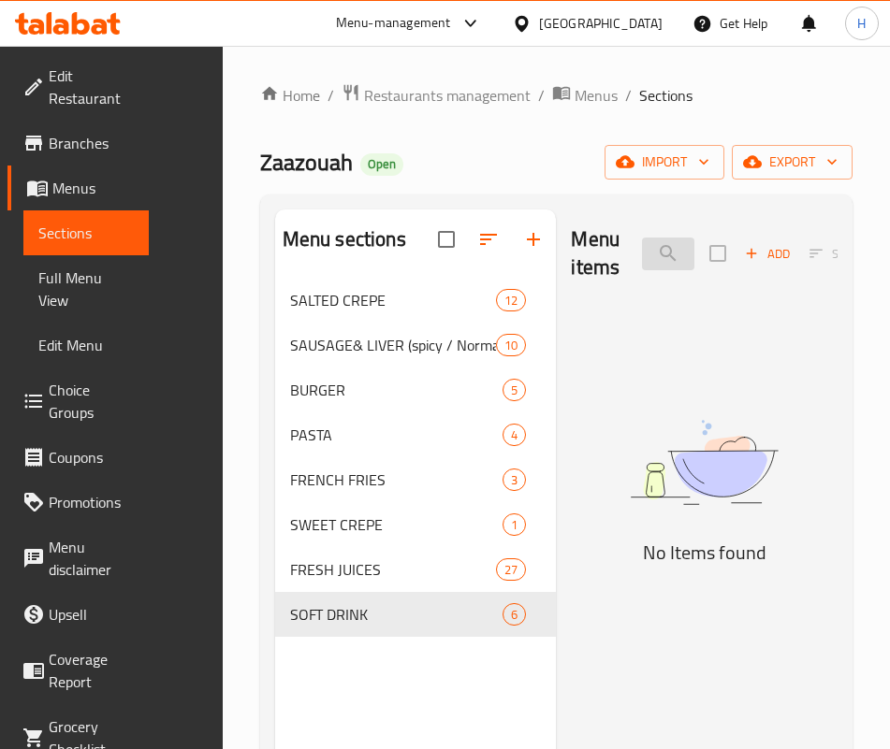
click at [642, 264] on input "carro" at bounding box center [668, 254] width 52 height 33
type input "g"
drag, startPoint x: 699, startPoint y: 522, endPoint x: 644, endPoint y: 233, distance: 294.1
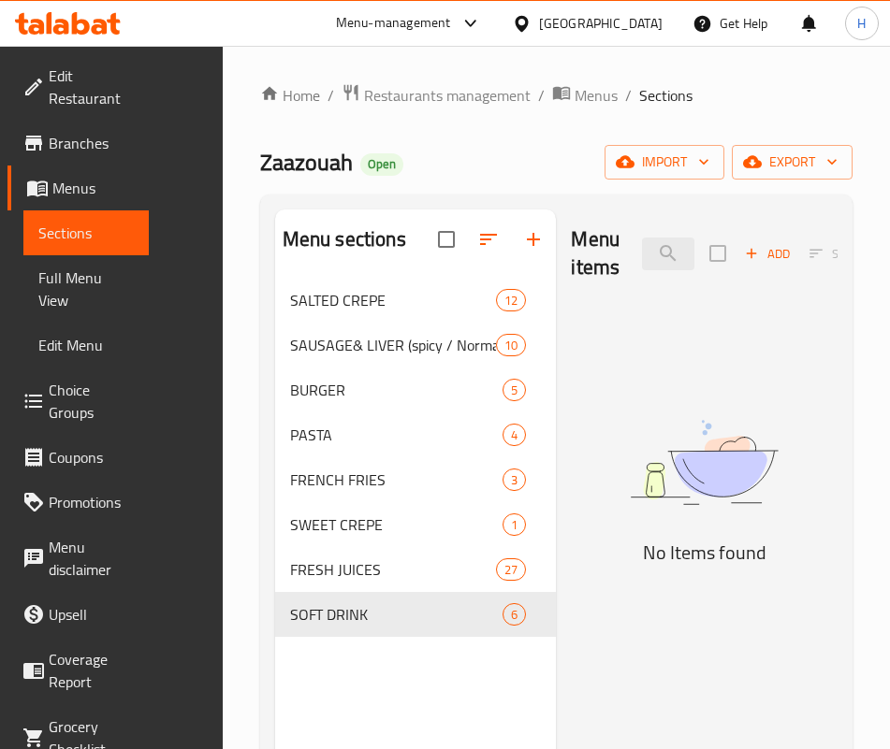
click at [700, 520] on img at bounding box center [704, 462] width 267 height 141
click at [642, 246] on input "fa" at bounding box center [668, 254] width 52 height 33
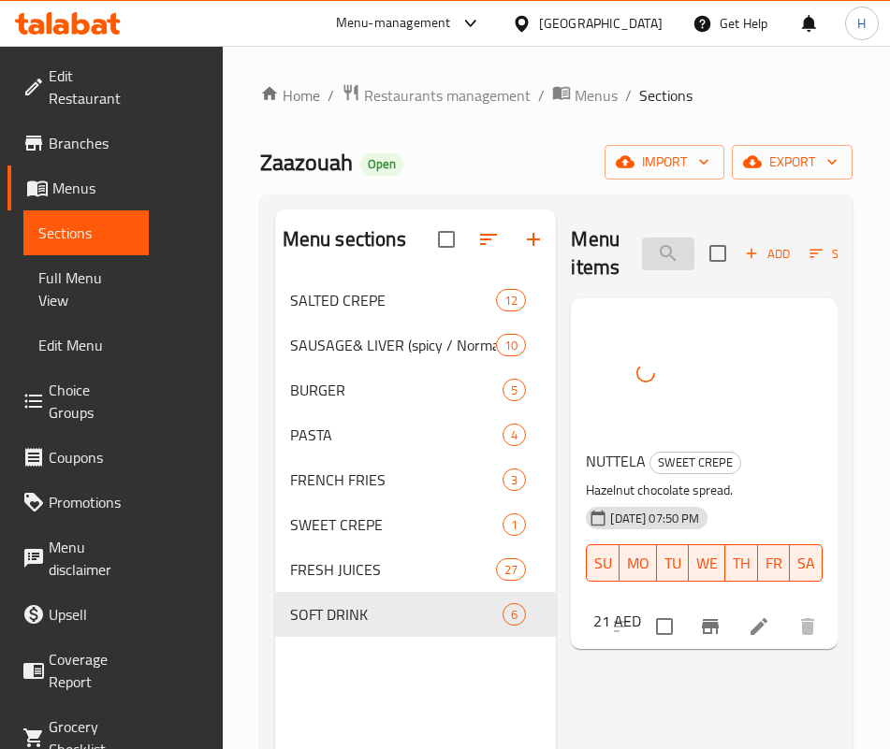
click at [642, 251] on input "nut" at bounding box center [668, 254] width 52 height 33
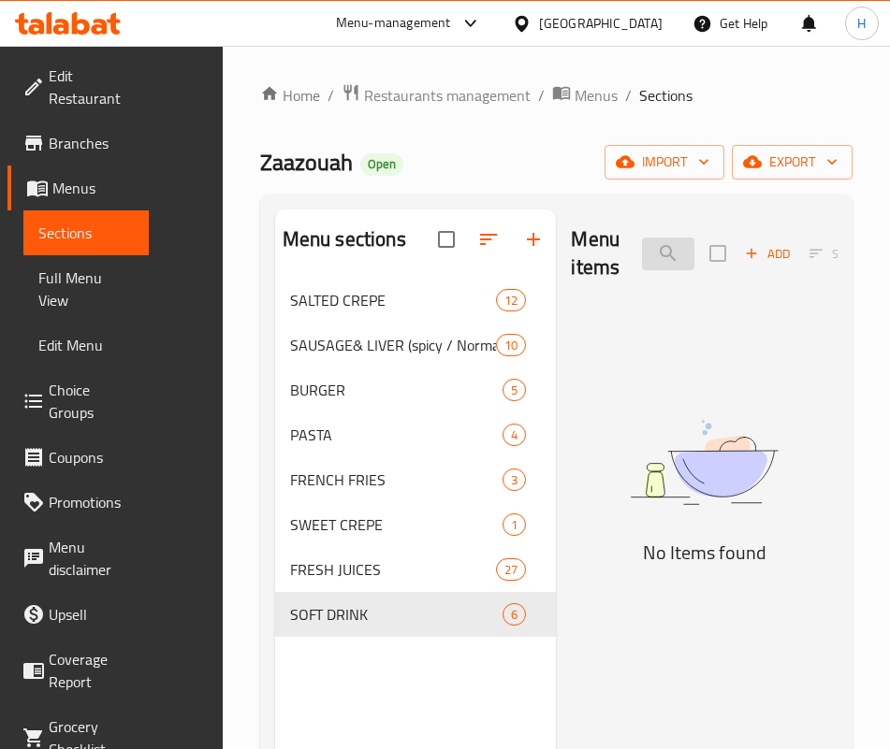
click at [642, 261] on input "gpl" at bounding box center [668, 254] width 52 height 33
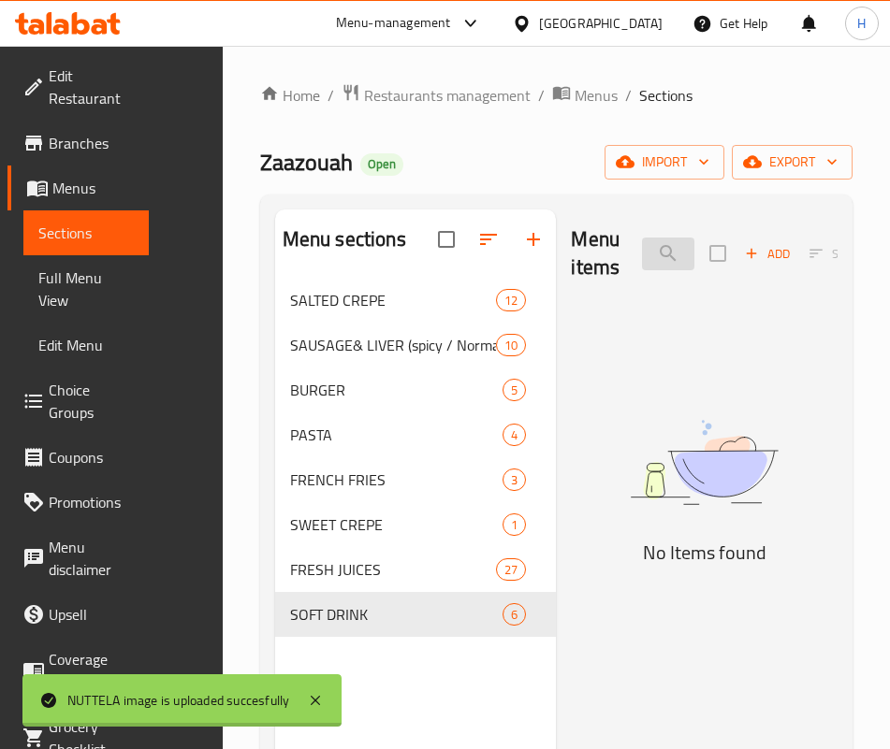
click at [642, 261] on input "gpl" at bounding box center [668, 254] width 52 height 33
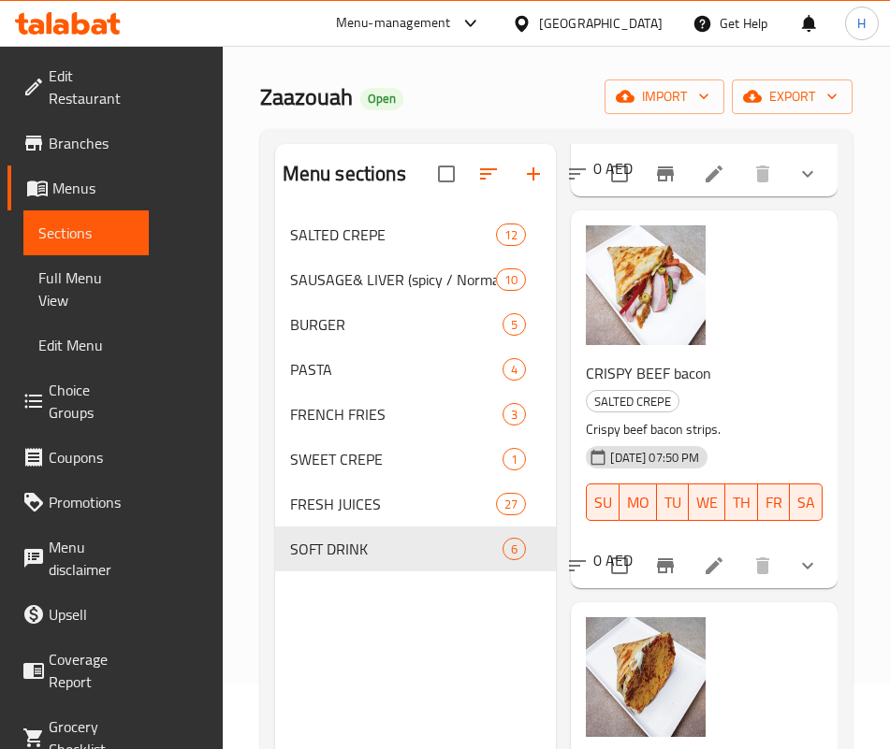
scroll to position [262, 0]
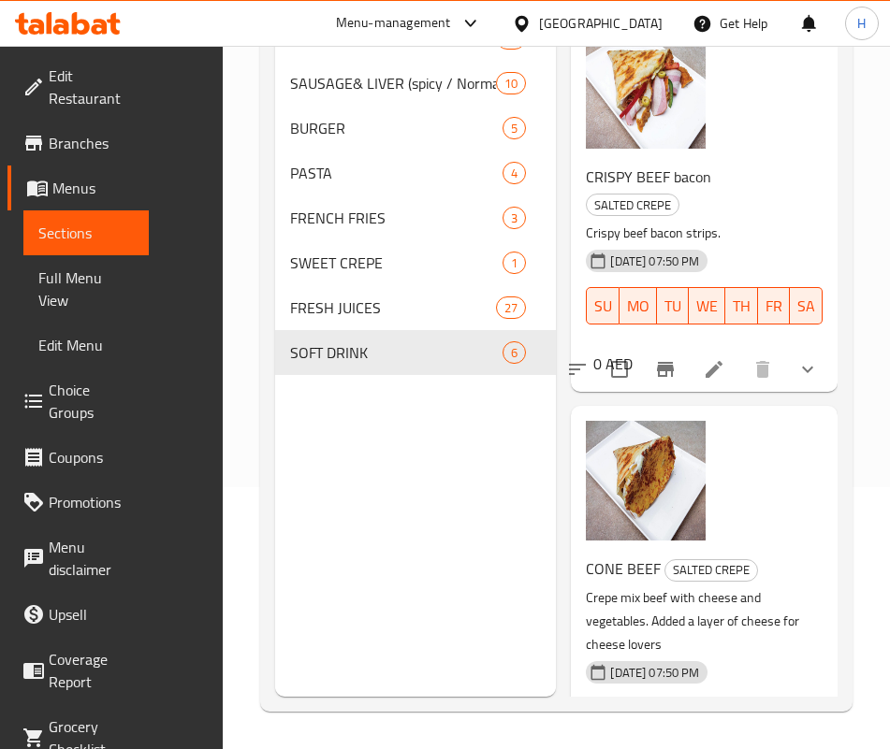
click at [707, 548] on div "CONE BEEF SALTED CREPE Crepe mix beef with cheese and vegetables. Added a layer…" at bounding box center [696, 659] width 237 height 222
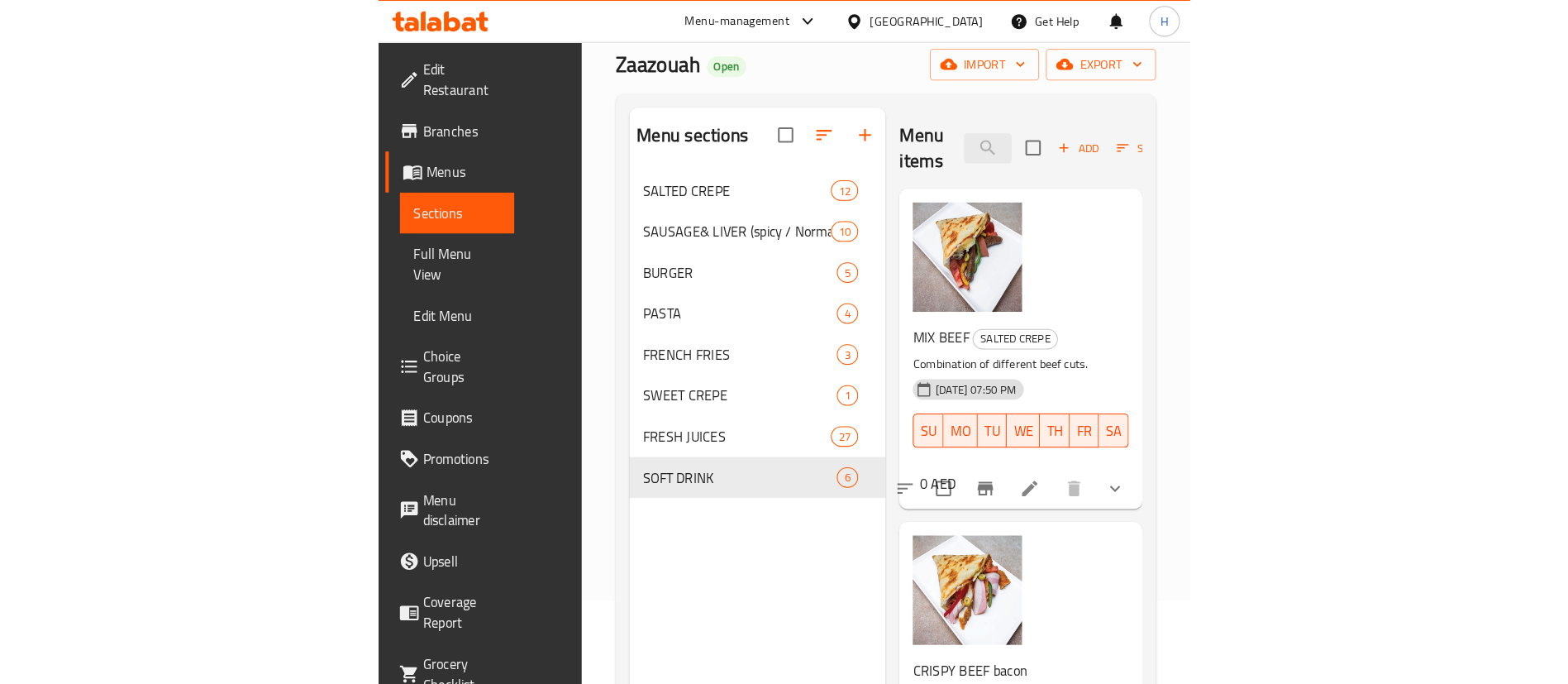
scroll to position [0, 0]
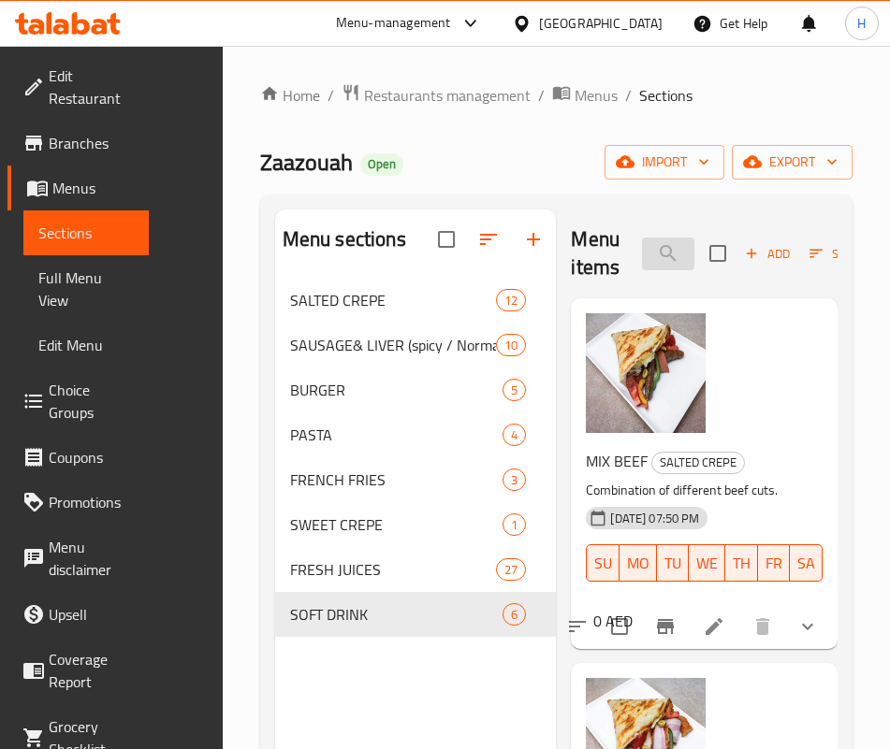
click at [642, 243] on input "لحم" at bounding box center [668, 254] width 52 height 33
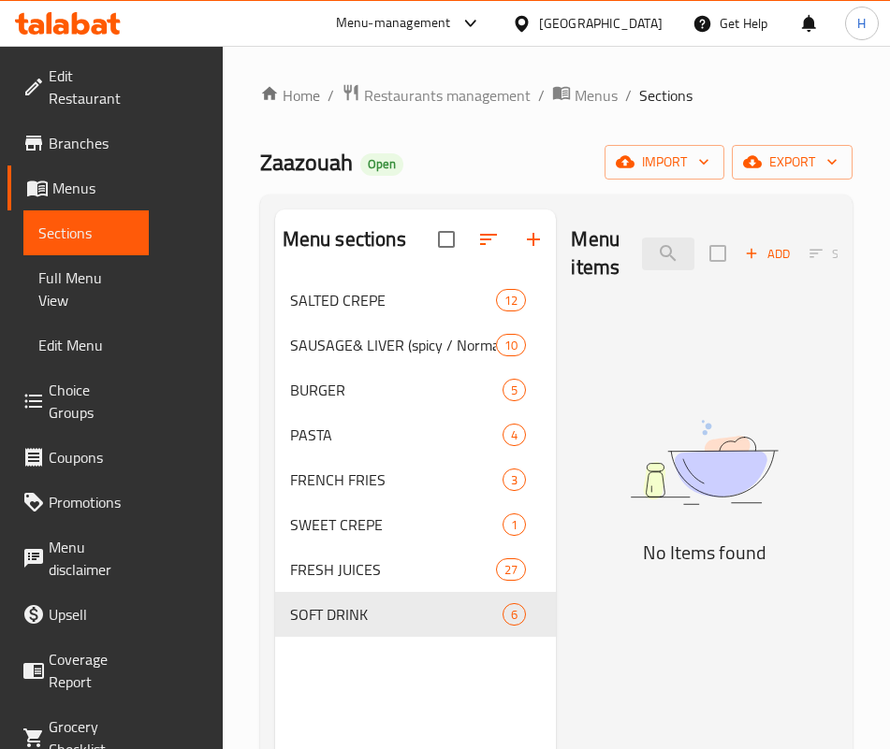
type input "hot"
drag, startPoint x: 634, startPoint y: 526, endPoint x: 645, endPoint y: 441, distance: 85.9
click at [634, 525] on img at bounding box center [704, 462] width 267 height 141
click at [642, 253] on input "hot" at bounding box center [668, 254] width 52 height 33
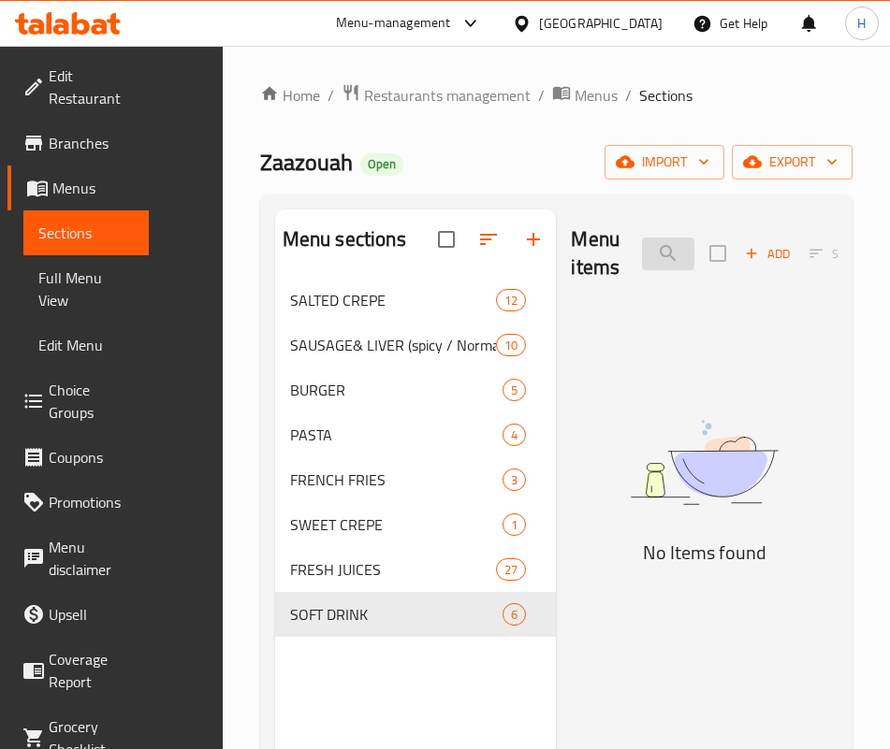
click at [642, 253] on input "hot" at bounding box center [668, 254] width 52 height 33
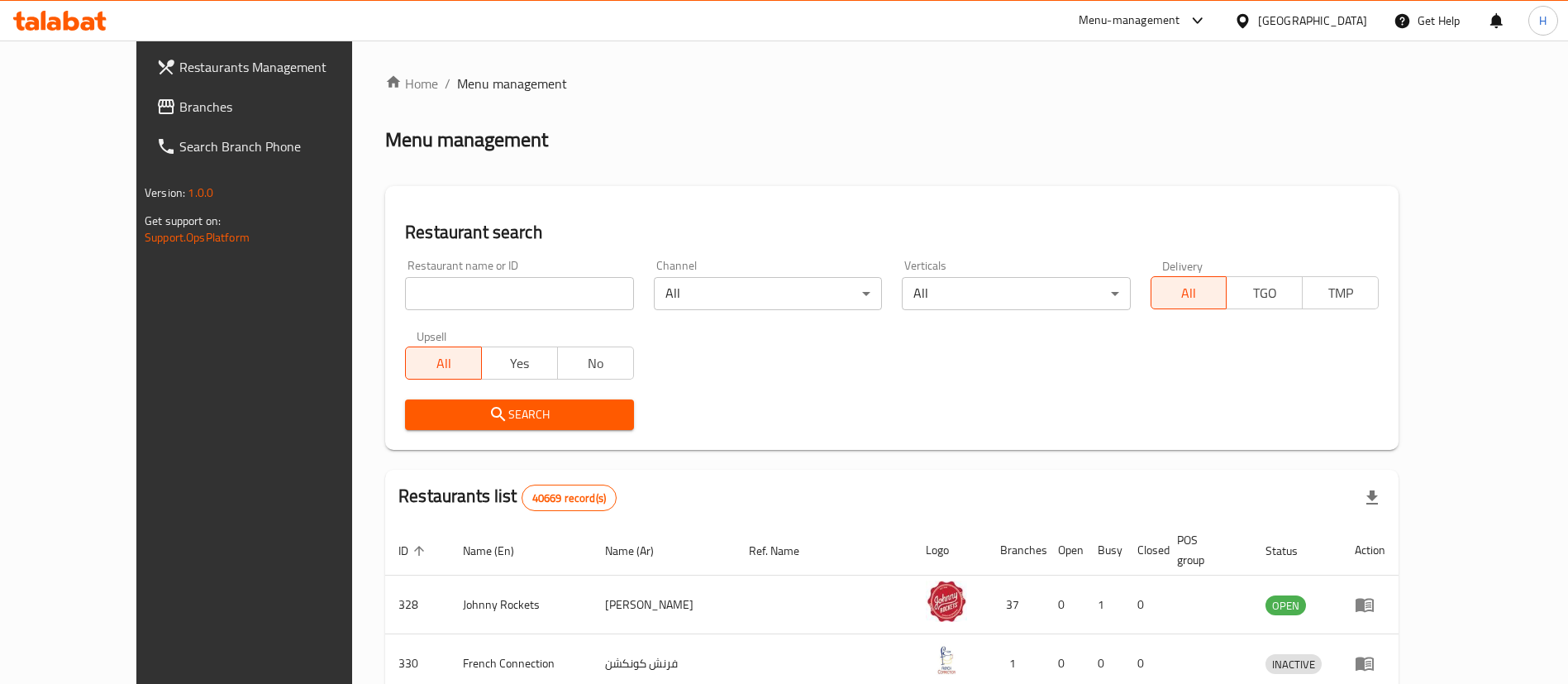
click at [179, 108] on span "Branches" at bounding box center [282, 106] width 206 height 19
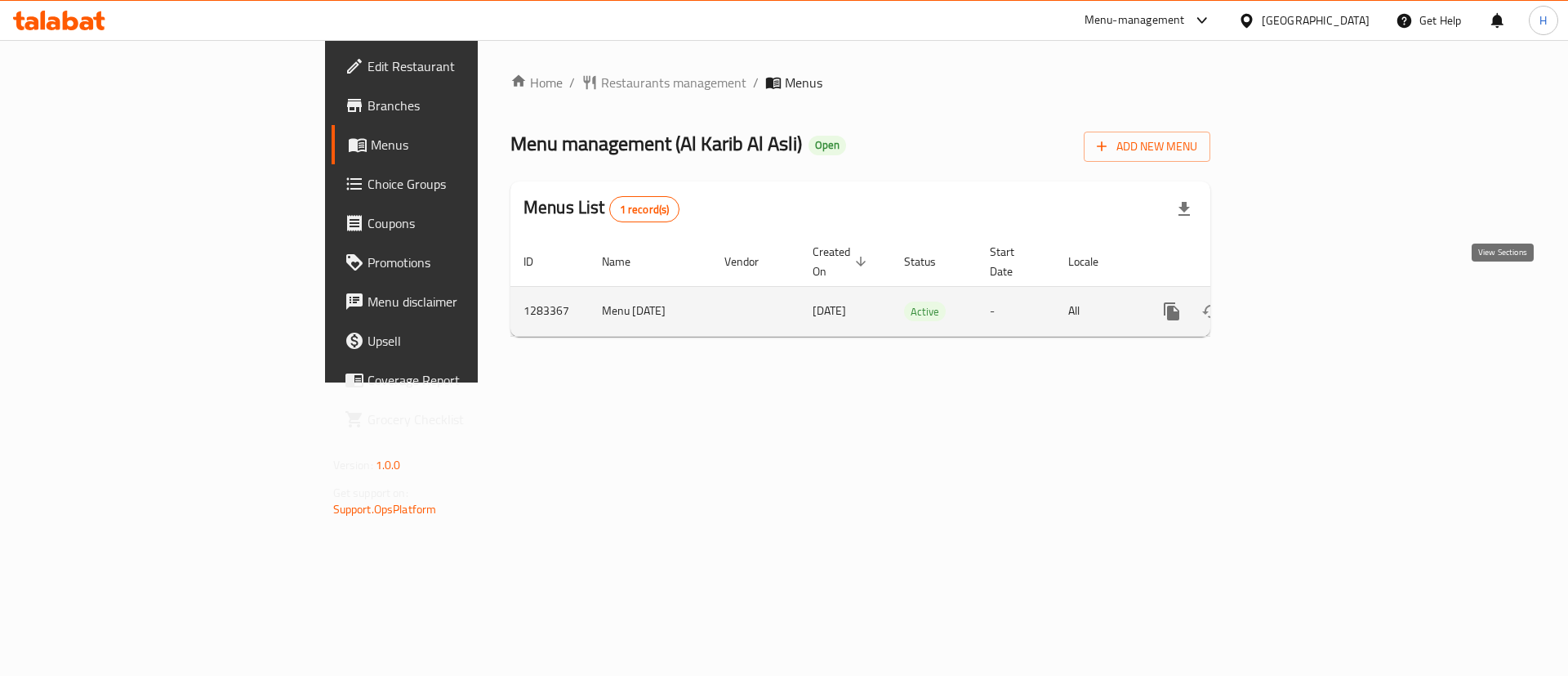
click at [1299, 301] on icon "enhanced table" at bounding box center [1289, 311] width 19 height 19
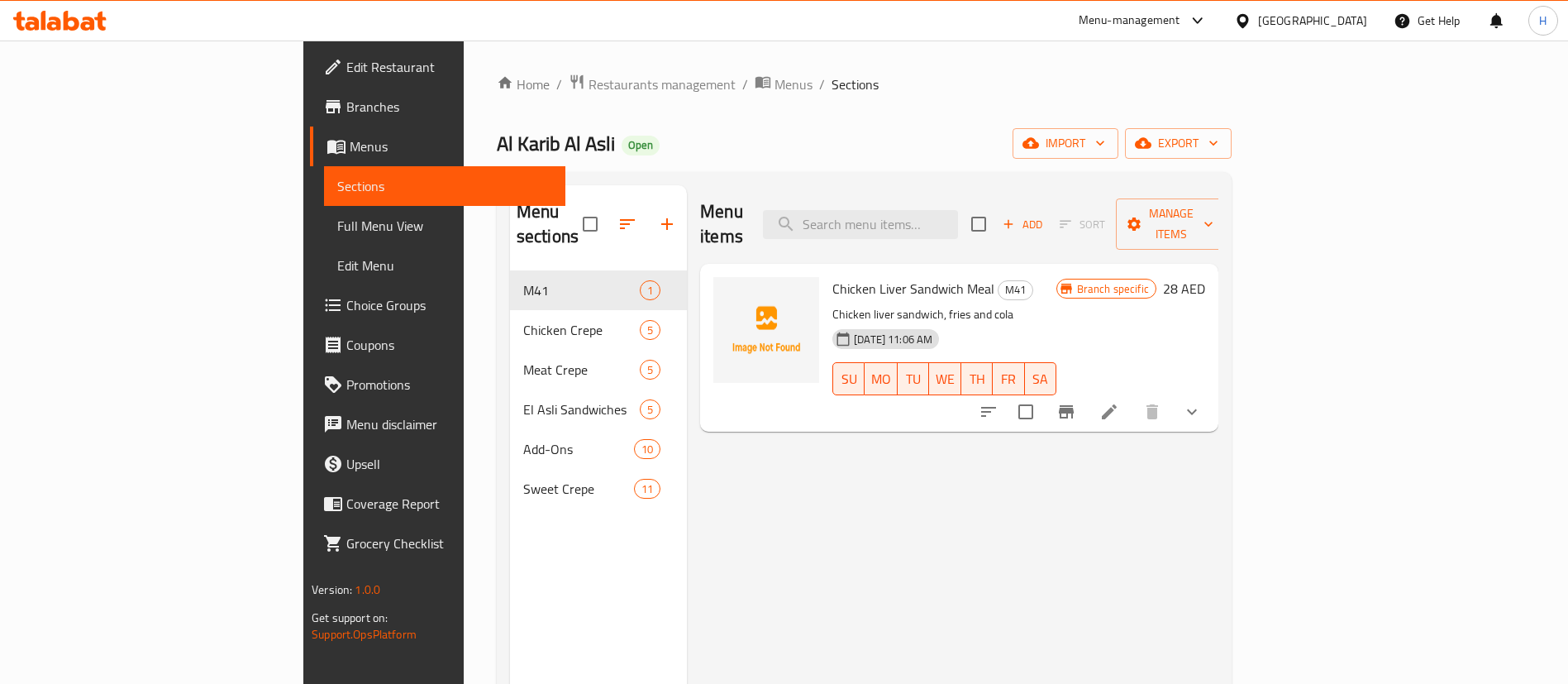
click at [987, 437] on div "Menu items Add Sort Manage items Chicken Liver Sandwich Meal M41 Chicken liver …" at bounding box center [952, 528] width 531 height 684
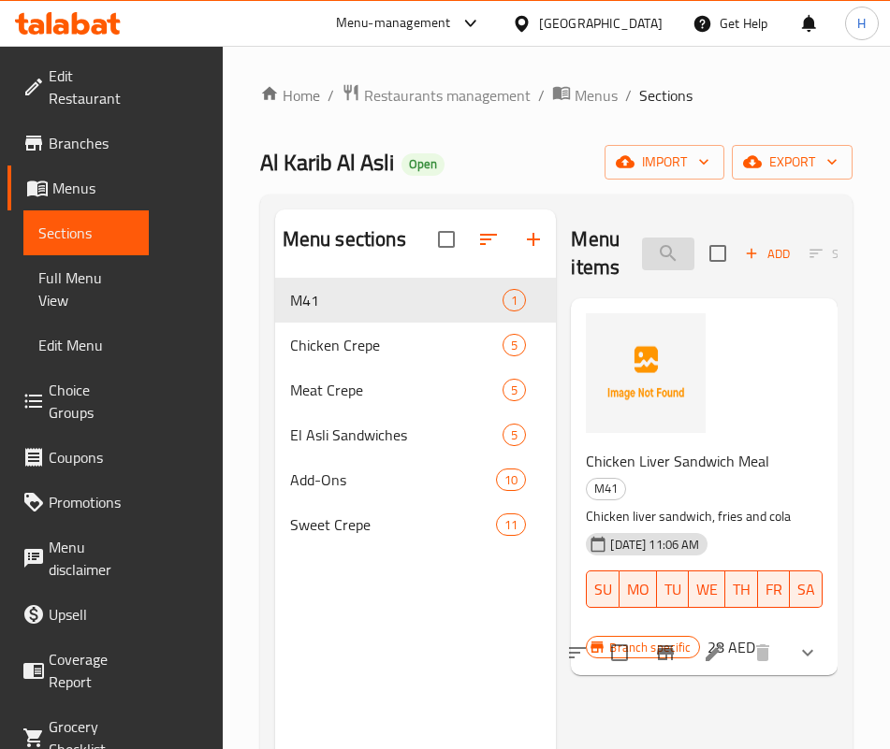
click at [642, 246] on input "search" at bounding box center [668, 254] width 52 height 33
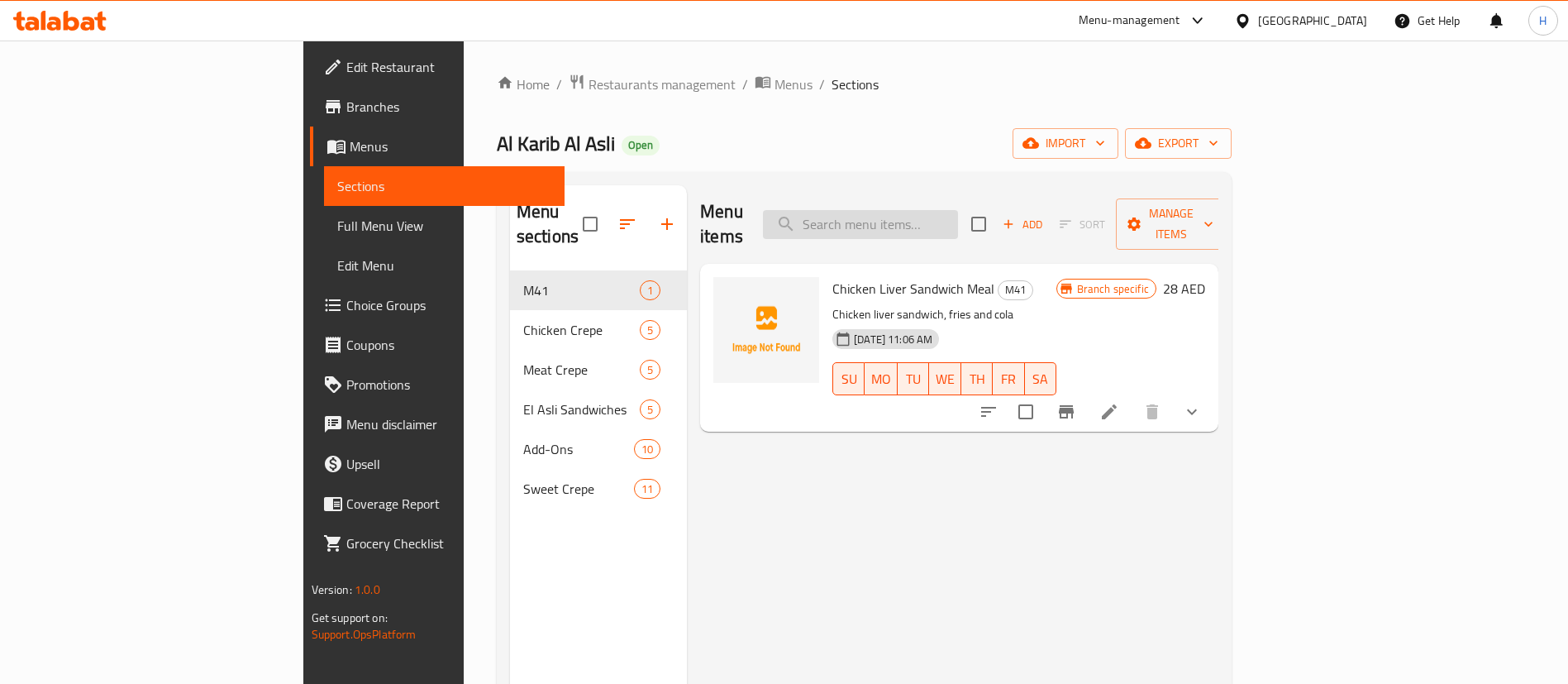
click at [958, 210] on input "search" at bounding box center [860, 224] width 195 height 29
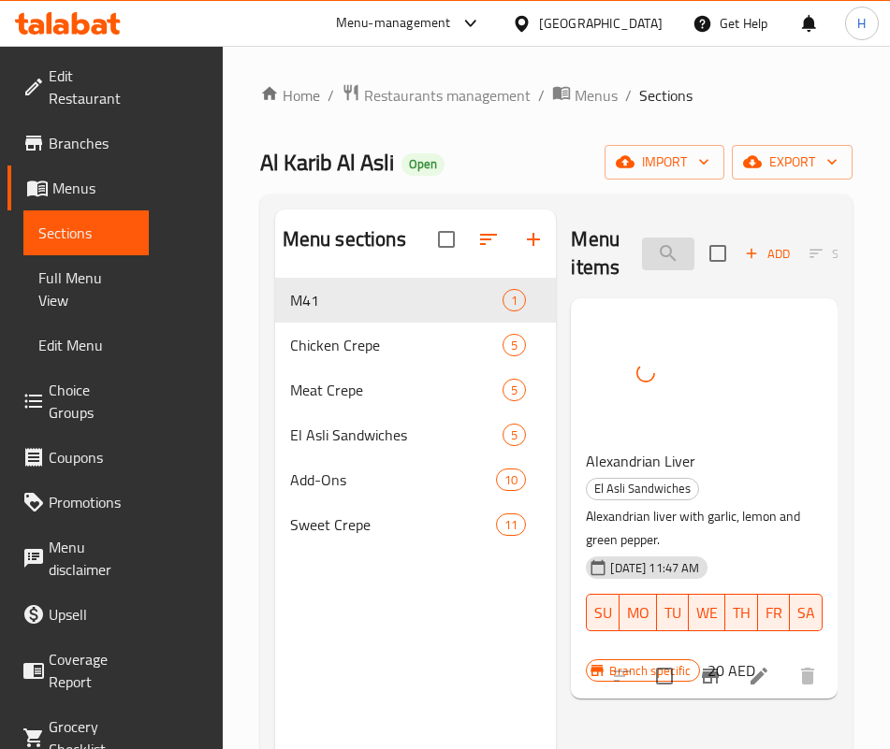
click at [642, 262] on input "alexan" at bounding box center [668, 254] width 52 height 33
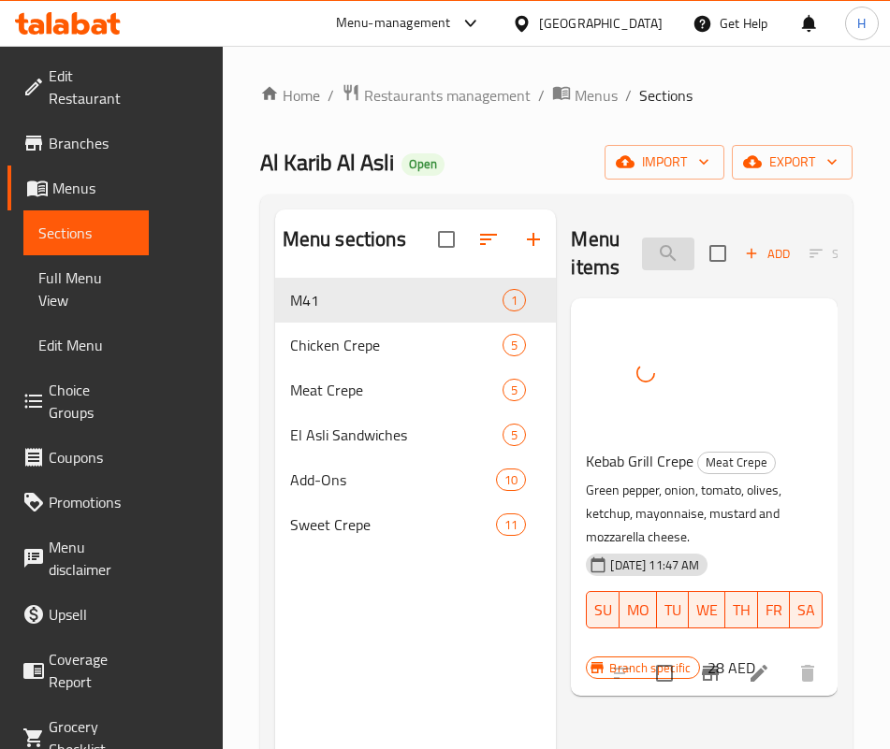
click at [642, 248] on input "grill" at bounding box center [668, 254] width 52 height 33
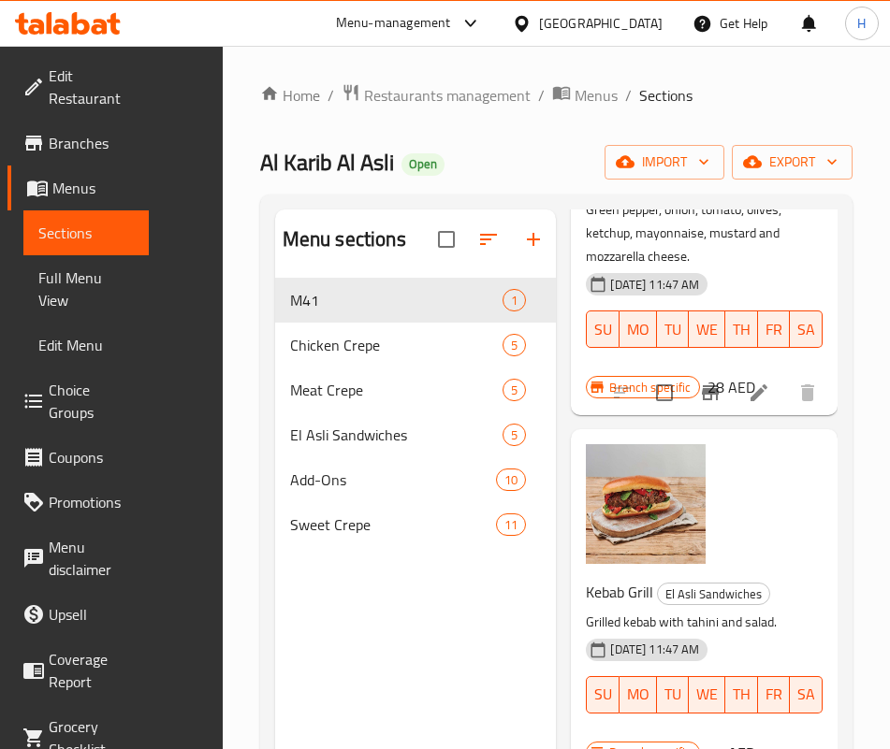
scroll to position [140, 0]
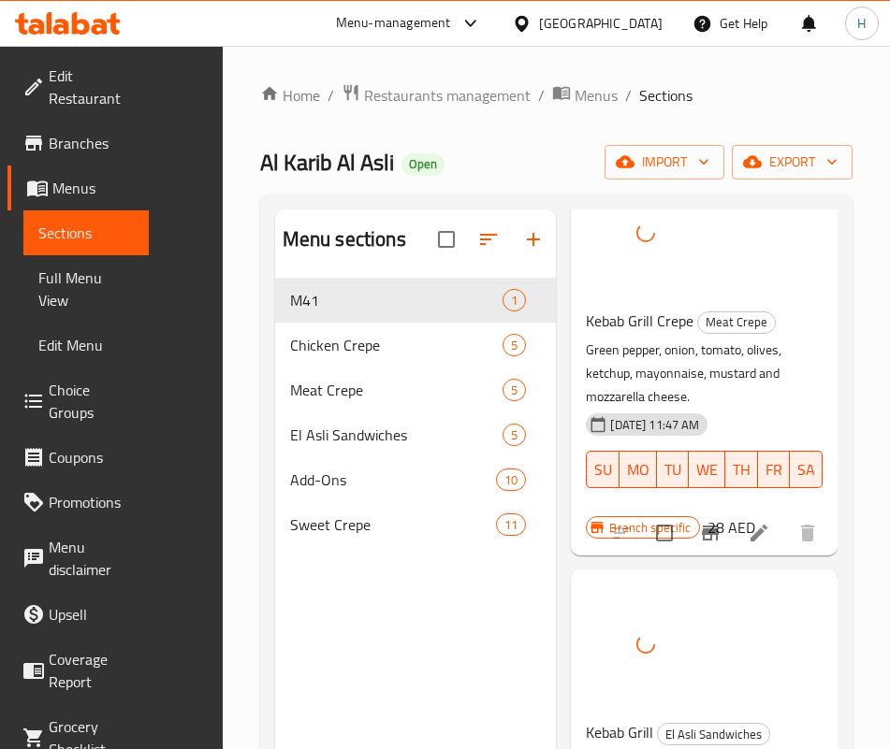
click at [694, 598] on div "Kebab Grill El Asli Sandwiches Grilled kebab with tahini and salad. 14-04-2025 …" at bounding box center [704, 745] width 252 height 336
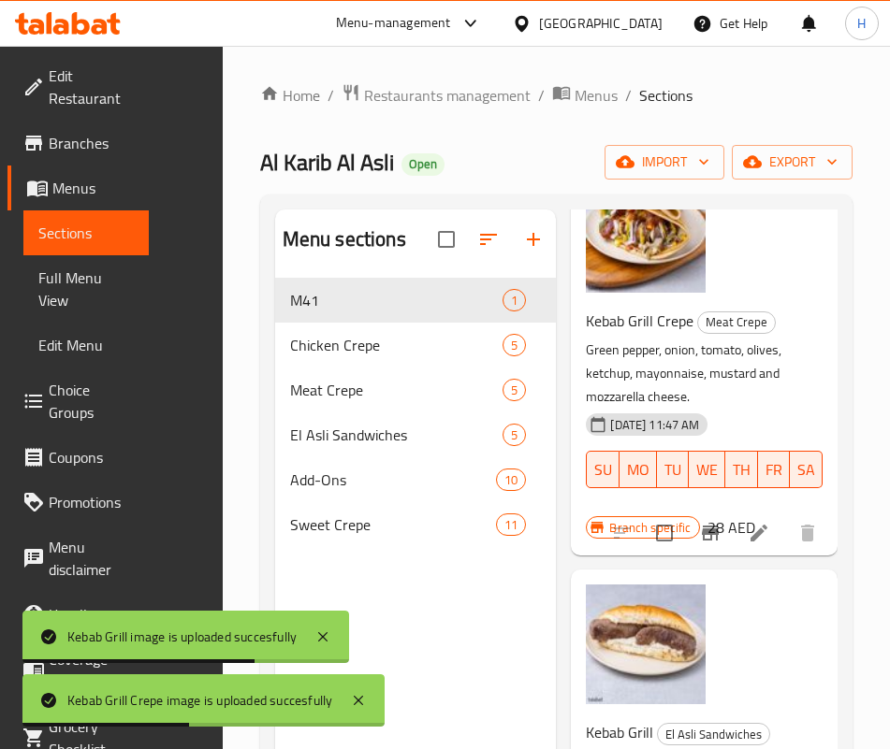
scroll to position [0, 0]
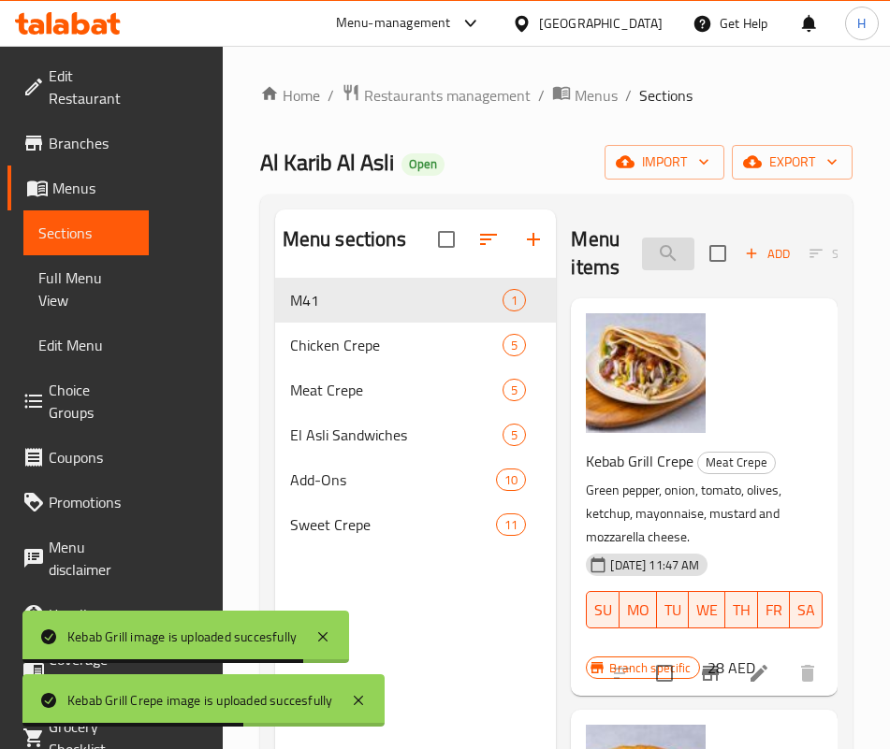
click at [650, 251] on input "gril" at bounding box center [668, 254] width 52 height 33
click at [651, 251] on input "gril" at bounding box center [668, 254] width 52 height 33
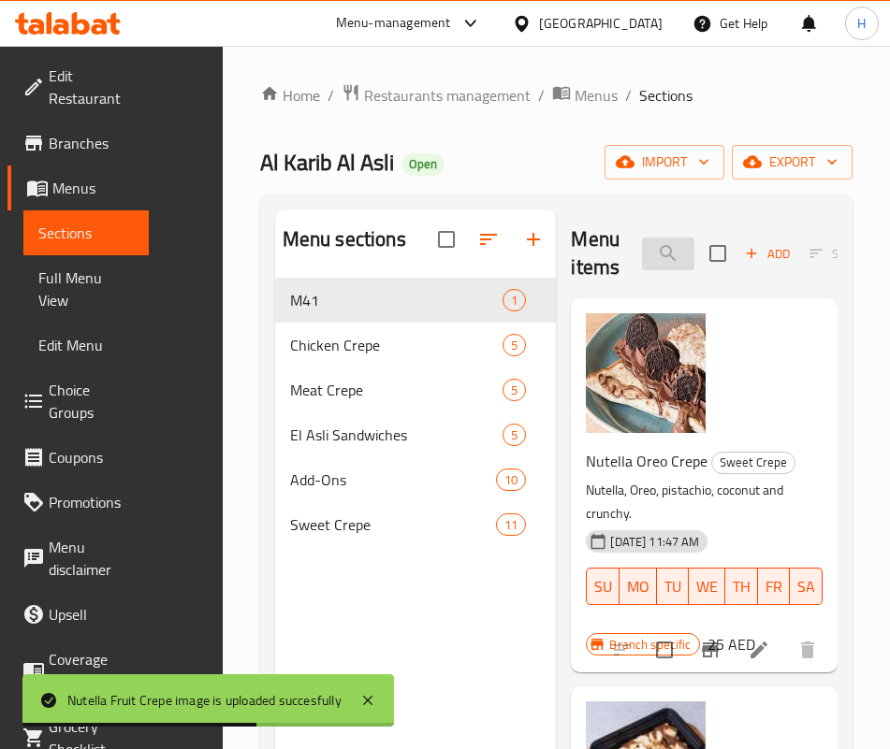
click at [642, 256] on input "nute" at bounding box center [668, 254] width 52 height 33
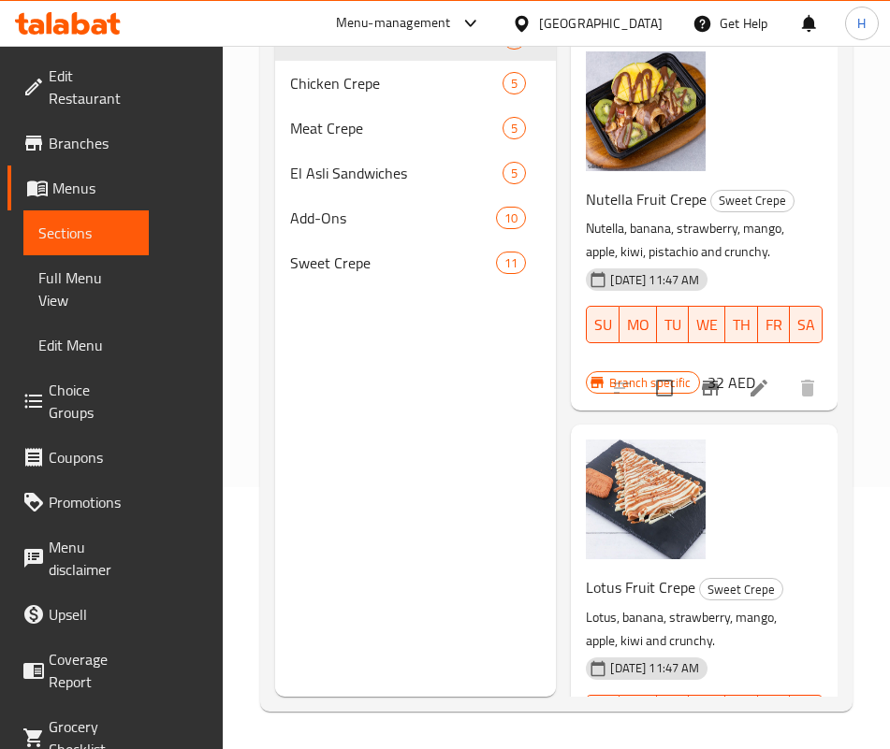
click at [658, 503] on div "Lotus Fruit Crepe Sweet Crepe Lotus, banana, strawberry, mango, apple, kiwi and…" at bounding box center [704, 611] width 252 height 359
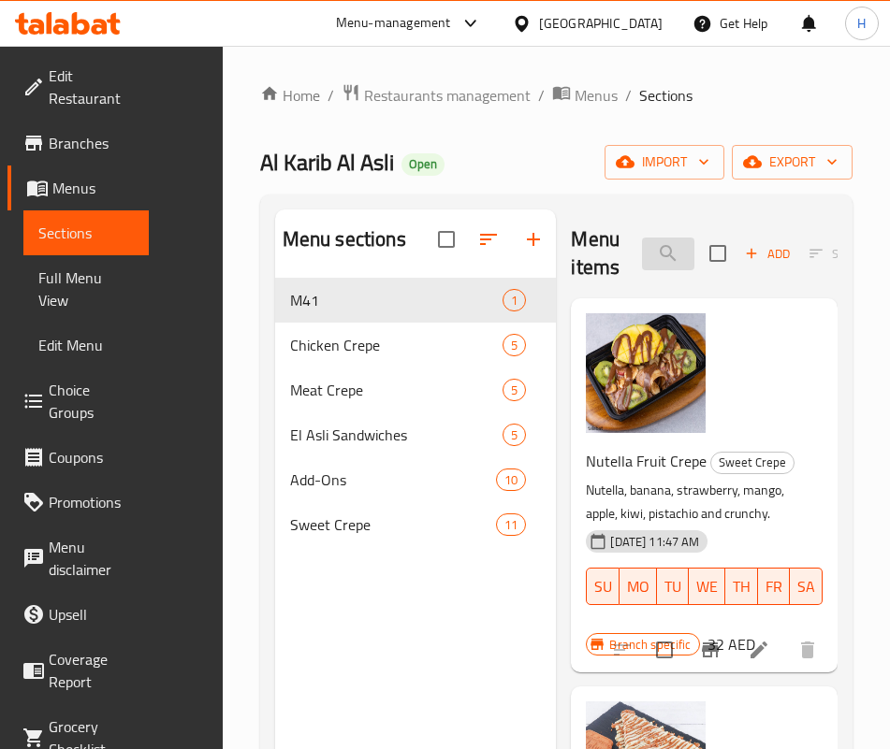
click at [642, 239] on input "straw" at bounding box center [668, 254] width 52 height 33
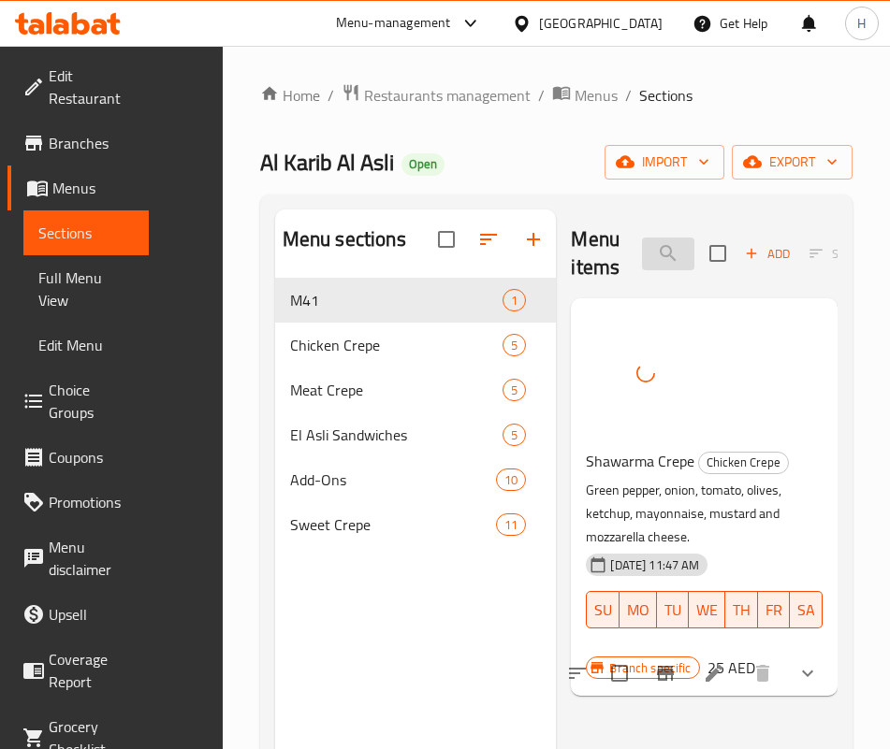
click at [674, 249] on input "shaw" at bounding box center [668, 254] width 52 height 33
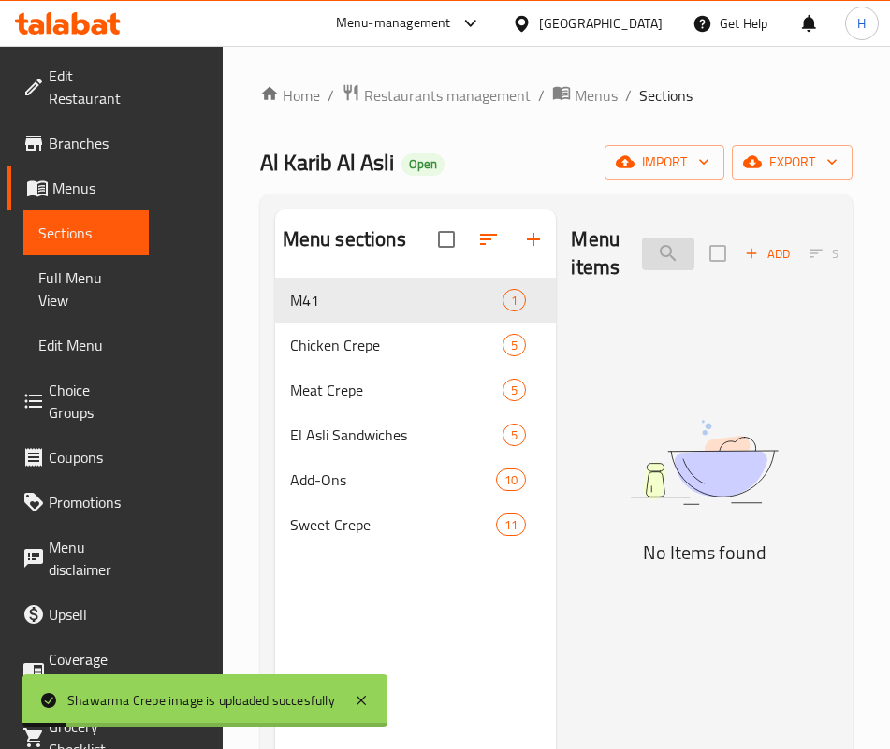
click at [664, 256] on input "suj" at bounding box center [668, 254] width 52 height 33
click at [664, 257] on input "suj" at bounding box center [668, 254] width 52 height 33
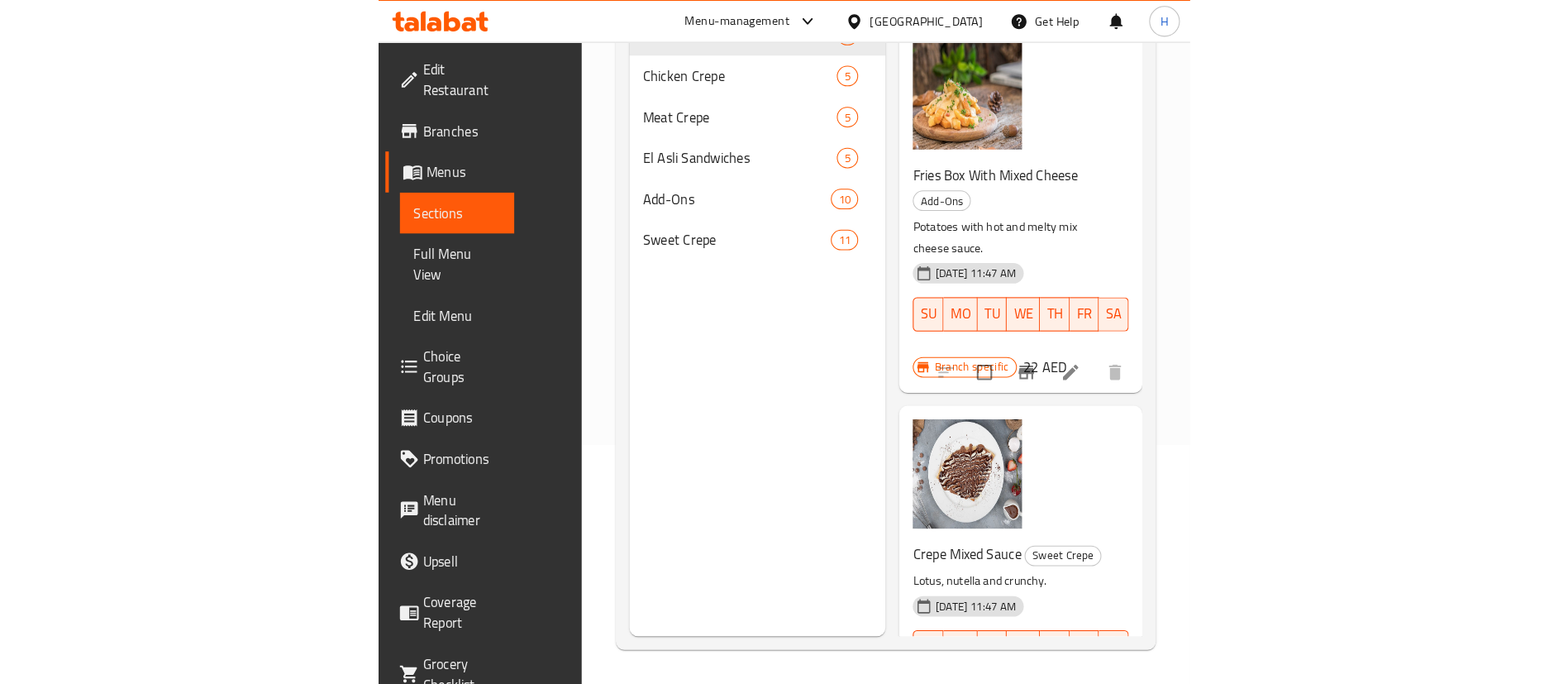
scroll to position [706, 0]
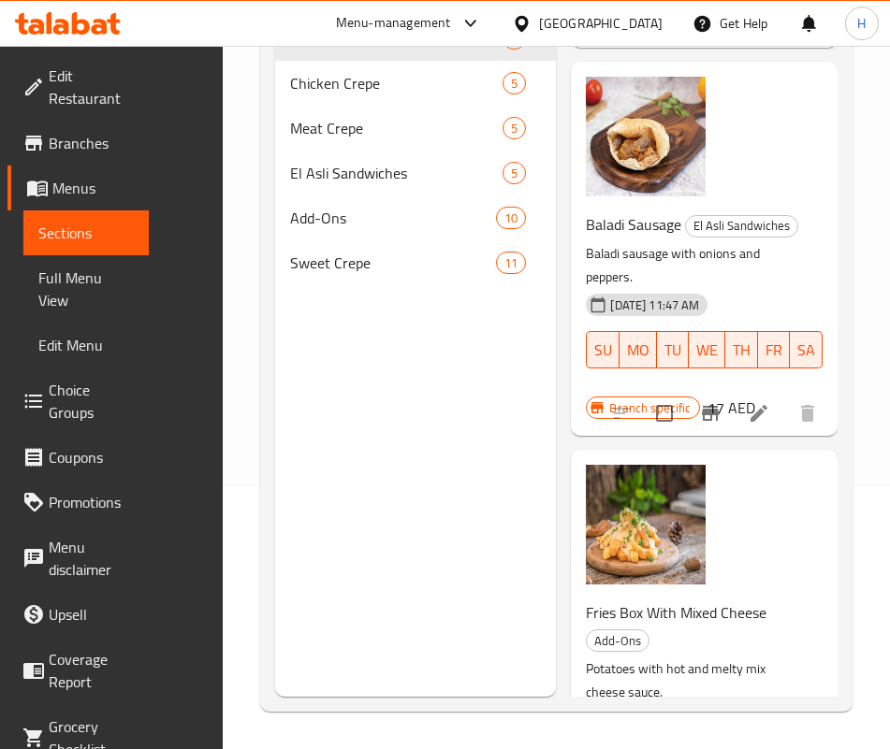
type input "sau"
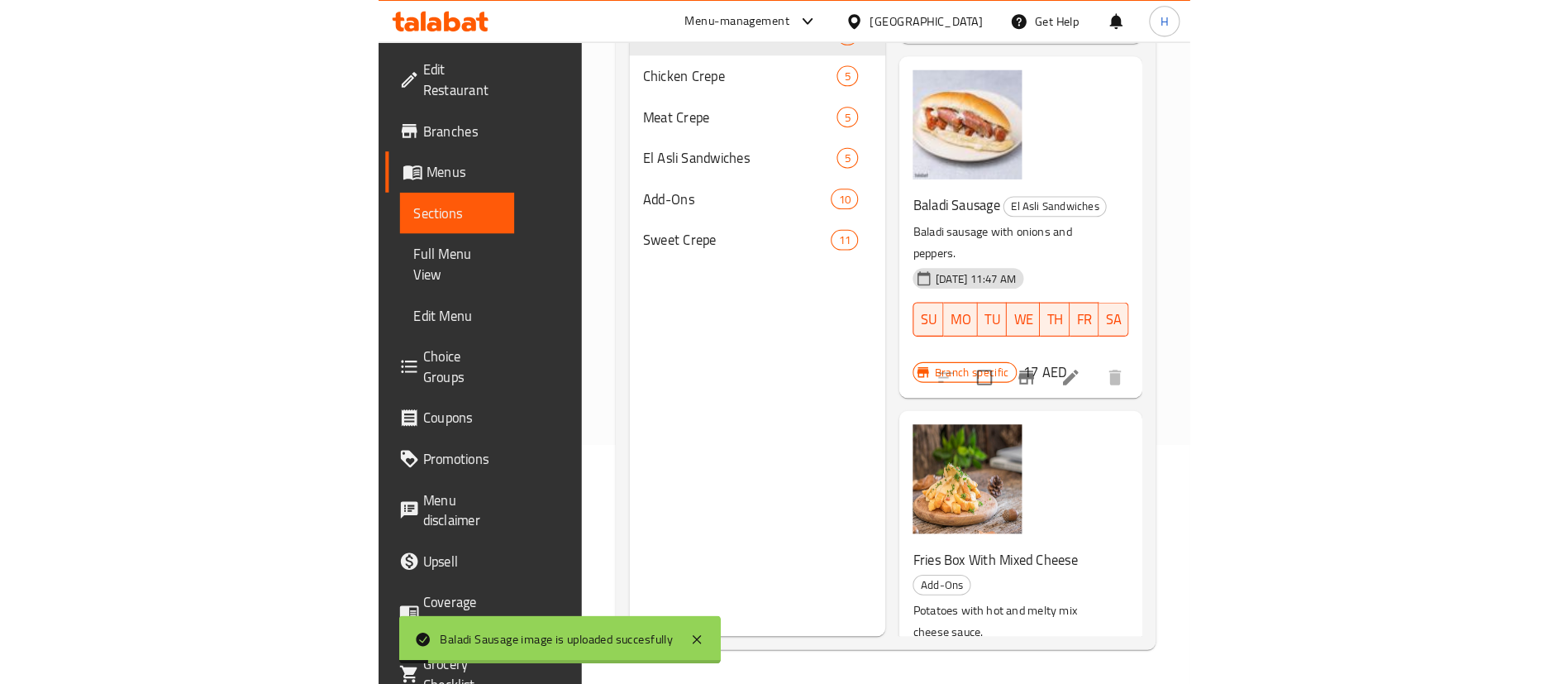
scroll to position [261, 0]
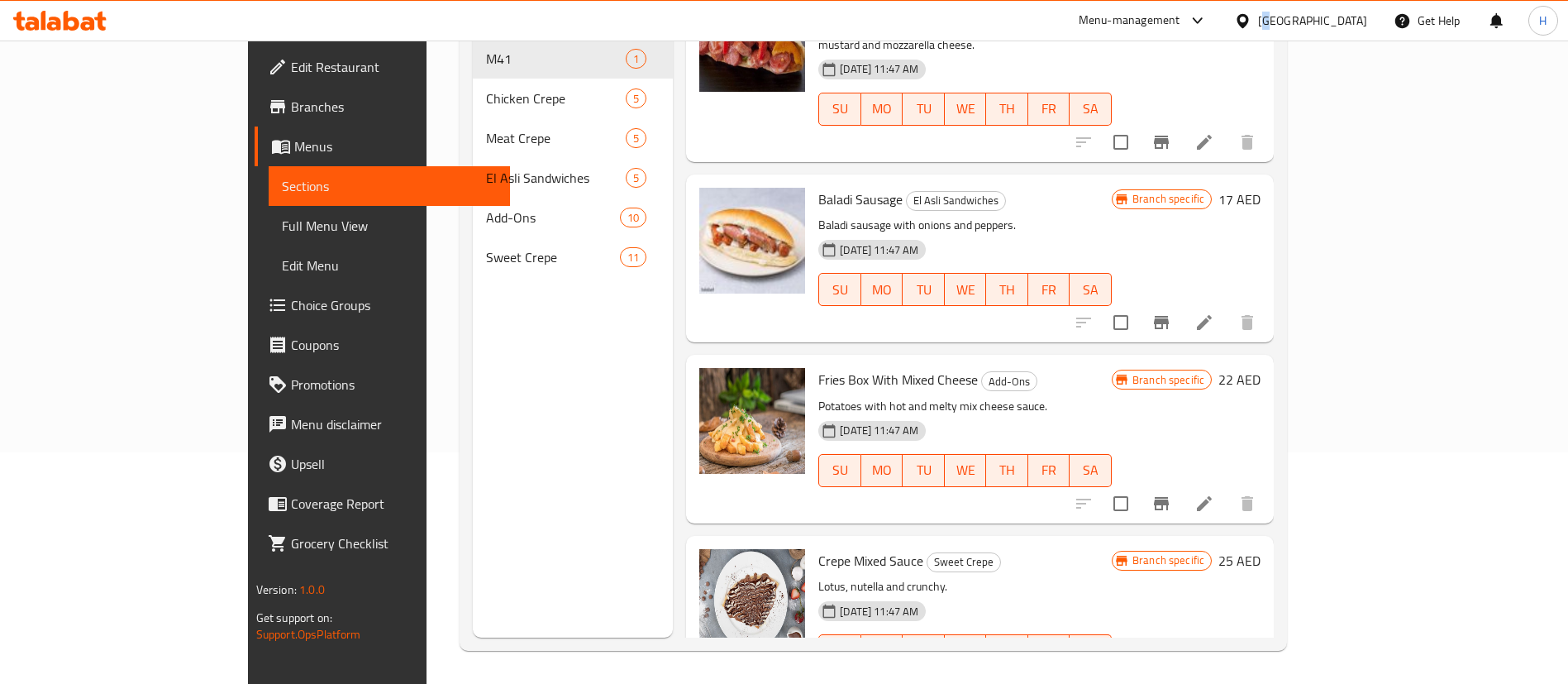
click at [1272, 12] on div "[GEOGRAPHIC_DATA]" at bounding box center [1313, 20] width 109 height 19
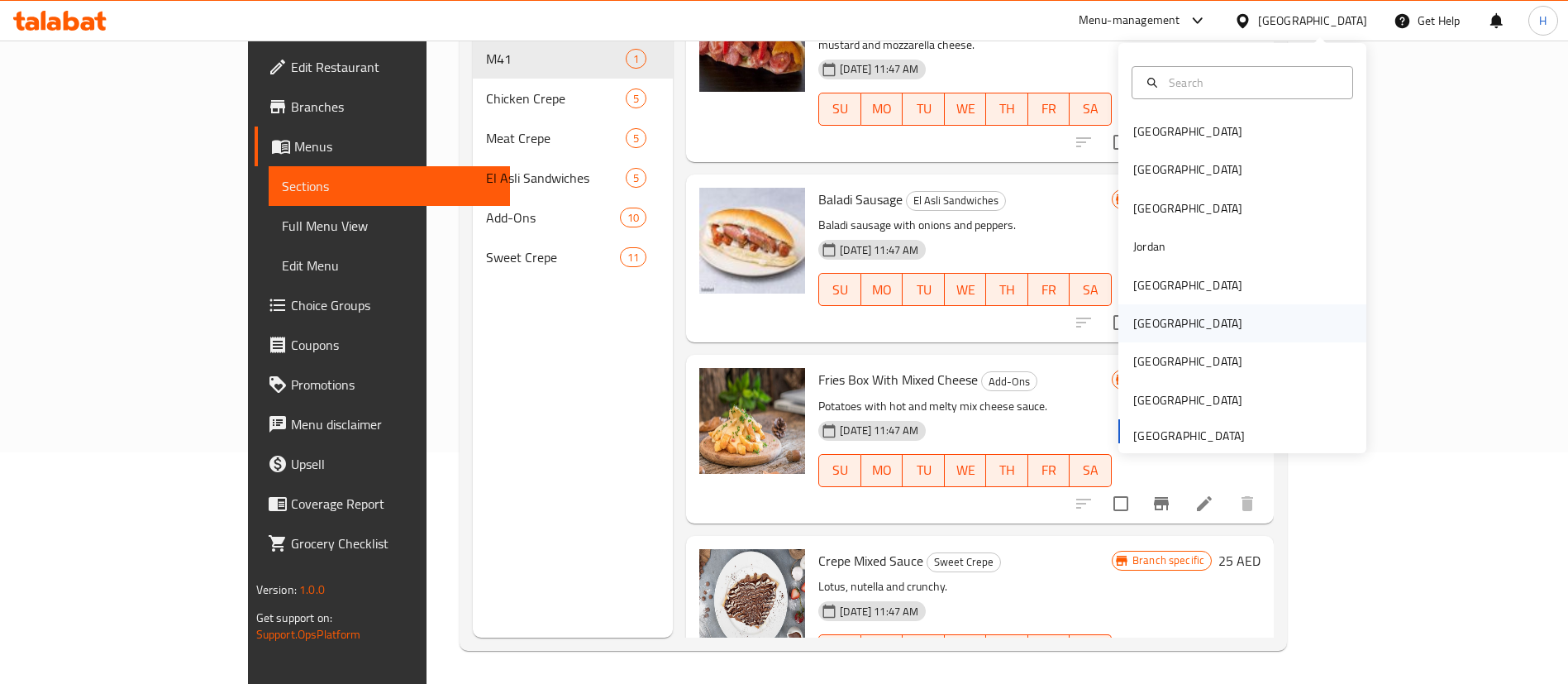
click at [1133, 324] on div "Oman" at bounding box center [1187, 323] width 109 height 19
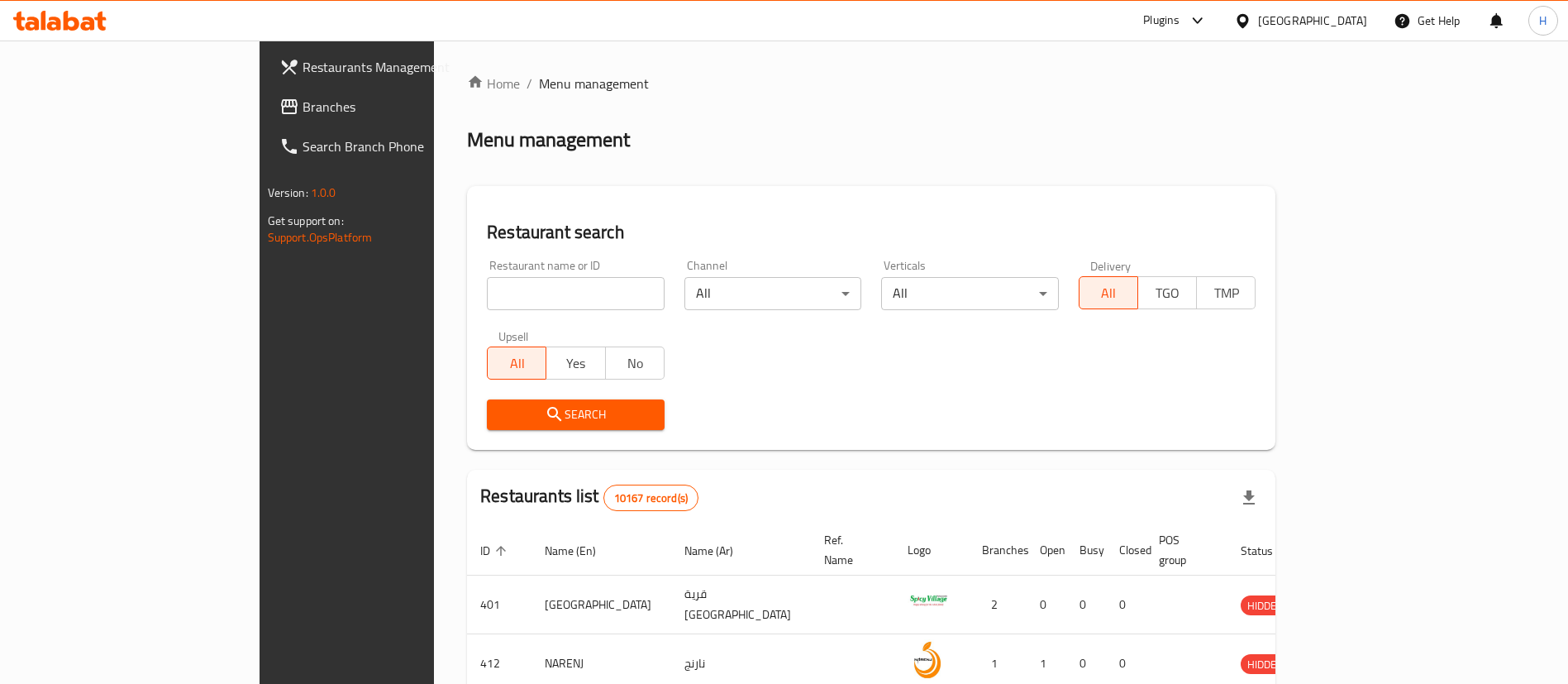
click at [302, 99] on span "Branches" at bounding box center [405, 106] width 206 height 19
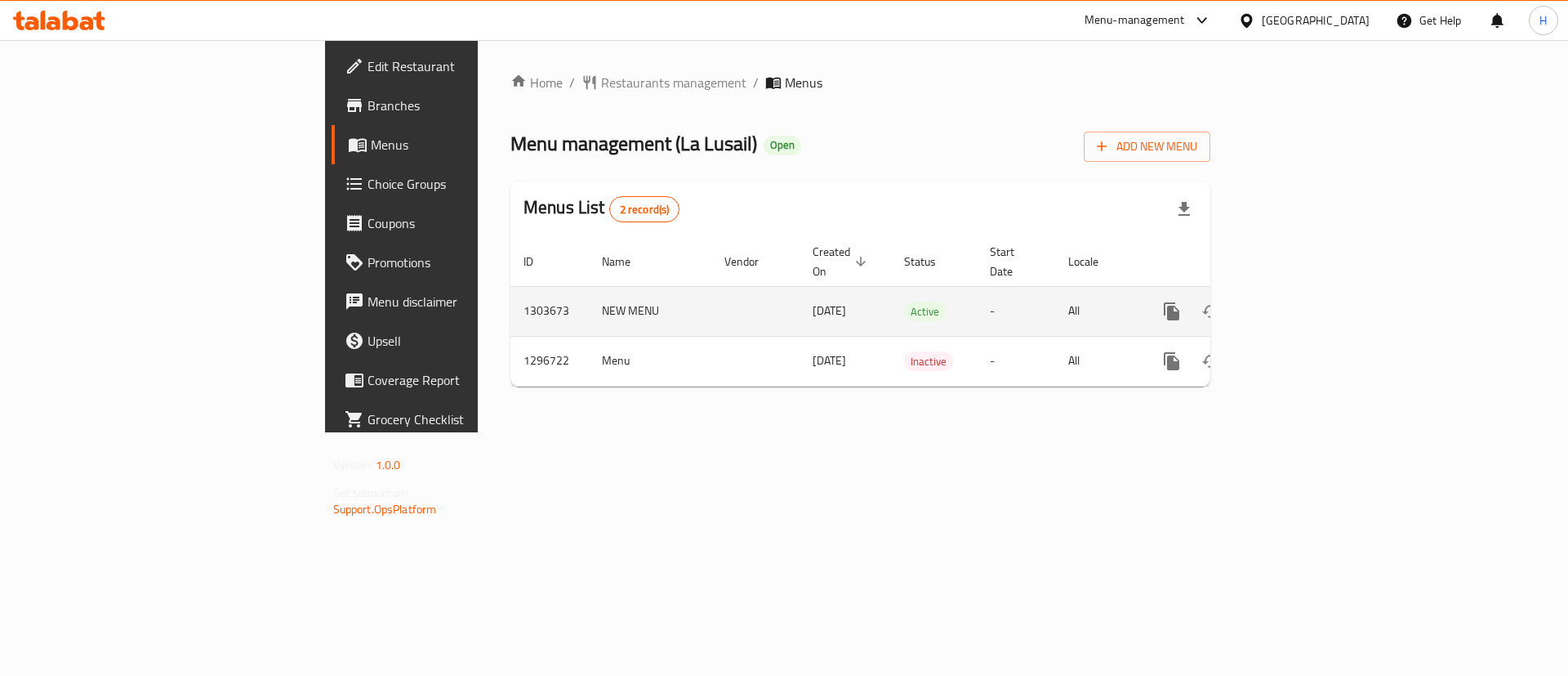
click at [1309, 292] on link "enhanced table" at bounding box center [1289, 311] width 39 height 39
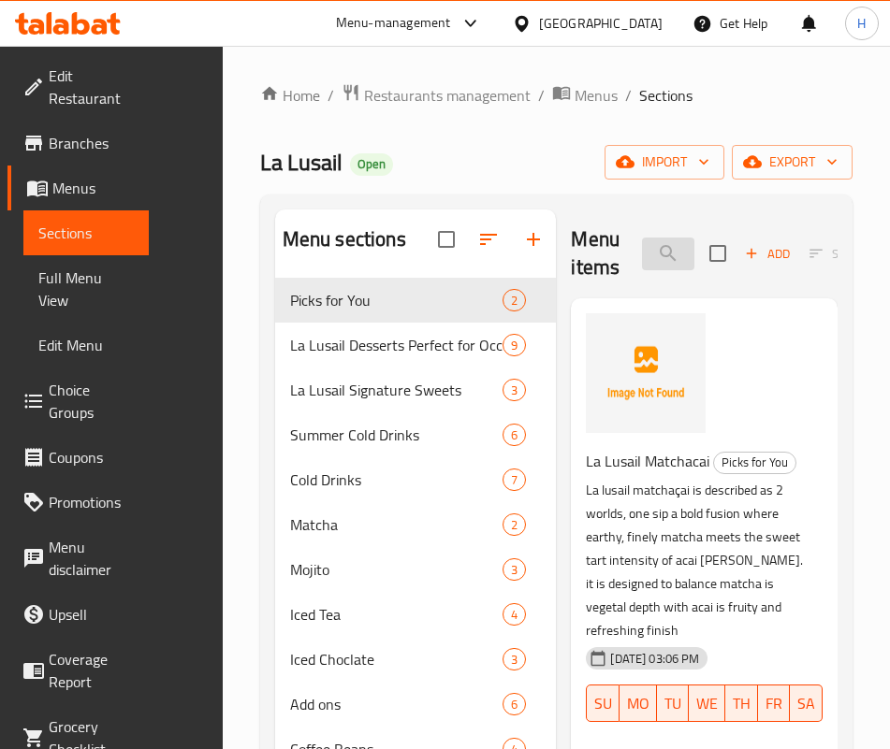
click at [642, 245] on input "search" at bounding box center [668, 254] width 52 height 33
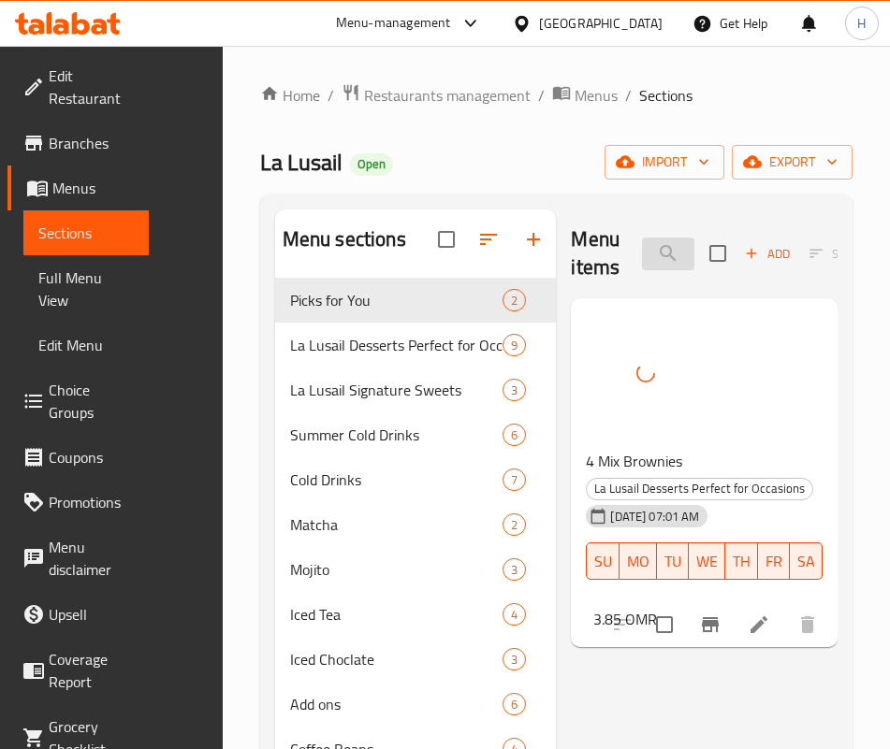
click at [642, 247] on input "mix b" at bounding box center [668, 254] width 52 height 33
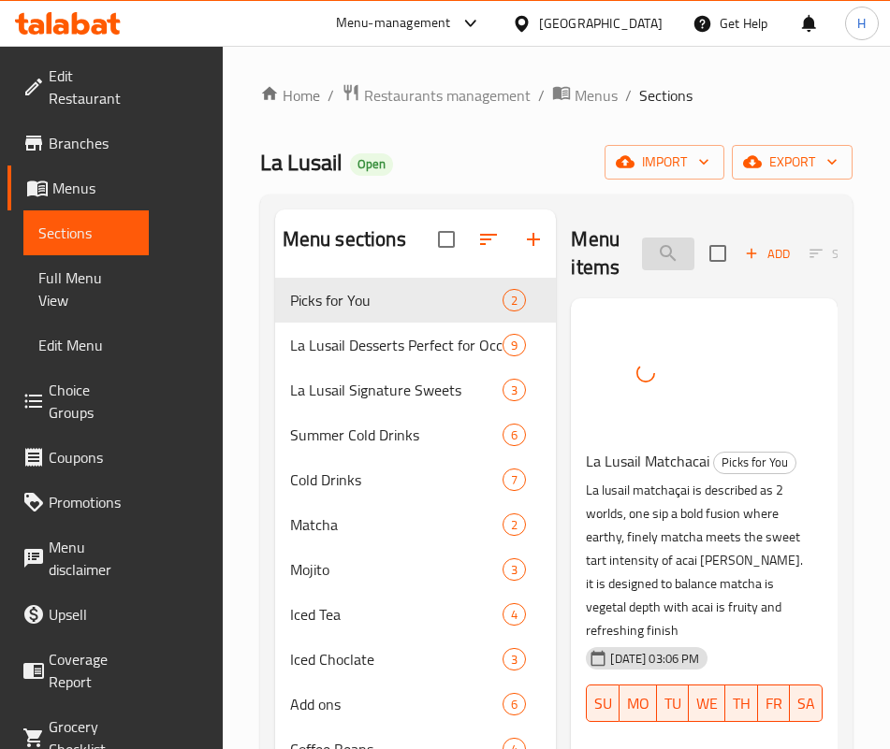
click at [653, 257] on input "mat" at bounding box center [668, 254] width 52 height 33
click at [653, 258] on input "mat" at bounding box center [668, 254] width 52 height 33
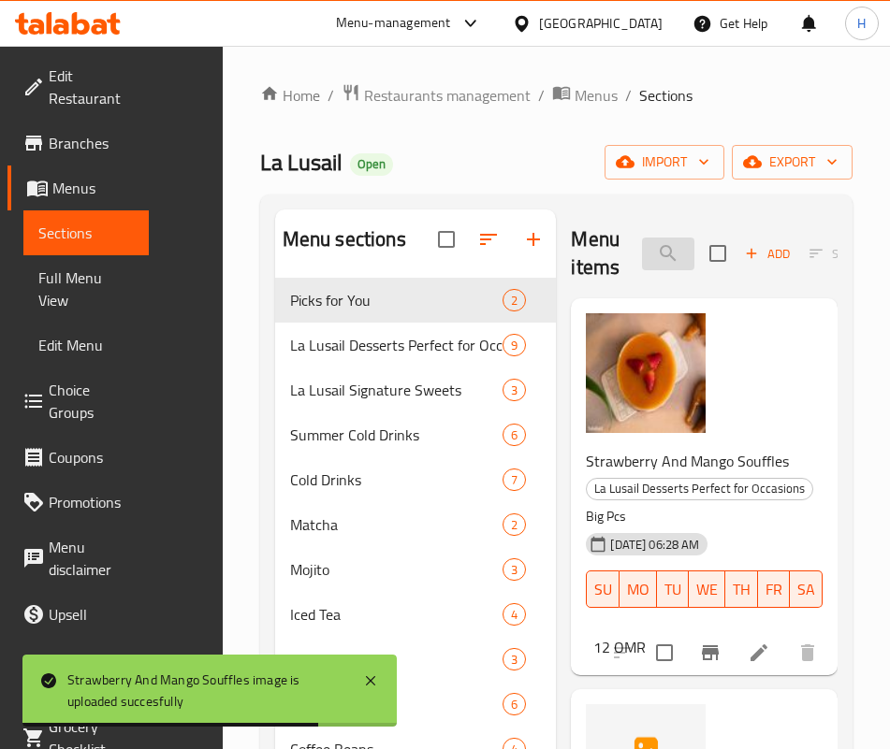
click at [642, 255] on input "sou" at bounding box center [668, 254] width 52 height 33
click at [642, 254] on input "sou" at bounding box center [668, 254] width 52 height 33
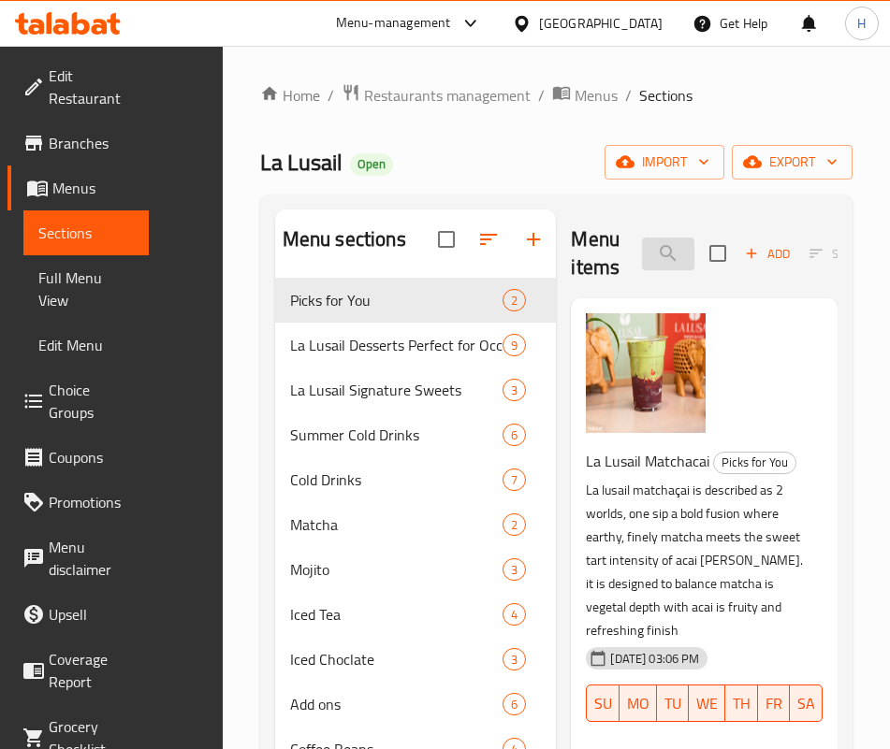
click at [642, 242] on input "matcha" at bounding box center [668, 254] width 52 height 33
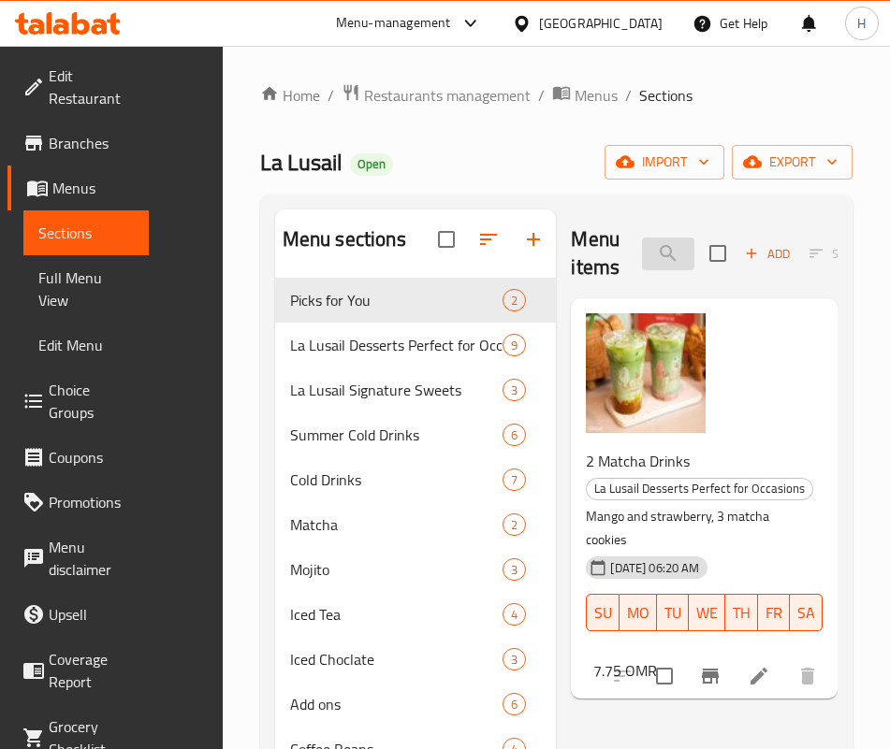
click at [642, 242] on input "3" at bounding box center [668, 254] width 52 height 33
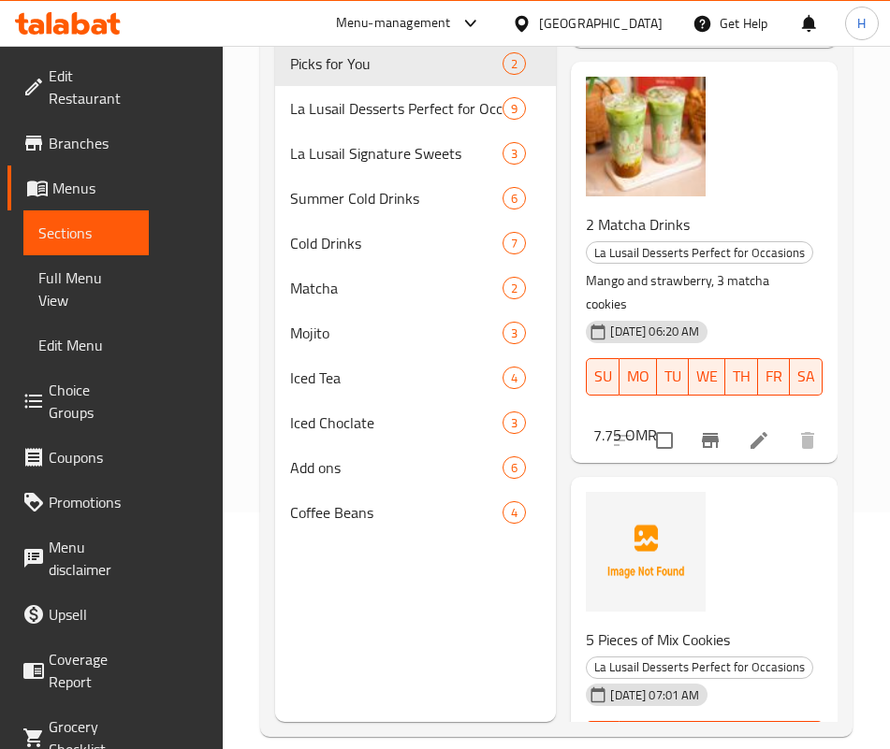
scroll to position [262, 0]
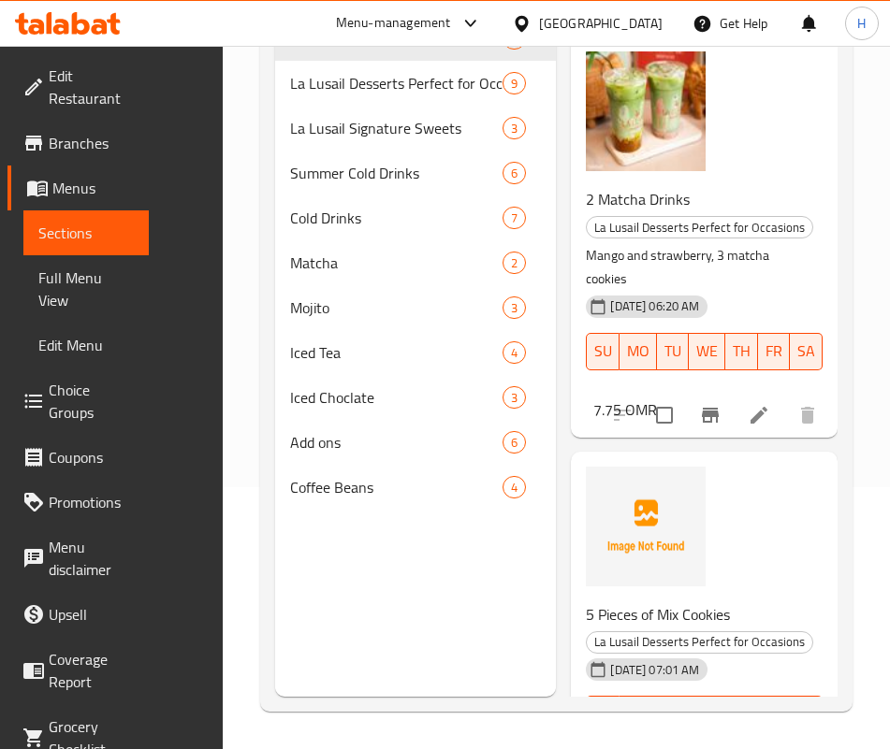
click at [680, 459] on div "5 Pieces of Mix Cookies La Lusail Desserts Perfect for Occasions 31-07-2025 07:…" at bounding box center [704, 626] width 252 height 335
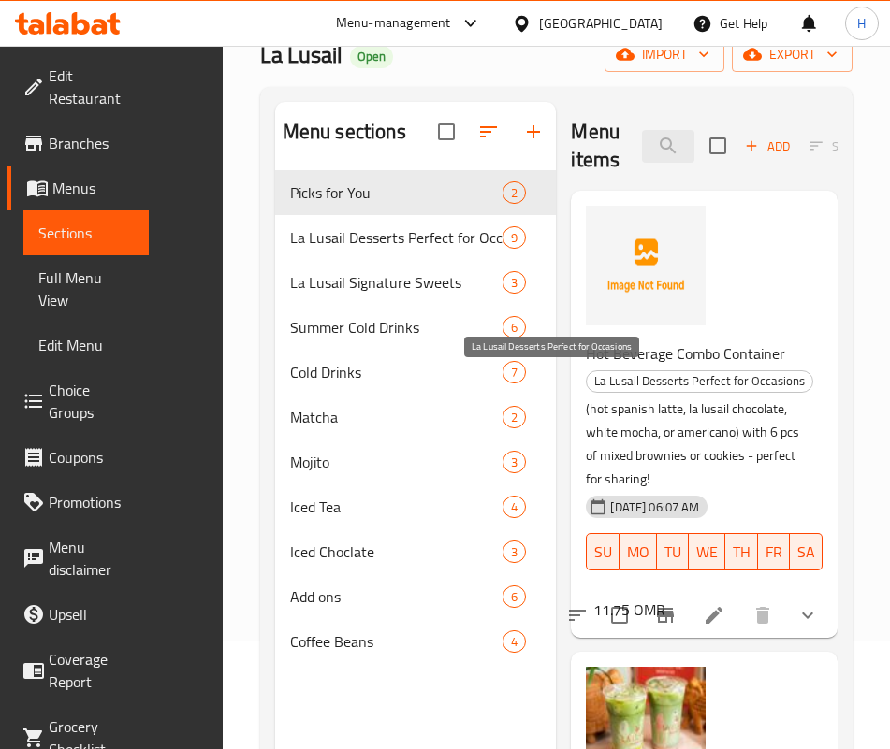
scroll to position [0, 0]
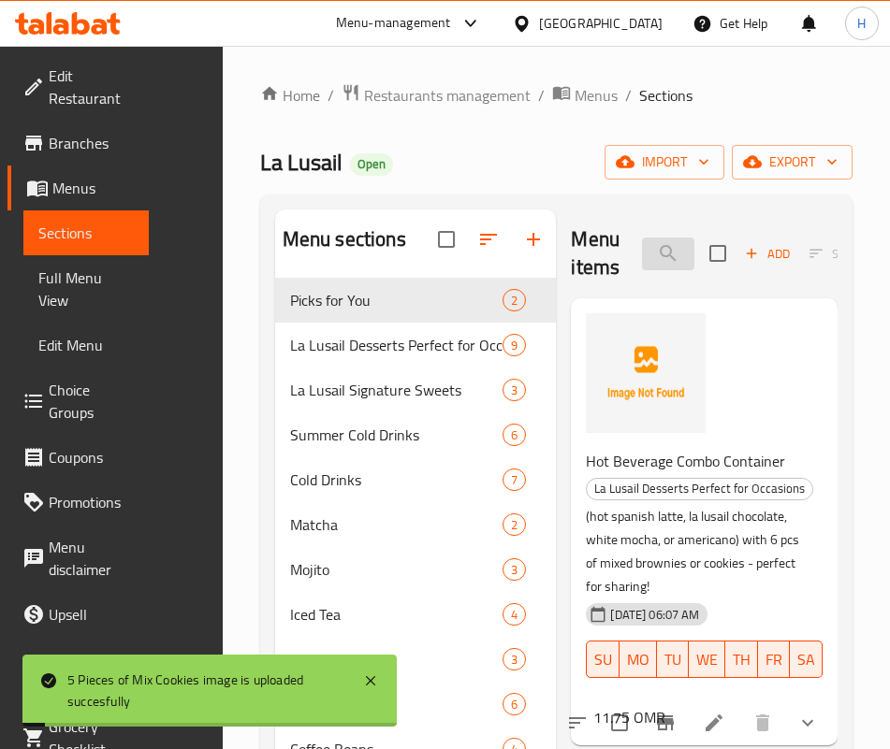
click at [642, 253] on input "cook" at bounding box center [668, 254] width 52 height 33
click at [642, 252] on input "cook" at bounding box center [668, 254] width 52 height 33
type input "r"
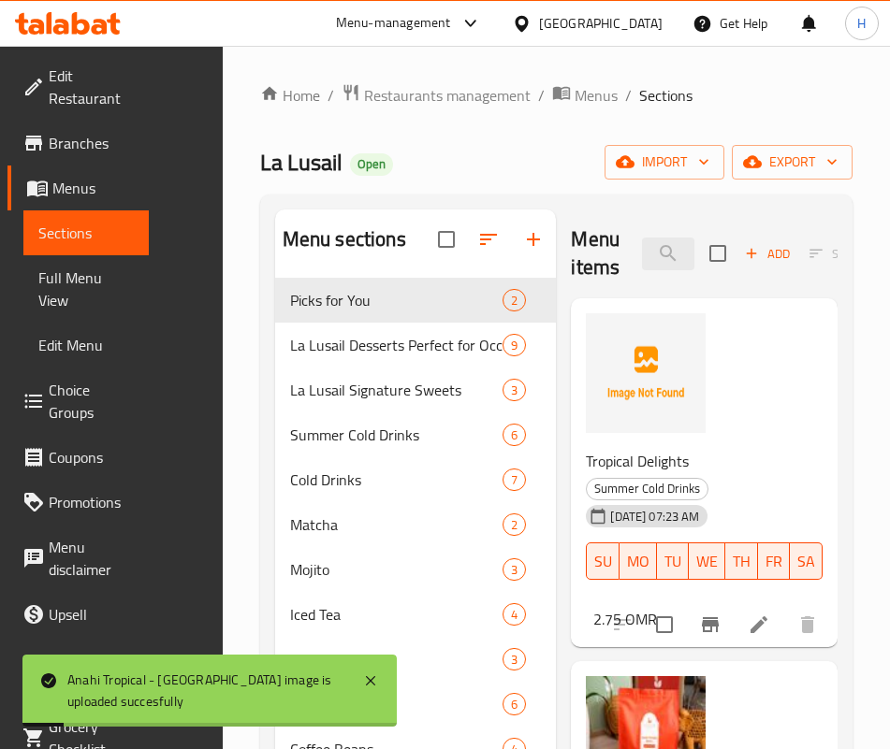
click at [612, 234] on div "Menu items tropi Add Sort Manage items" at bounding box center [704, 254] width 267 height 89
click at [642, 254] on input "tropi" at bounding box center [668, 254] width 52 height 33
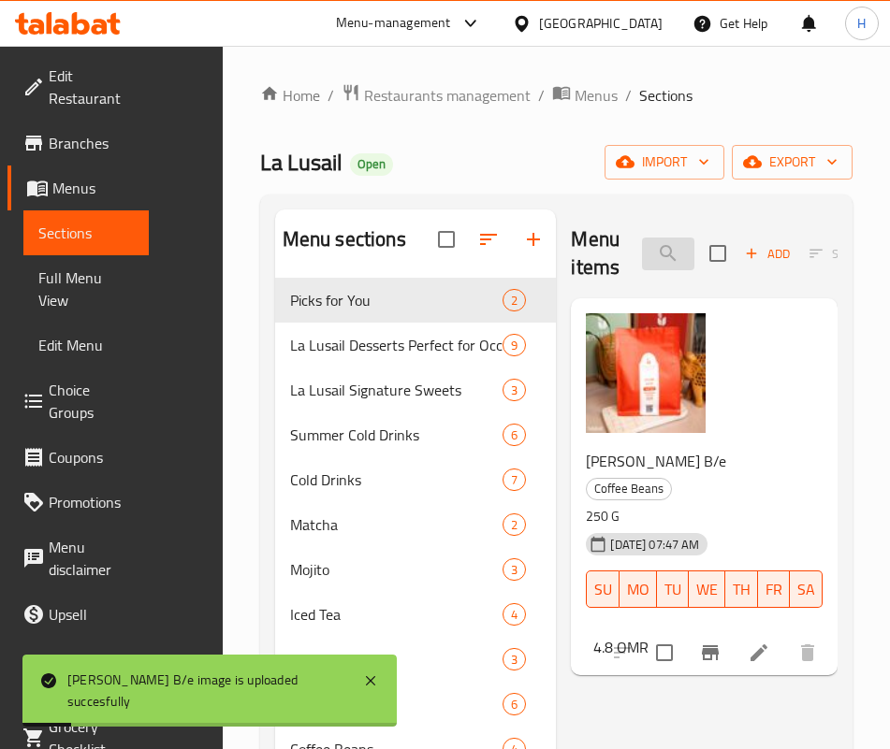
click at [642, 250] on input "autu" at bounding box center [668, 254] width 52 height 33
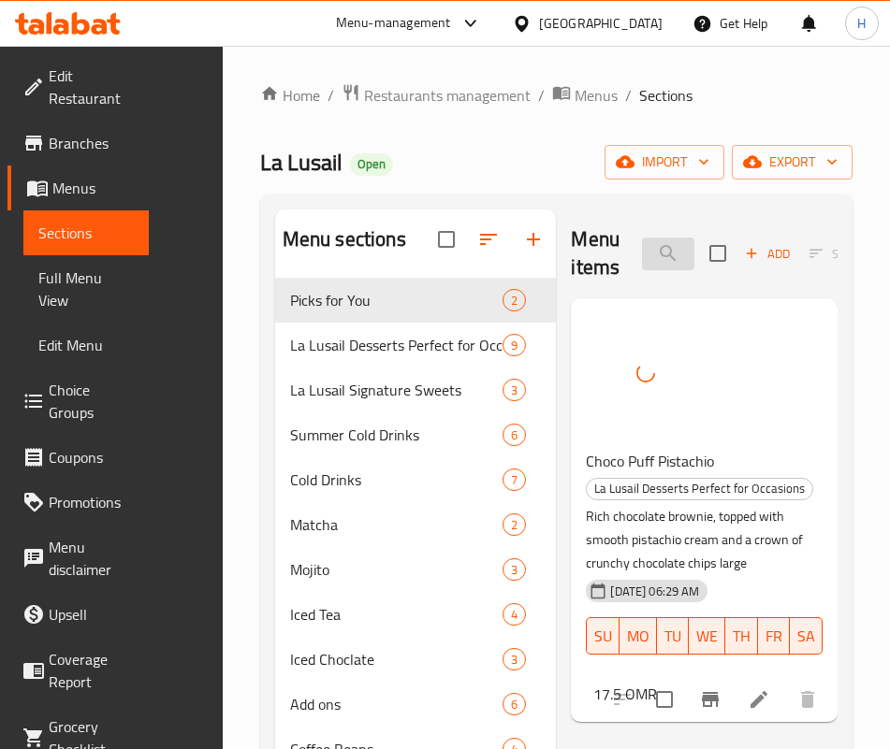
click at [642, 254] on input "puff" at bounding box center [668, 254] width 52 height 33
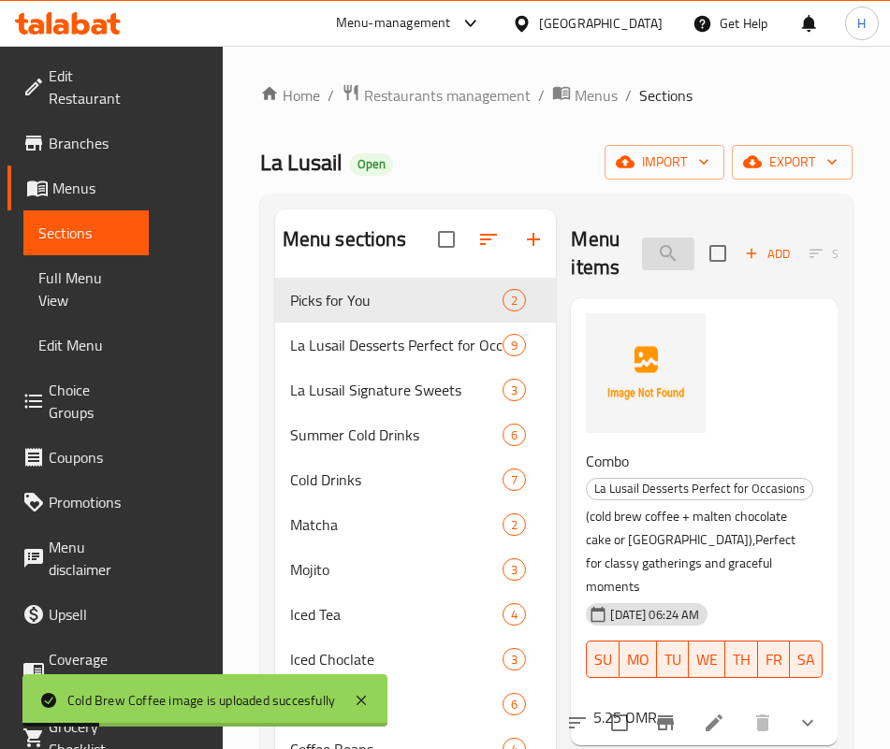
click at [648, 251] on input "cold bre" at bounding box center [668, 254] width 52 height 33
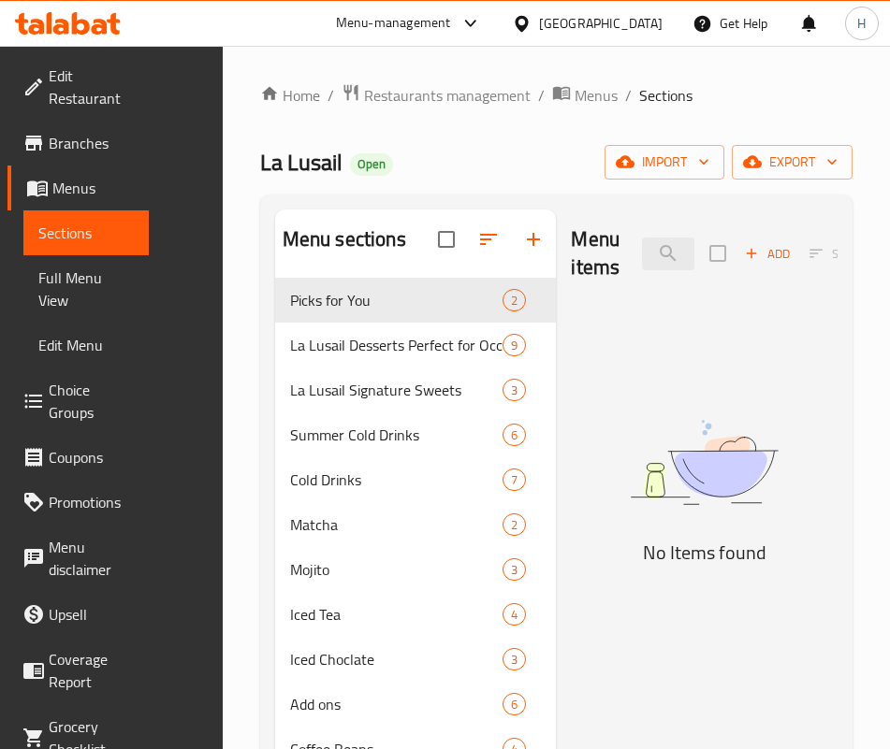
click at [616, 526] on img at bounding box center [704, 462] width 267 height 141
click at [642, 246] on input "signat" at bounding box center [668, 254] width 52 height 33
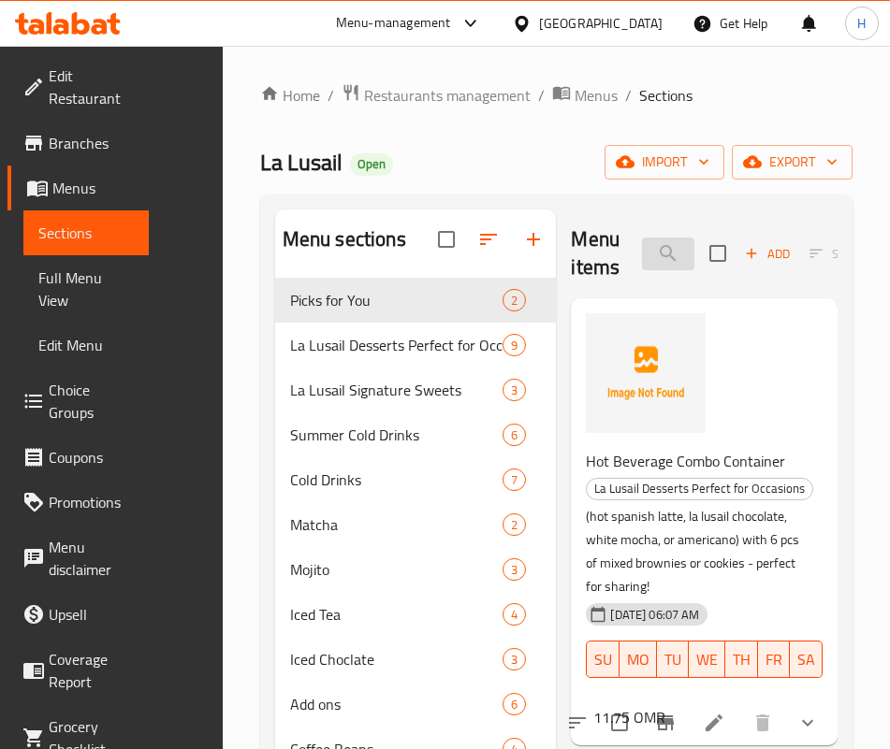
click at [642, 259] on input "combo" at bounding box center [668, 254] width 52 height 33
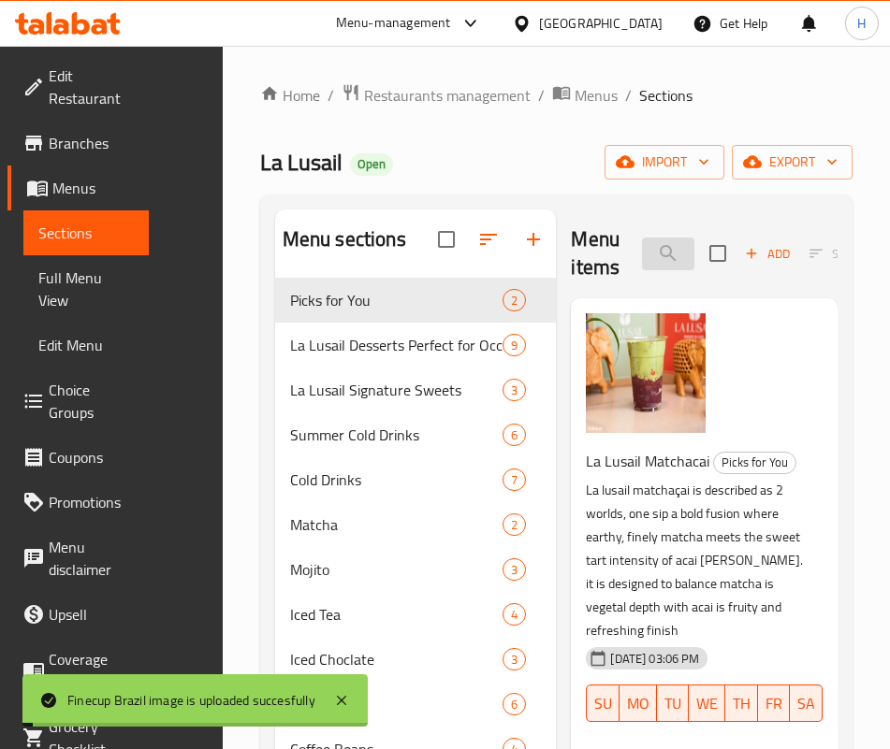
click at [642, 259] on input "fine" at bounding box center [668, 254] width 52 height 33
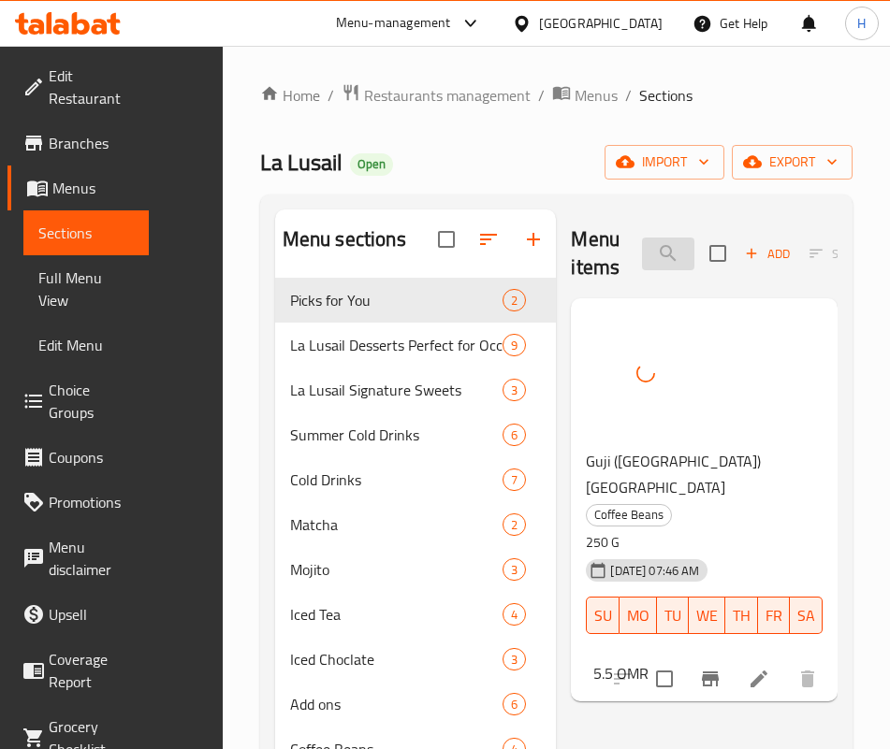
click at [642, 246] on input "guji" at bounding box center [668, 254] width 52 height 33
click at [642, 245] on input "guji" at bounding box center [668, 254] width 52 height 33
click at [642, 248] on input "guji" at bounding box center [668, 254] width 52 height 33
type input "v"
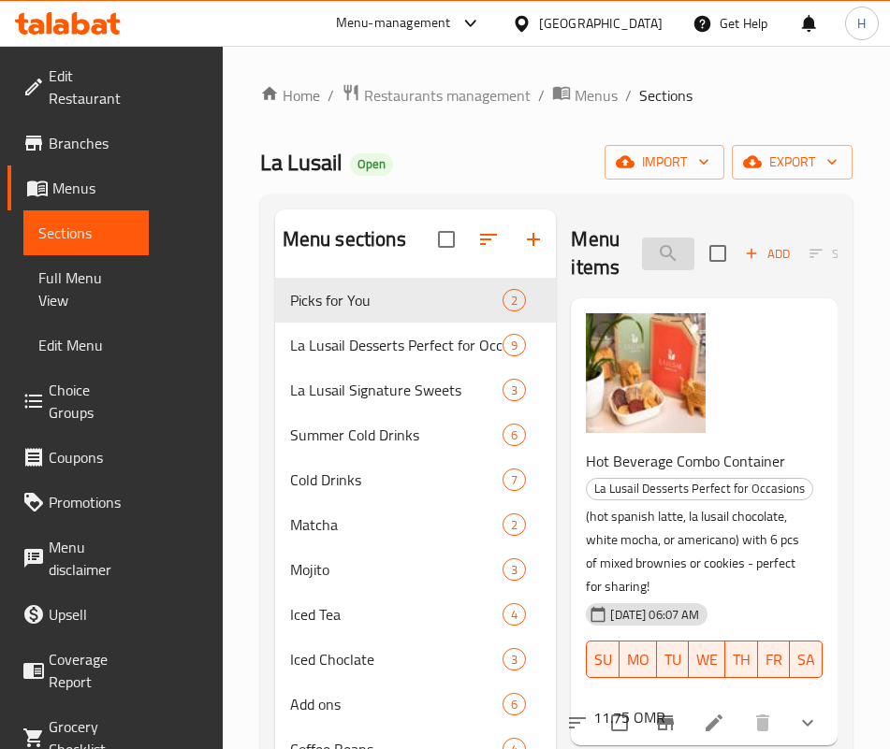
click at [642, 239] on input "combo" at bounding box center [668, 254] width 52 height 33
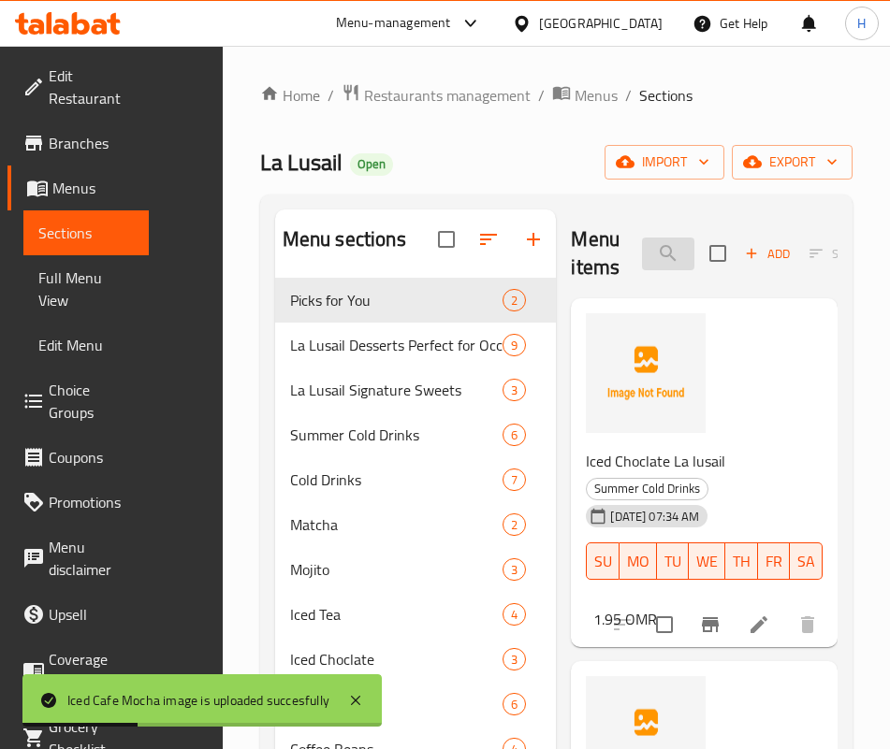
click at [642, 263] on input "iced c" at bounding box center [668, 254] width 52 height 33
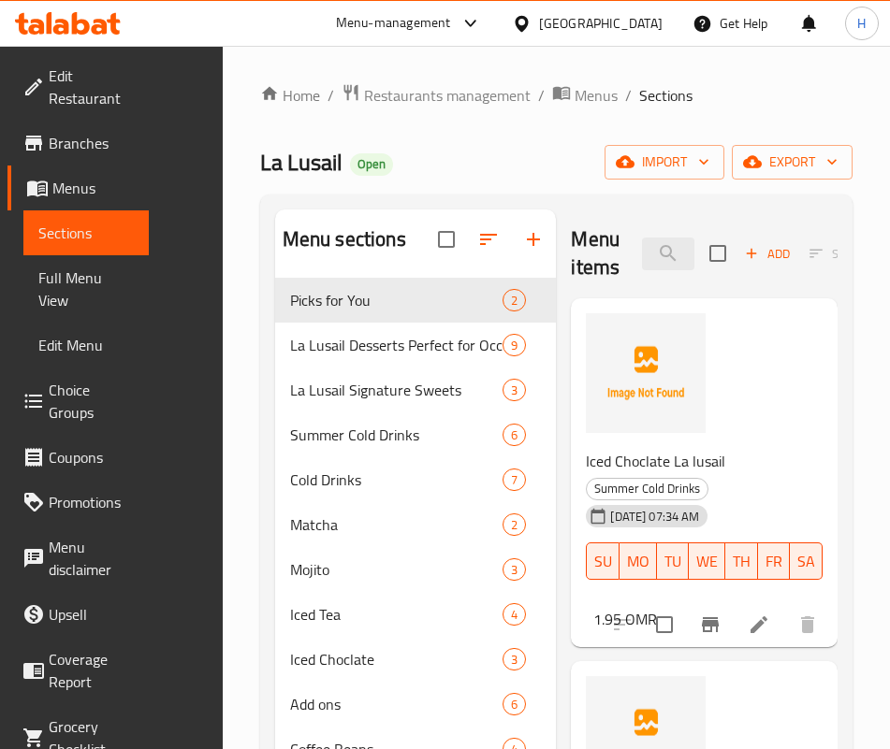
click at [642, 246] on input "iced c" at bounding box center [668, 254] width 52 height 33
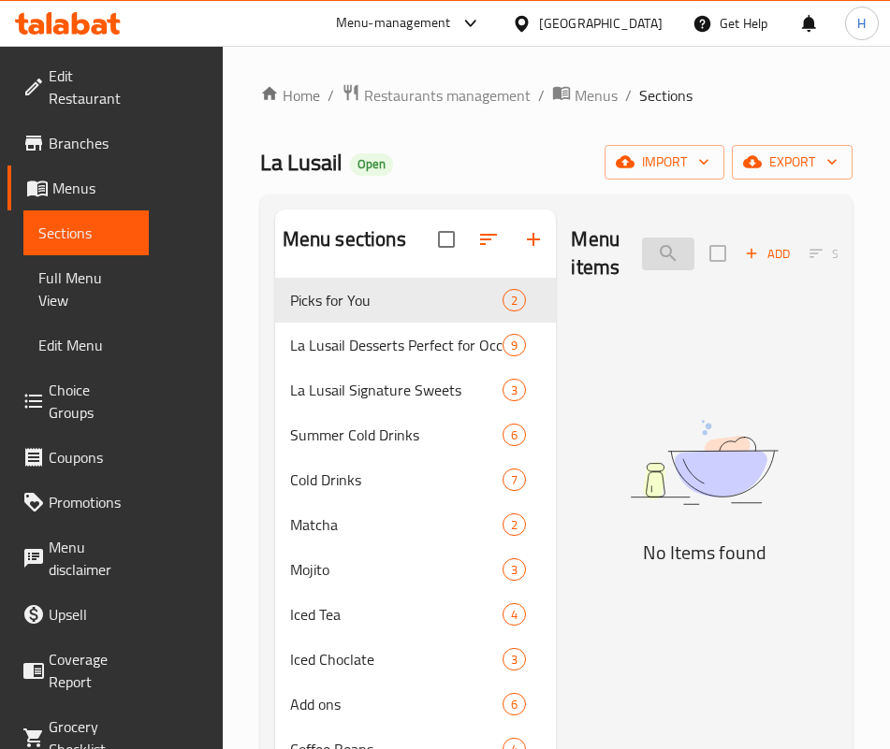
click at [642, 246] on input "b c" at bounding box center [668, 254] width 52 height 33
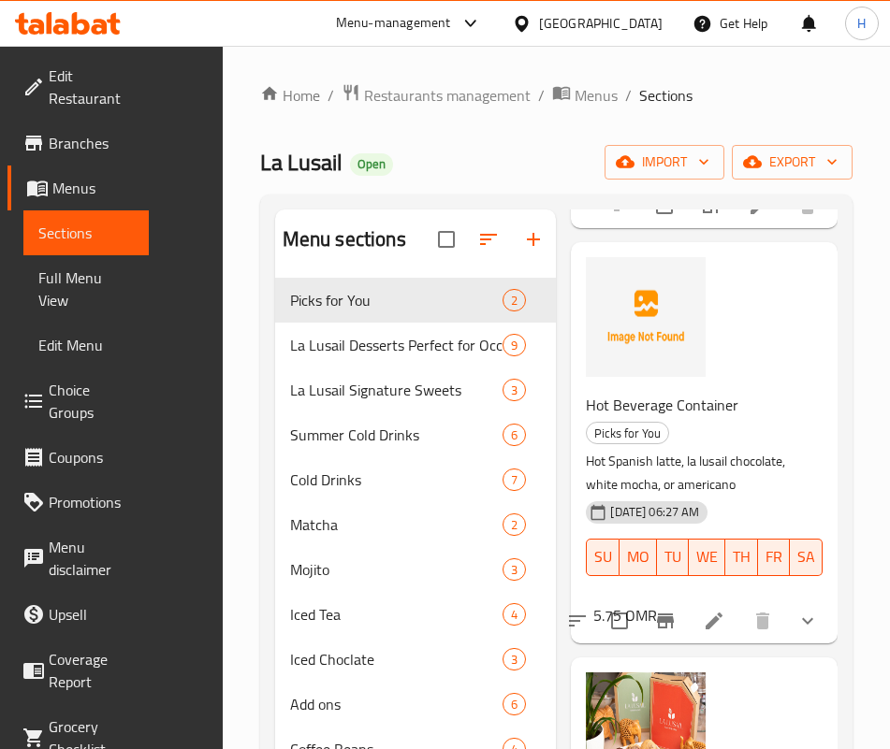
scroll to position [421, 0]
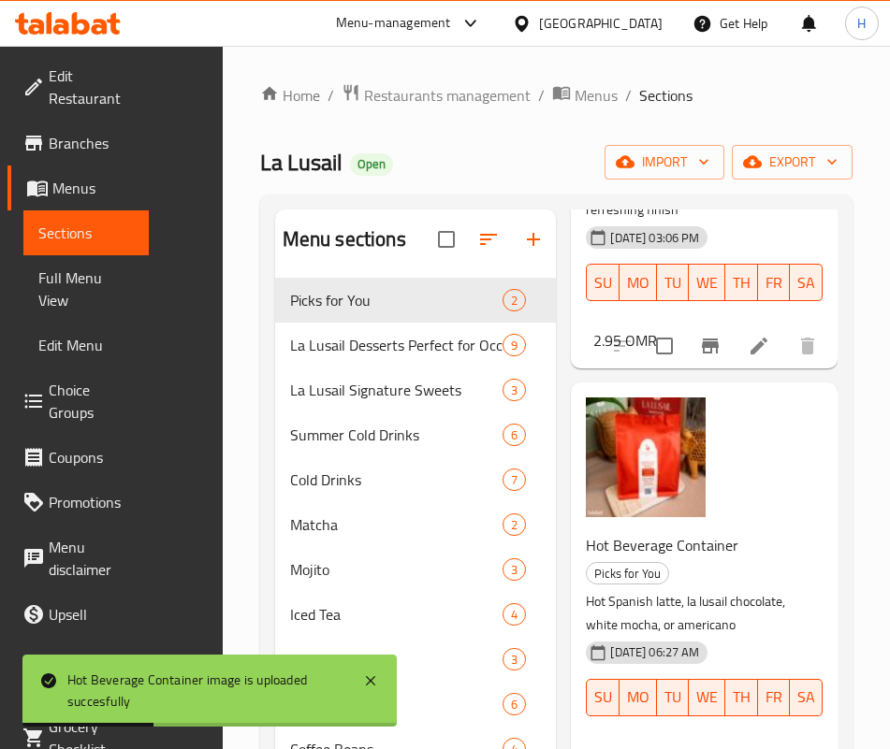
click at [657, 743] on div "5.75 OMR" at bounding box center [621, 756] width 71 height 26
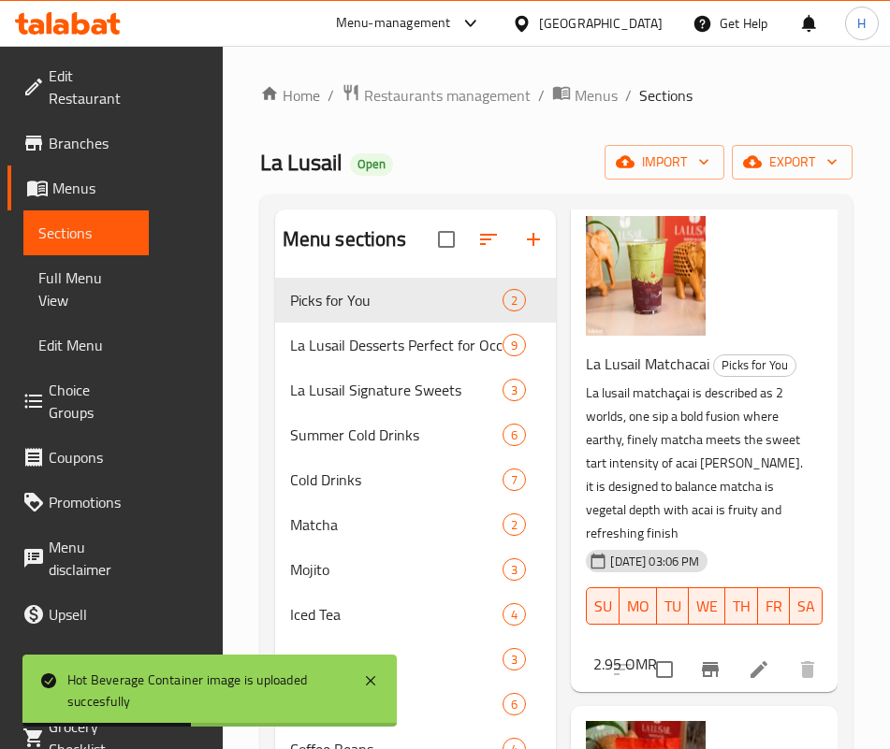
scroll to position [0, 0]
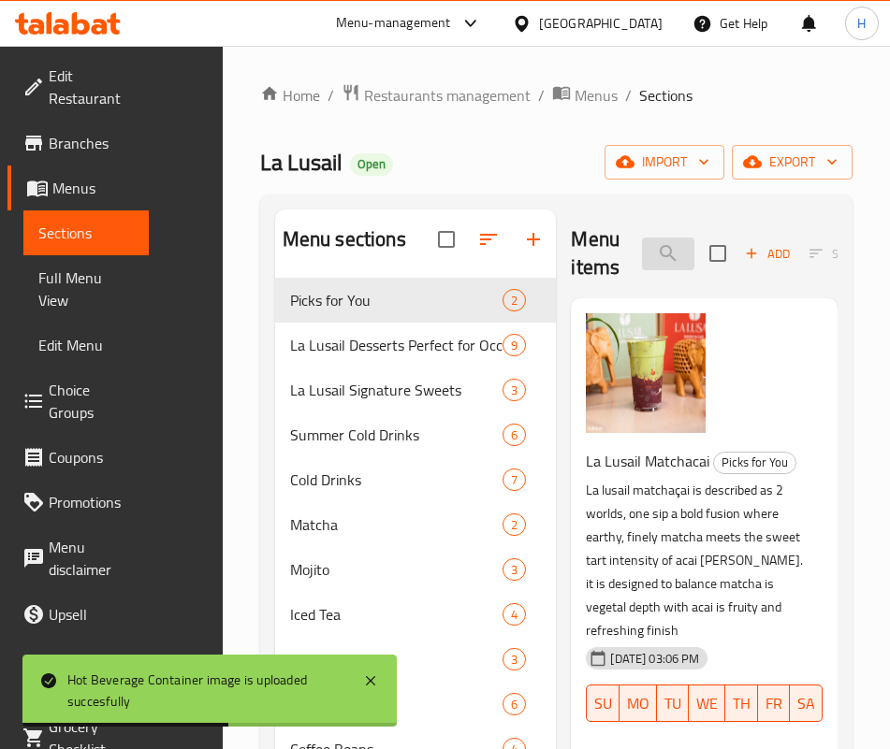
click at [642, 256] on input "la lusail" at bounding box center [668, 254] width 52 height 33
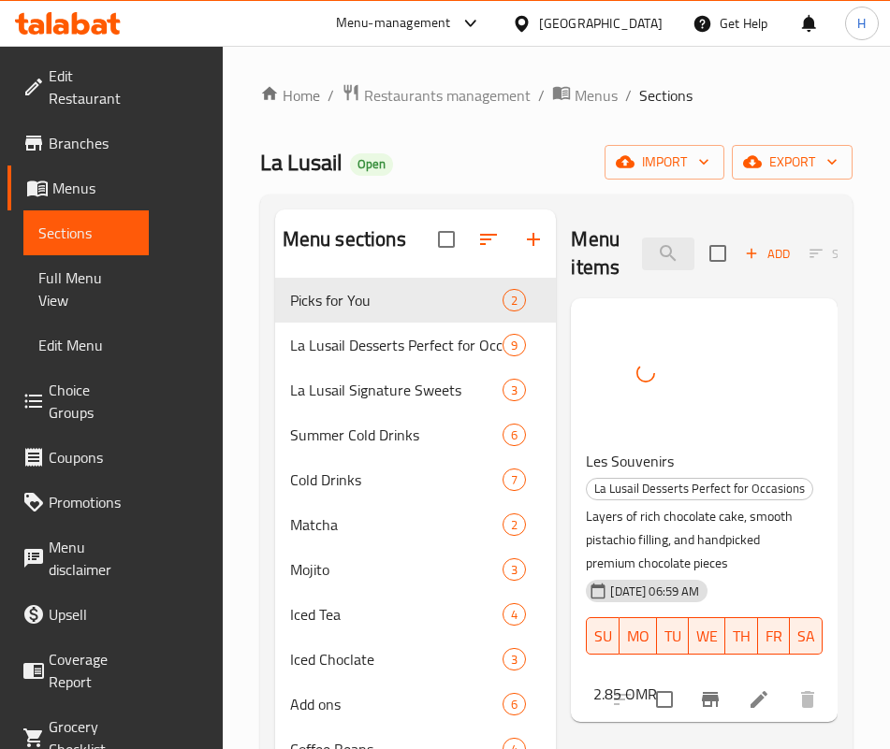
click at [595, 227] on div "Menu items souv Add Sort Manage items" at bounding box center [704, 254] width 267 height 89
click at [642, 240] on input "souv" at bounding box center [668, 254] width 52 height 33
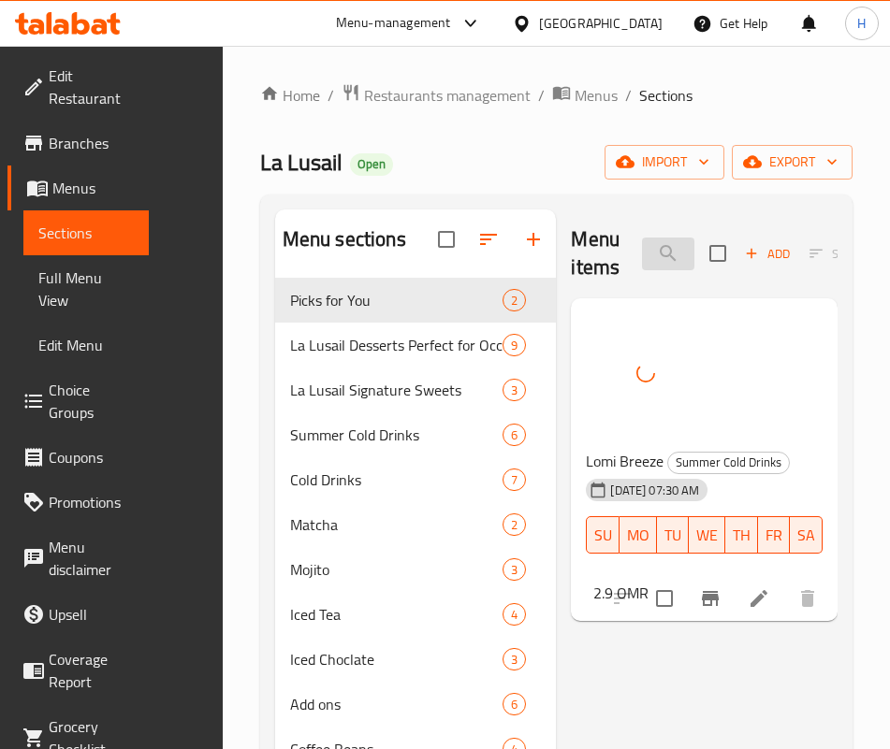
click at [642, 259] on input "lomi b" at bounding box center [668, 254] width 52 height 33
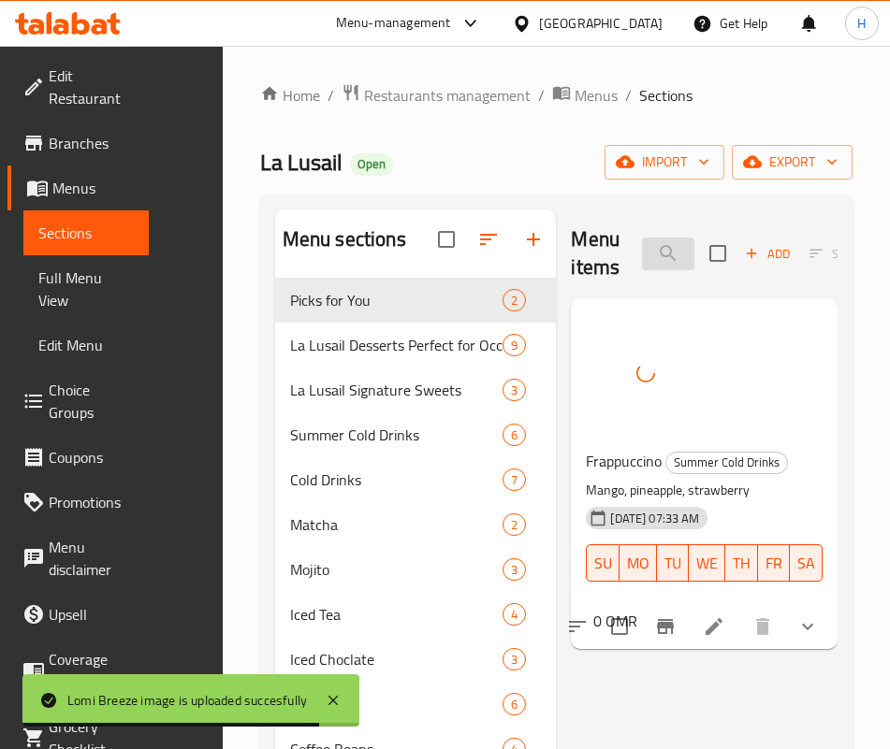
click at [642, 250] on input "frap" at bounding box center [668, 254] width 52 height 33
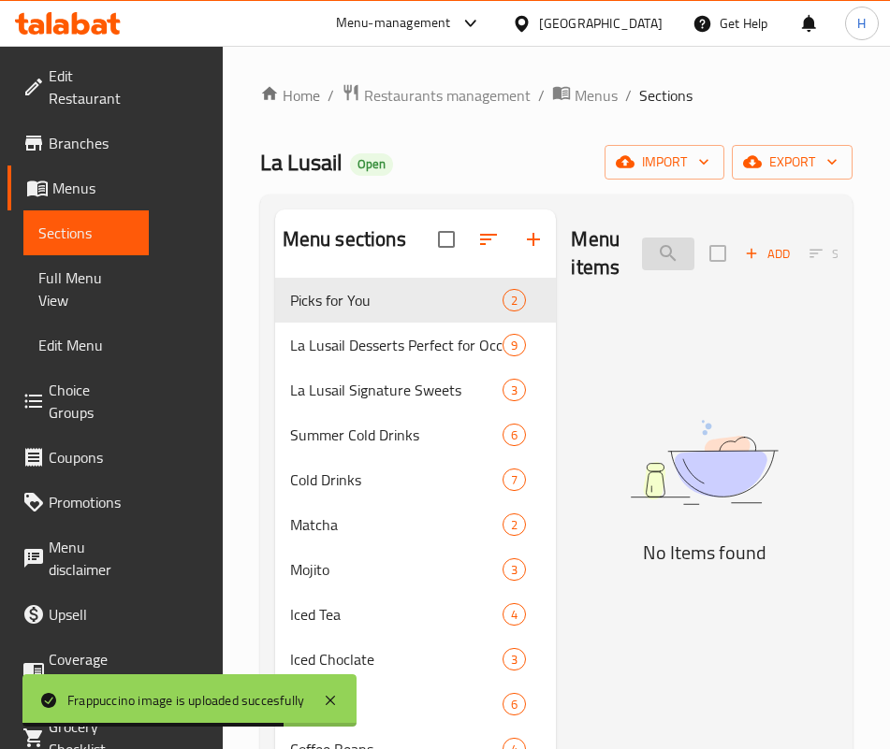
click at [642, 255] on input "mango m" at bounding box center [668, 254] width 52 height 33
click at [642, 257] on input "mango m" at bounding box center [668, 254] width 52 height 33
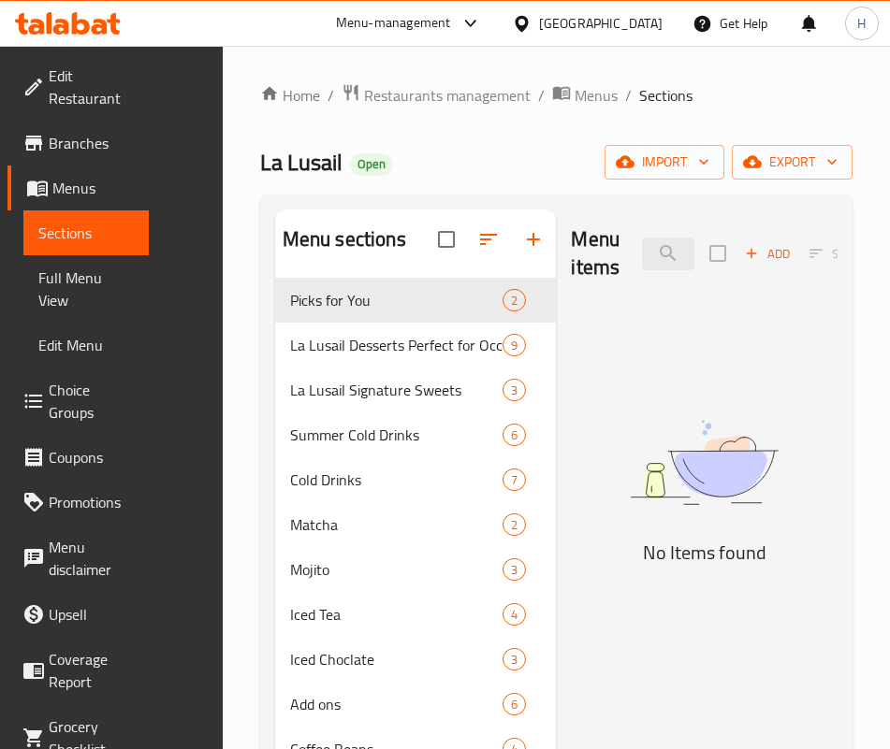
drag, startPoint x: 589, startPoint y: 257, endPoint x: 430, endPoint y: 285, distance: 161.5
click at [571, 285] on div "Menu items mango m Add Sort Manage items" at bounding box center [704, 254] width 267 height 89
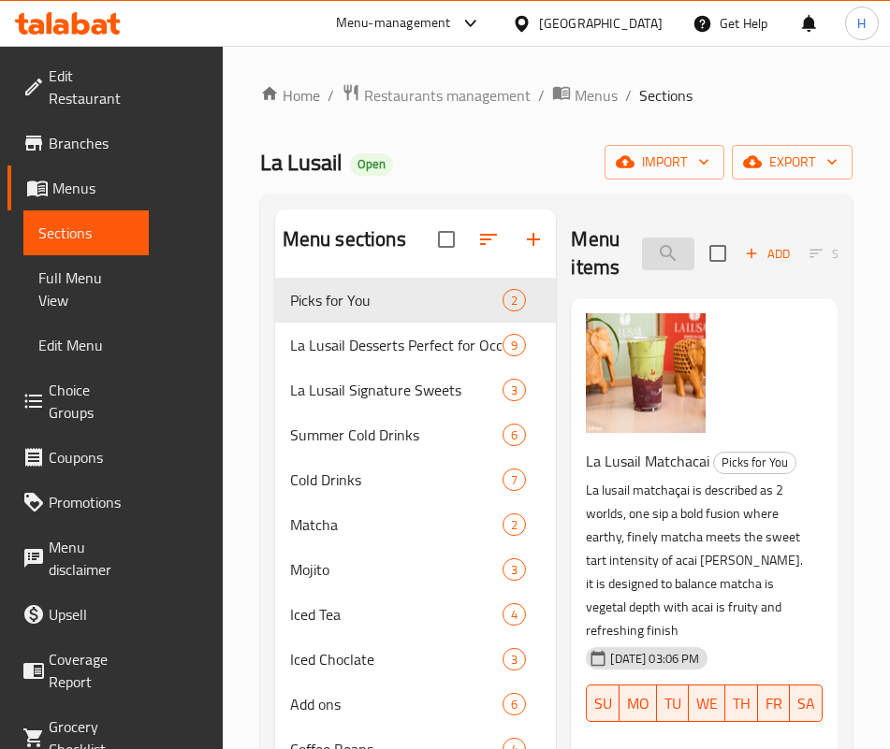
click at [642, 245] on input "m" at bounding box center [668, 254] width 52 height 33
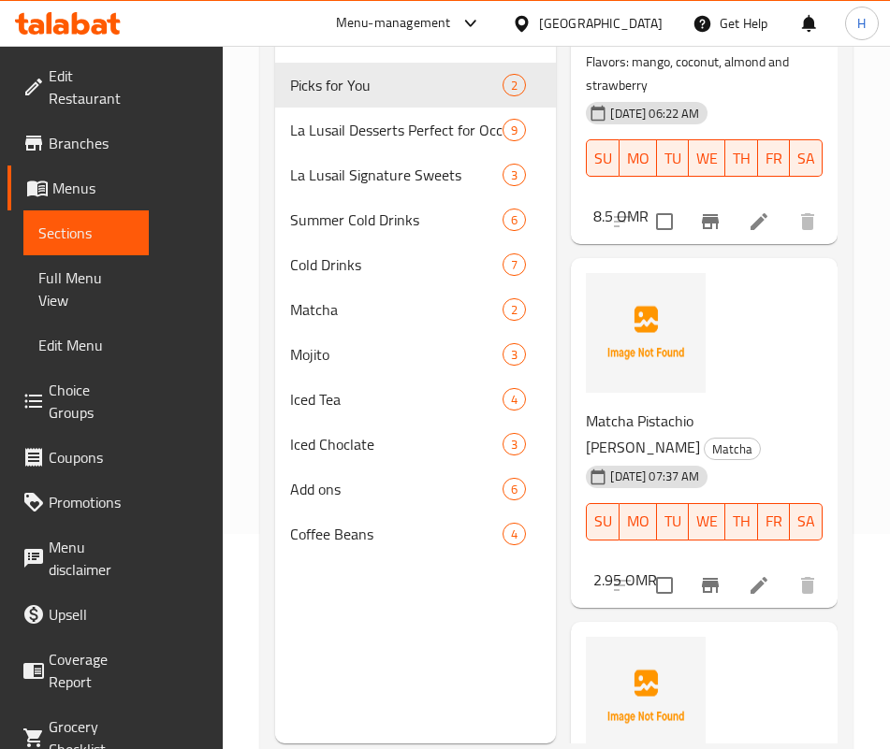
scroll to position [262, 0]
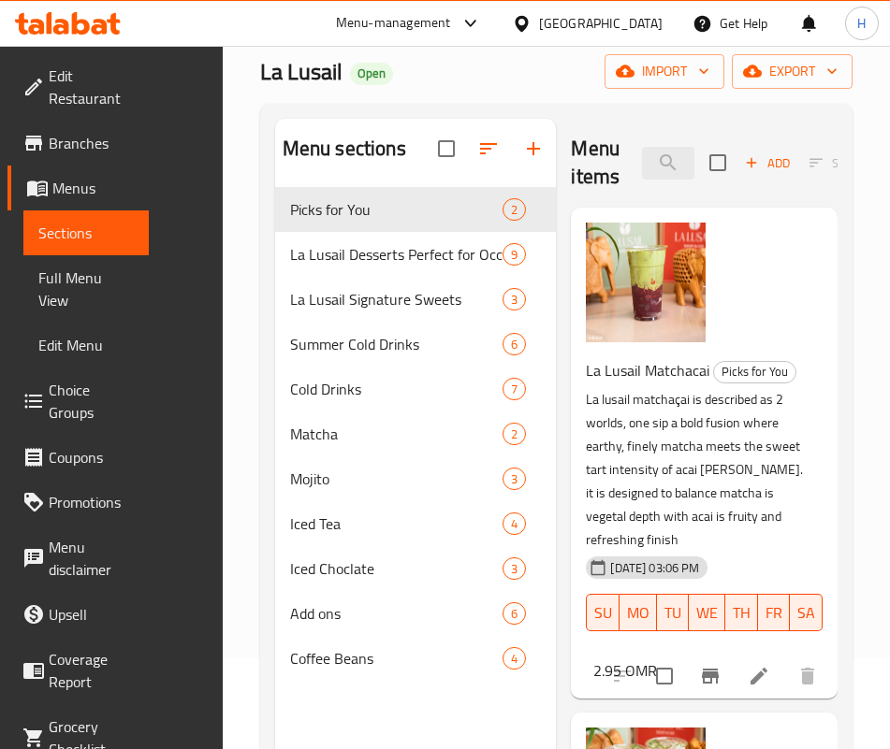
scroll to position [0, 0]
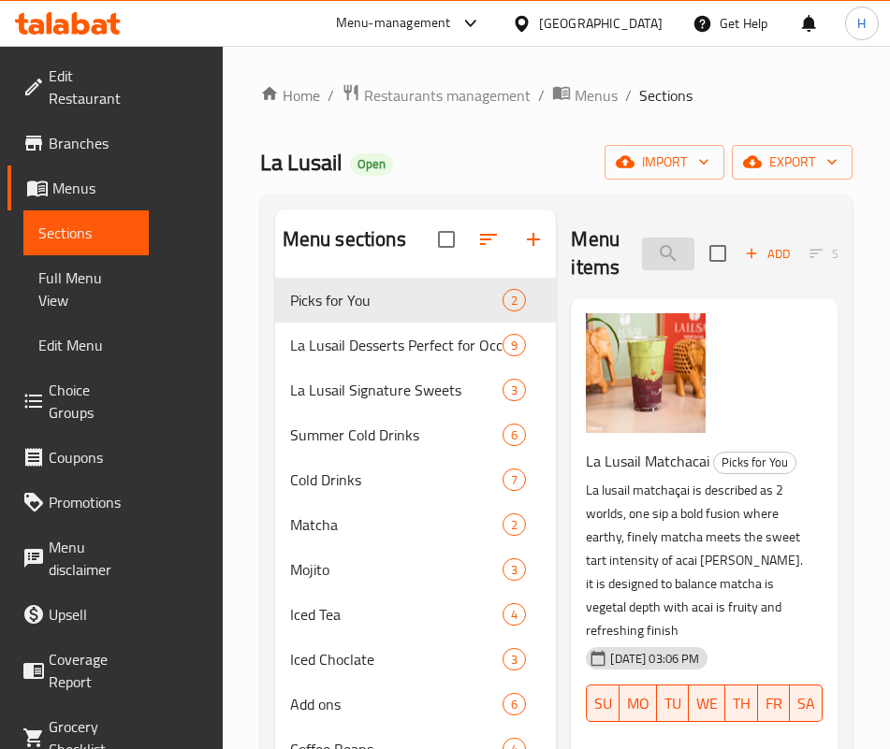
click at [642, 241] on input "matc" at bounding box center [668, 254] width 52 height 33
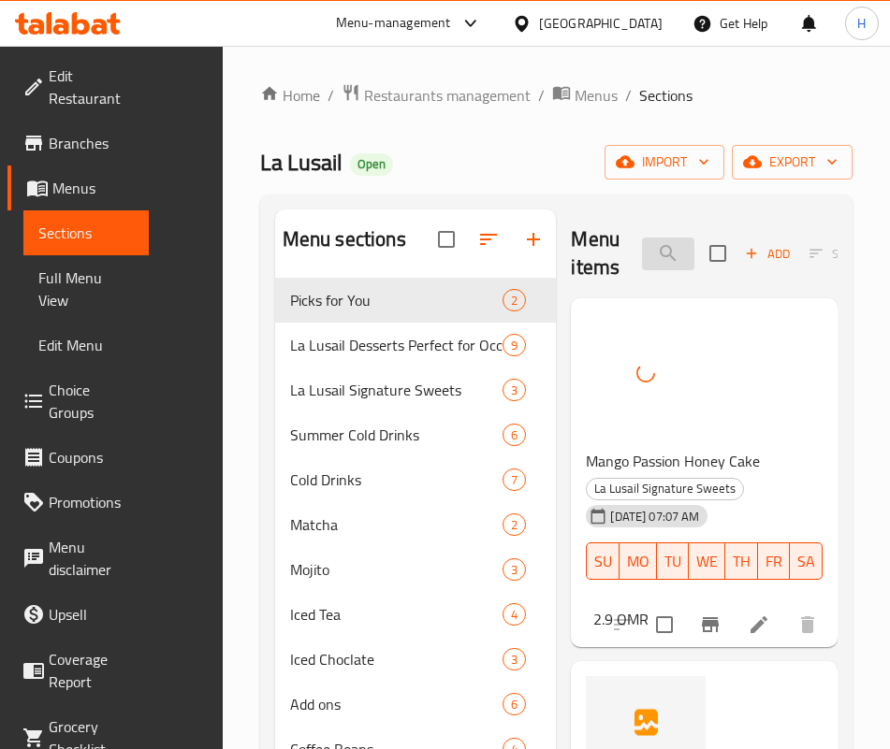
click at [642, 249] on input "passion" at bounding box center [668, 254] width 52 height 33
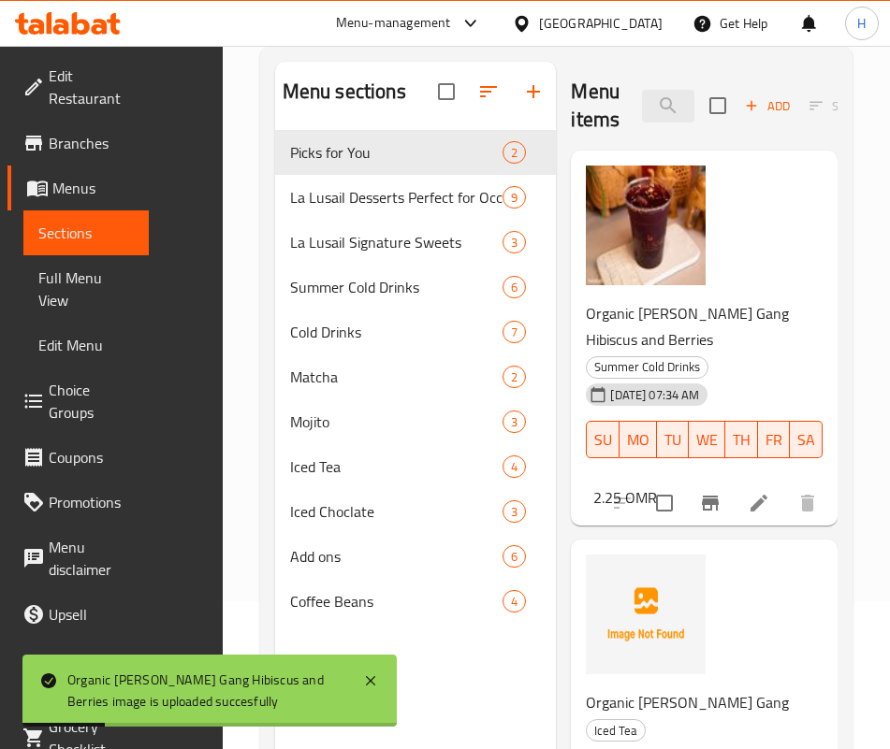
scroll to position [122, 0]
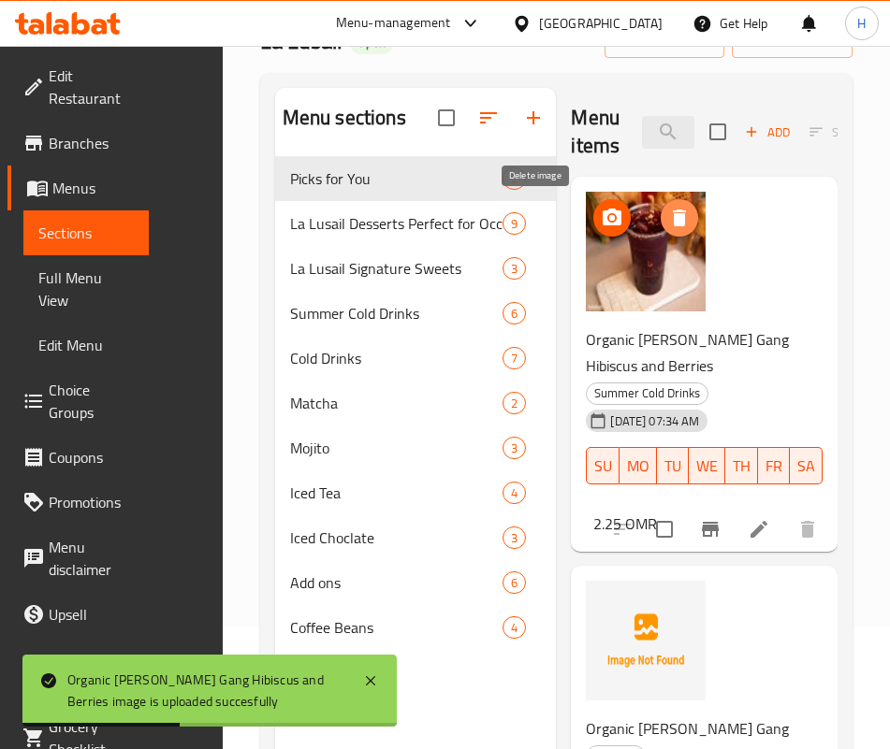
click at [673, 213] on icon "delete image" at bounding box center [679, 218] width 13 height 17
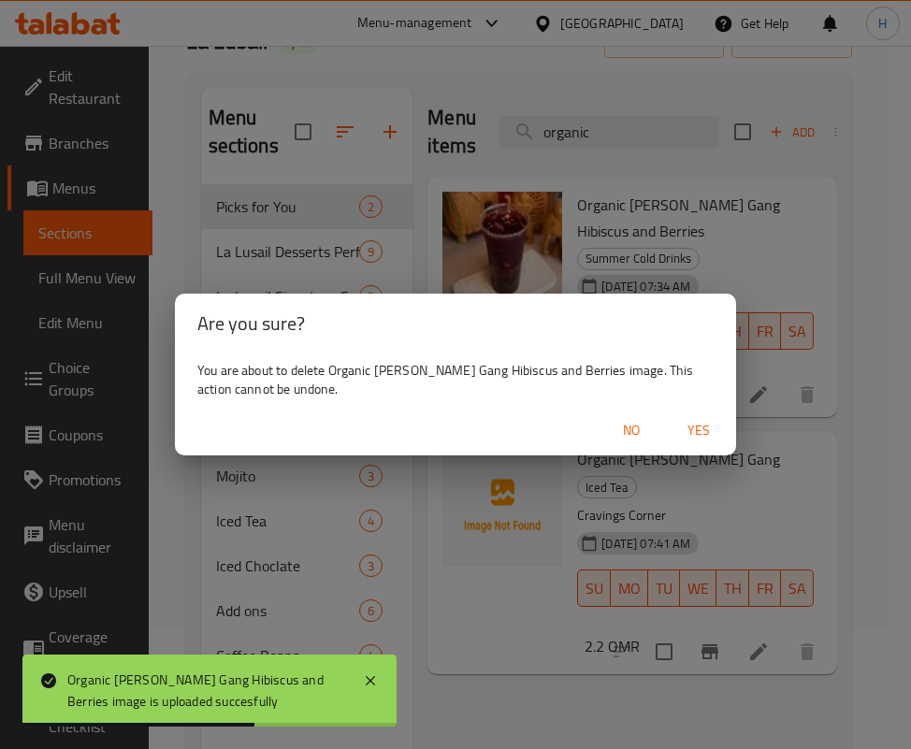
click at [703, 421] on span "Yes" at bounding box center [698, 430] width 45 height 23
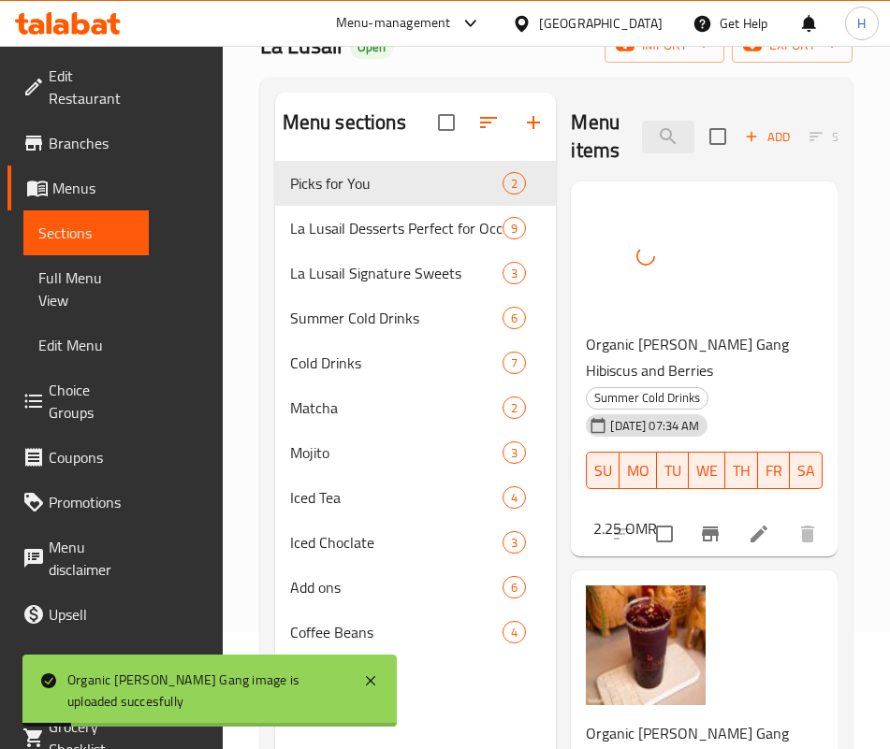
scroll to position [0, 0]
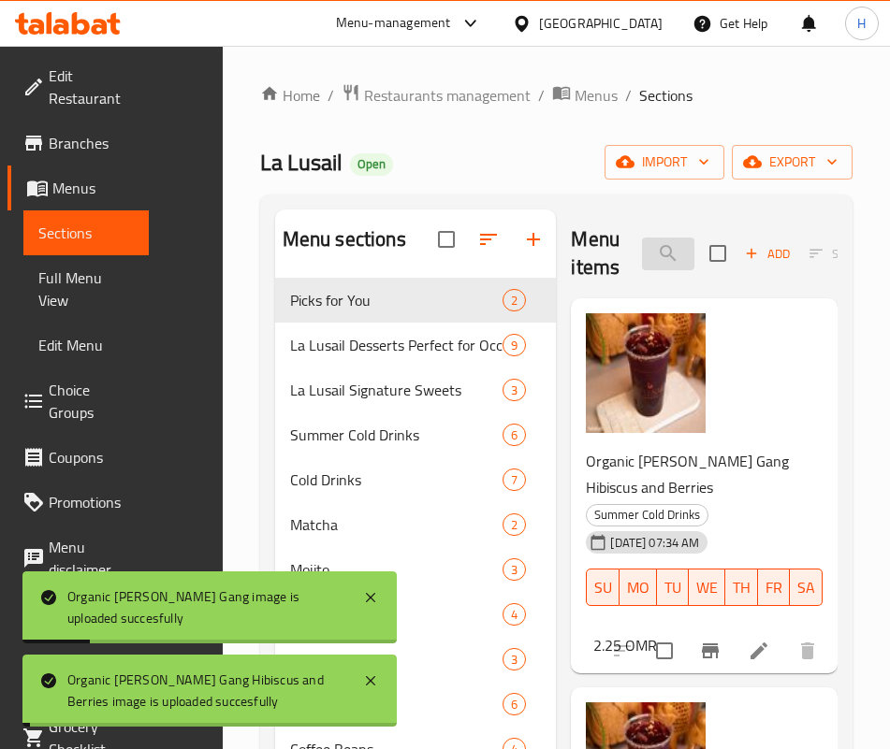
click at [642, 239] on input "organic" at bounding box center [668, 254] width 52 height 33
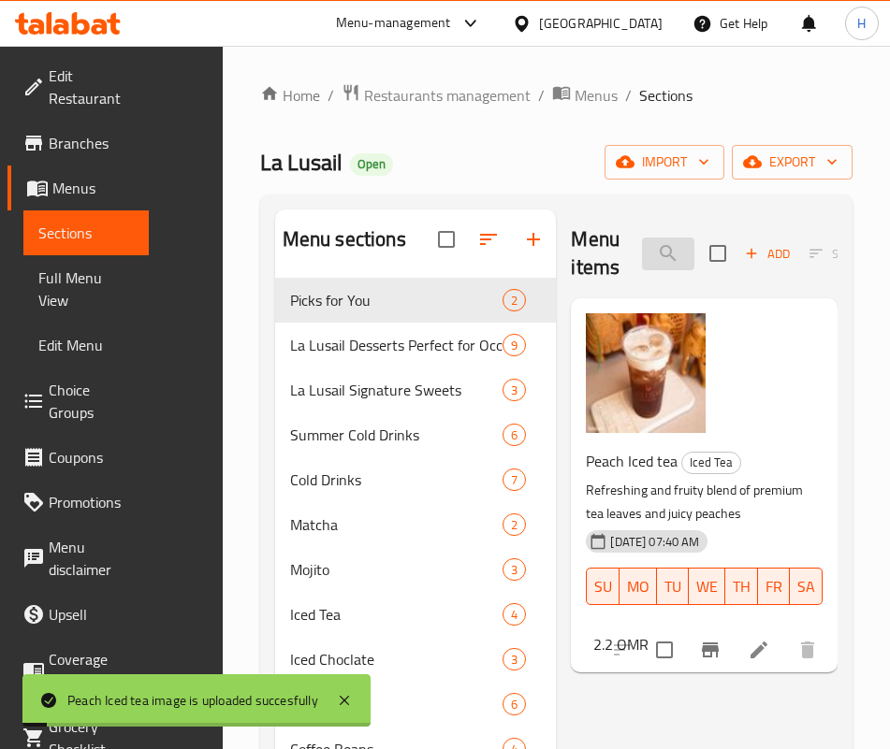
drag, startPoint x: 603, startPoint y: 242, endPoint x: 585, endPoint y: 253, distance: 21.4
click at [642, 253] on input "peach ic" at bounding box center [668, 254] width 52 height 33
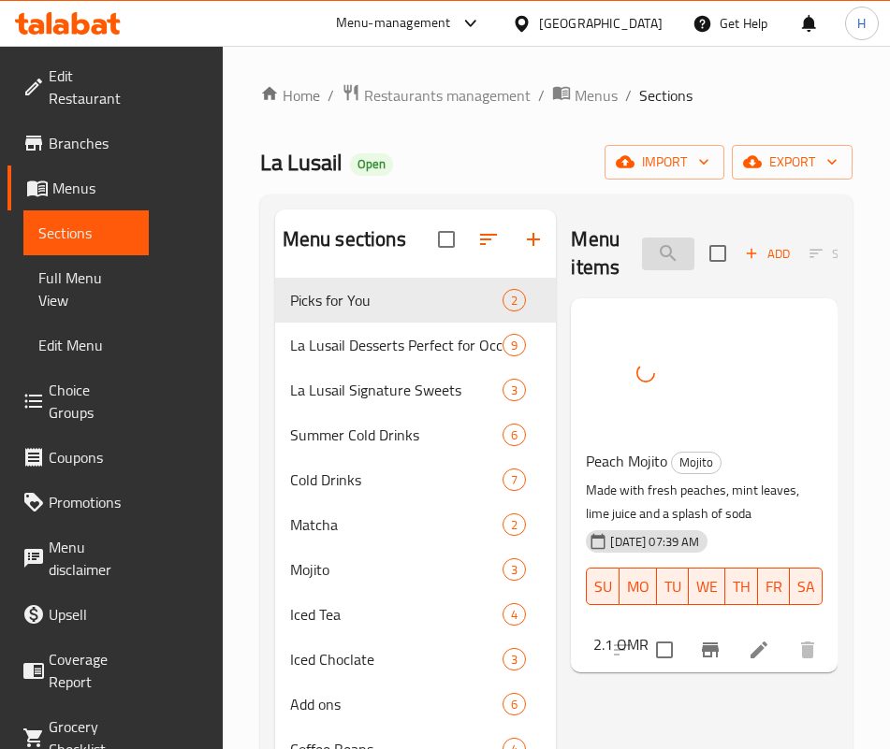
click at [642, 251] on input "peach m" at bounding box center [668, 254] width 52 height 33
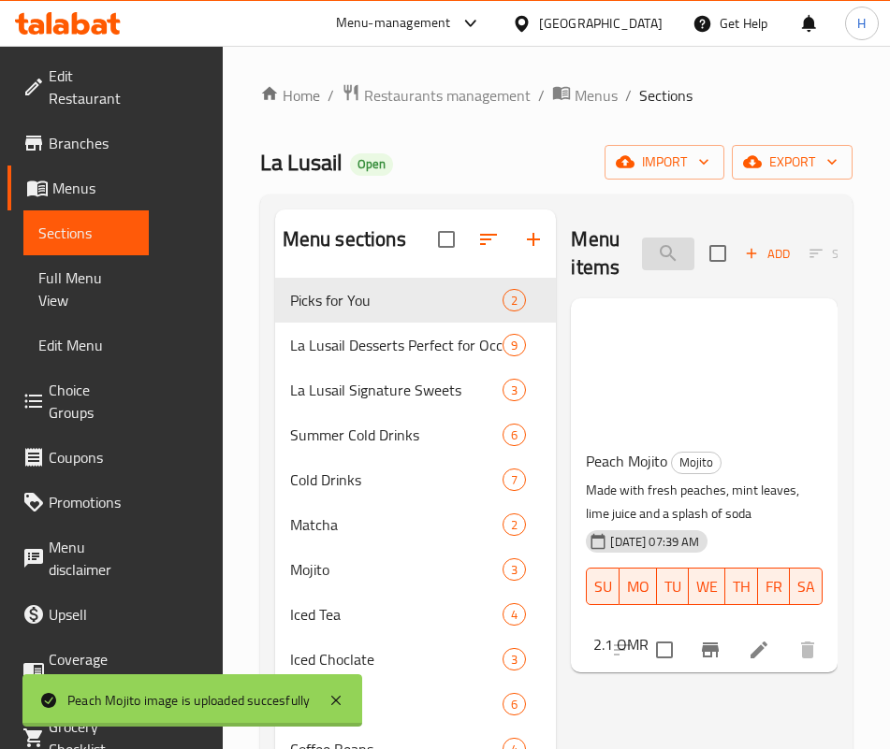
click at [642, 251] on input "peach m" at bounding box center [668, 254] width 52 height 33
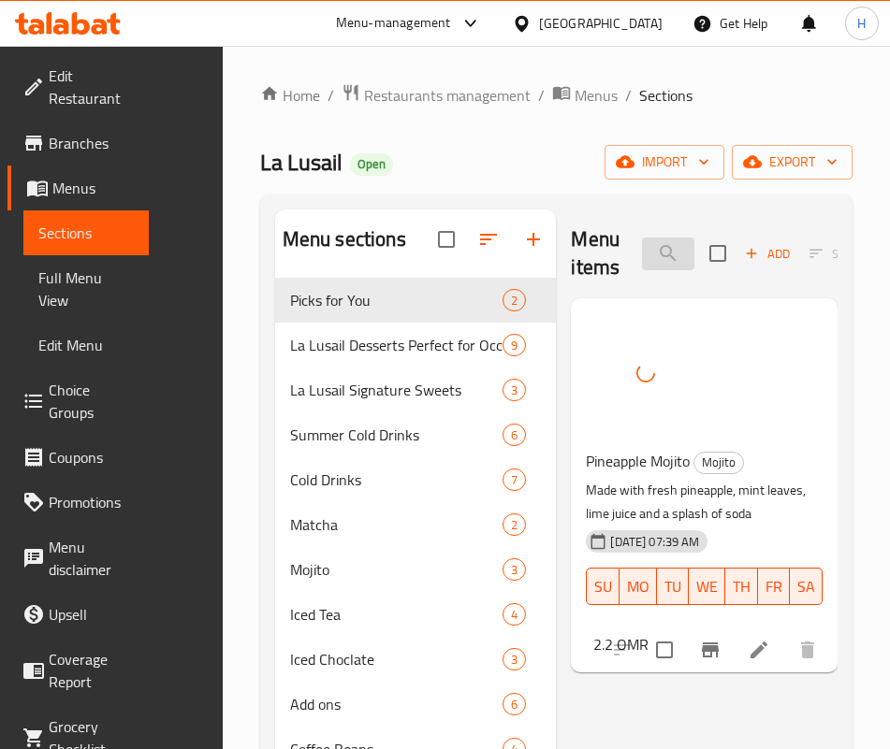
click at [642, 255] on input "pineapple m" at bounding box center [668, 254] width 52 height 33
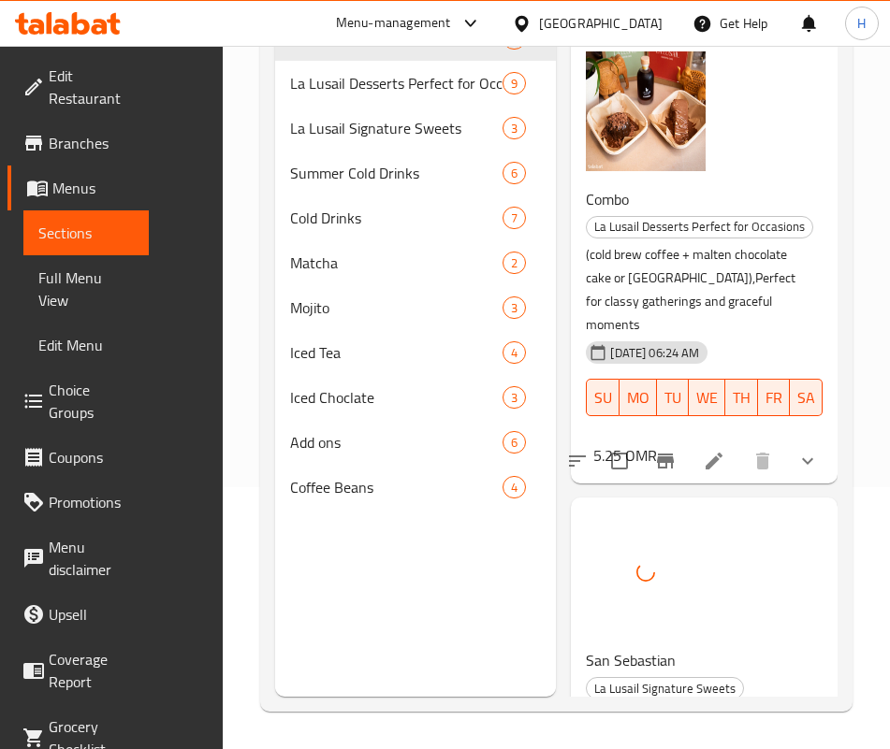
scroll to position [140, 0]
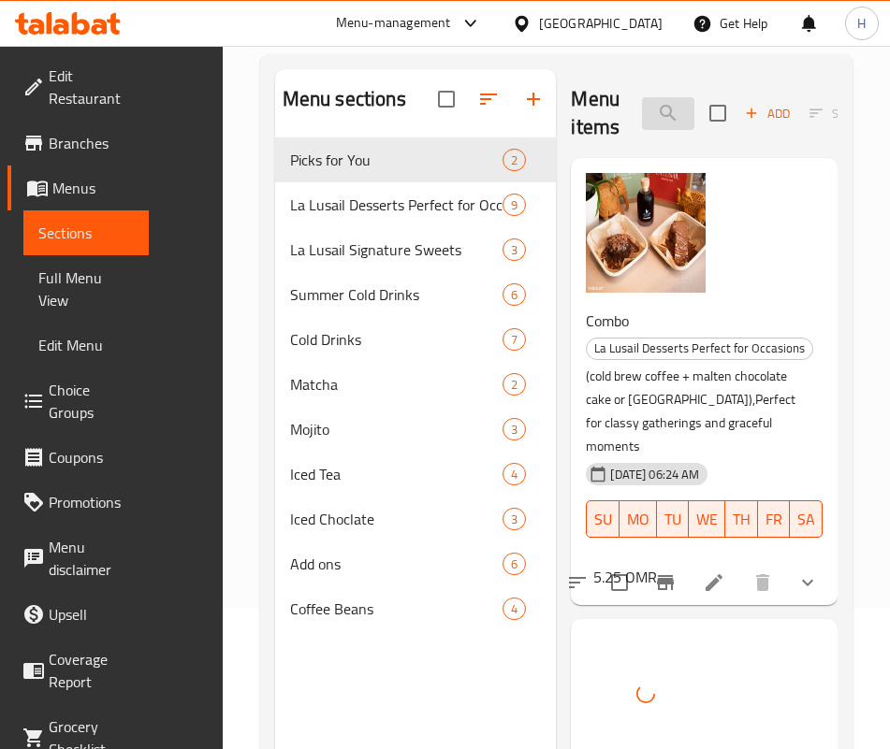
click at [642, 119] on input "san seb" at bounding box center [668, 113] width 52 height 33
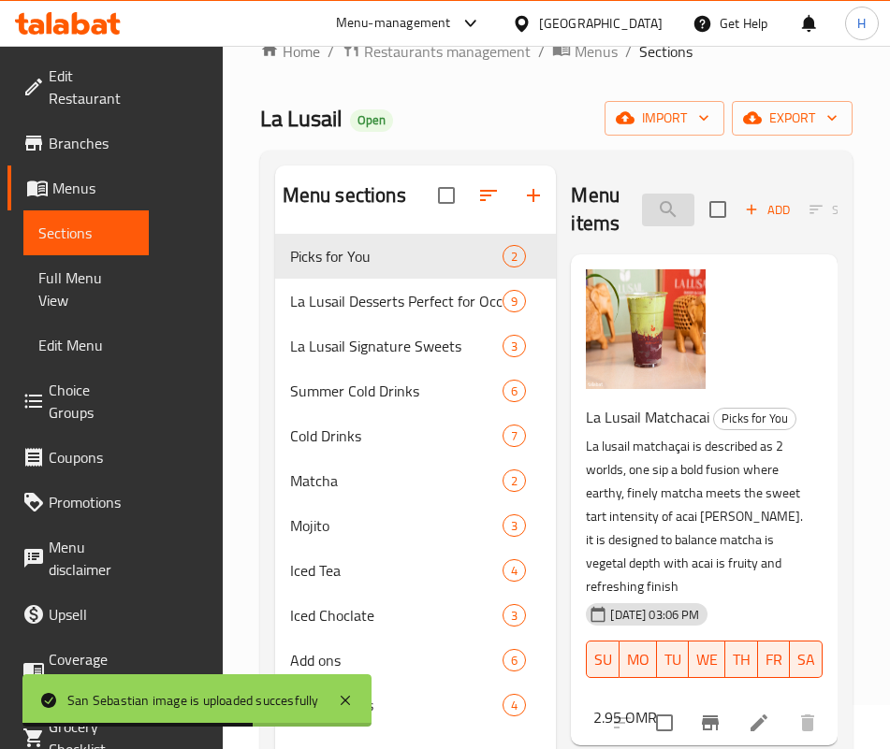
scroll to position [0, 0]
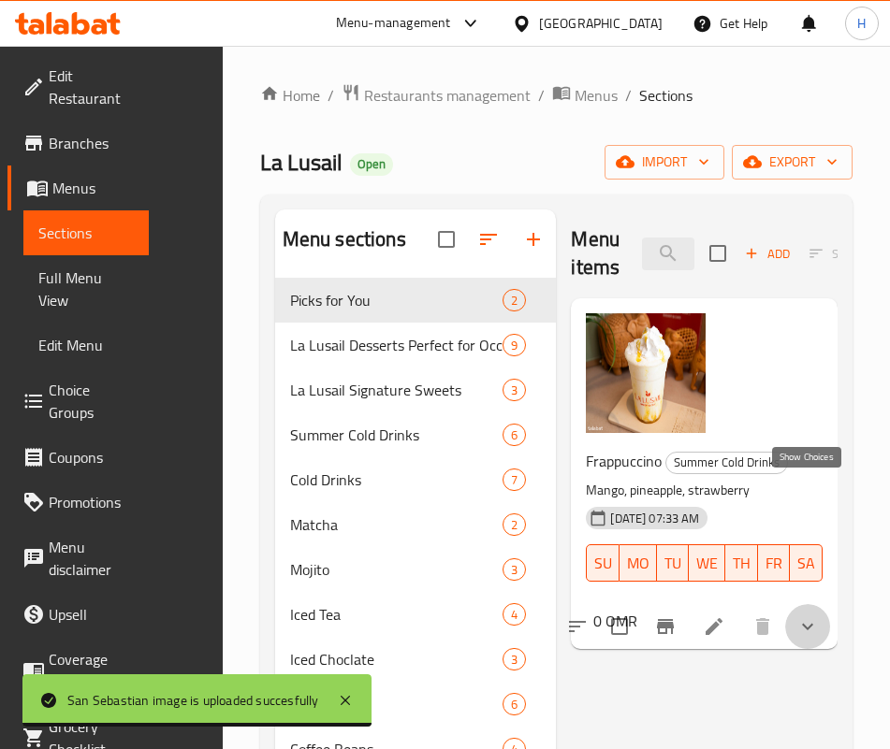
click at [811, 624] on icon "show more" at bounding box center [807, 627] width 11 height 7
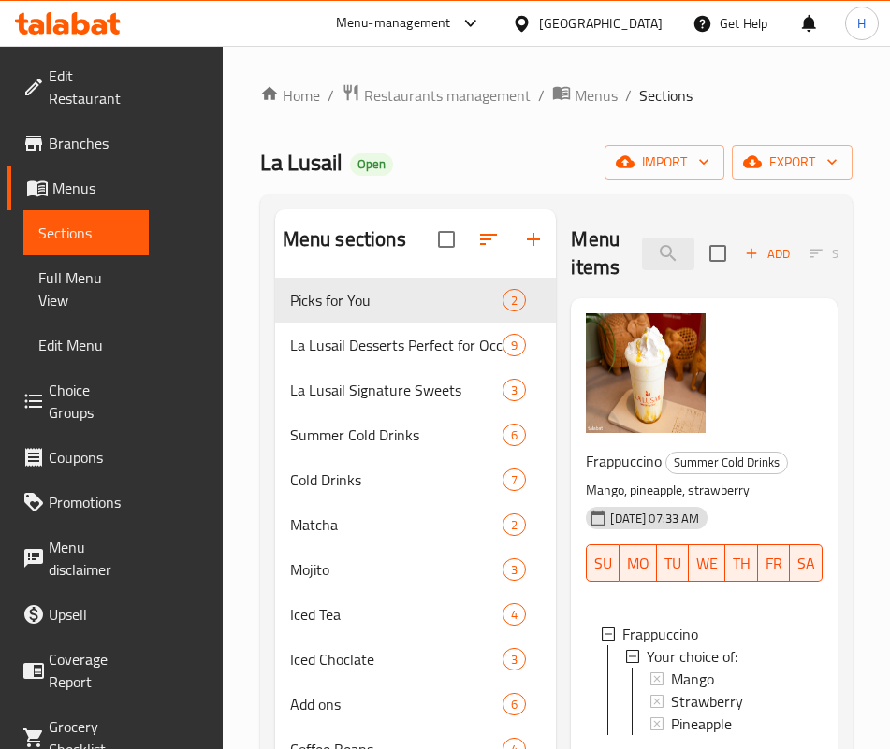
click at [621, 235] on div "Menu items frap Add Sort Manage items" at bounding box center [704, 254] width 267 height 89
click at [642, 245] on input "frap" at bounding box center [668, 254] width 52 height 33
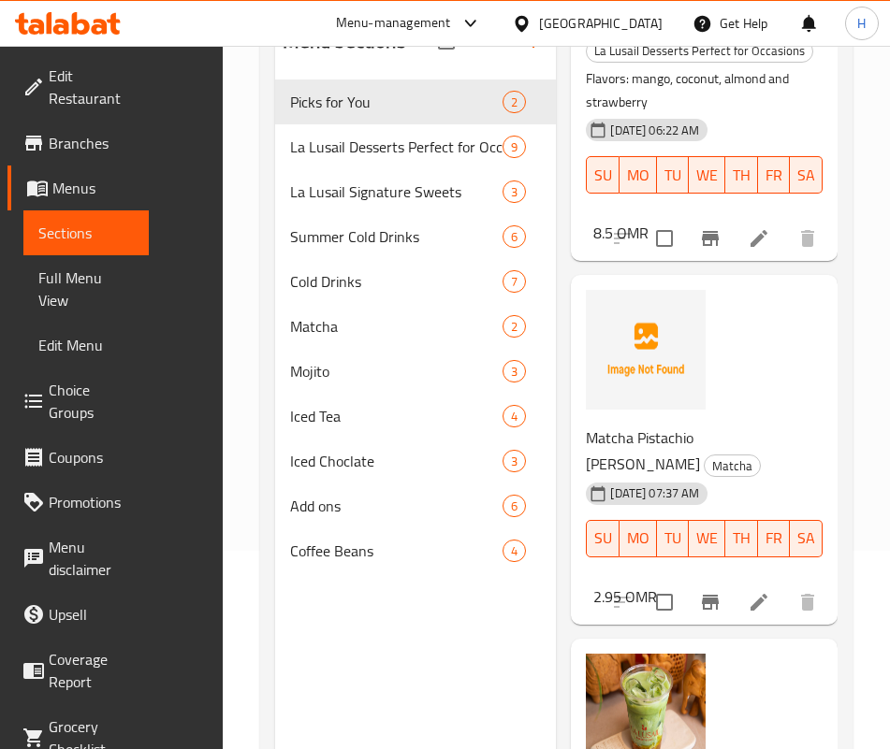
scroll to position [262, 0]
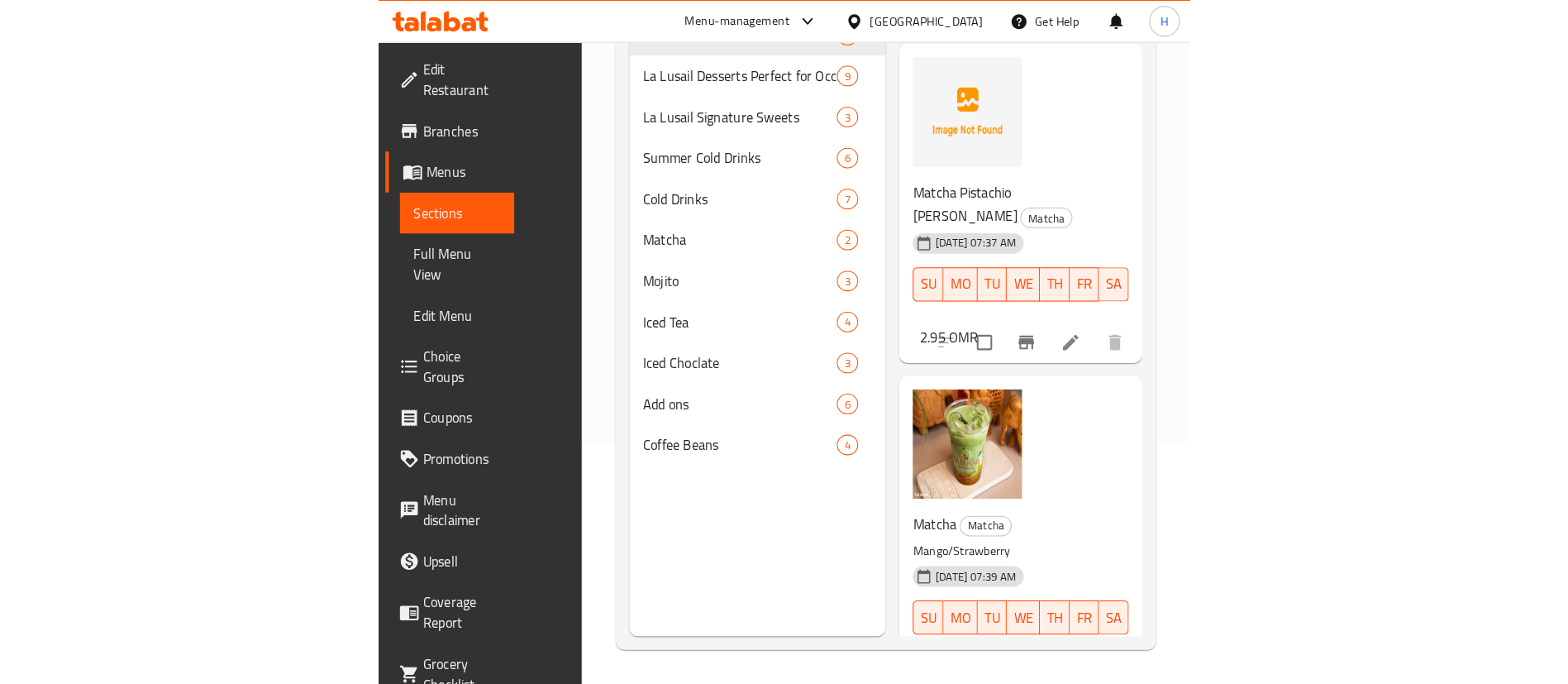
scroll to position [401, 0]
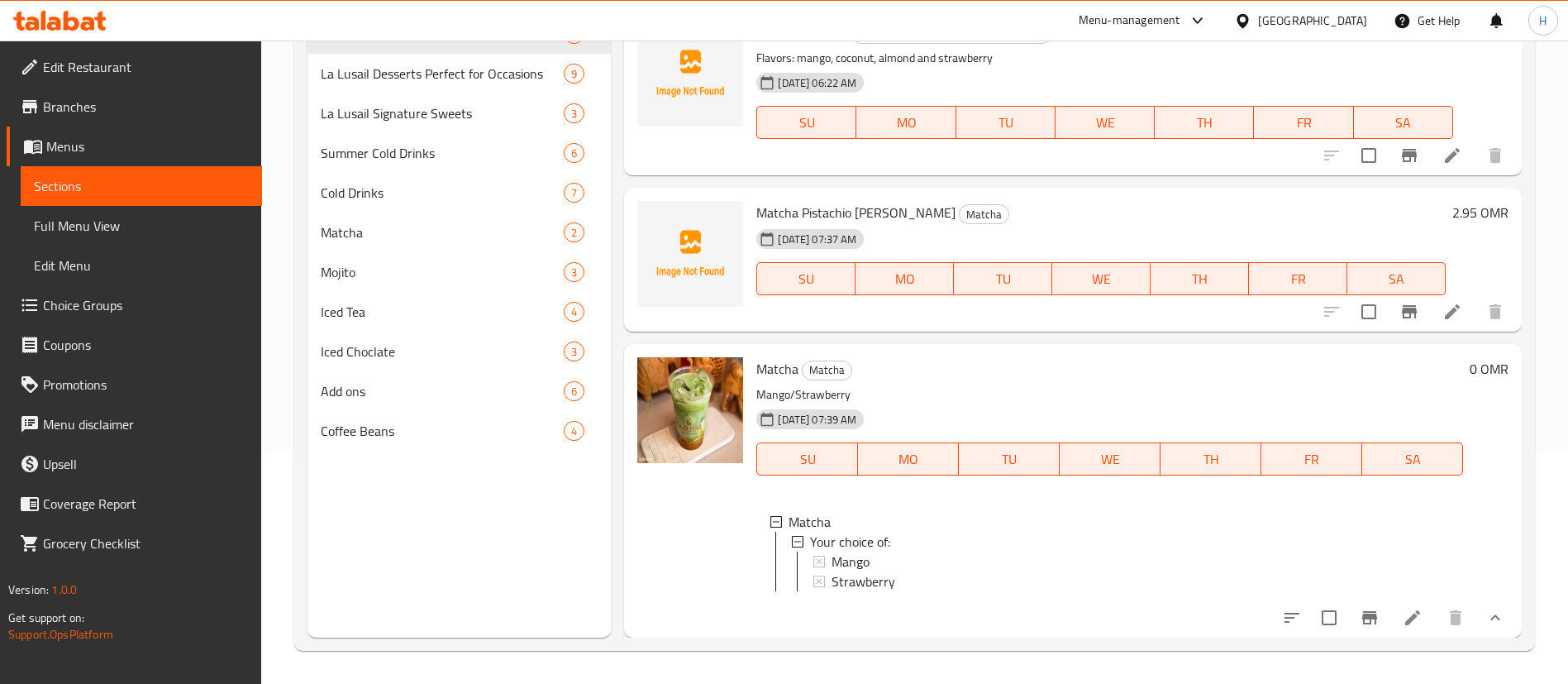
click at [980, 357] on h6 "Matcha Matcha" at bounding box center [1110, 369] width 707 height 23
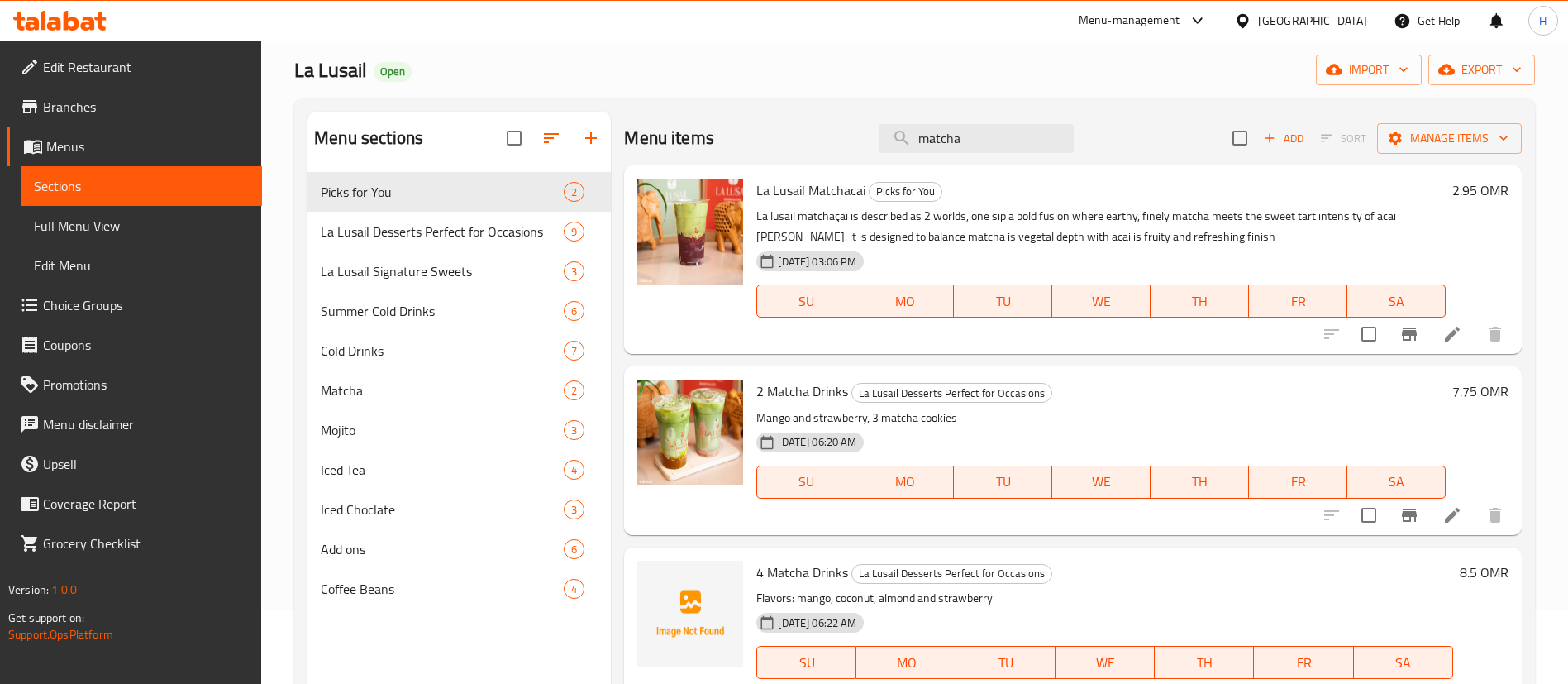
scroll to position [0, 0]
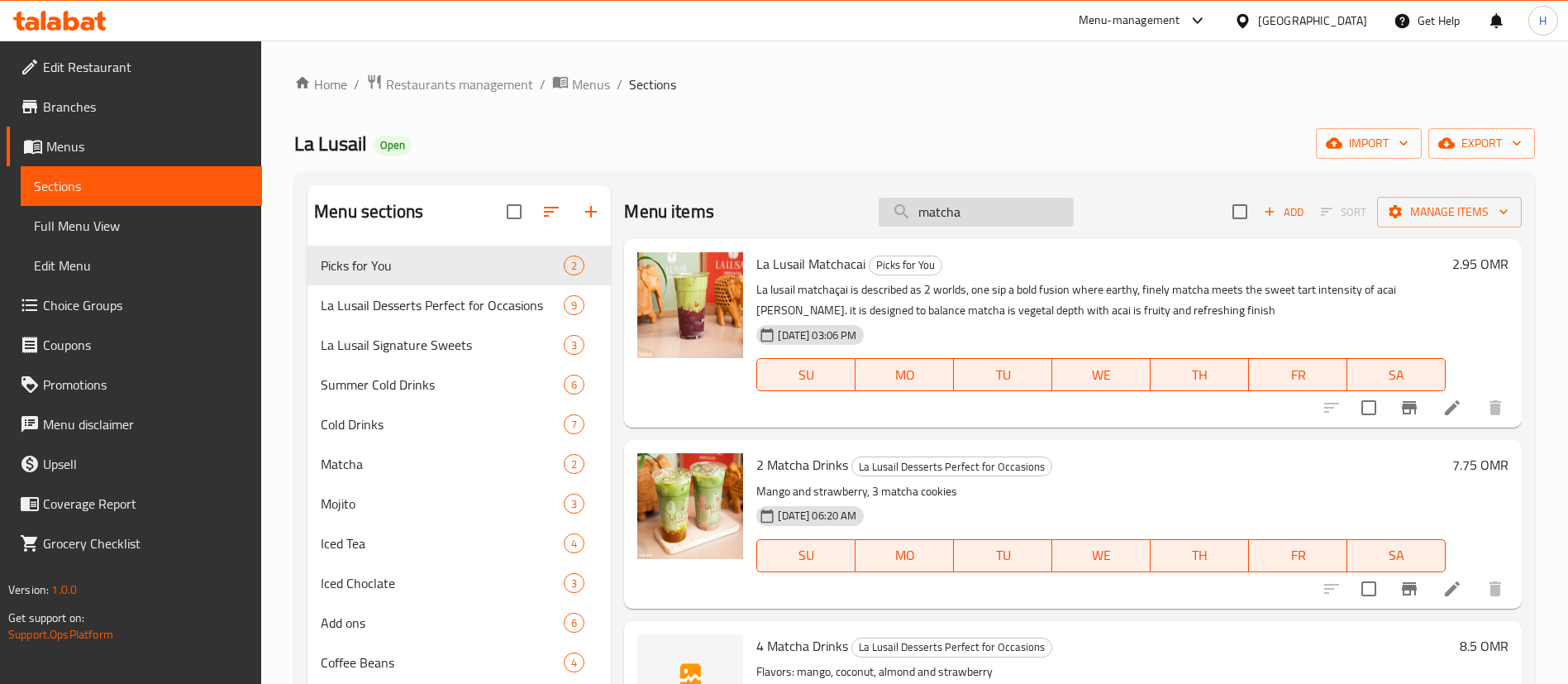
click at [1059, 206] on input "matcha" at bounding box center [976, 212] width 195 height 29
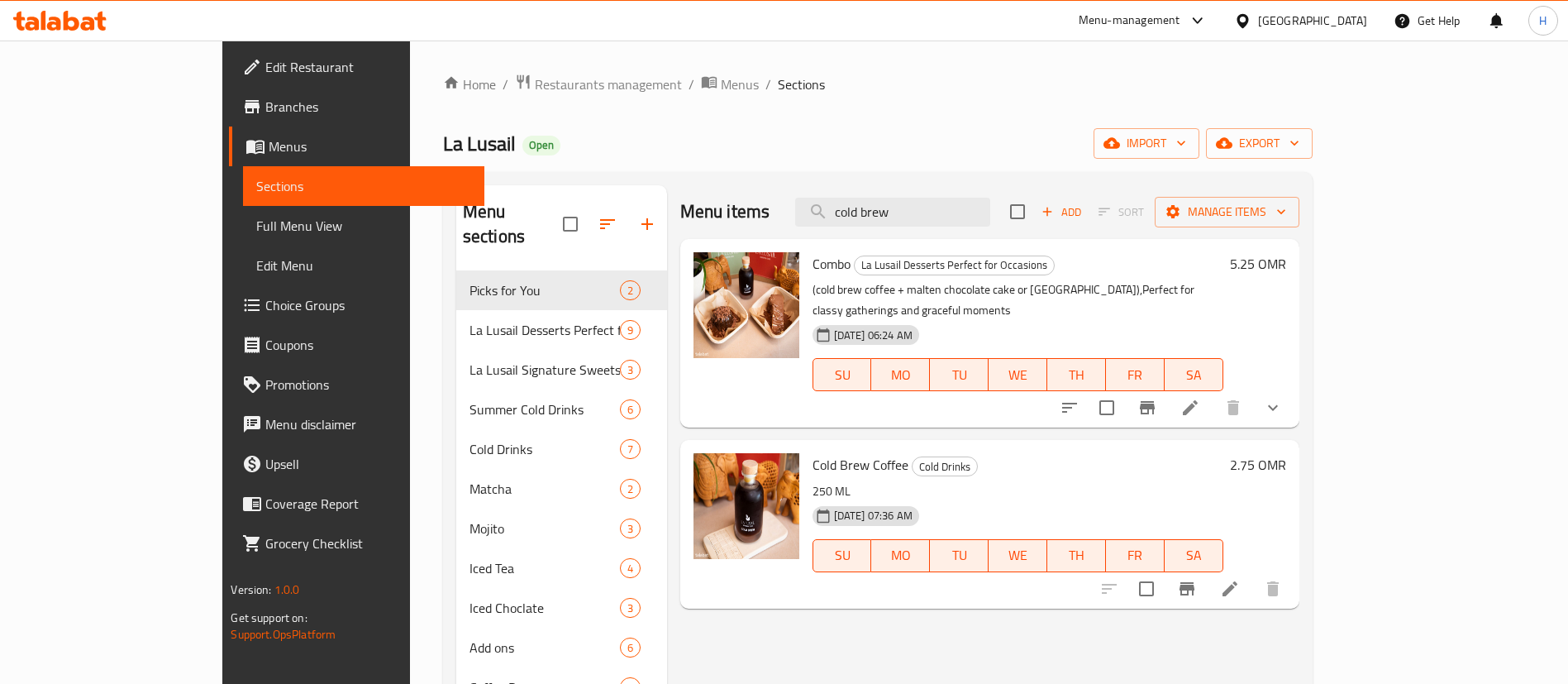
type input "cold brew"
drag, startPoint x: 1128, startPoint y: 456, endPoint x: 1120, endPoint y: 497, distance: 41.8
click at [1128, 456] on div "Cold Brew Coffee Cold Drinks 250 ML 31-07-2025 07:36 AM SU MO TU WE TH FR SA" at bounding box center [1018, 523] width 424 height 155
click at [1040, 675] on div "Menu items cold brew Add Sort Manage items Combo La Lusail Desserts Perfect for…" at bounding box center [984, 528] width 633 height 684
click at [986, 605] on div "Menu items cold brew Add Sort Manage items Combo La Lusail Desserts Perfect for…" at bounding box center [984, 528] width 633 height 684
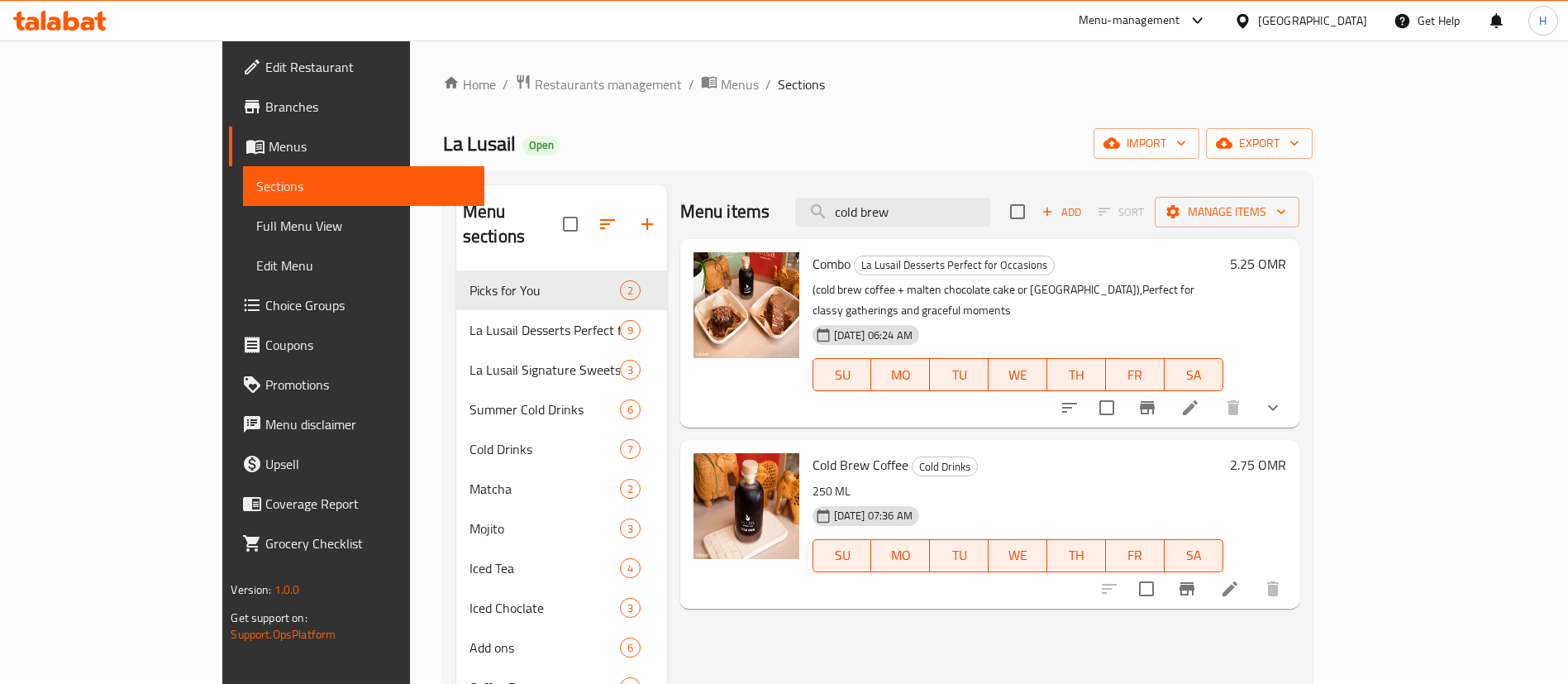
click at [1351, 21] on div "Oman" at bounding box center [1313, 20] width 109 height 19
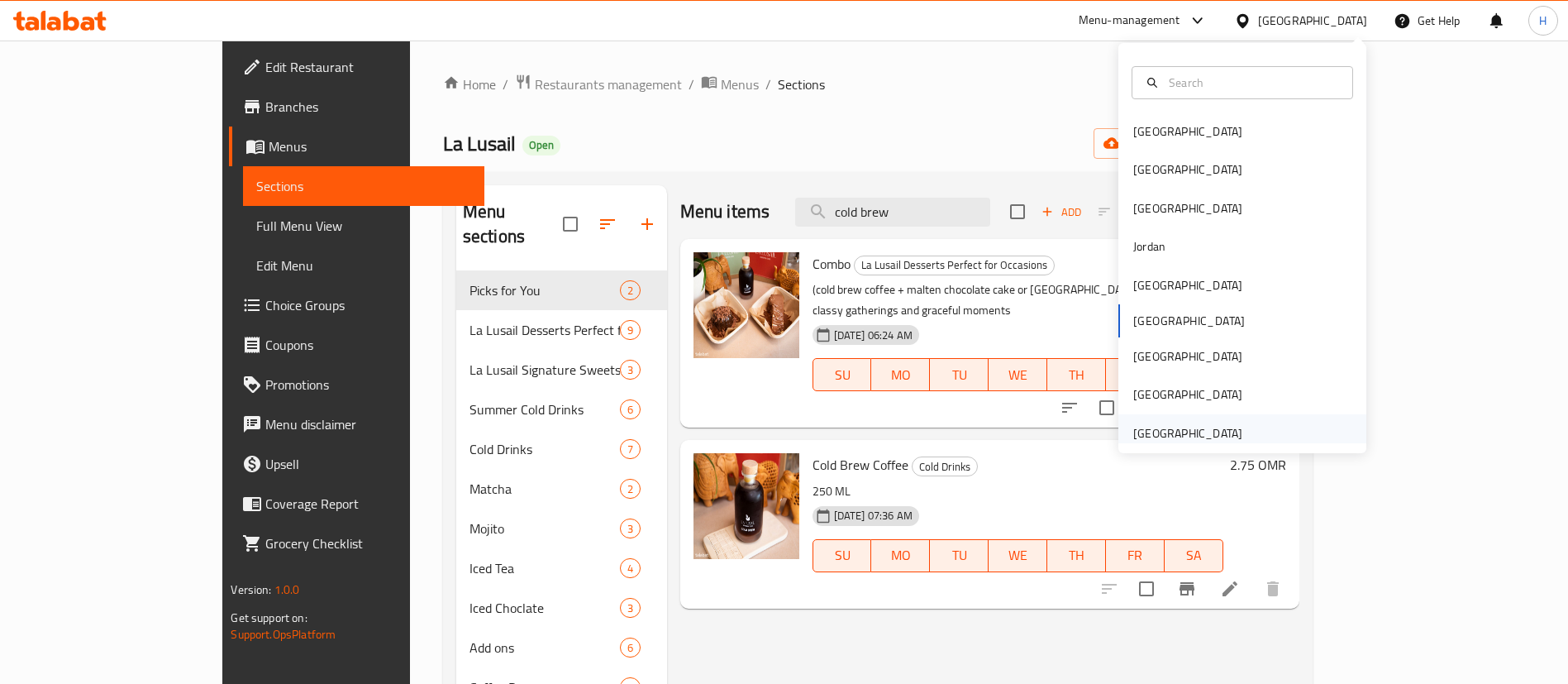
click at [1191, 437] on div "[GEOGRAPHIC_DATA]" at bounding box center [1187, 433] width 109 height 19
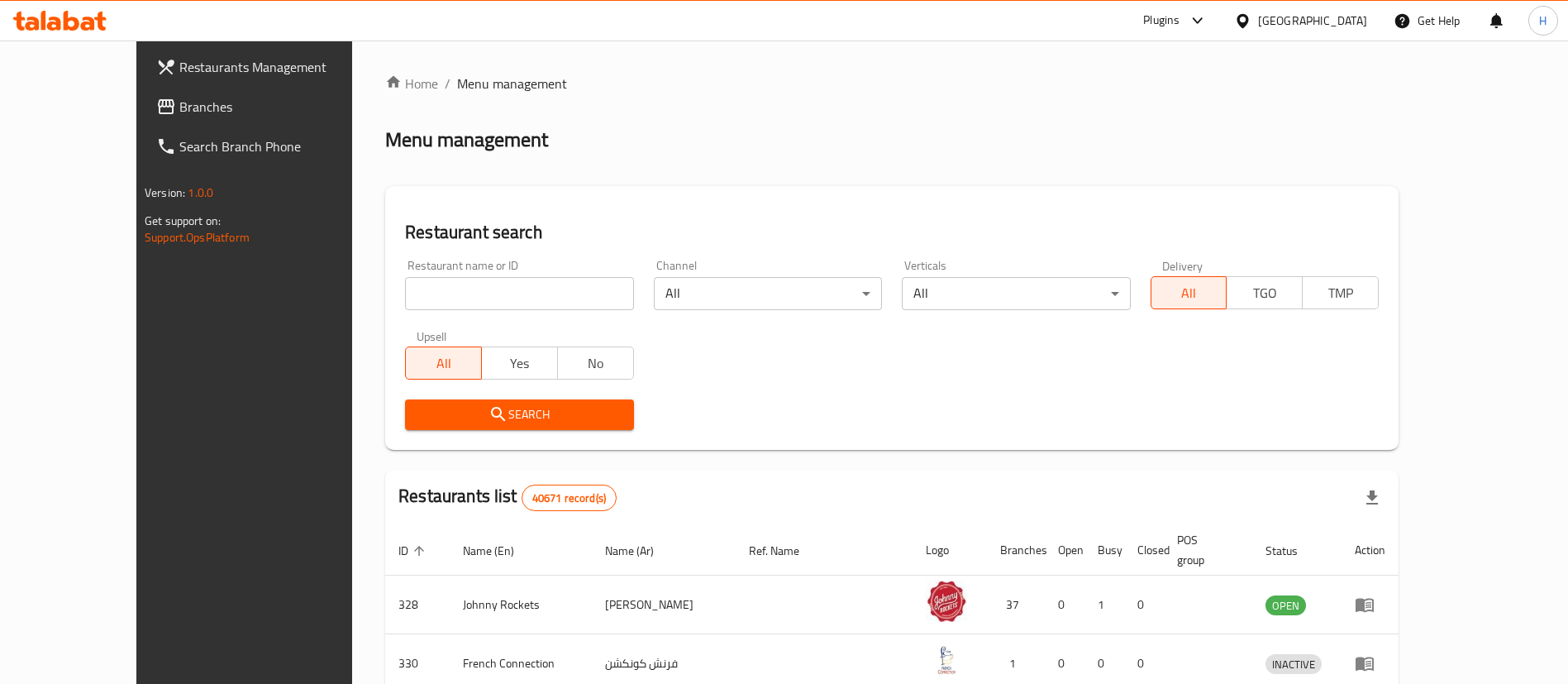
click at [179, 111] on span "Branches" at bounding box center [282, 106] width 206 height 19
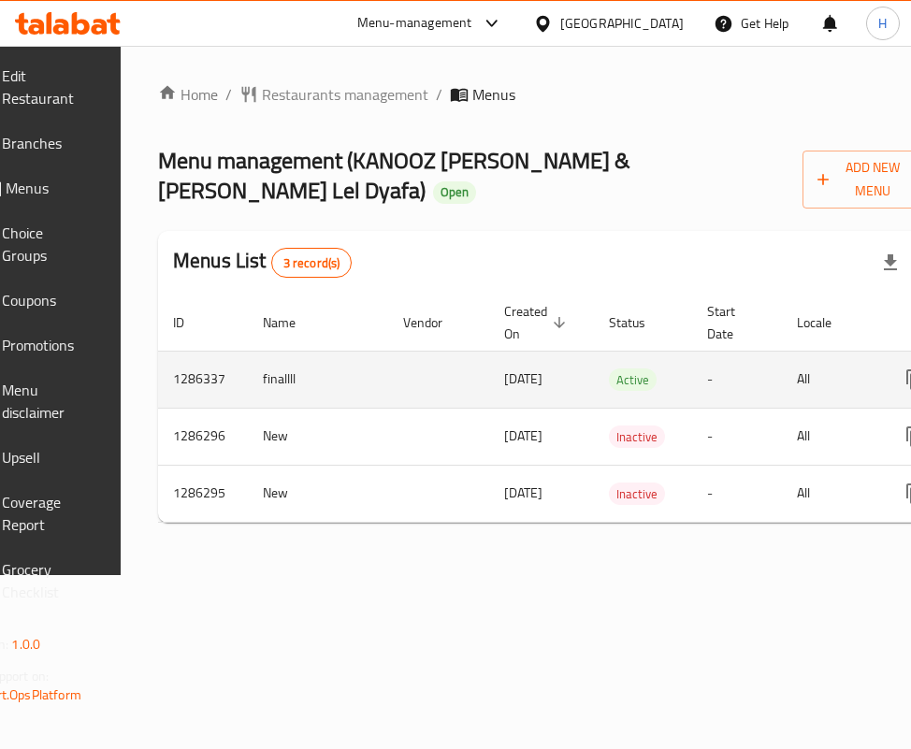
click at [862, 384] on td "All" at bounding box center [830, 379] width 96 height 57
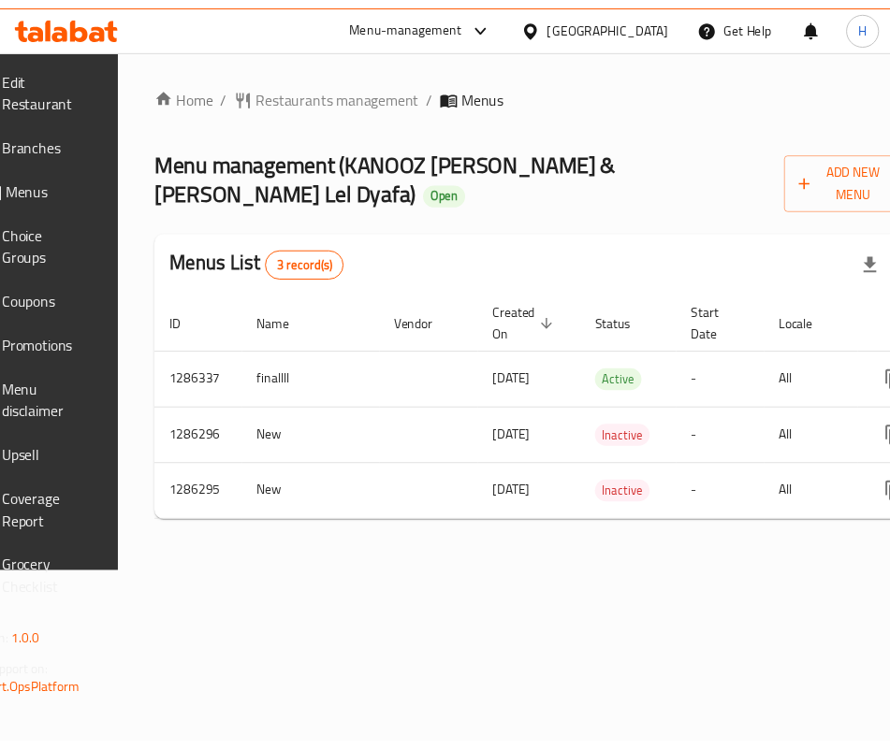
scroll to position [0, 245]
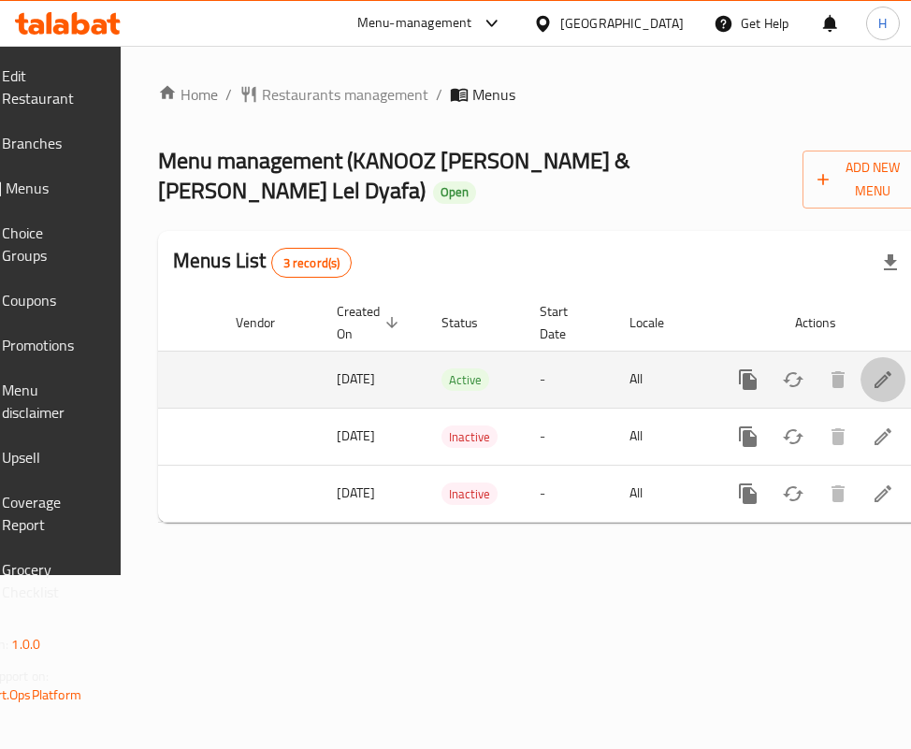
click at [872, 373] on icon "enhanced table" at bounding box center [883, 380] width 22 height 22
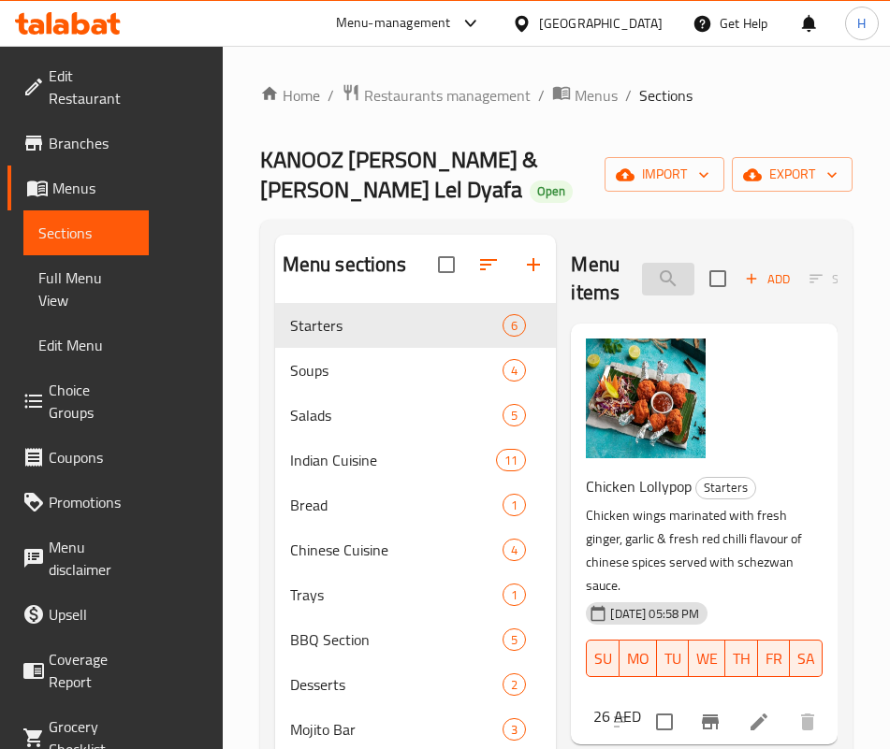
click at [642, 272] on input "search" at bounding box center [668, 279] width 52 height 33
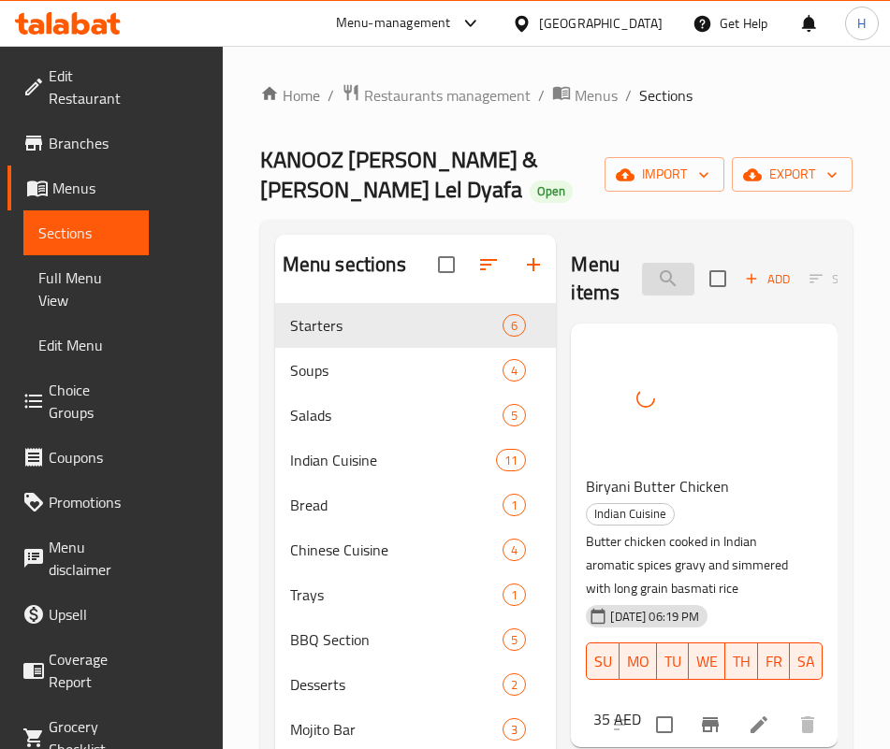
click at [642, 280] on input "butter ch" at bounding box center [668, 279] width 52 height 33
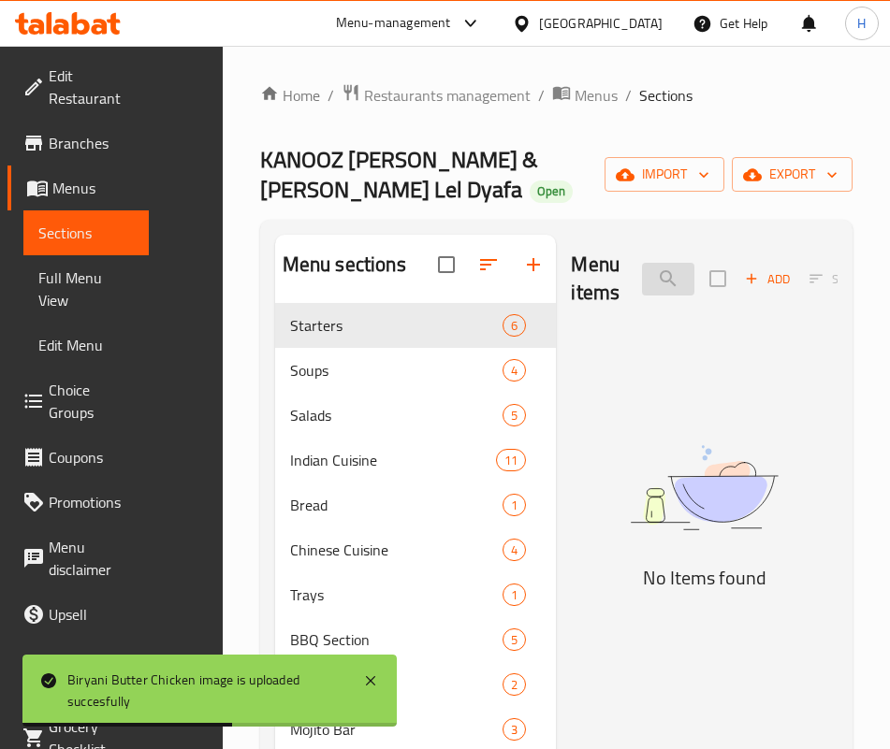
type input "b"
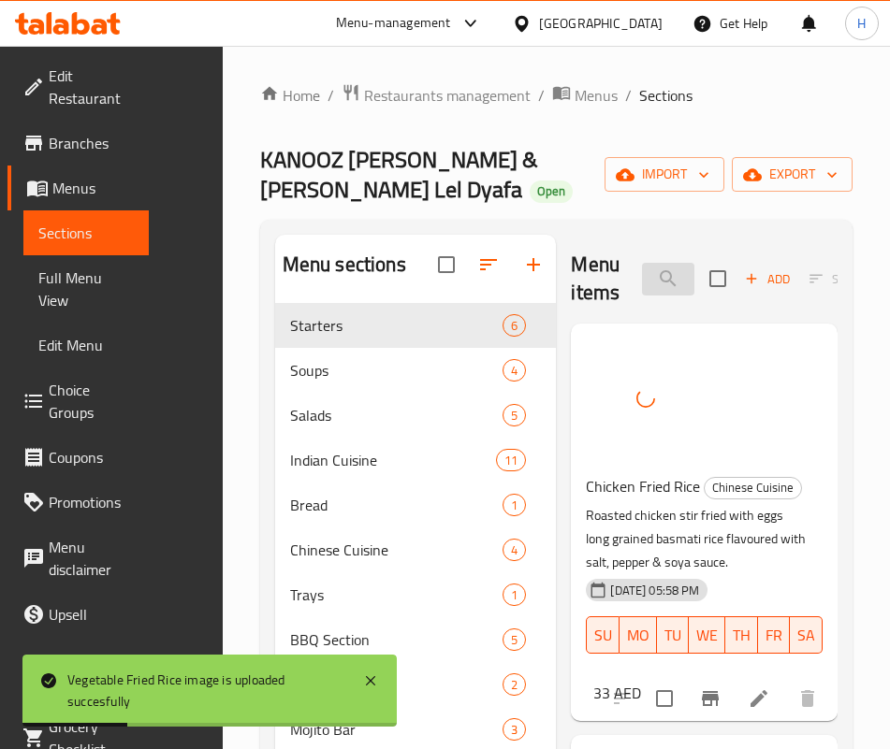
click at [659, 267] on input "fried rice" at bounding box center [668, 279] width 52 height 33
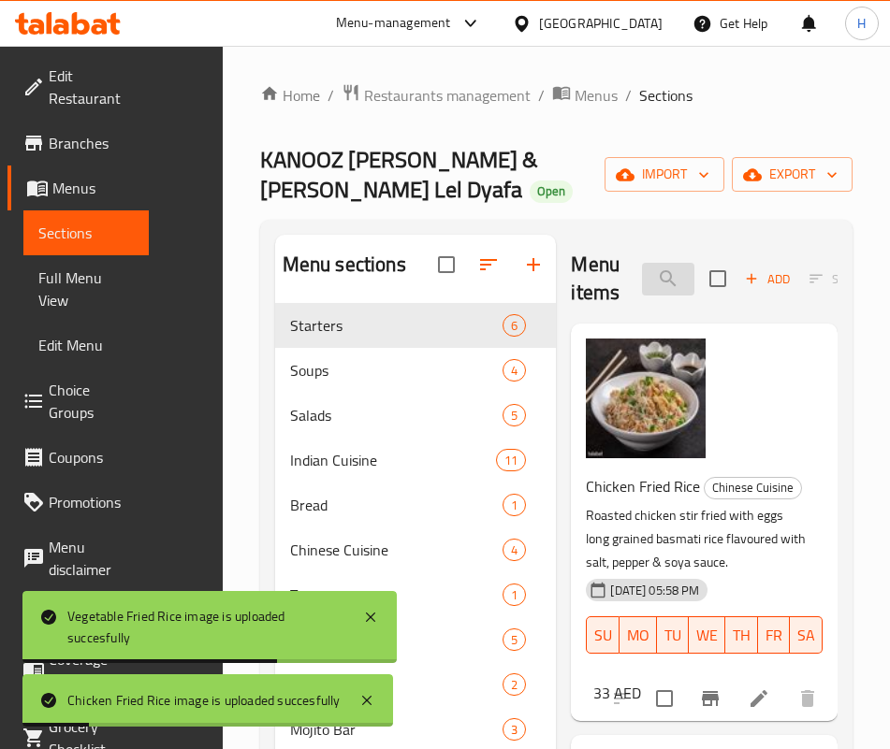
type input "manch"
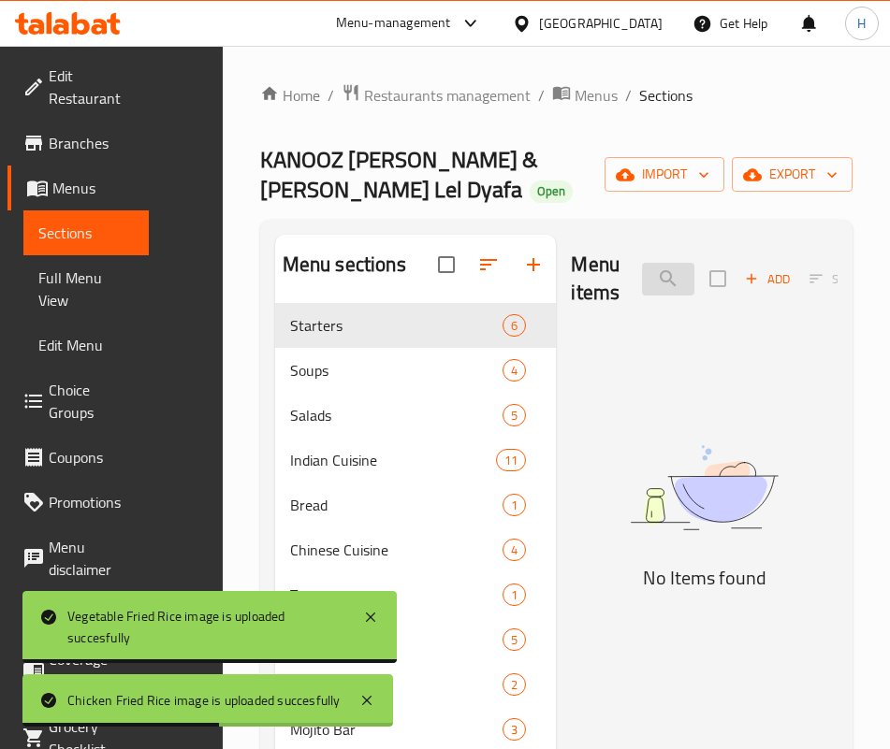
click at [656, 278] on input "manch" at bounding box center [668, 279] width 52 height 33
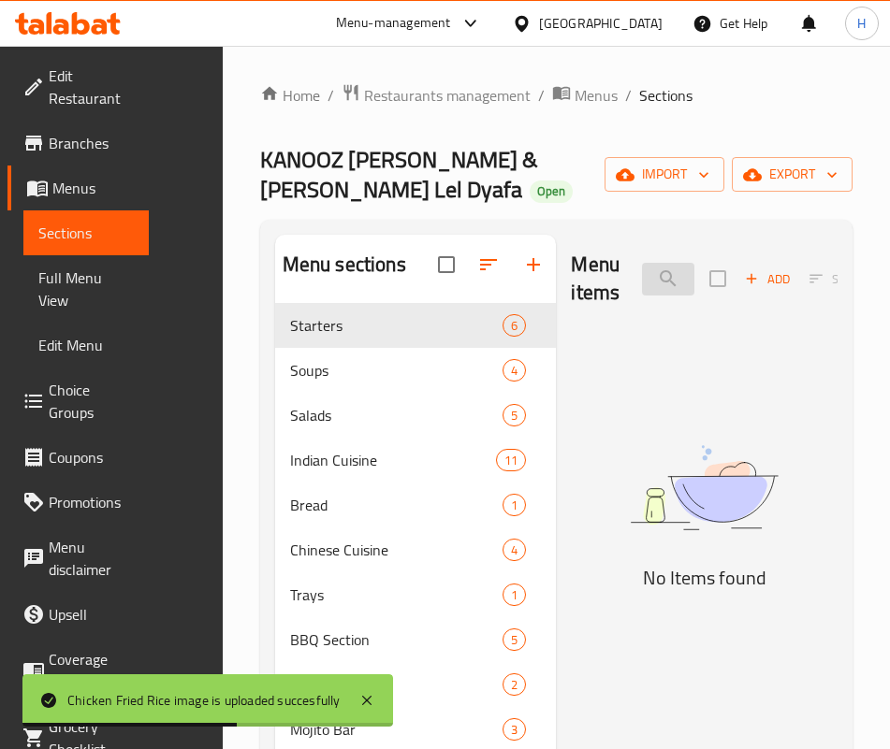
click at [656, 278] on input "manch" at bounding box center [668, 279] width 52 height 33
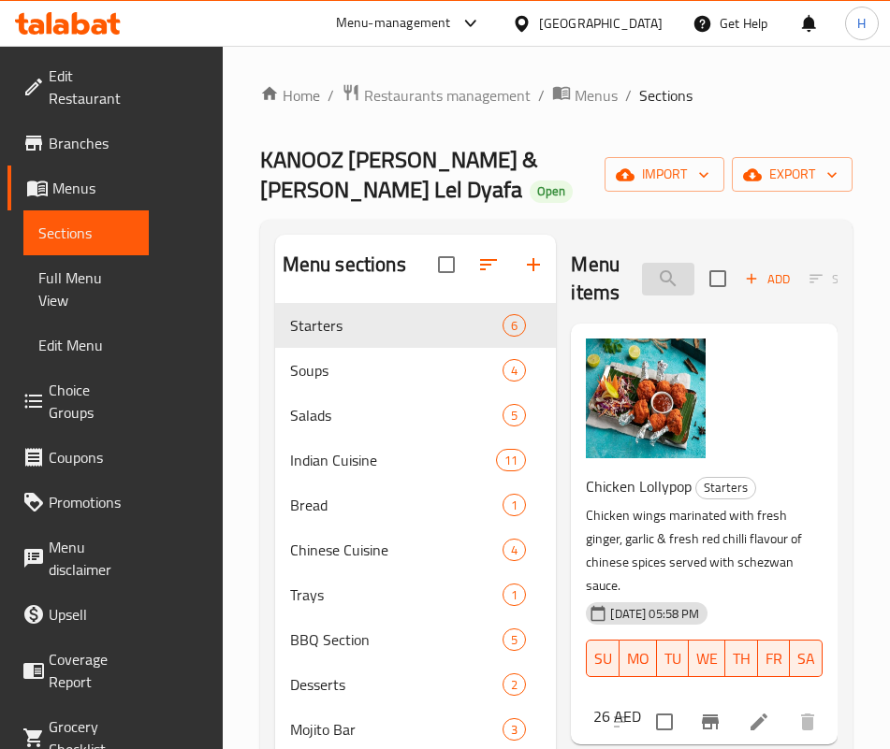
click at [642, 288] on input "chicken" at bounding box center [668, 279] width 52 height 33
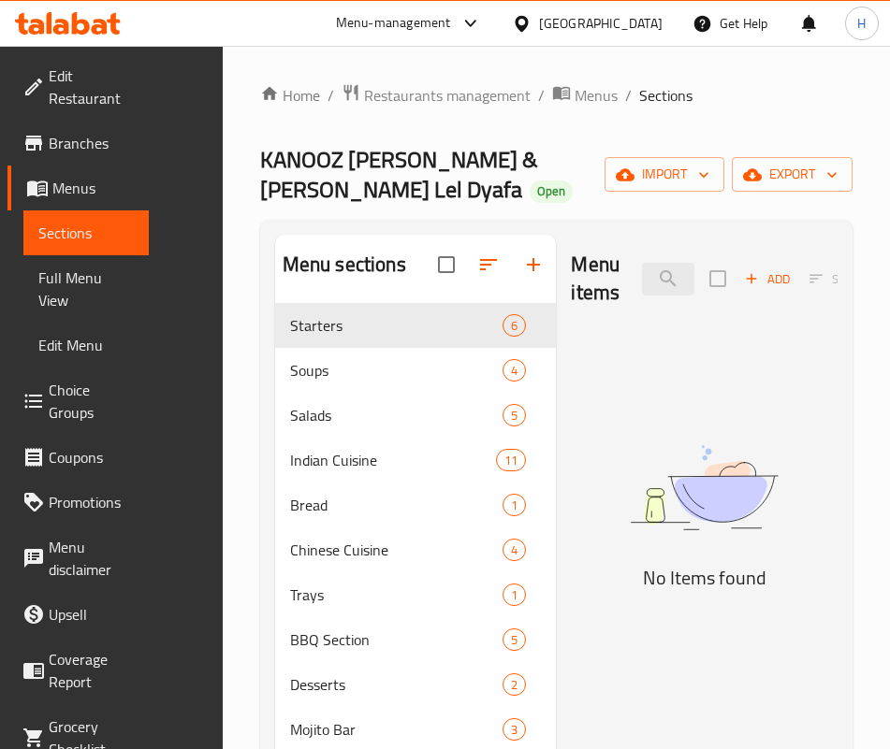
drag, startPoint x: 629, startPoint y: 581, endPoint x: 617, endPoint y: 477, distance: 104.4
click at [630, 558] on img at bounding box center [704, 487] width 267 height 141
click at [642, 268] on input "مانشو" at bounding box center [668, 279] width 52 height 33
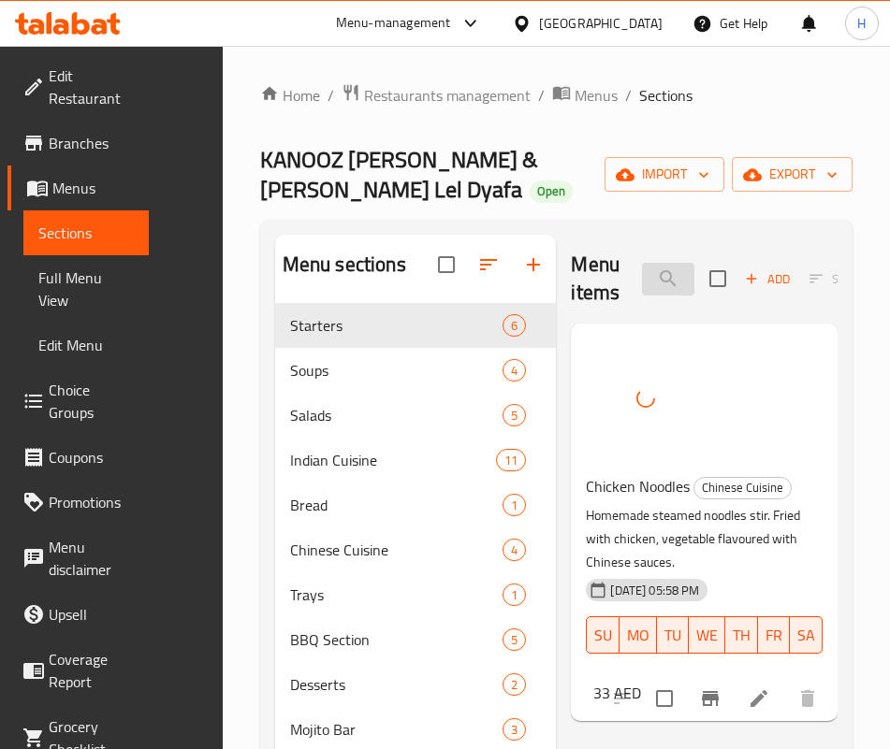
click at [642, 282] on input "chicken n" at bounding box center [668, 279] width 52 height 33
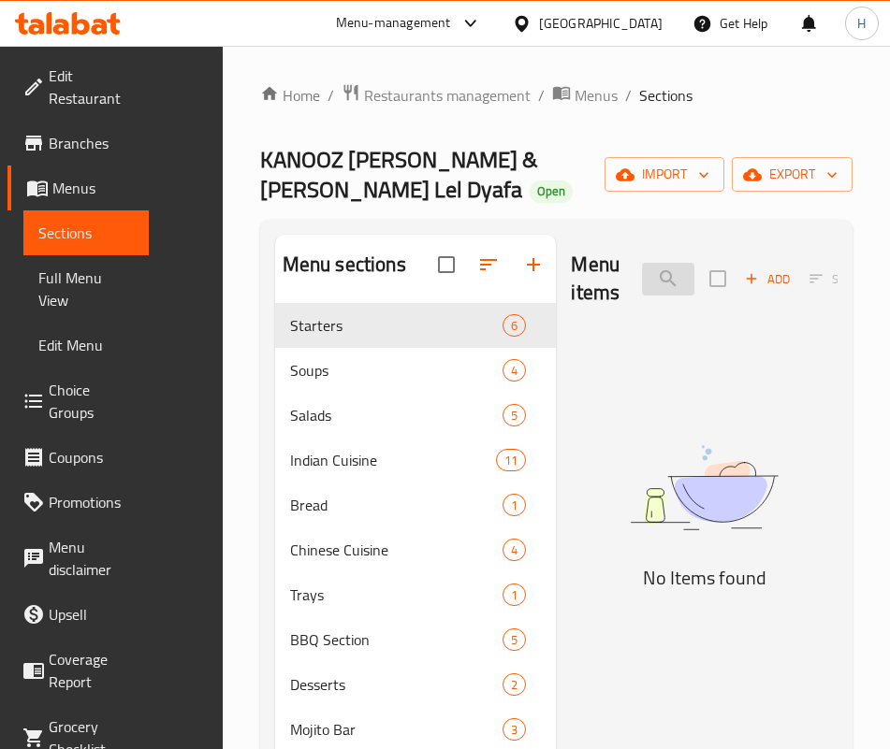
click at [642, 282] on input "sukk" at bounding box center [668, 279] width 52 height 33
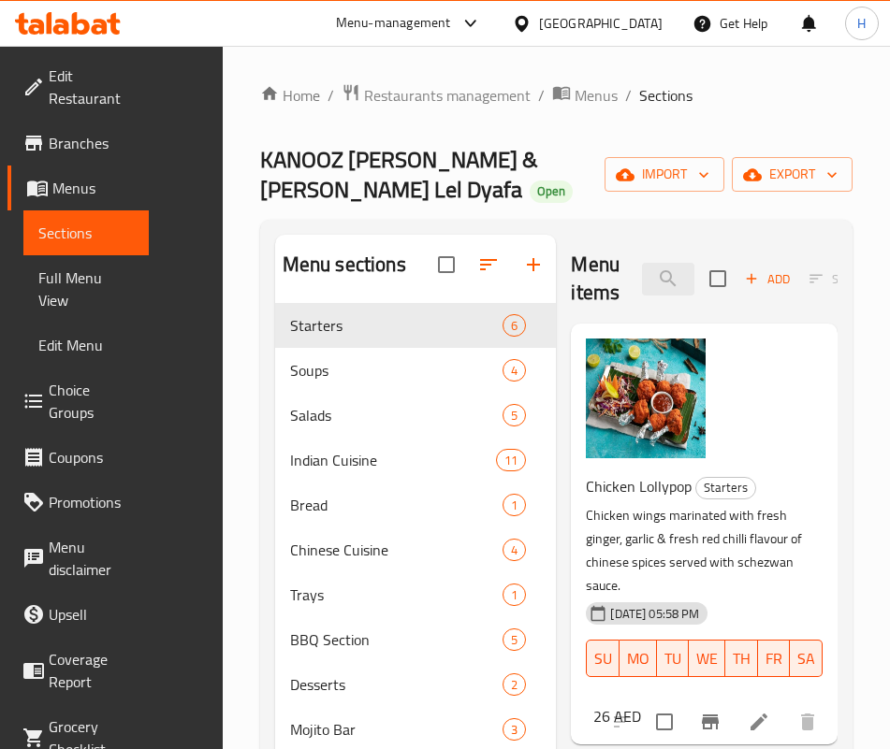
click at [744, 485] on h6 "Chicken Lollypop Starters" at bounding box center [697, 486] width 222 height 26
click at [642, 295] on input "ch" at bounding box center [668, 279] width 52 height 33
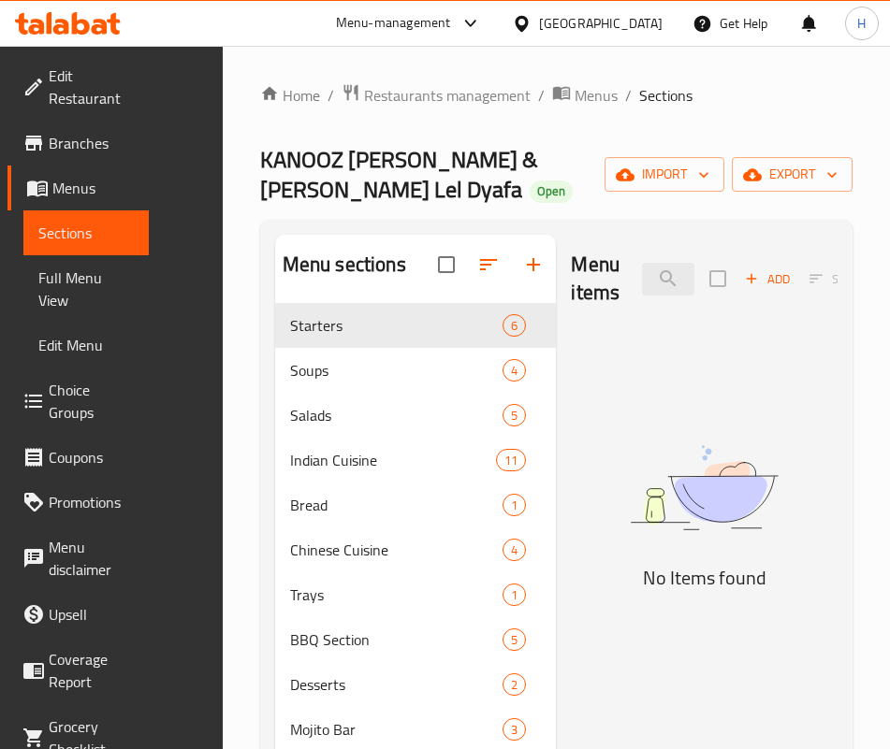
click at [746, 506] on img at bounding box center [704, 487] width 267 height 141
click at [642, 280] on input "suk" at bounding box center [668, 279] width 52 height 33
click at [571, 516] on img at bounding box center [704, 487] width 267 height 141
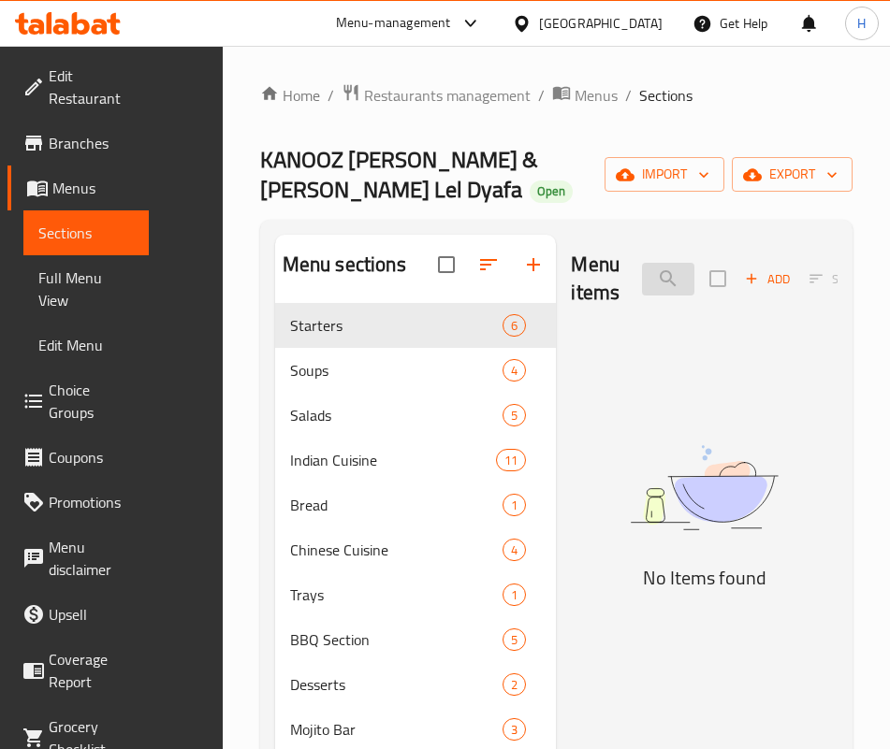
click at [642, 265] on input "taipai" at bounding box center [668, 279] width 52 height 33
click at [642, 279] on input "crab s" at bounding box center [668, 279] width 52 height 33
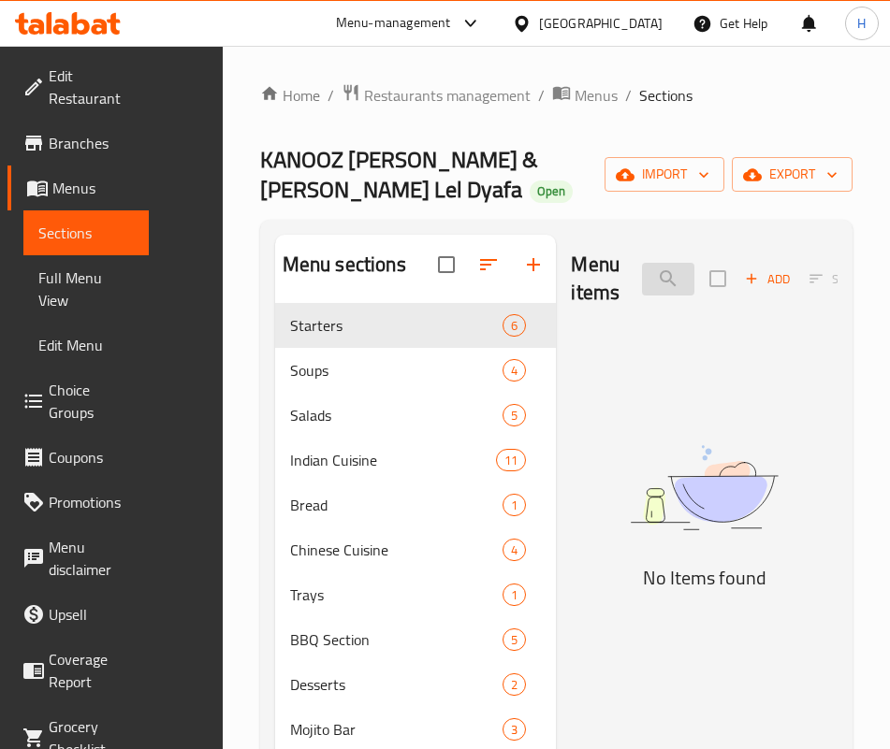
click at [642, 279] on input "crab s" at bounding box center [668, 279] width 52 height 33
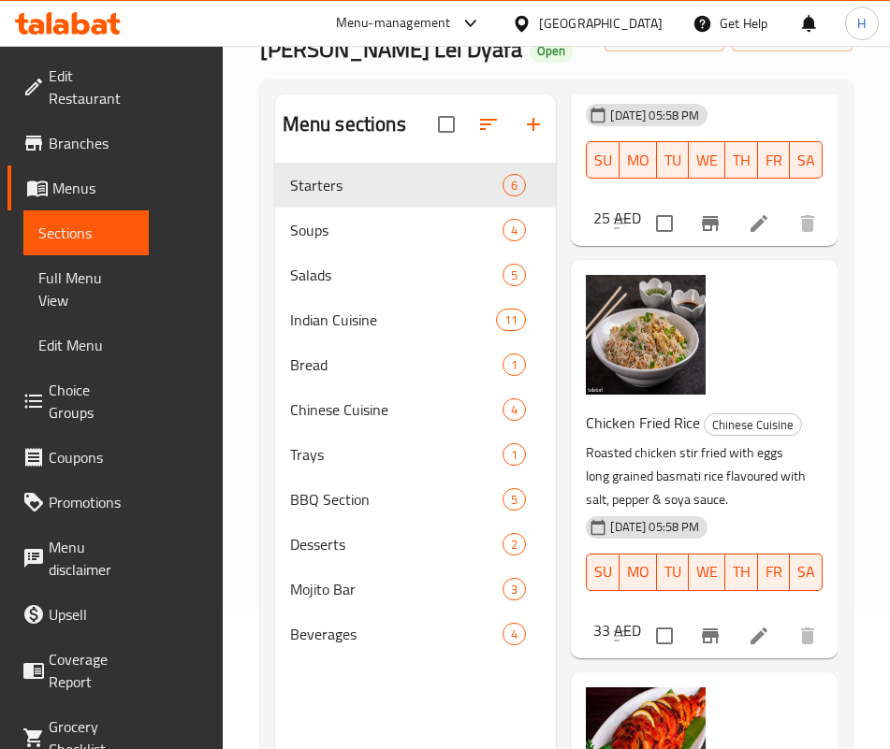
scroll to position [287, 0]
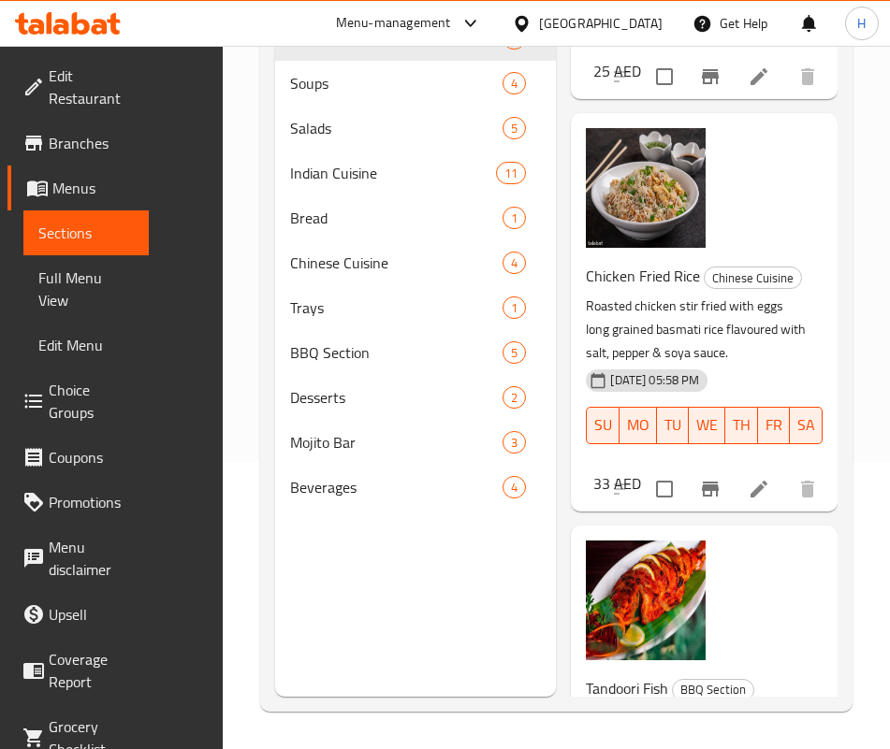
click at [607, 706] on p "Supreme fish well marinated with homemade spices tandoori masala and charcoal g…" at bounding box center [697, 741] width 222 height 70
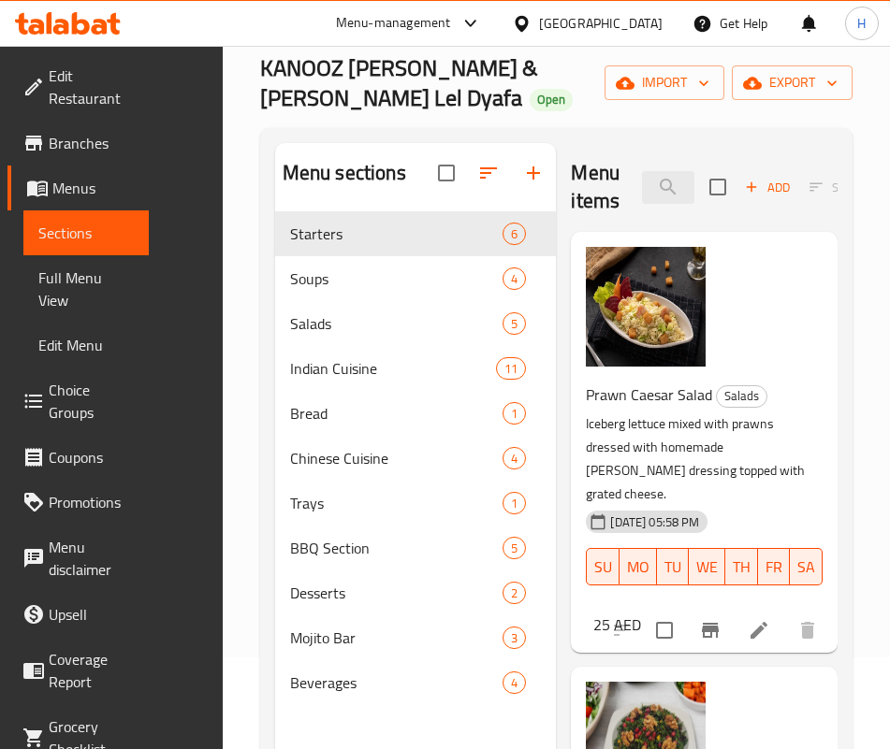
scroll to position [0, 0]
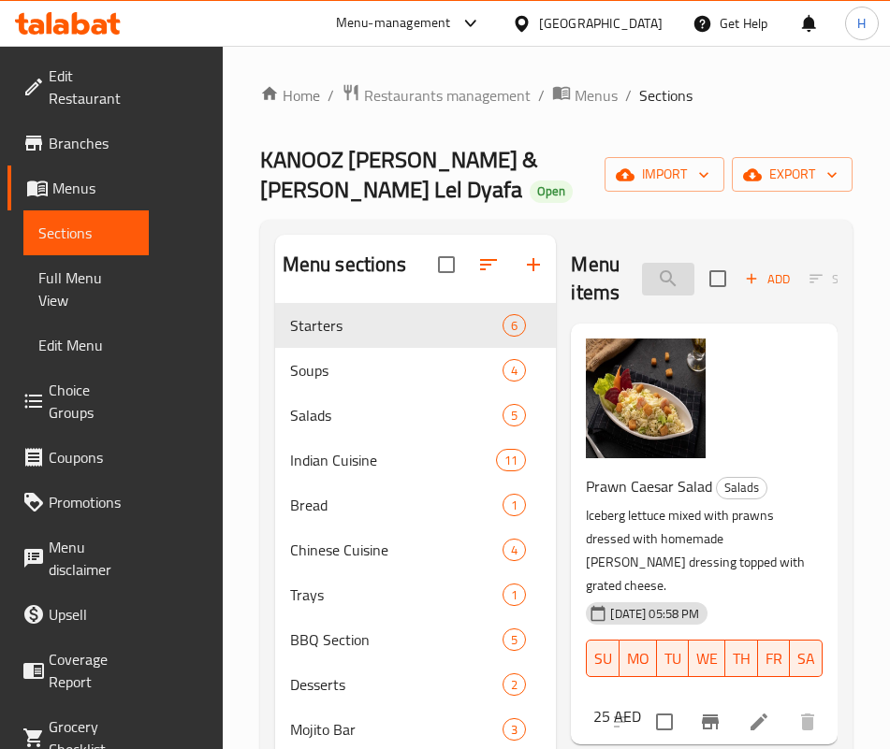
click at [642, 263] on input "sal" at bounding box center [668, 279] width 52 height 33
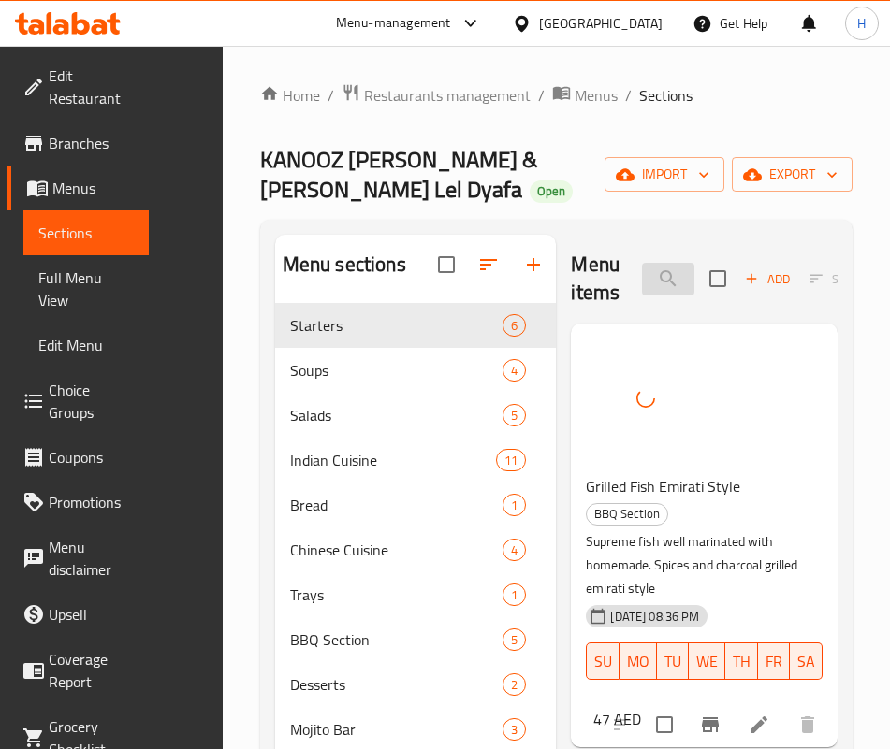
click at [642, 295] on input "supr" at bounding box center [668, 279] width 52 height 33
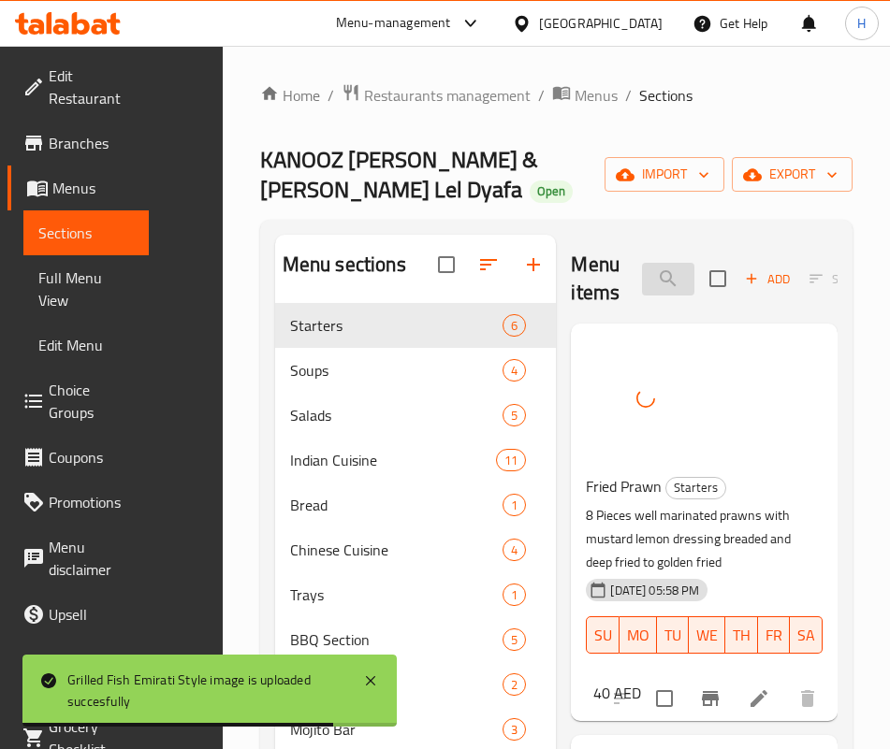
click at [642, 281] on input "fried p" at bounding box center [668, 279] width 52 height 33
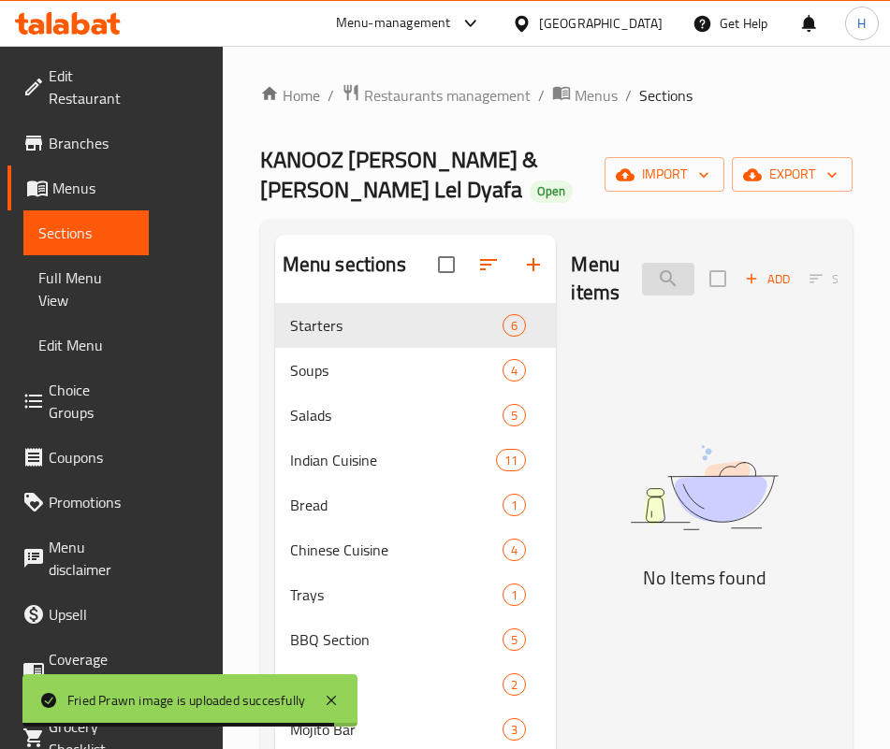
click at [642, 281] on input "grilled lo" at bounding box center [668, 279] width 52 height 33
click at [642, 282] on input "grilled lo" at bounding box center [668, 279] width 52 height 33
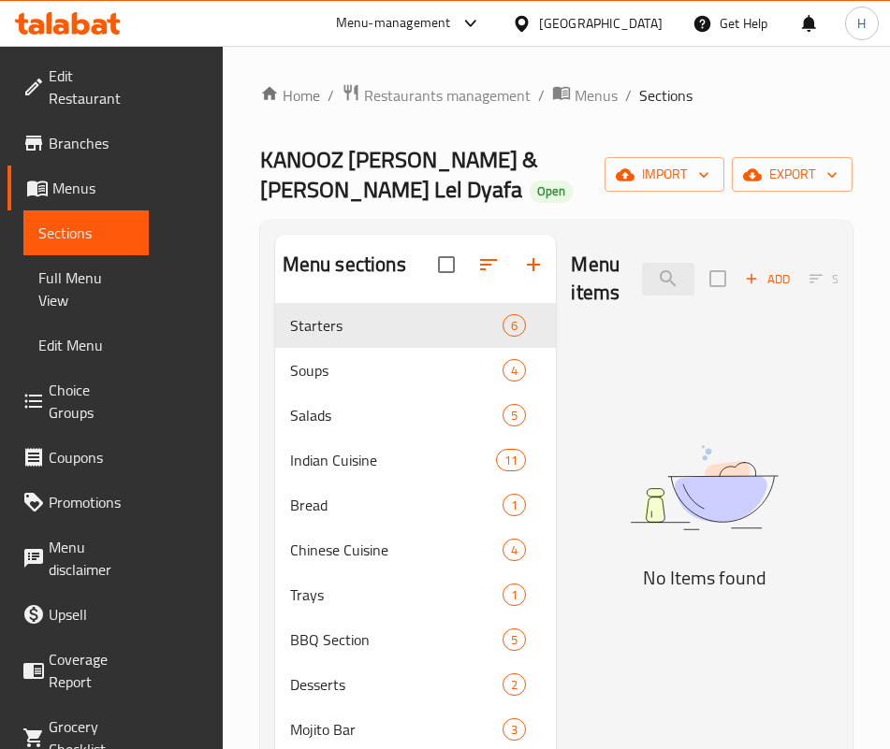
drag, startPoint x: 704, startPoint y: 526, endPoint x: 636, endPoint y: 466, distance: 90.8
click at [704, 527] on img at bounding box center [704, 487] width 267 height 141
click at [642, 281] on input "lobs" at bounding box center [668, 279] width 52 height 33
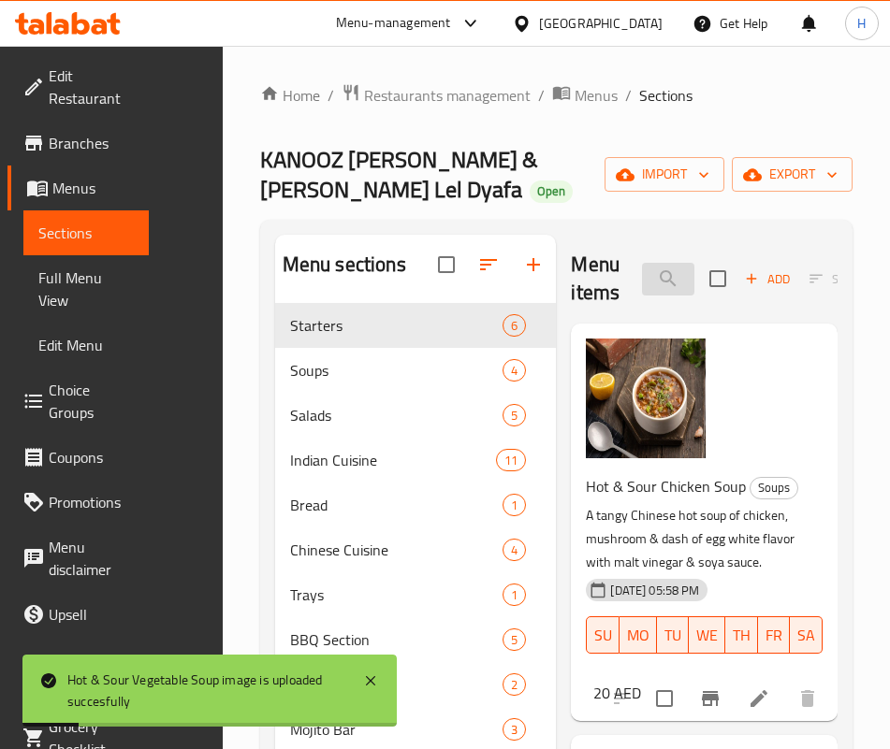
click at [642, 275] on input "hot &" at bounding box center [668, 279] width 52 height 33
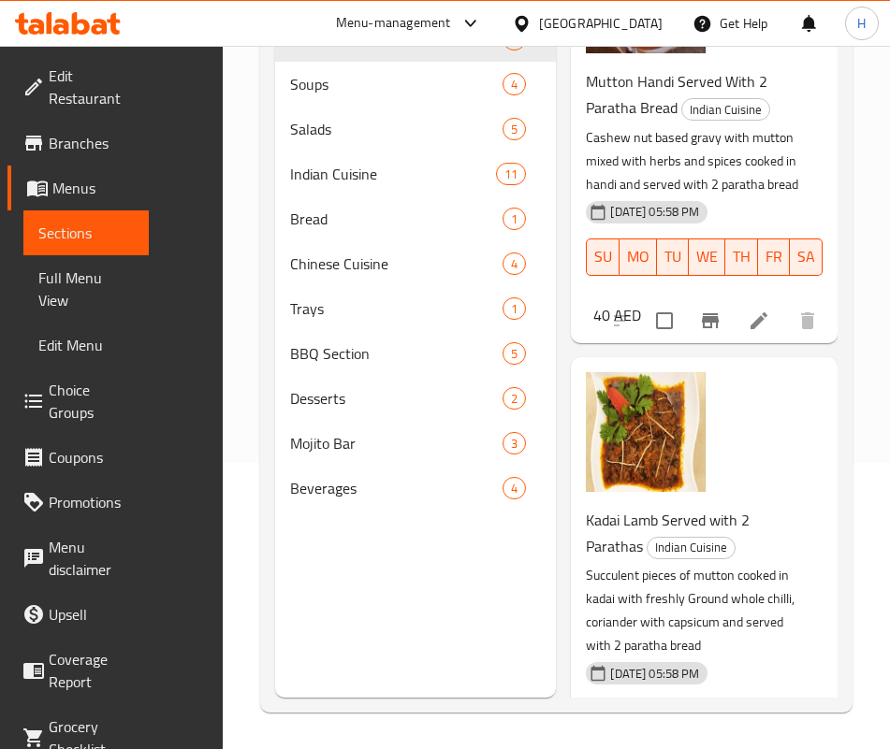
scroll to position [287, 0]
click at [619, 563] on p "Succulent pieces of mutton cooked in kadai with freshly Ground whole chilli, co…" at bounding box center [697, 610] width 222 height 94
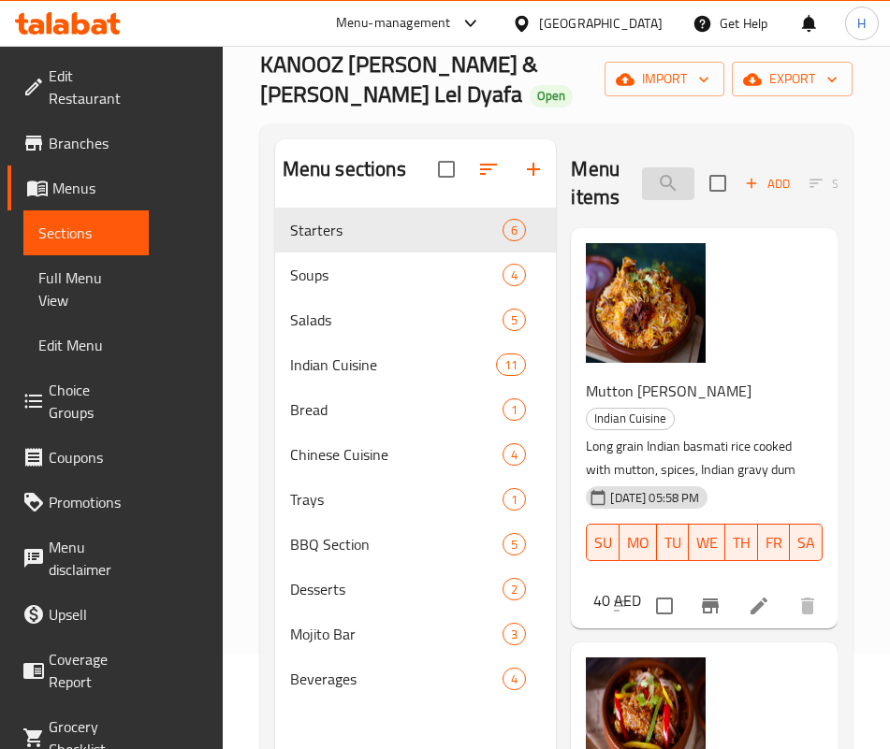
scroll to position [0, 0]
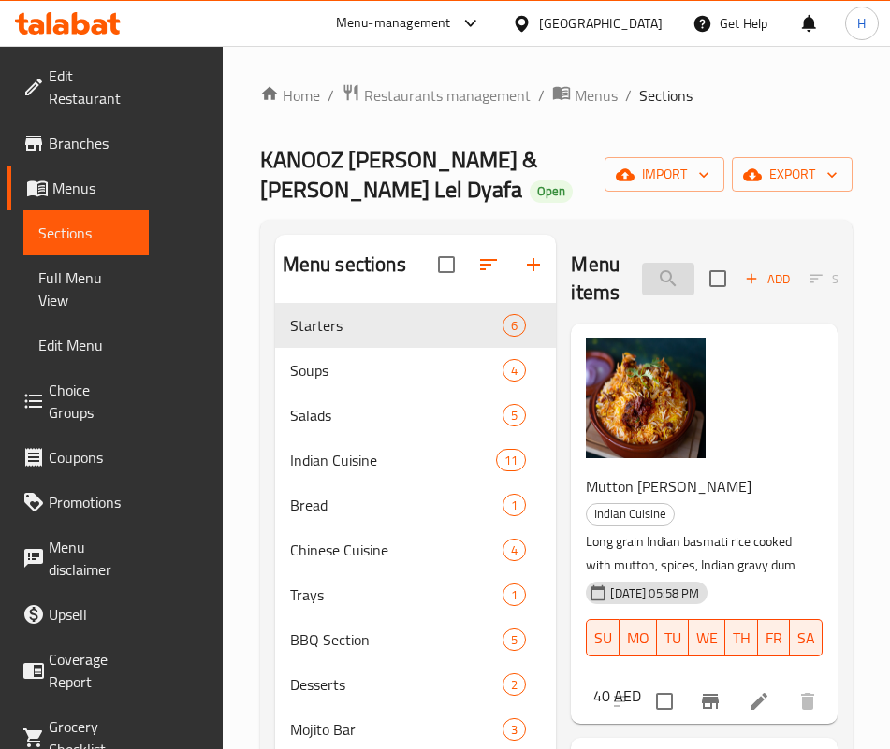
click at [642, 293] on input "mutton" at bounding box center [668, 279] width 52 height 33
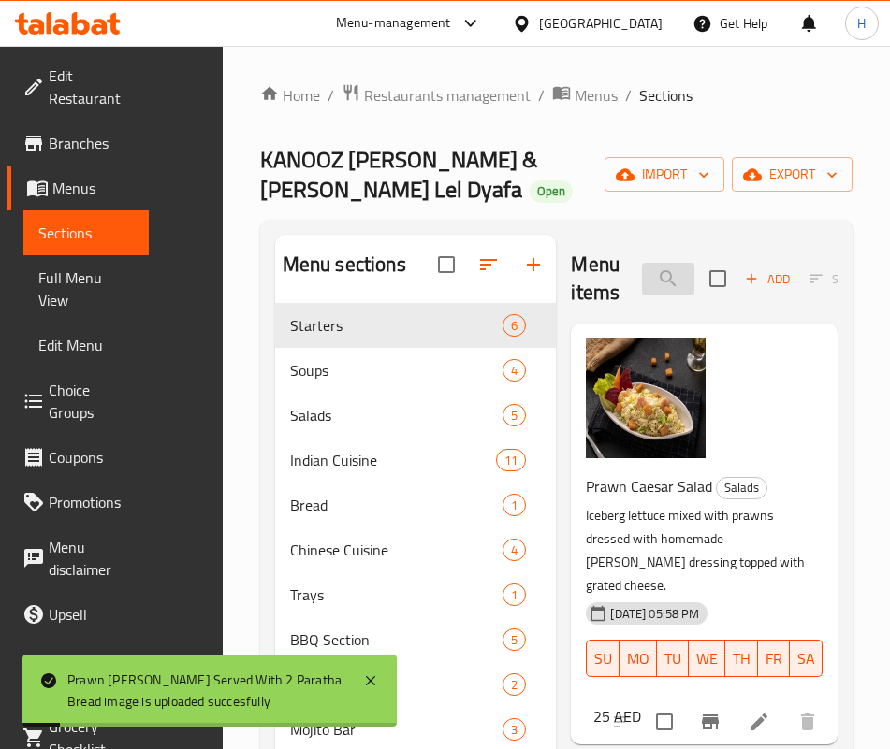
click at [642, 286] on input "prawn c" at bounding box center [668, 279] width 52 height 33
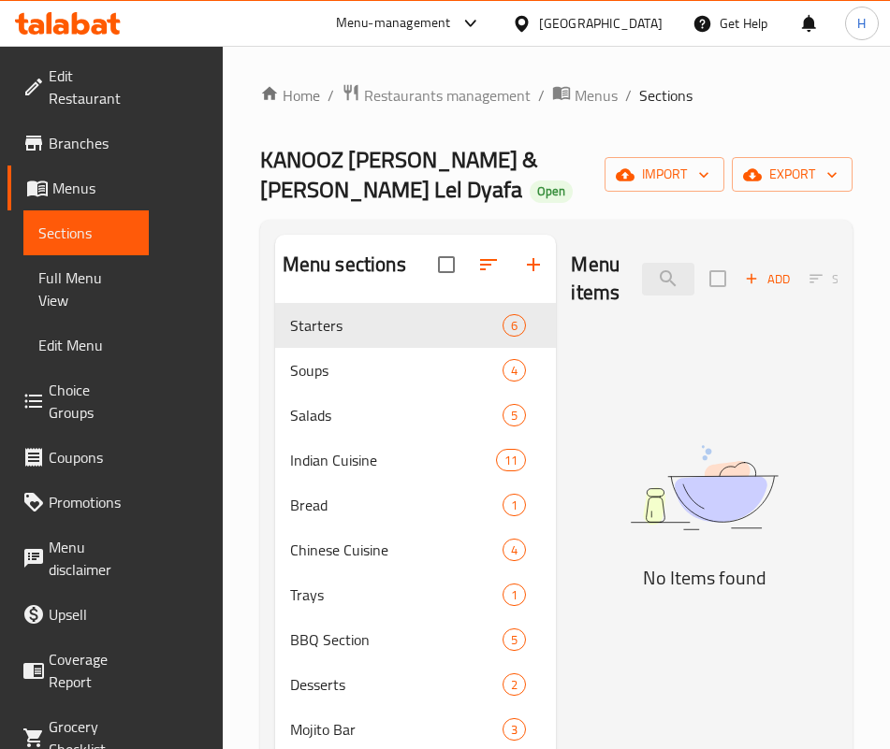
click at [585, 538] on img at bounding box center [704, 487] width 267 height 141
click at [586, 252] on div "Menu items شيزوان Add Sort Manage items" at bounding box center [704, 279] width 267 height 89
click at [642, 281] on input "شيزوان" at bounding box center [668, 279] width 52 height 33
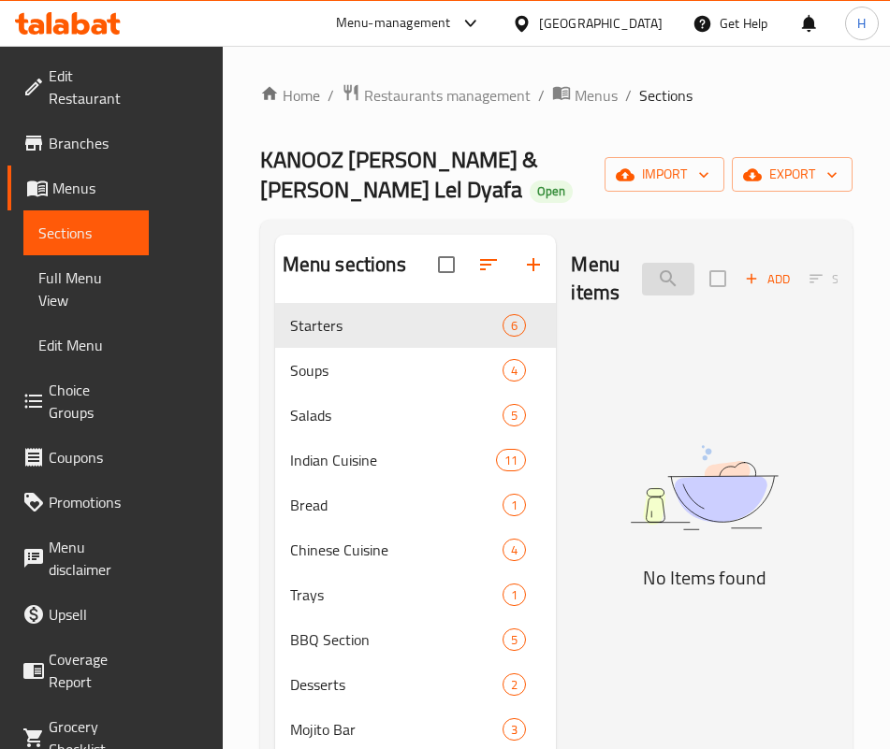
type input "s"
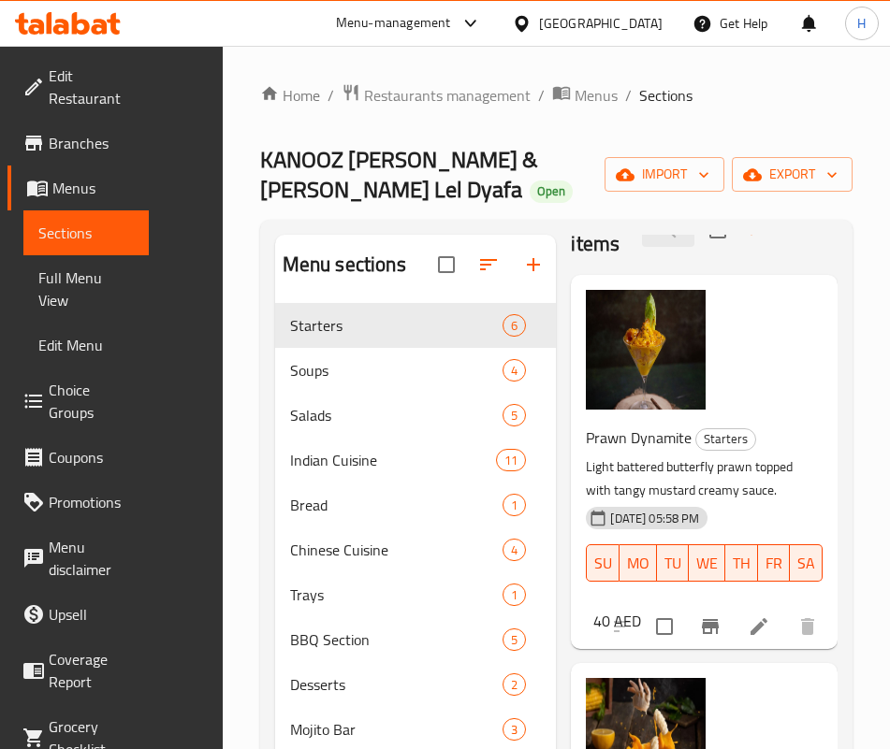
scroll to position [287, 0]
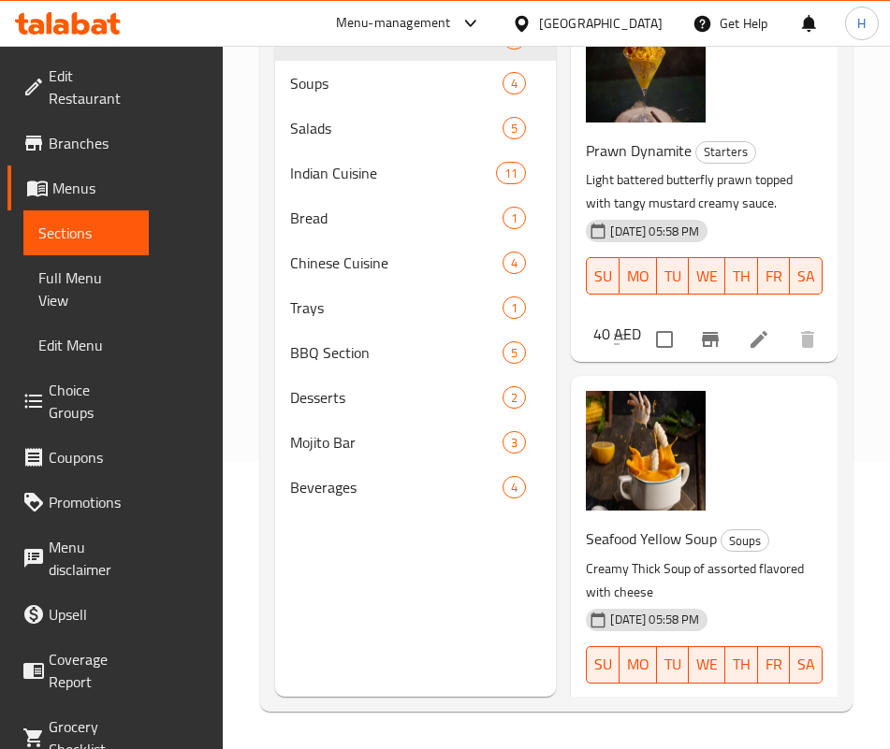
click at [692, 526] on h6 "Seafood Yellow Soup Soups" at bounding box center [697, 539] width 222 height 26
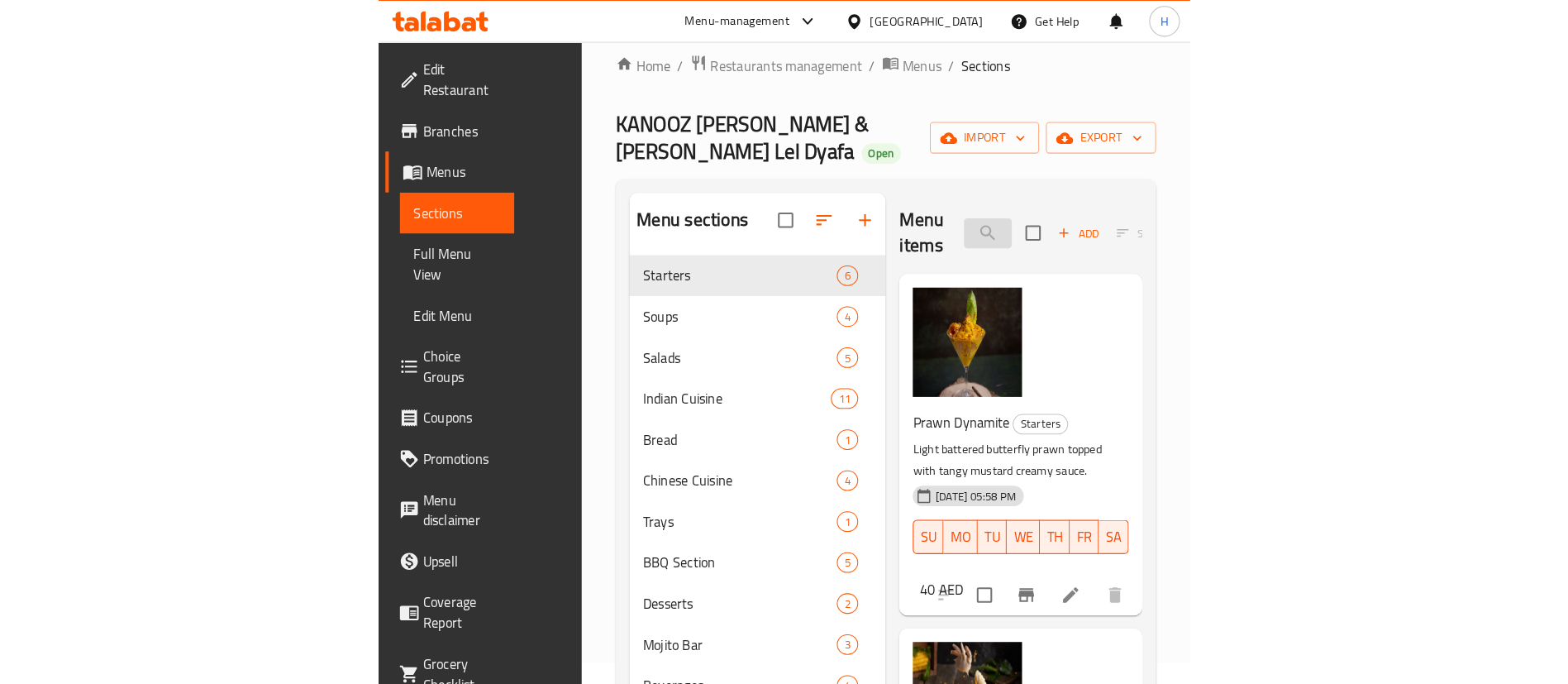
scroll to position [0, 0]
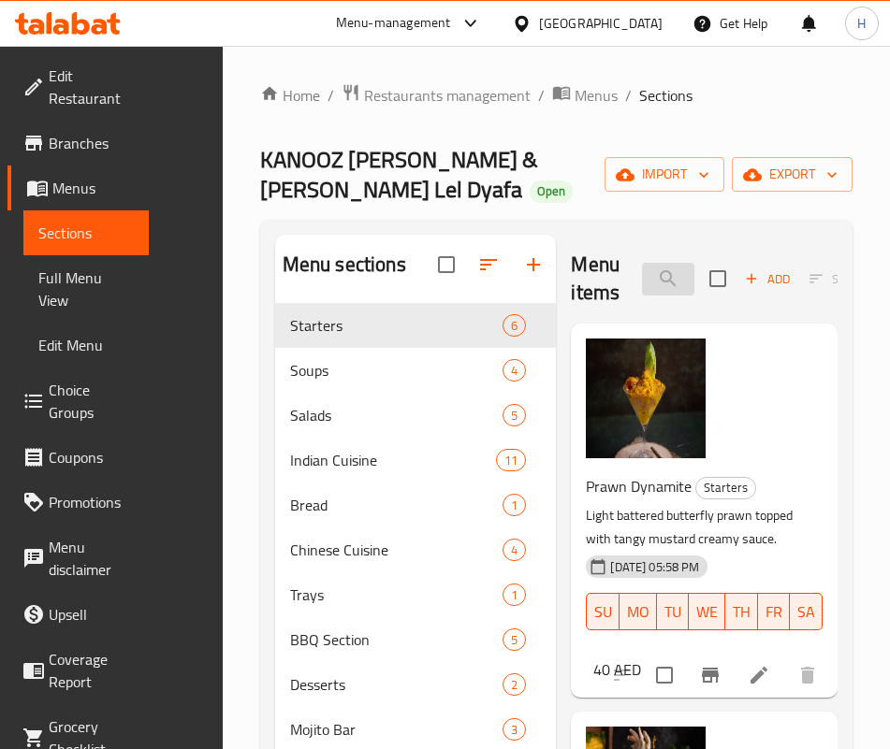
click at [642, 277] on input "creamy" at bounding box center [668, 279] width 52 height 33
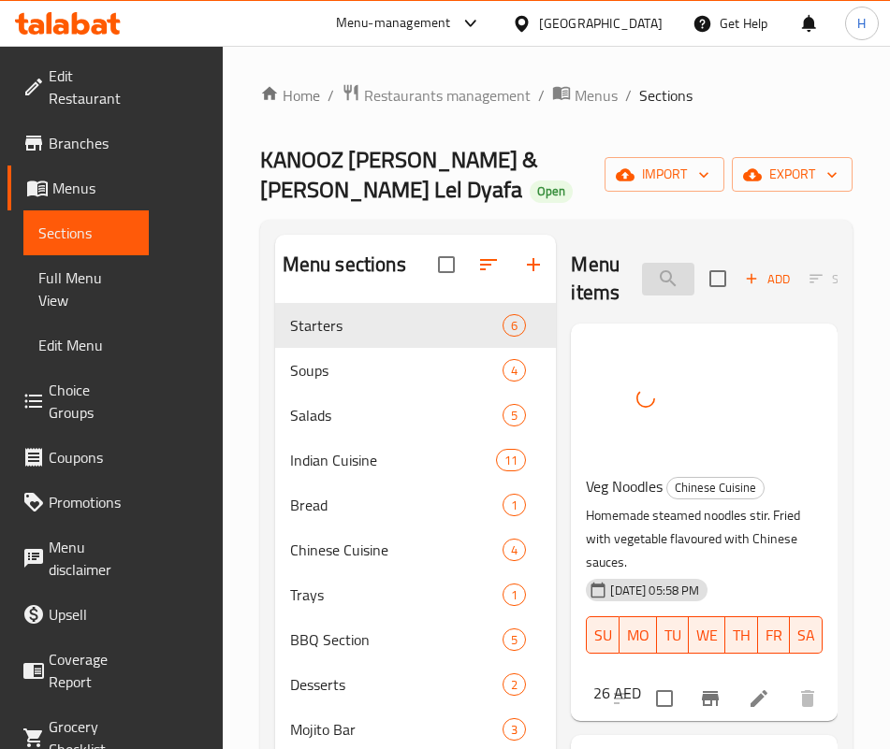
click at [642, 282] on input "noodles" at bounding box center [668, 279] width 52 height 33
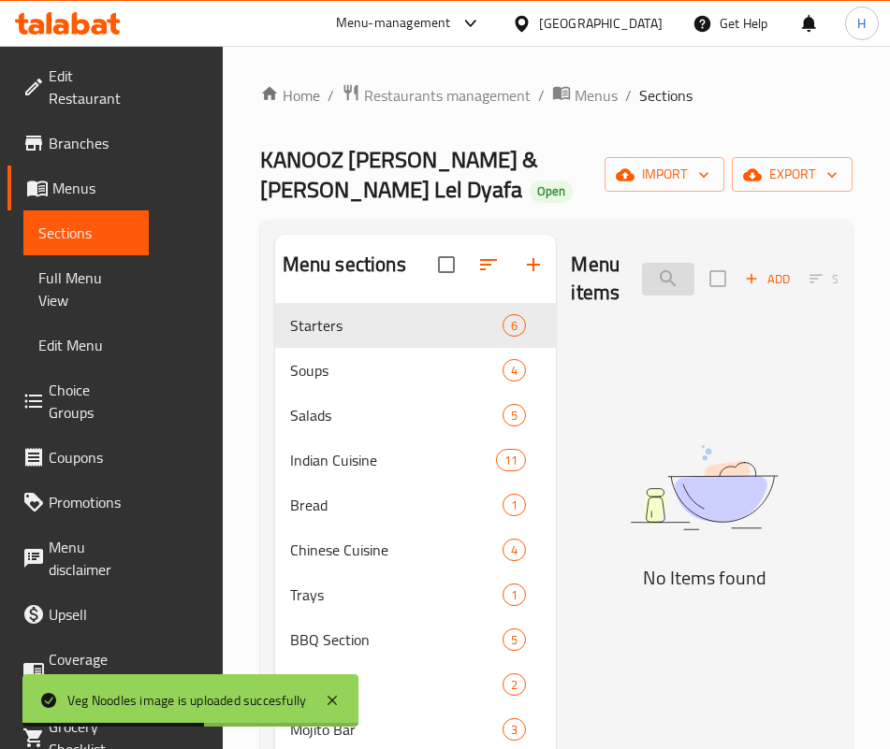
type input "z"
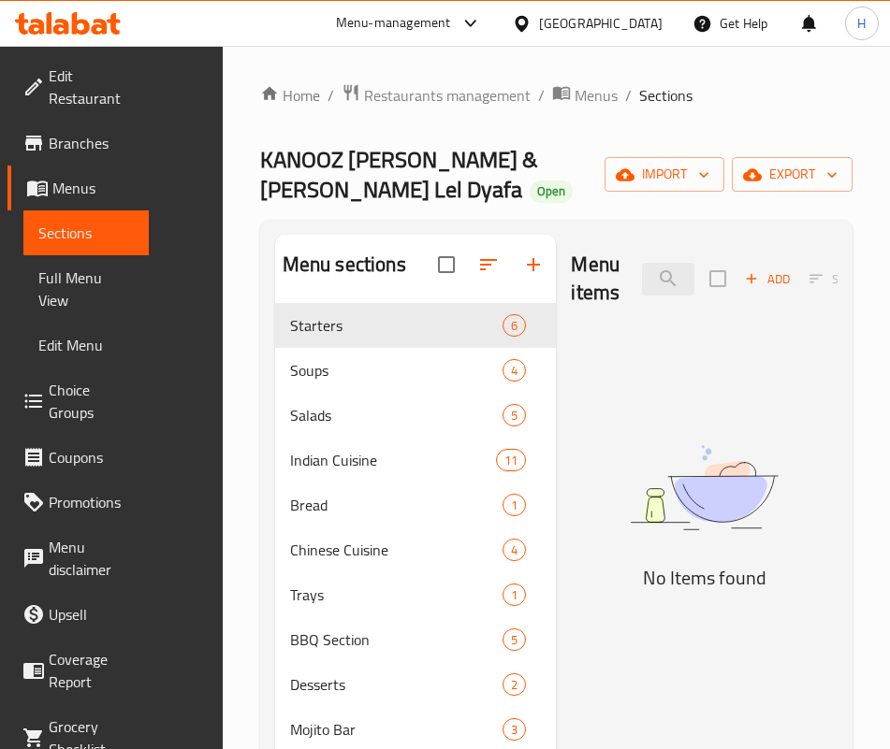
type input "siz"
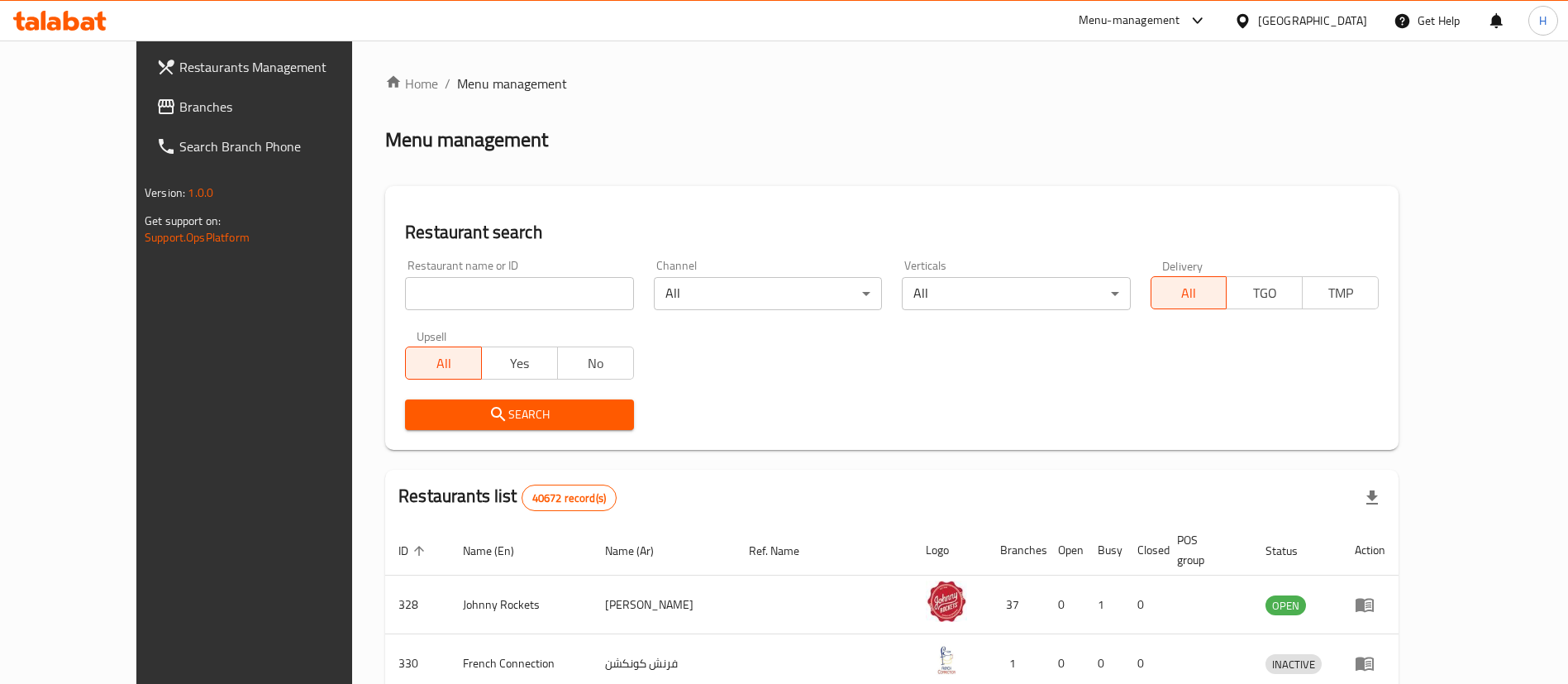
click at [189, 126] on link "Search Branch Phone" at bounding box center [270, 146] width 255 height 40
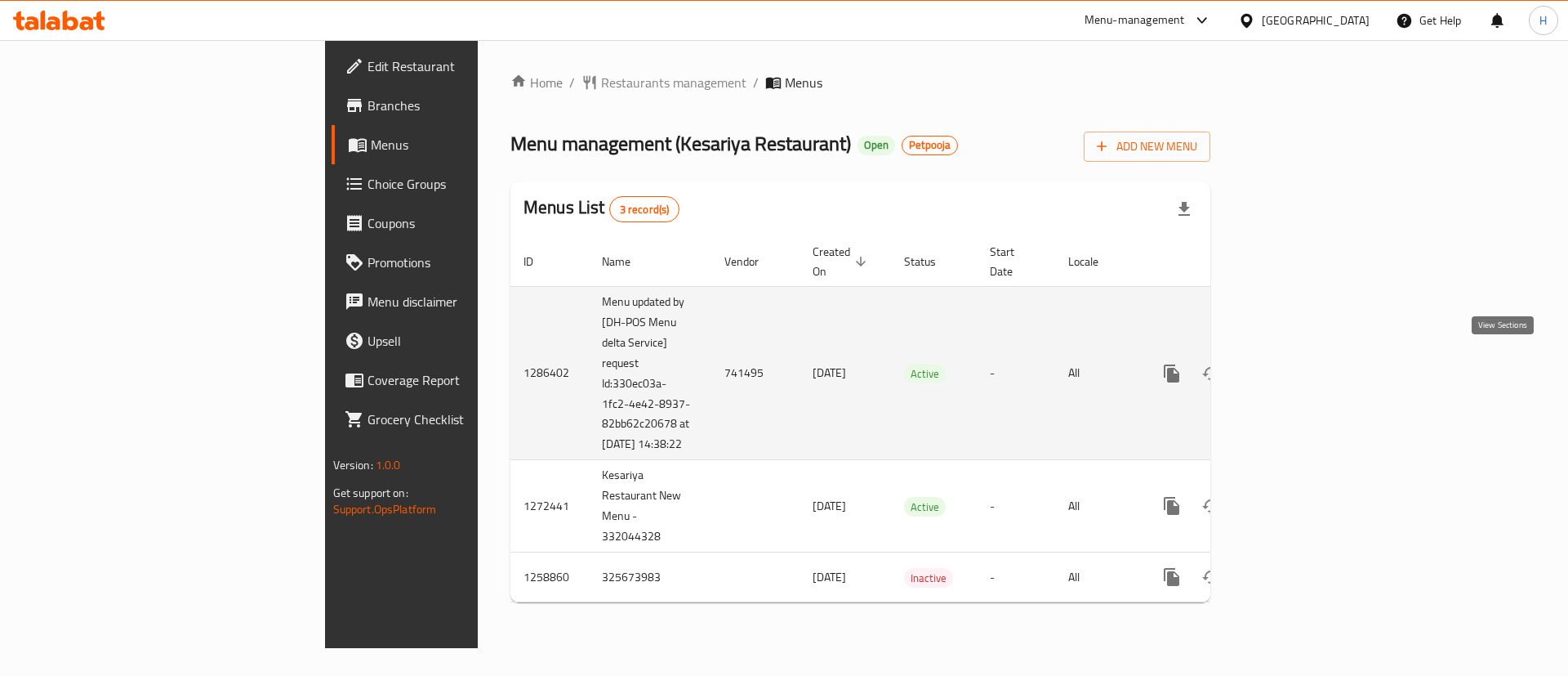
click at [1299, 365] on icon "enhanced table" at bounding box center [1289, 373] width 19 height 19
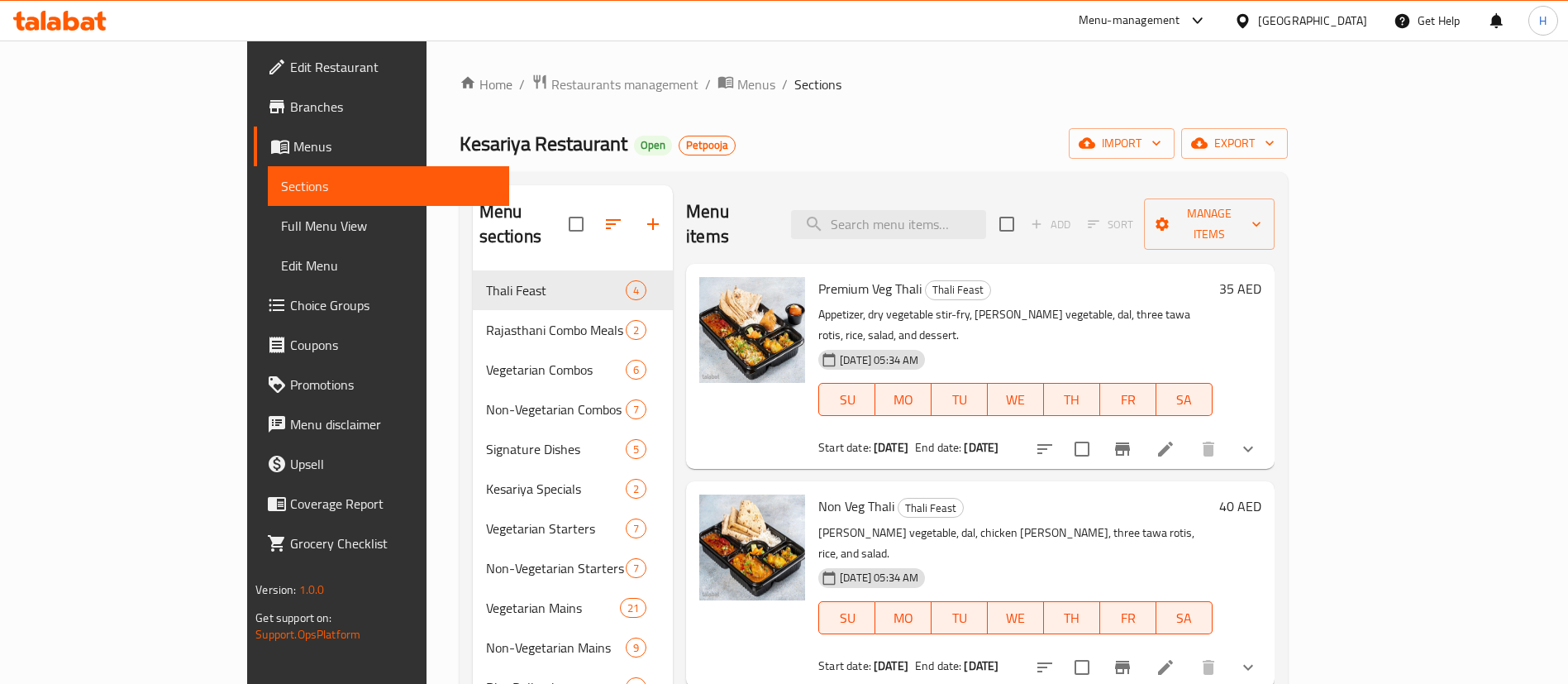
click at [962, 304] on p "Appetizer, dry vegetable stir-fry, [PERSON_NAME] vegetable, dal, three tawa rot…" at bounding box center [1015, 324] width 393 height 42
